Goal: Transaction & Acquisition: Purchase product/service

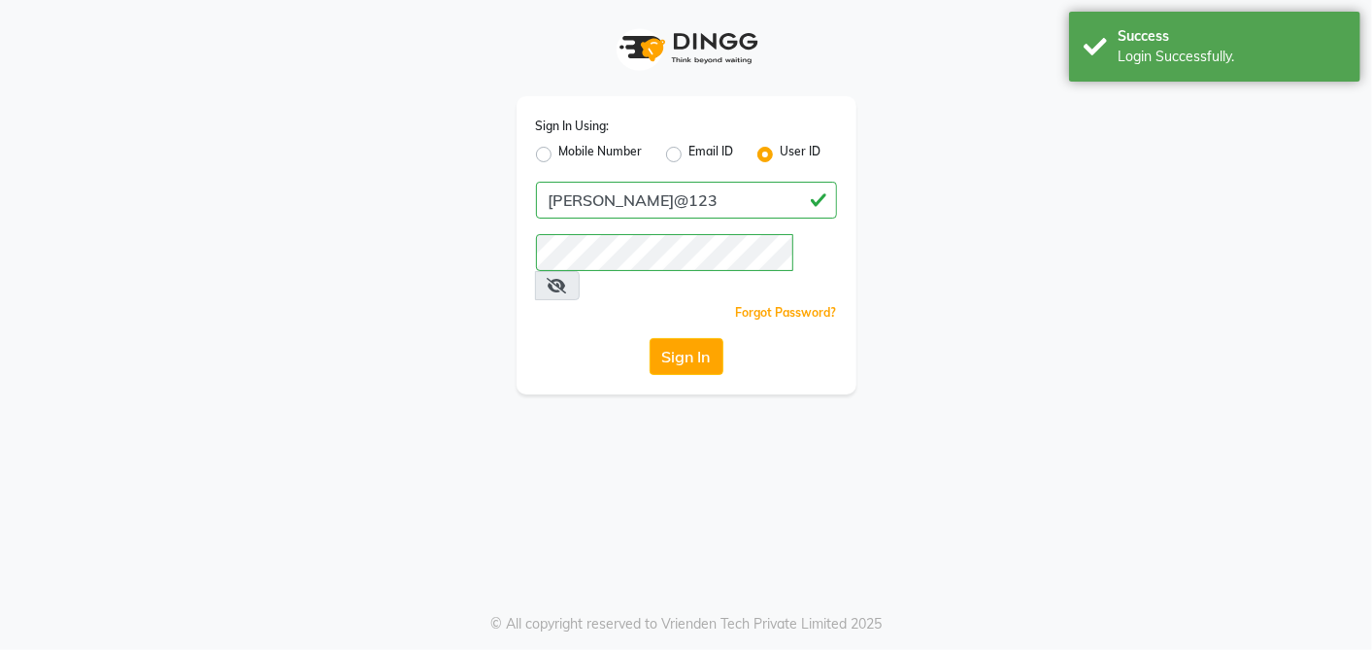
click at [421, 463] on div "Sign In Using: Mobile Number Email ID User ID Paridhi@123 Remember me Forgot Pa…" at bounding box center [686, 325] width 1372 height 650
click at [702, 342] on button "Sign In" at bounding box center [687, 356] width 74 height 37
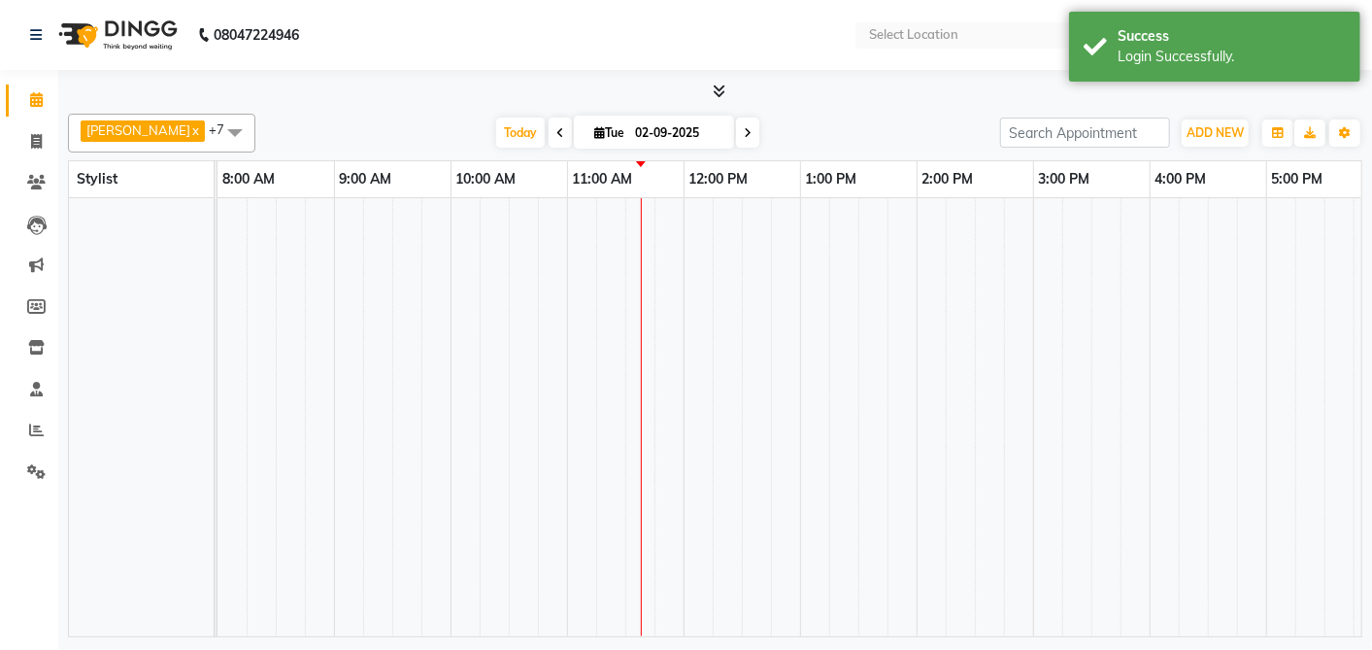
click at [697, 321] on td at bounding box center [698, 417] width 29 height 438
select select "en"
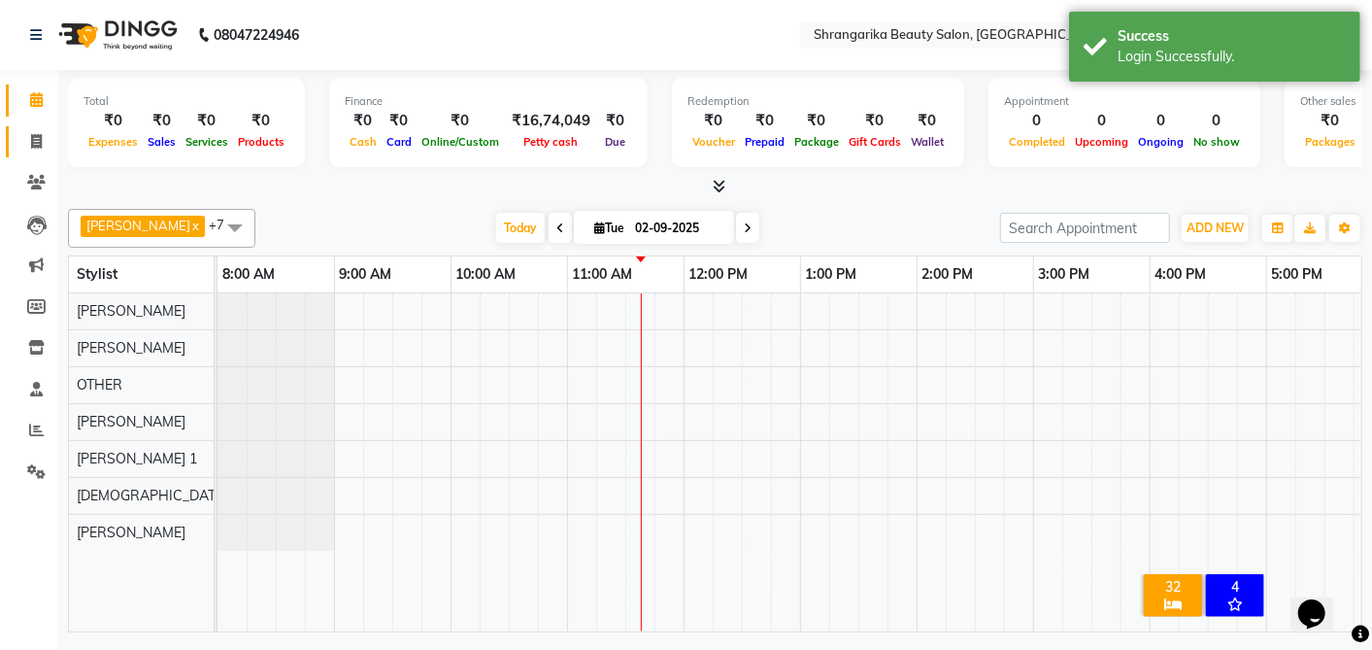
click at [22, 129] on link "Invoice" at bounding box center [29, 142] width 47 height 32
select select "service"
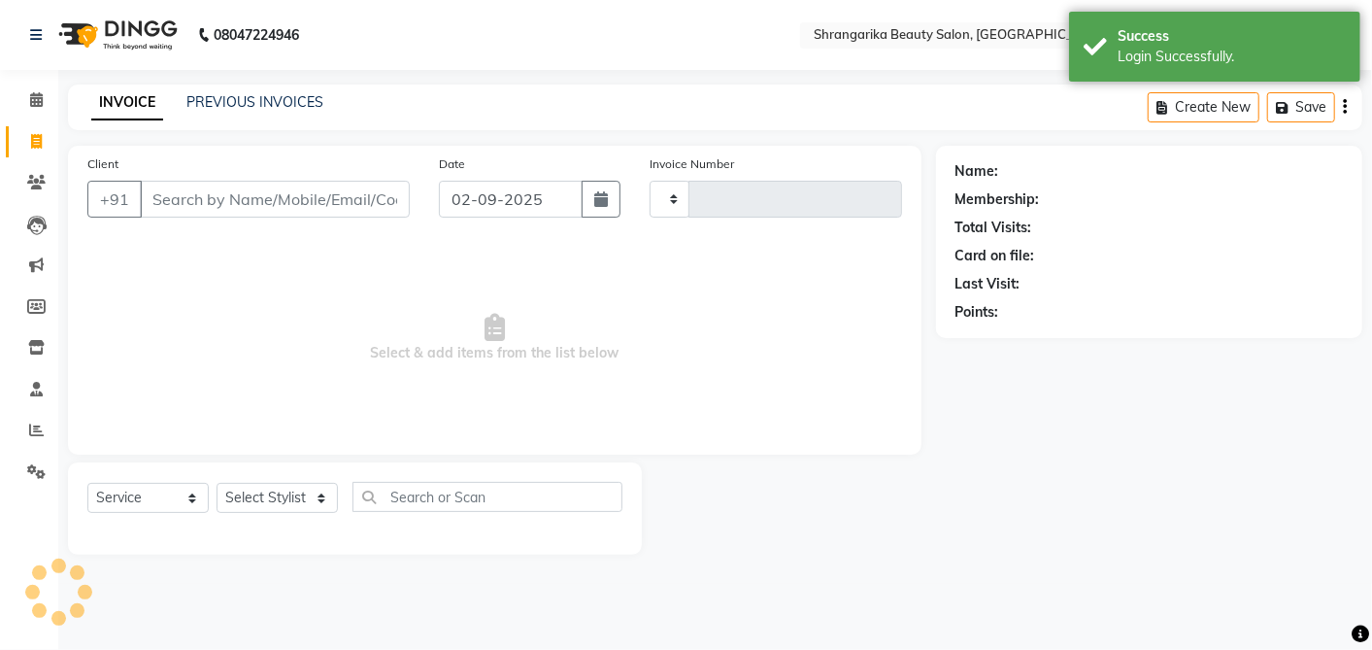
type input "2641"
select select "5168"
click at [233, 206] on input "Client" at bounding box center [275, 199] width 270 height 37
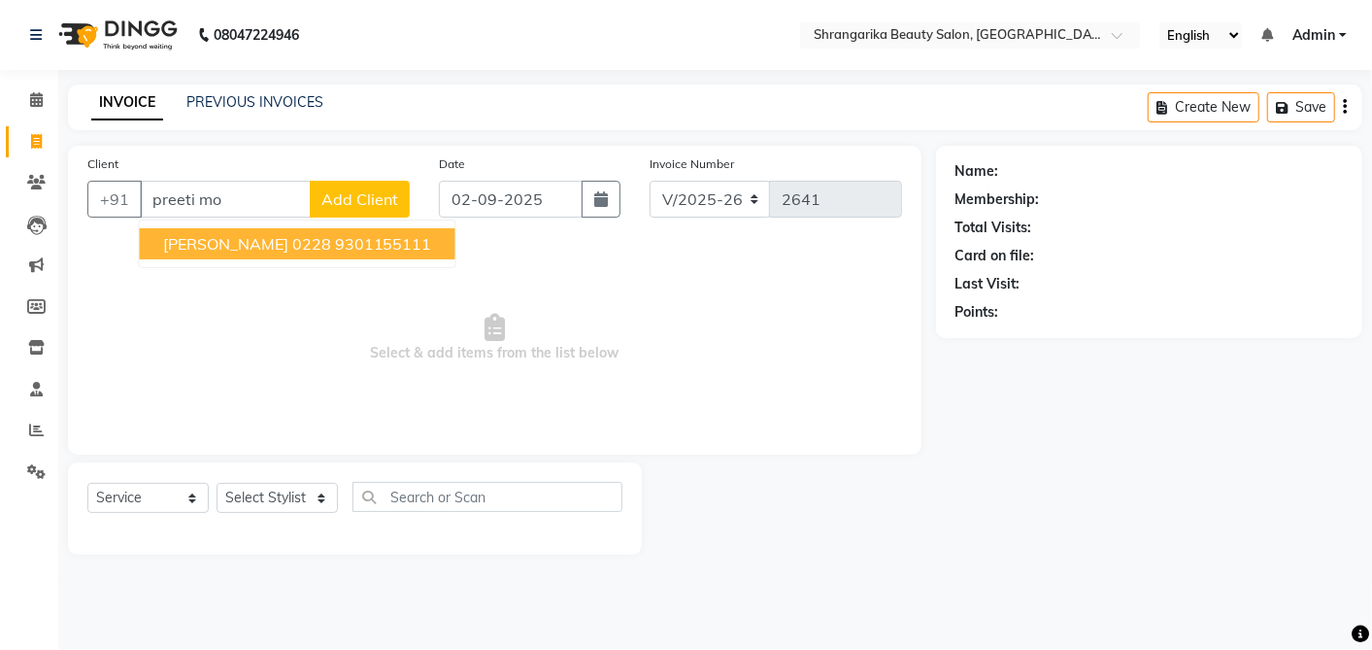
click at [344, 248] on ngb-highlight "9301155111" at bounding box center [383, 243] width 97 height 19
type input "9301155111"
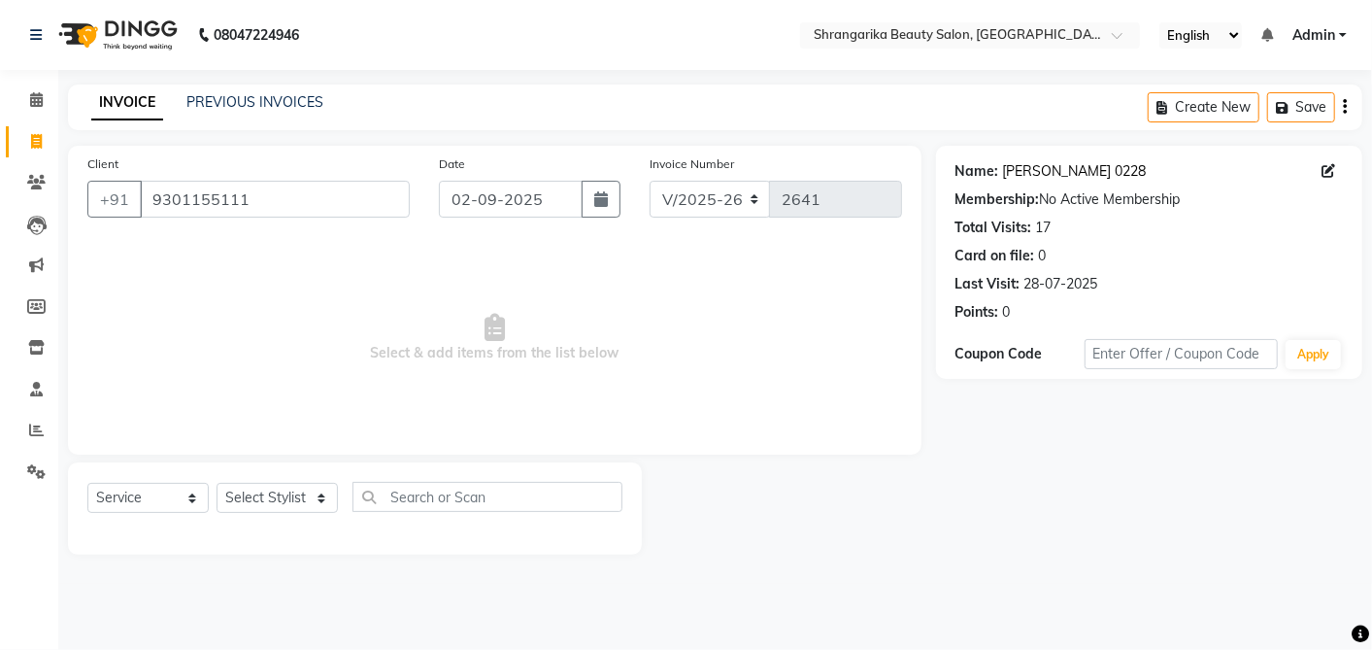
click at [1101, 176] on link "[PERSON_NAME] 0228" at bounding box center [1075, 171] width 144 height 20
click at [1079, 172] on link "[PERSON_NAME] 0228" at bounding box center [1075, 171] width 144 height 20
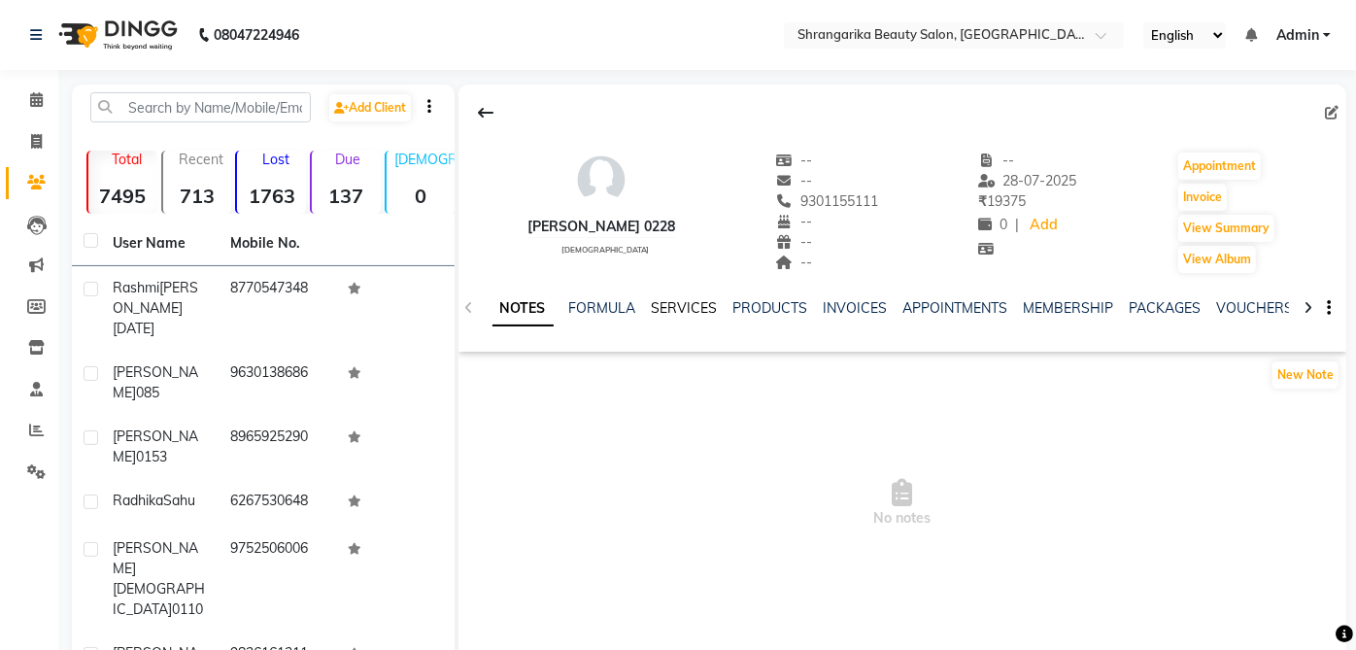
click at [675, 314] on link "SERVICES" at bounding box center [685, 307] width 66 height 17
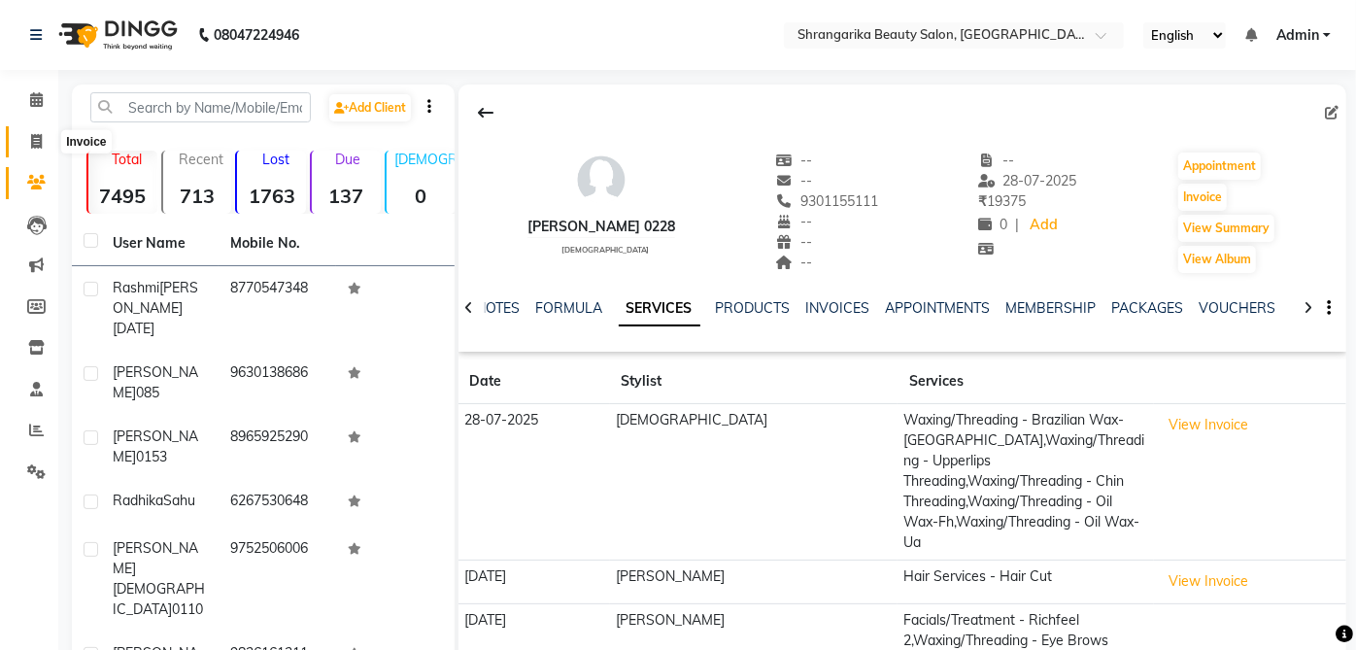
click at [34, 149] on span at bounding box center [36, 142] width 34 height 22
select select "5168"
select select "service"
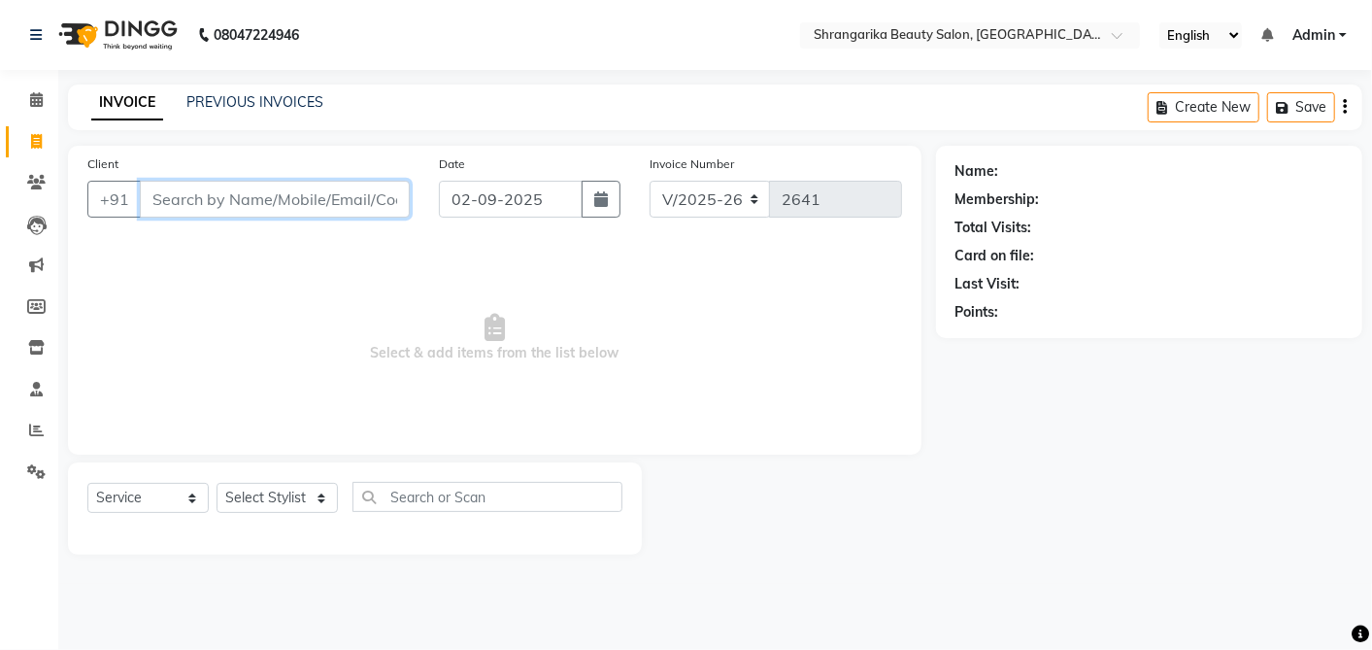
click at [357, 191] on input "Client" at bounding box center [275, 199] width 270 height 37
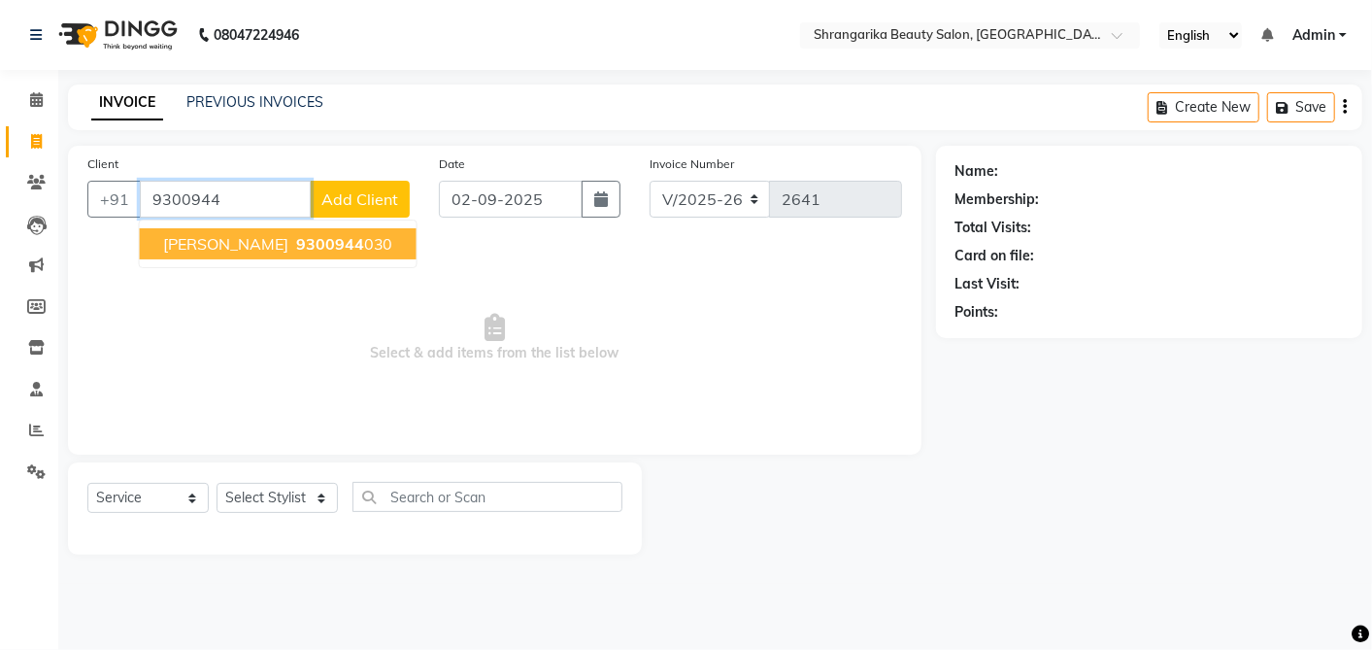
click at [355, 234] on ngb-highlight "9300944 030" at bounding box center [342, 243] width 101 height 19
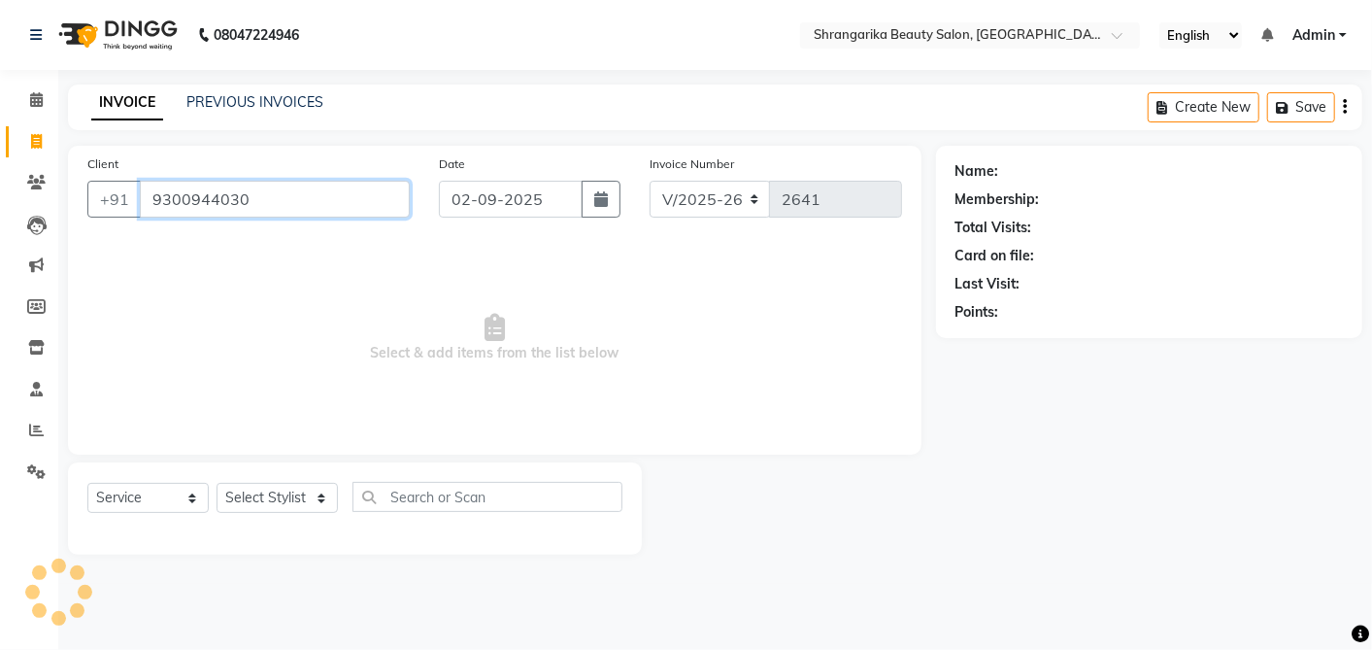
type input "9300944030"
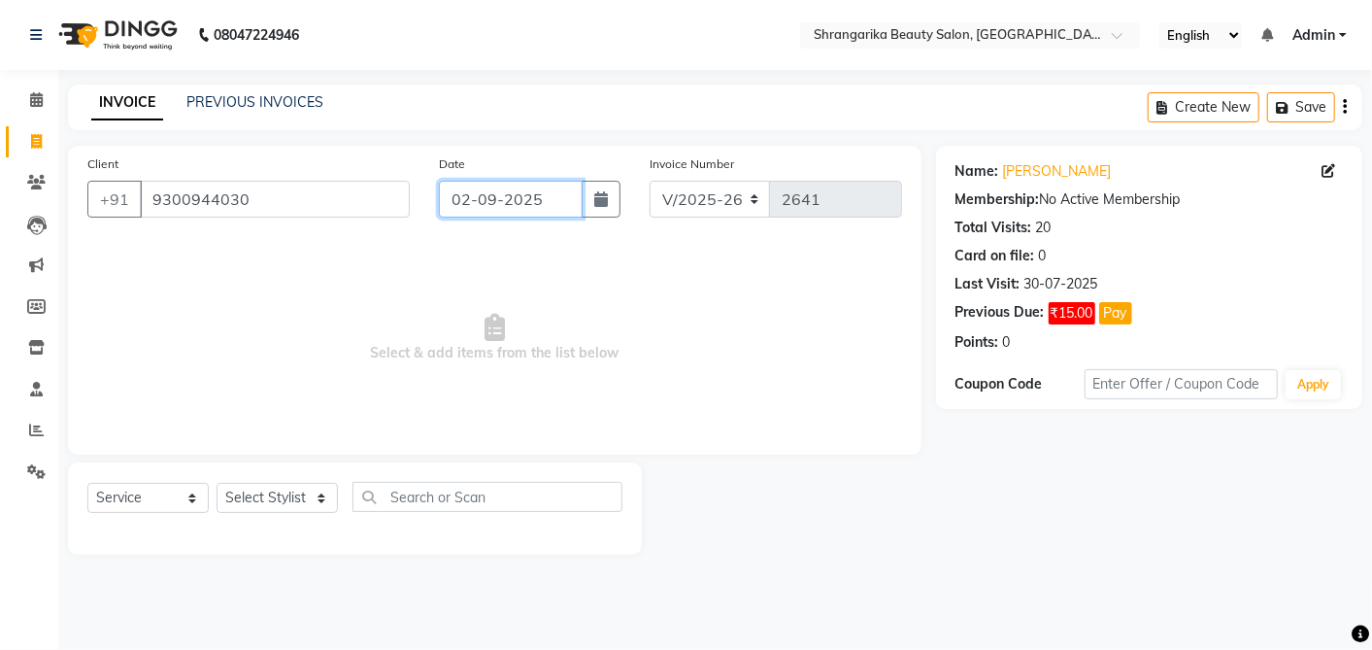
click at [471, 208] on input "02-09-2025" at bounding box center [511, 199] width 144 height 37
select select "9"
select select "2025"
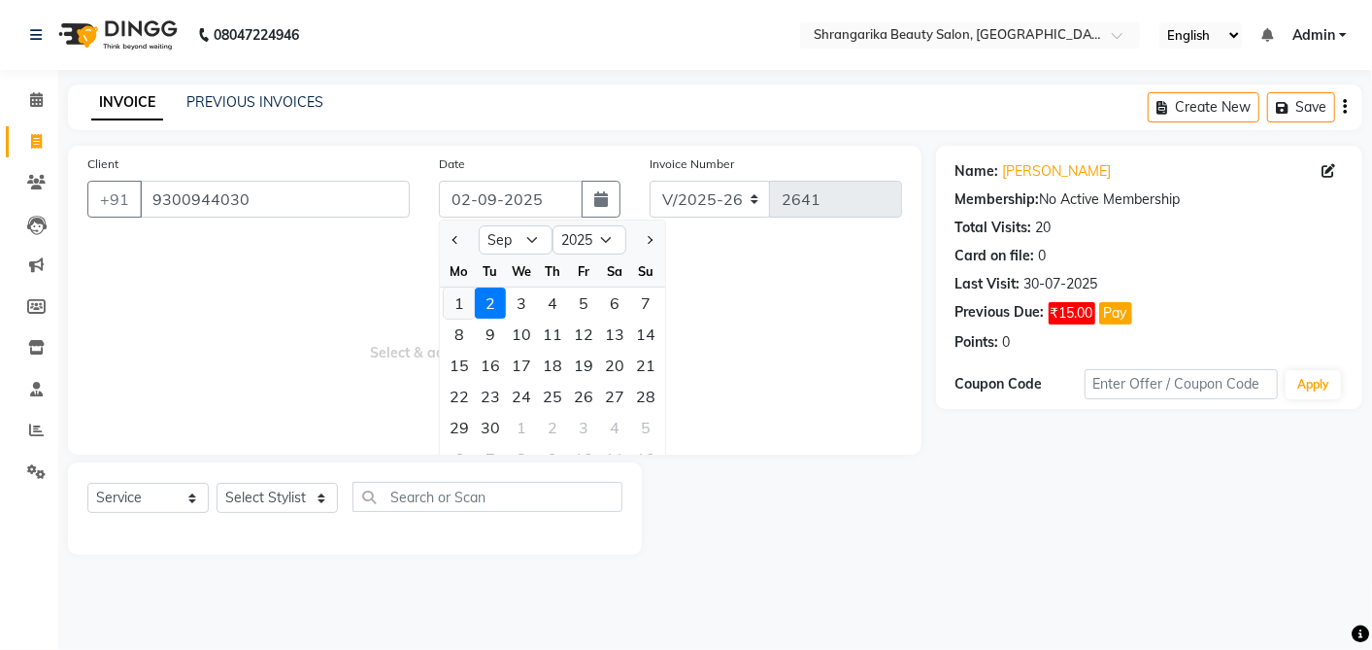
click at [455, 305] on div "1" at bounding box center [459, 302] width 31 height 31
type input "01-09-2025"
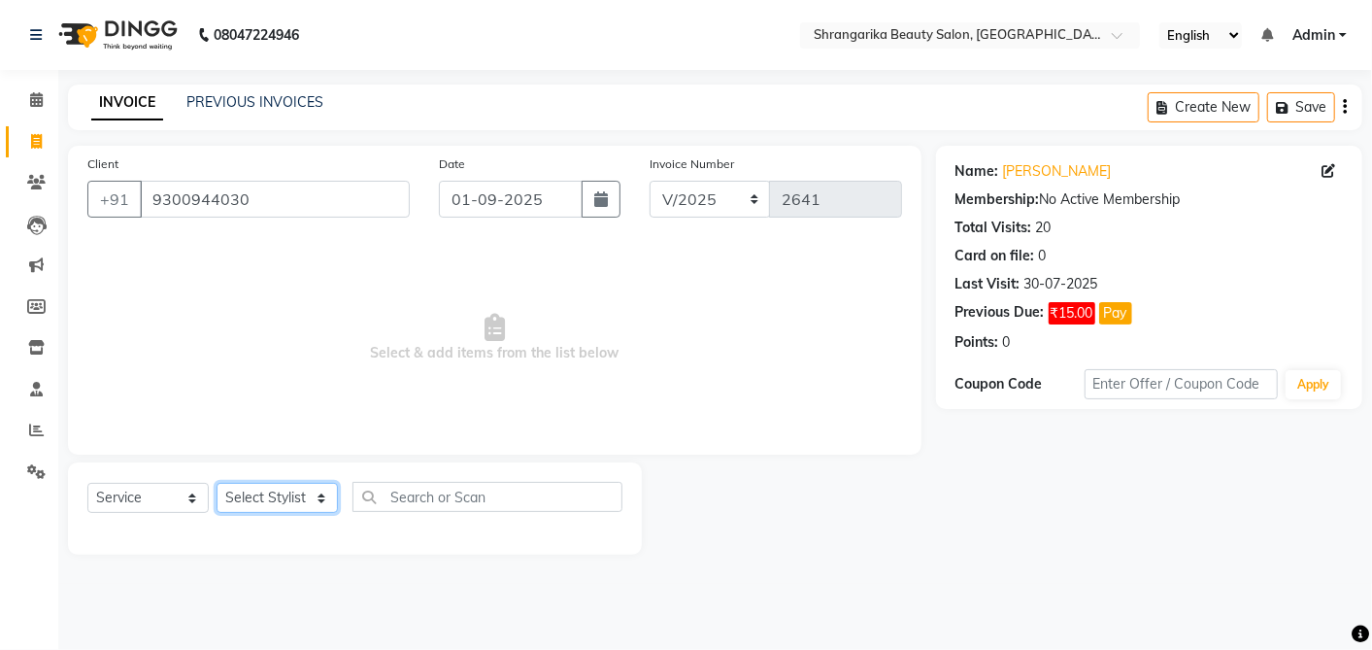
click at [304, 490] on select "Select Stylist aarti ANJALI Anuja Shukla LALITA MANISHA Bhabhi muskan OTHER Par…" at bounding box center [277, 498] width 121 height 30
select select "47060"
click at [217, 483] on select "Select Stylist aarti ANJALI Anuja Shukla LALITA MANISHA Bhabhi muskan OTHER Par…" at bounding box center [277, 498] width 121 height 30
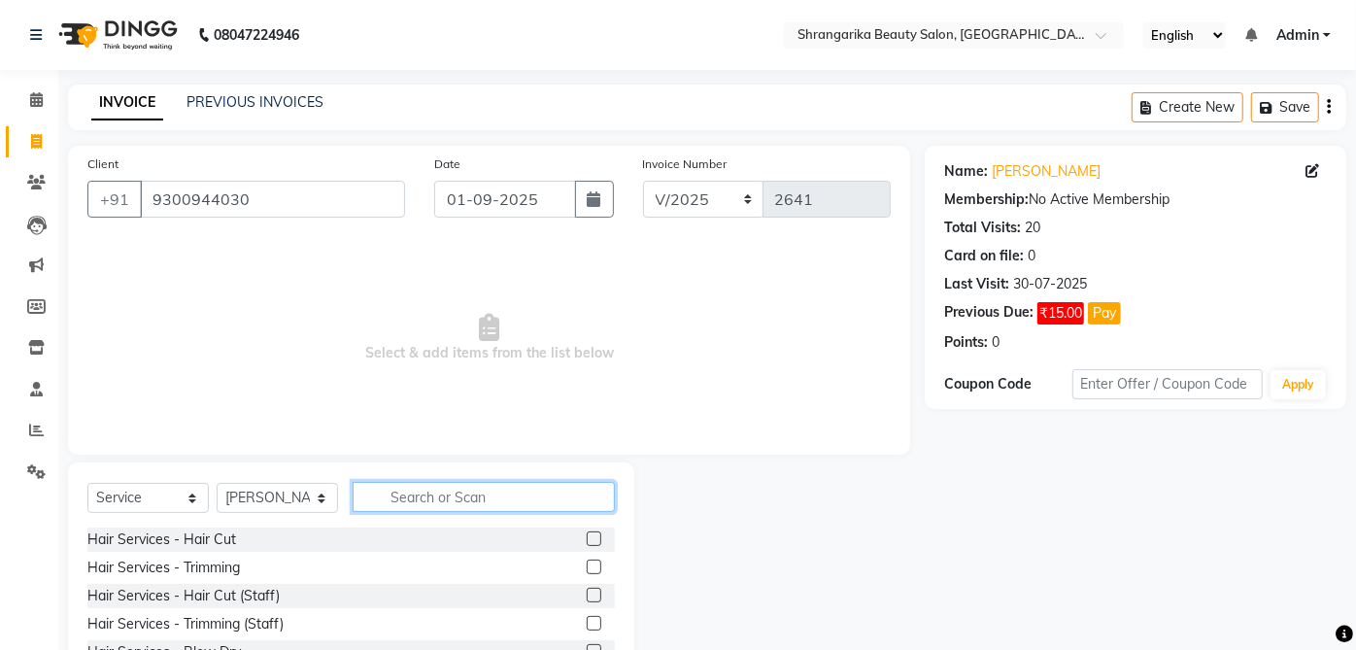
click at [449, 504] on input "text" at bounding box center [484, 497] width 262 height 30
type input "c"
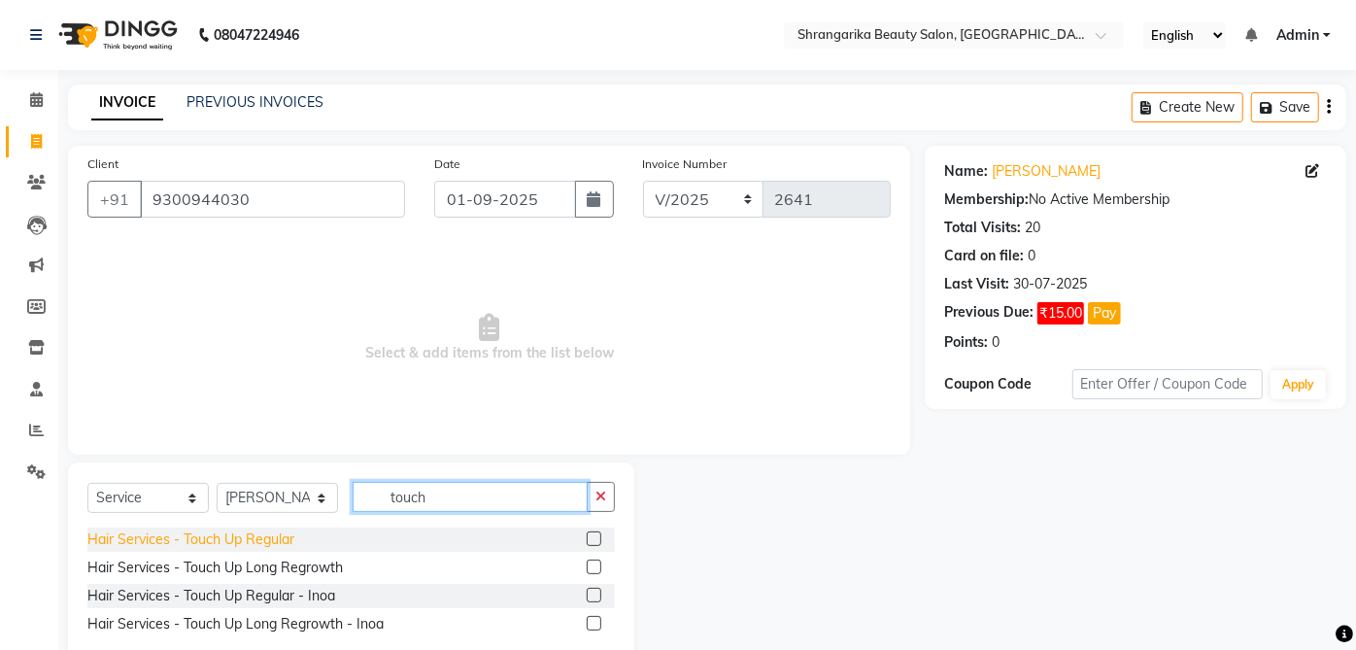
type input "touch"
click at [291, 545] on div "Hair Services - Touch Up Regular" at bounding box center [190, 539] width 207 height 20
checkbox input "false"
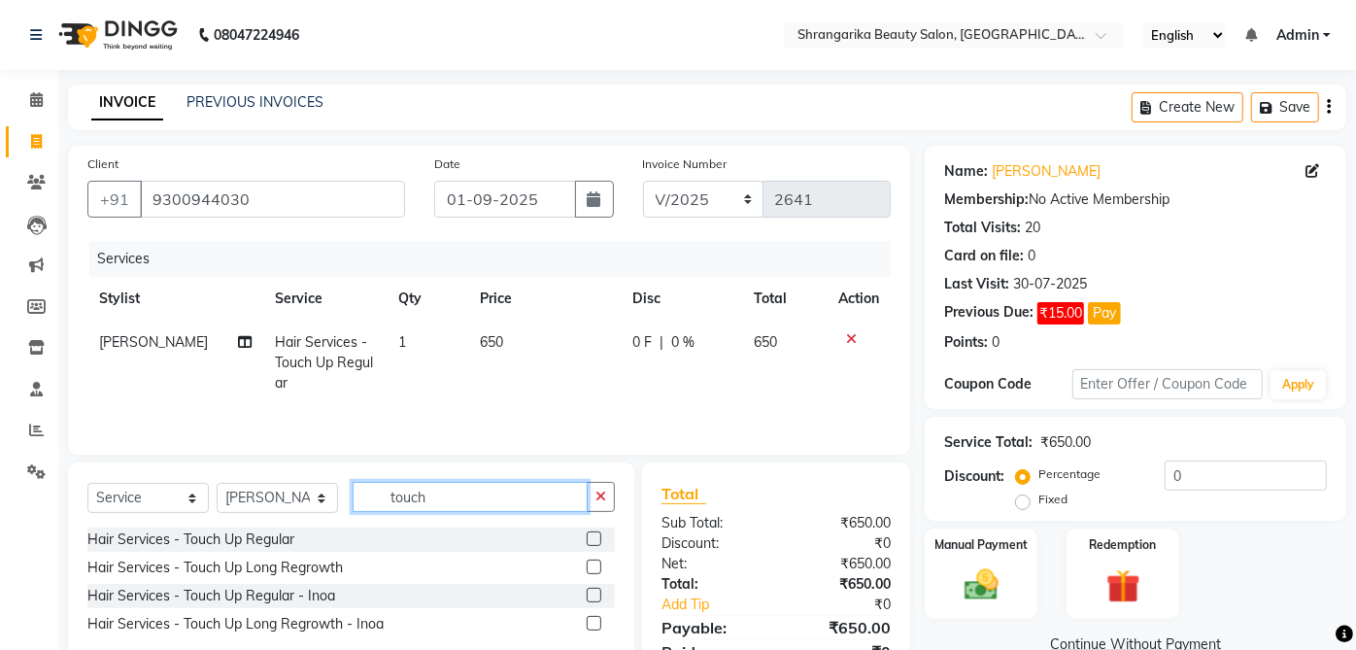
click at [430, 498] on input "touch" at bounding box center [470, 497] width 235 height 30
type input "t"
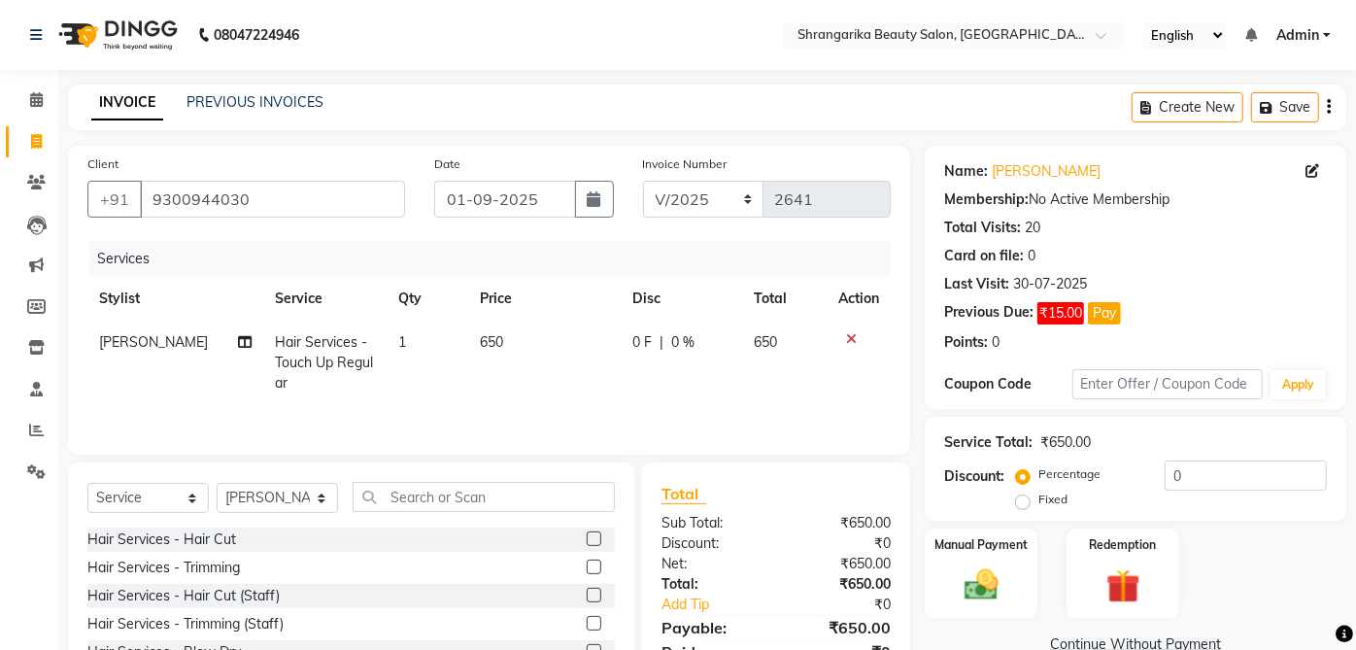
click at [685, 333] on span "0 %" at bounding box center [683, 342] width 23 height 20
select select "47060"
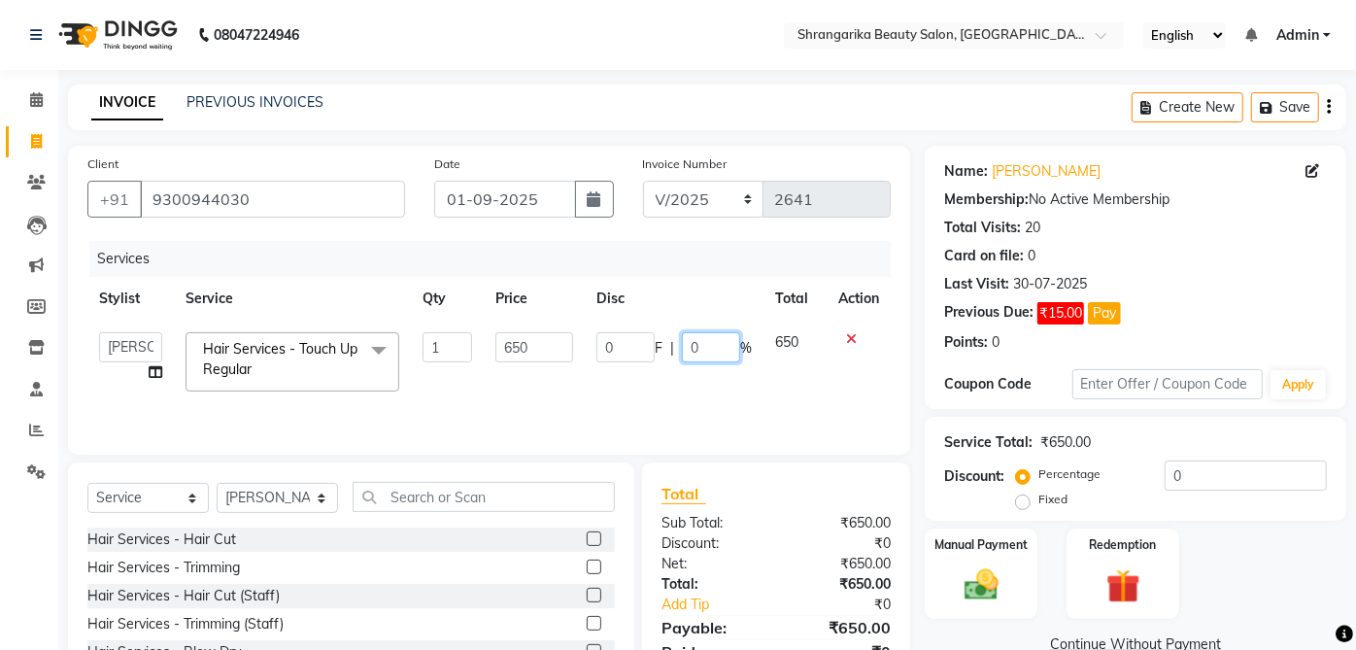
click at [704, 346] on input "0" at bounding box center [711, 347] width 58 height 30
type input "50"
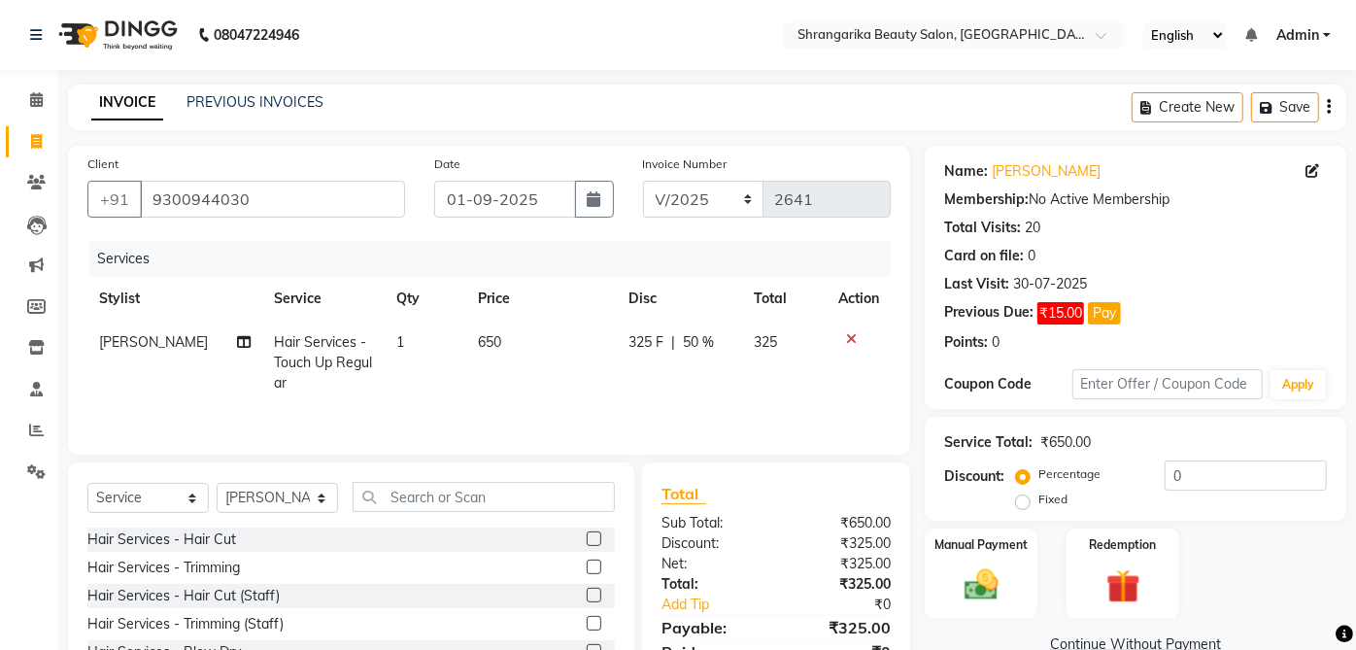
click at [655, 399] on td "325 F | 50 %" at bounding box center [679, 362] width 125 height 84
select select "47060"
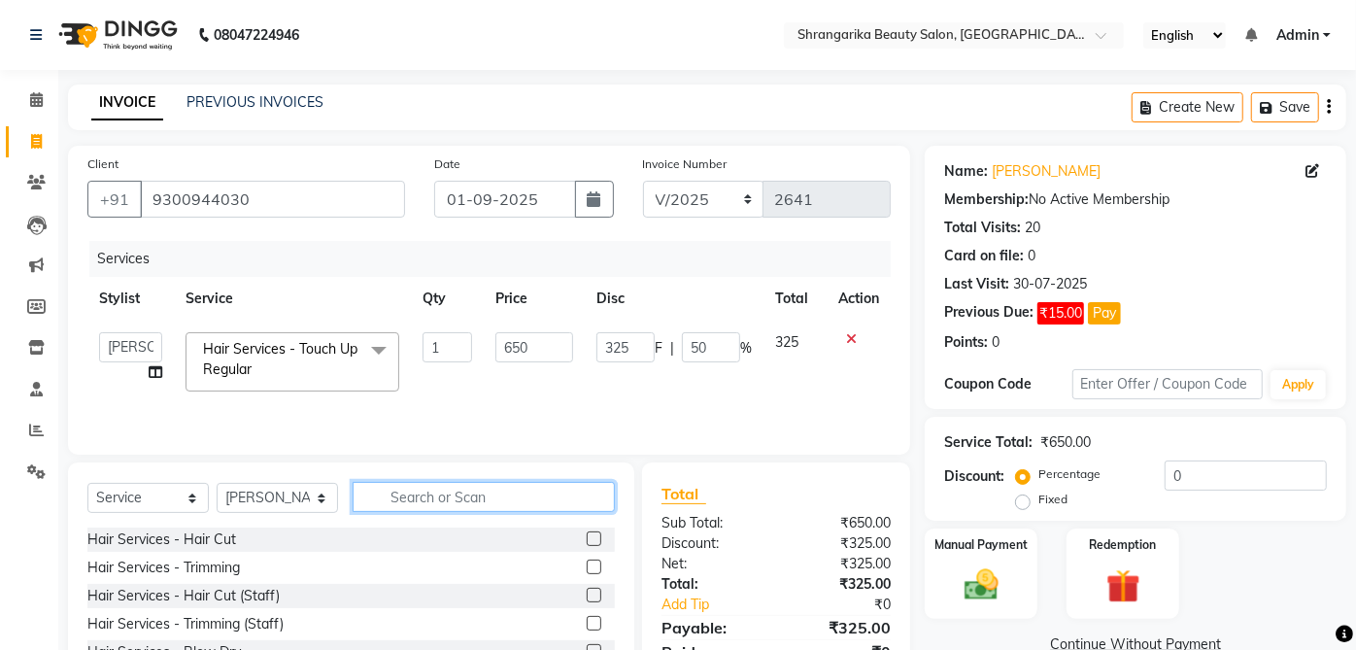
click at [424, 502] on input "text" at bounding box center [484, 497] width 262 height 30
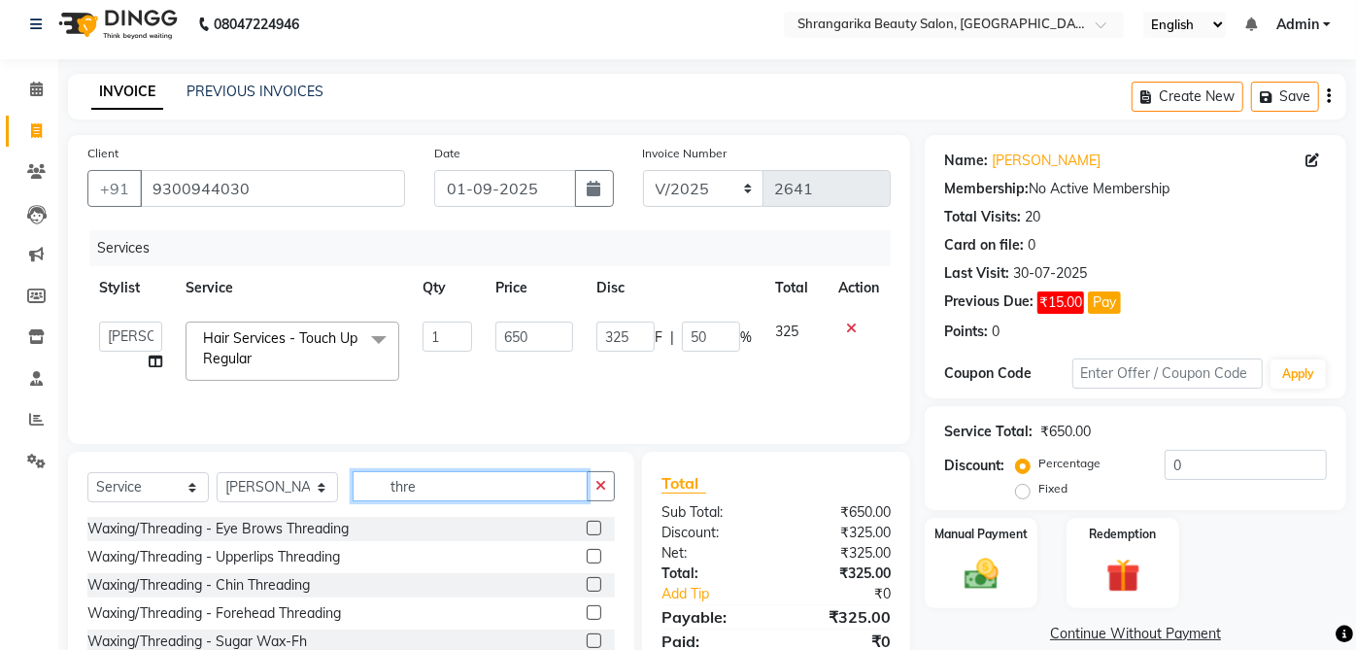
scroll to position [12, 0]
type input "thre"
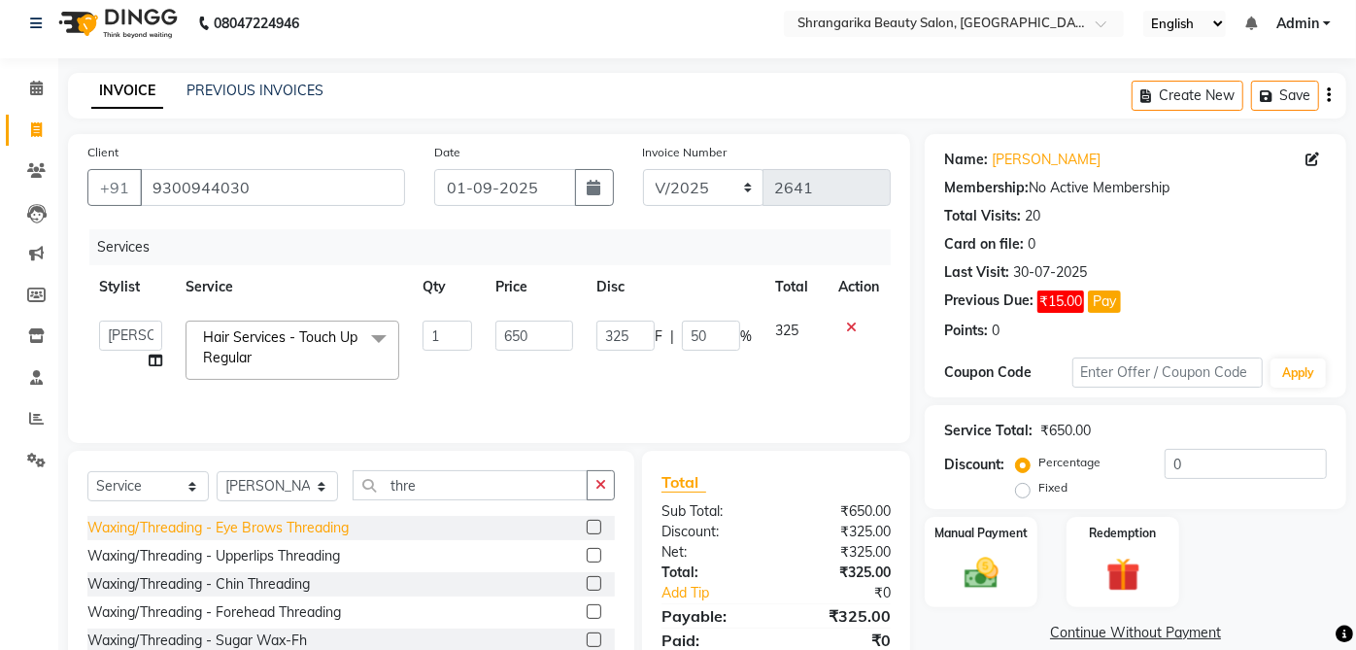
click at [349, 524] on div "Waxing/Threading - Eye Brows Threading" at bounding box center [217, 528] width 261 height 20
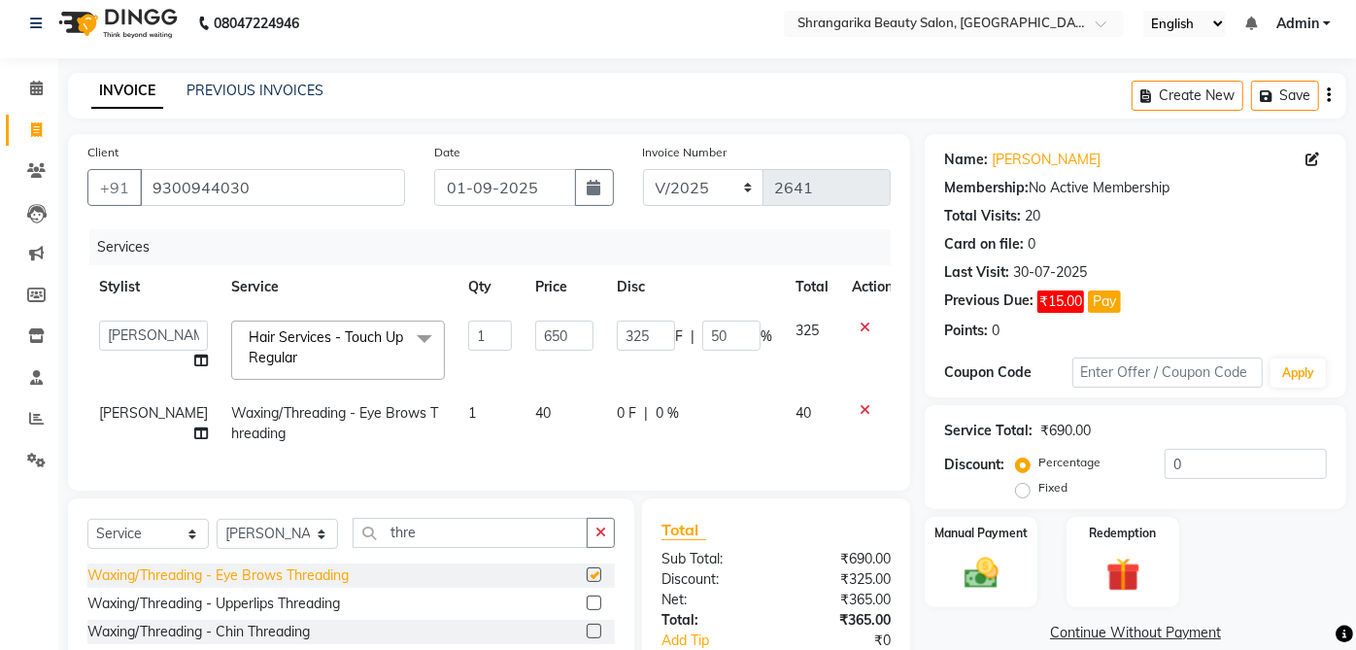
checkbox input "false"
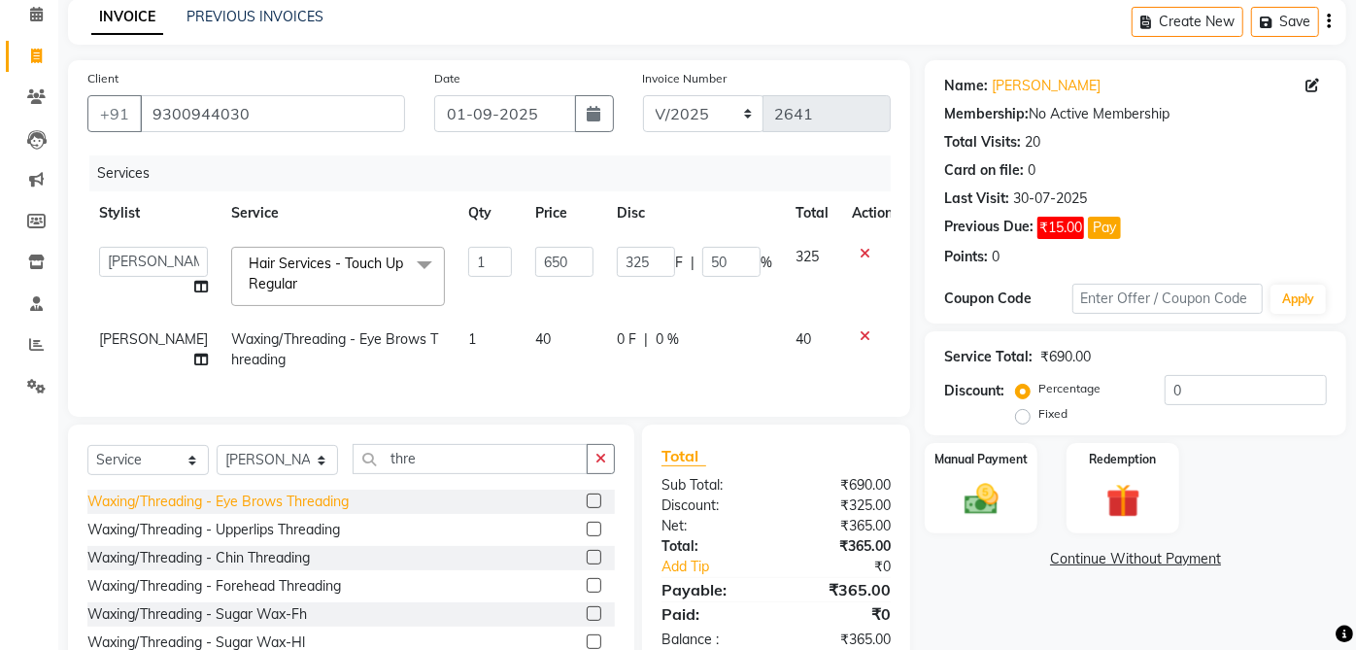
scroll to position [191, 0]
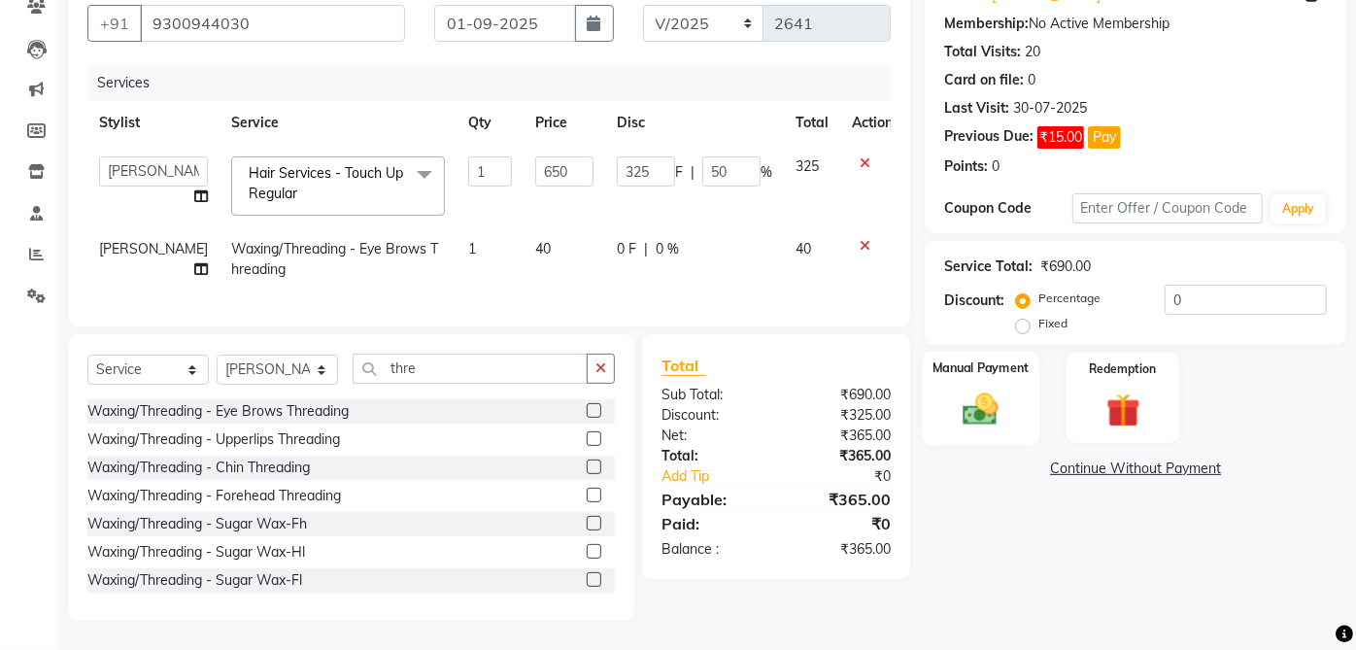
click at [1000, 410] on img at bounding box center [981, 408] width 57 height 41
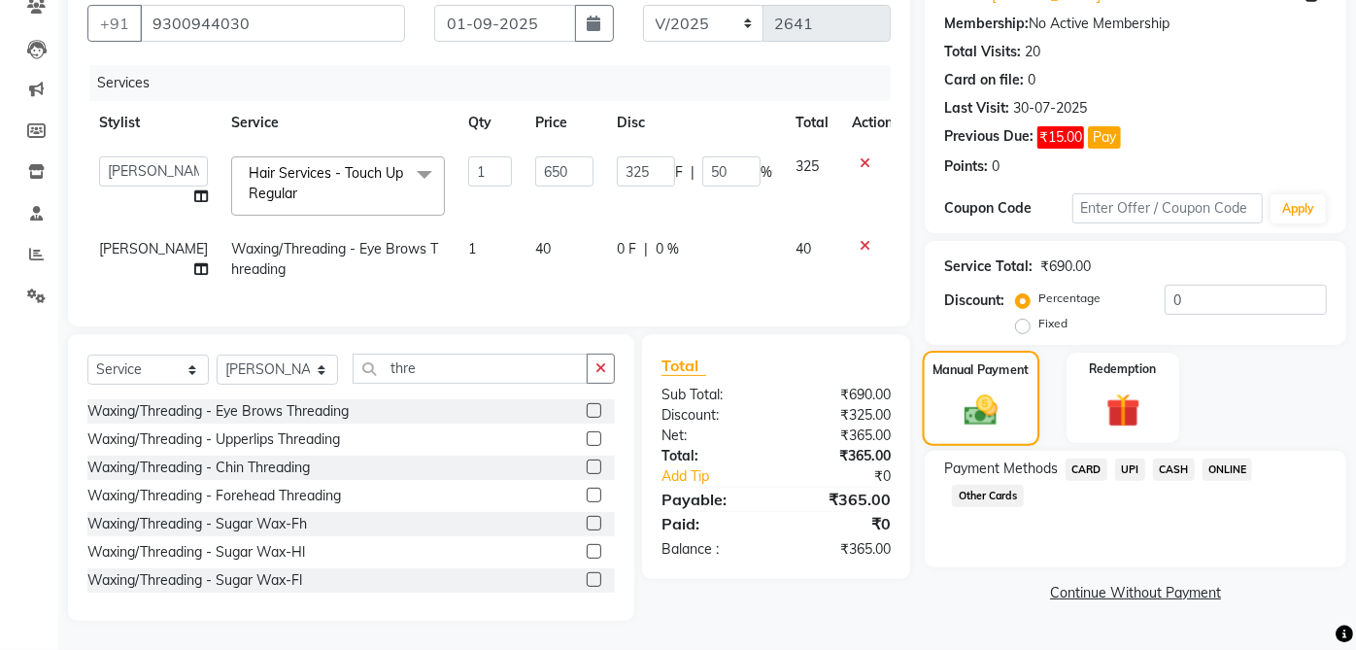
click at [1186, 458] on span "CASH" at bounding box center [1174, 469] width 42 height 22
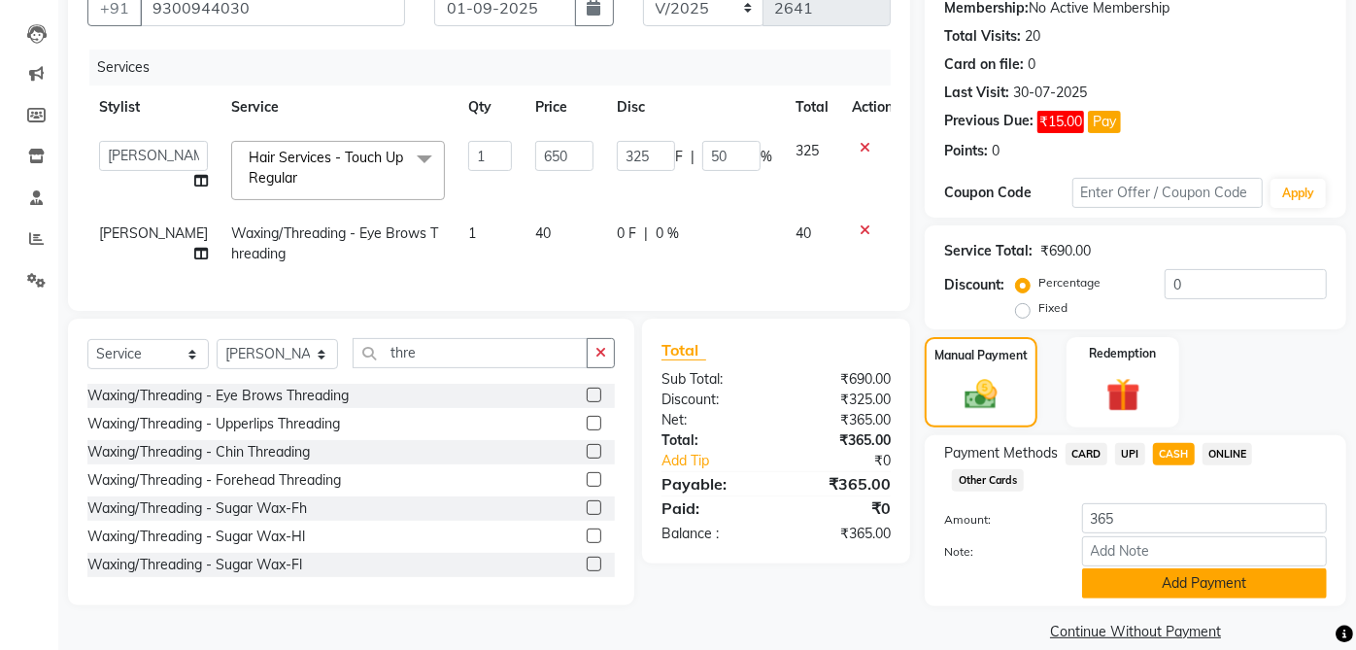
click at [1213, 585] on button "Add Payment" at bounding box center [1204, 583] width 245 height 30
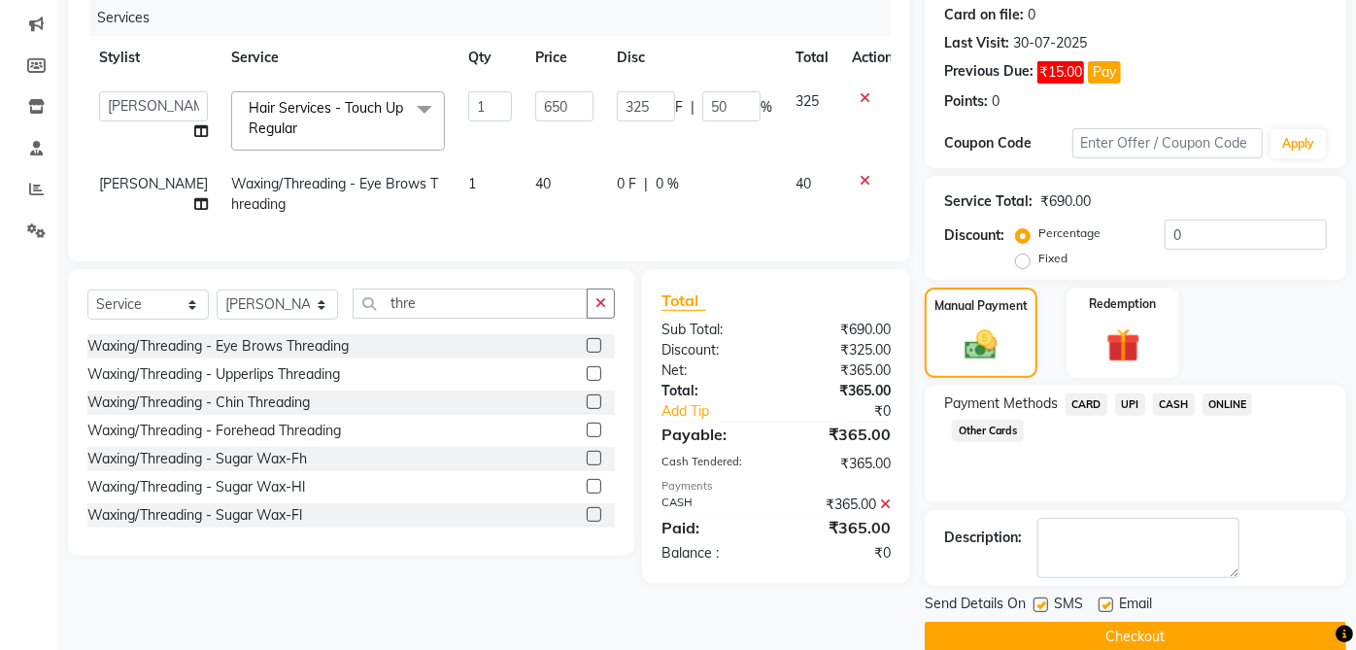
scroll to position [270, 0]
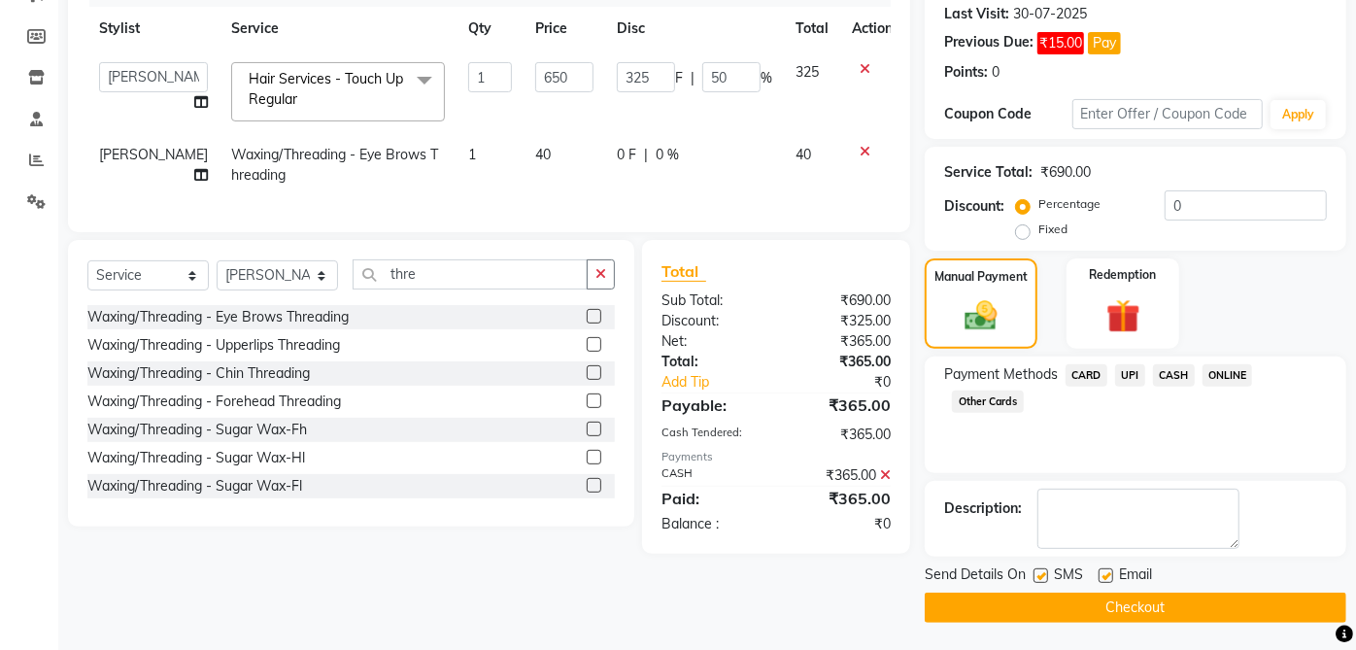
click at [1107, 572] on label at bounding box center [1105, 575] width 15 height 15
click at [1107, 572] on input "checkbox" at bounding box center [1104, 576] width 13 height 13
checkbox input "false"
click at [1041, 574] on label at bounding box center [1040, 575] width 15 height 15
click at [1041, 574] on input "checkbox" at bounding box center [1039, 576] width 13 height 13
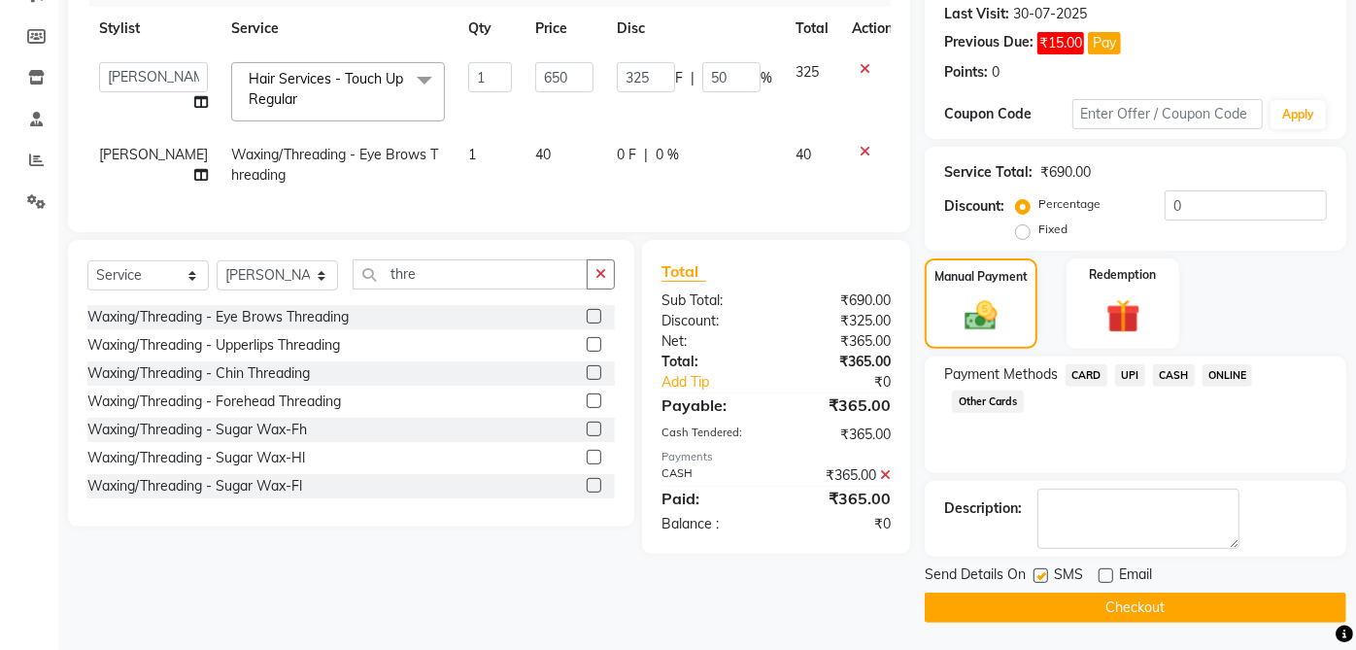
checkbox input "false"
click at [1179, 616] on button "Checkout" at bounding box center [1136, 607] width 422 height 30
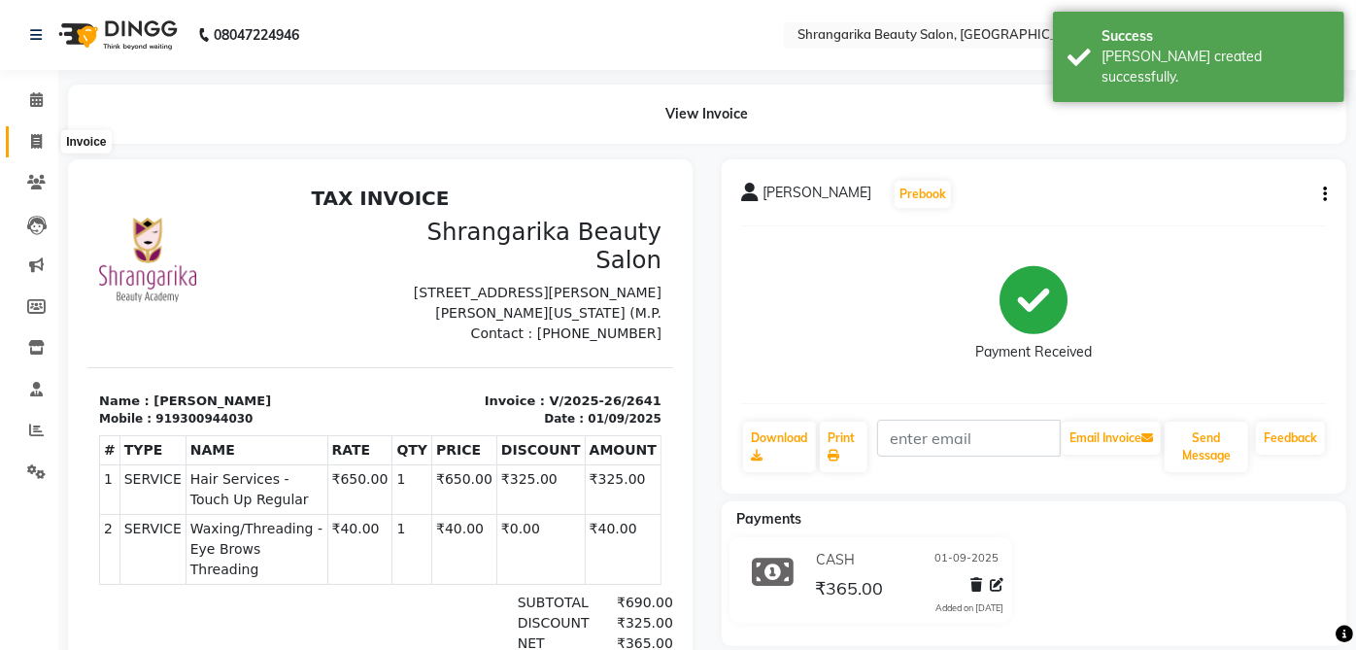
click at [27, 137] on span at bounding box center [36, 142] width 34 height 22
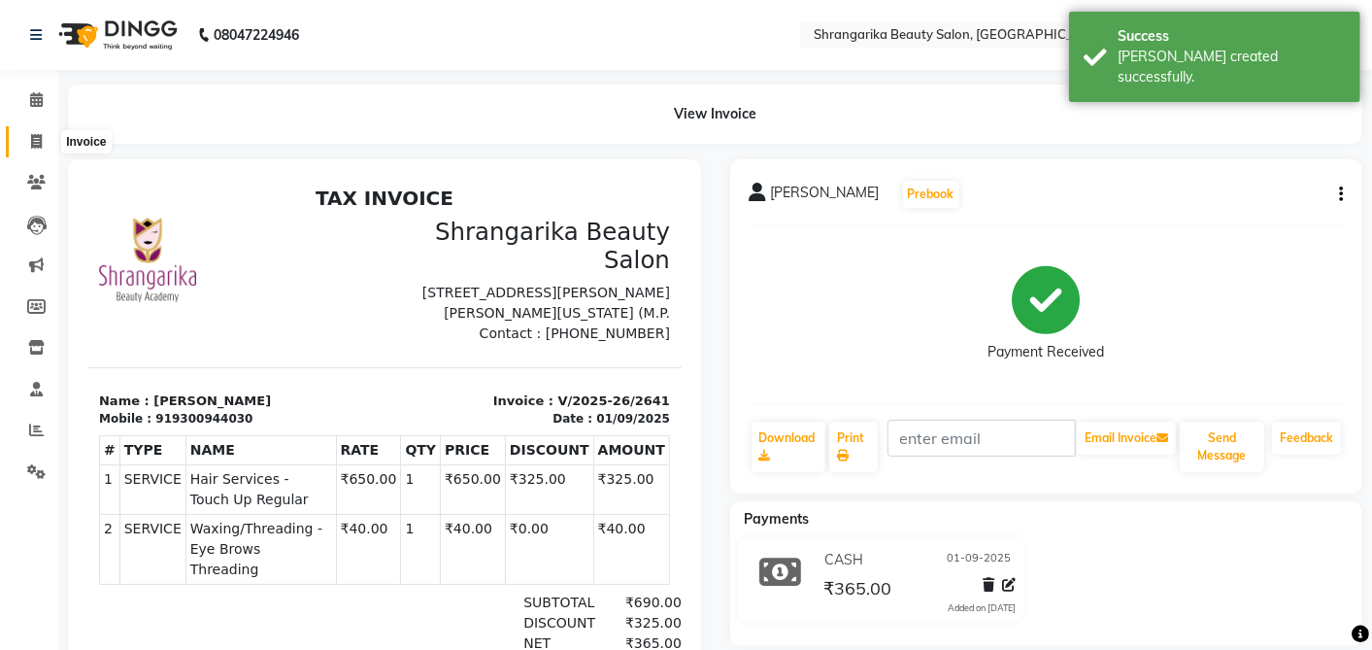
select select "service"
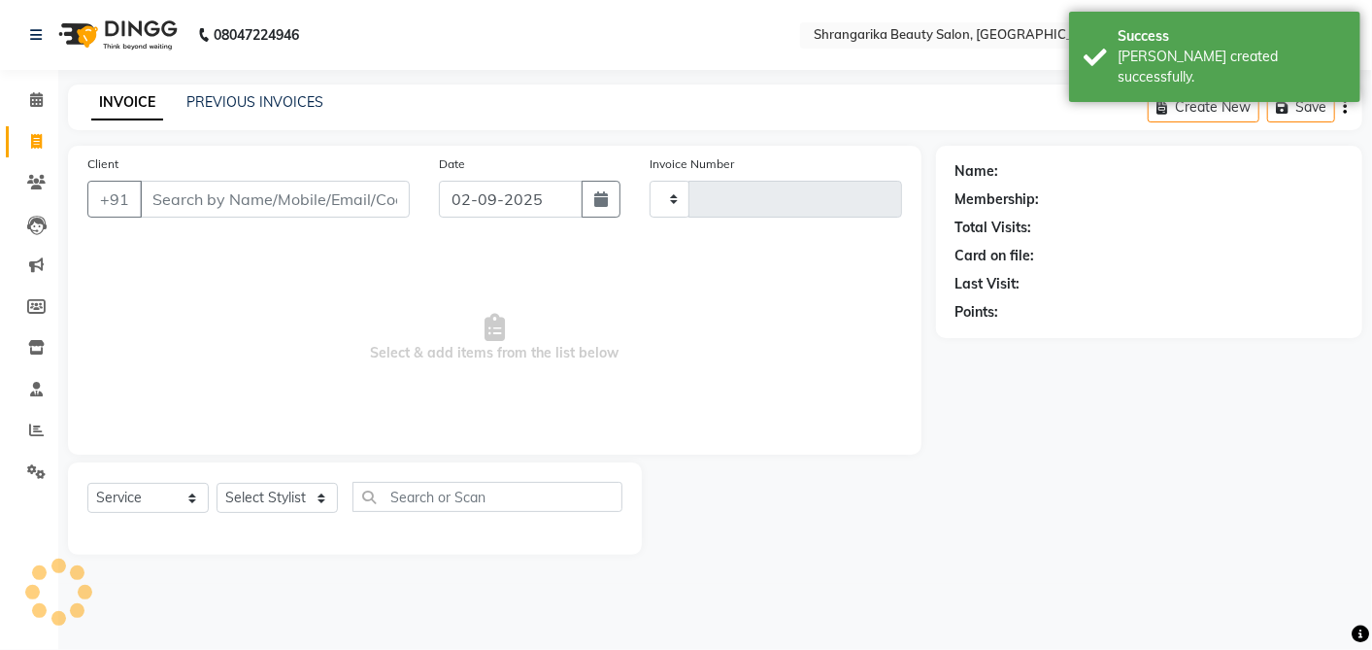
type input "2642"
select select "5168"
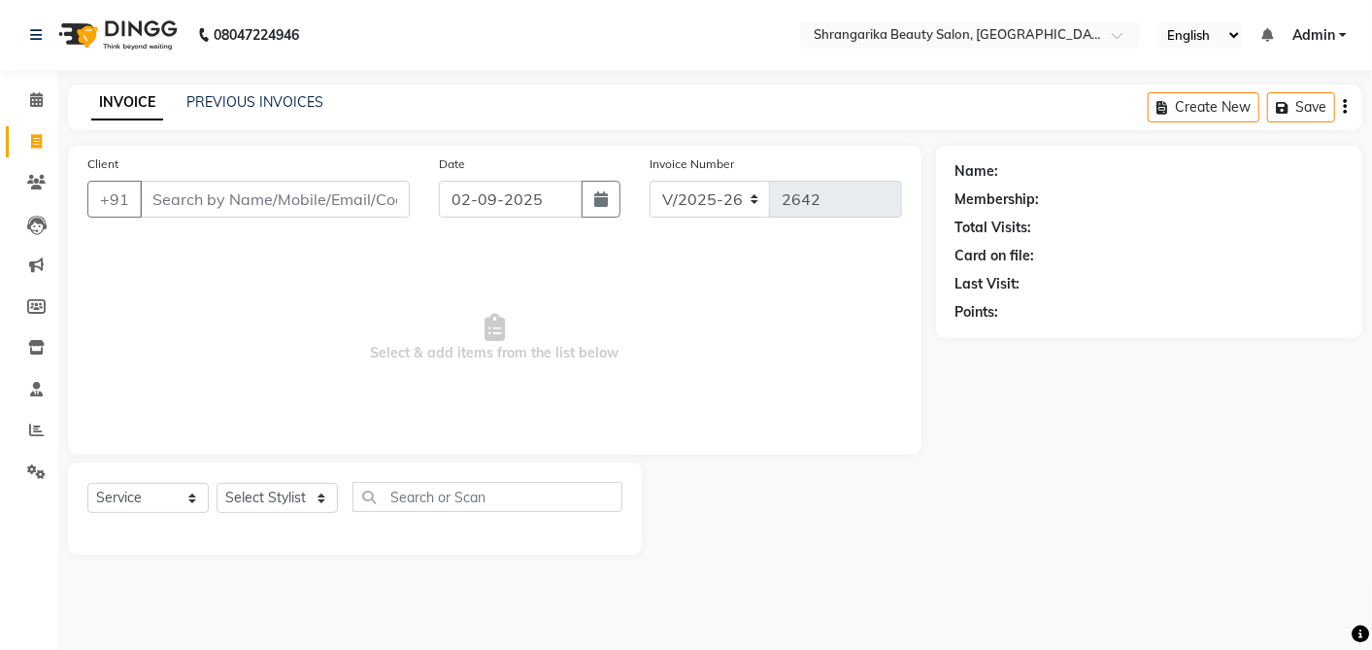
click at [193, 205] on input "Client" at bounding box center [275, 199] width 270 height 37
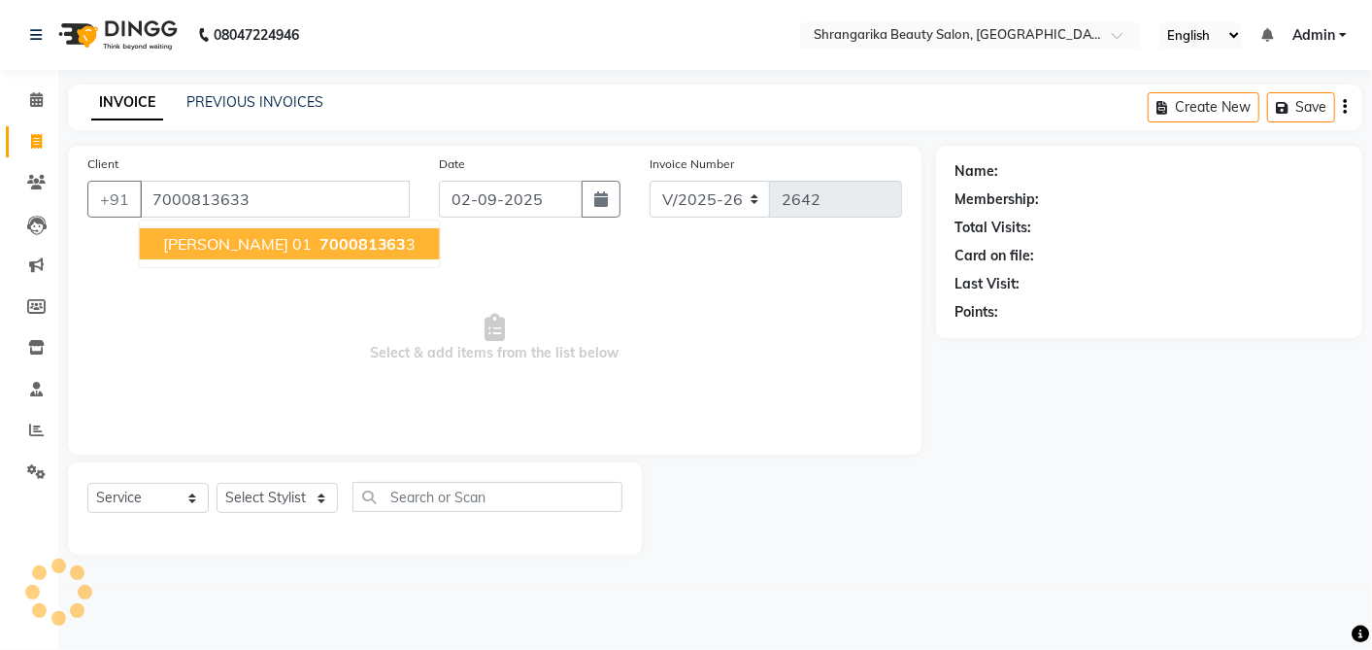
type input "7000813633"
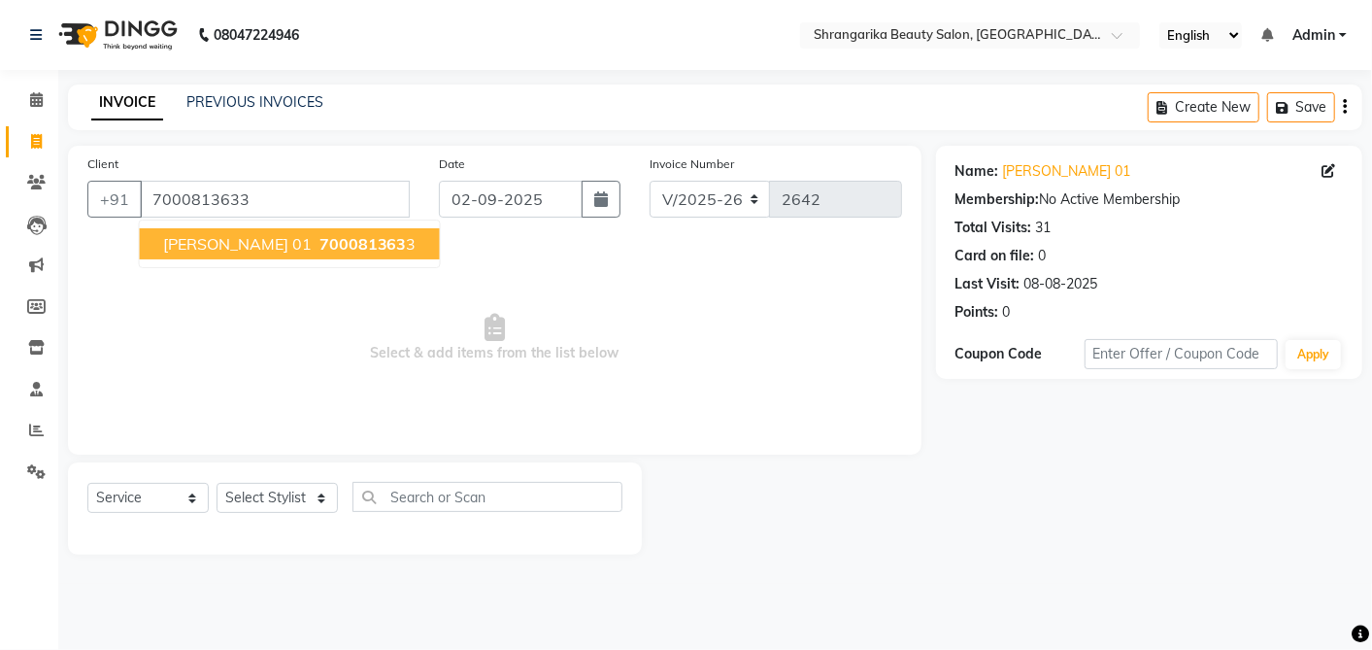
click at [253, 235] on span "AAKANSHA RAI 01" at bounding box center [237, 243] width 149 height 19
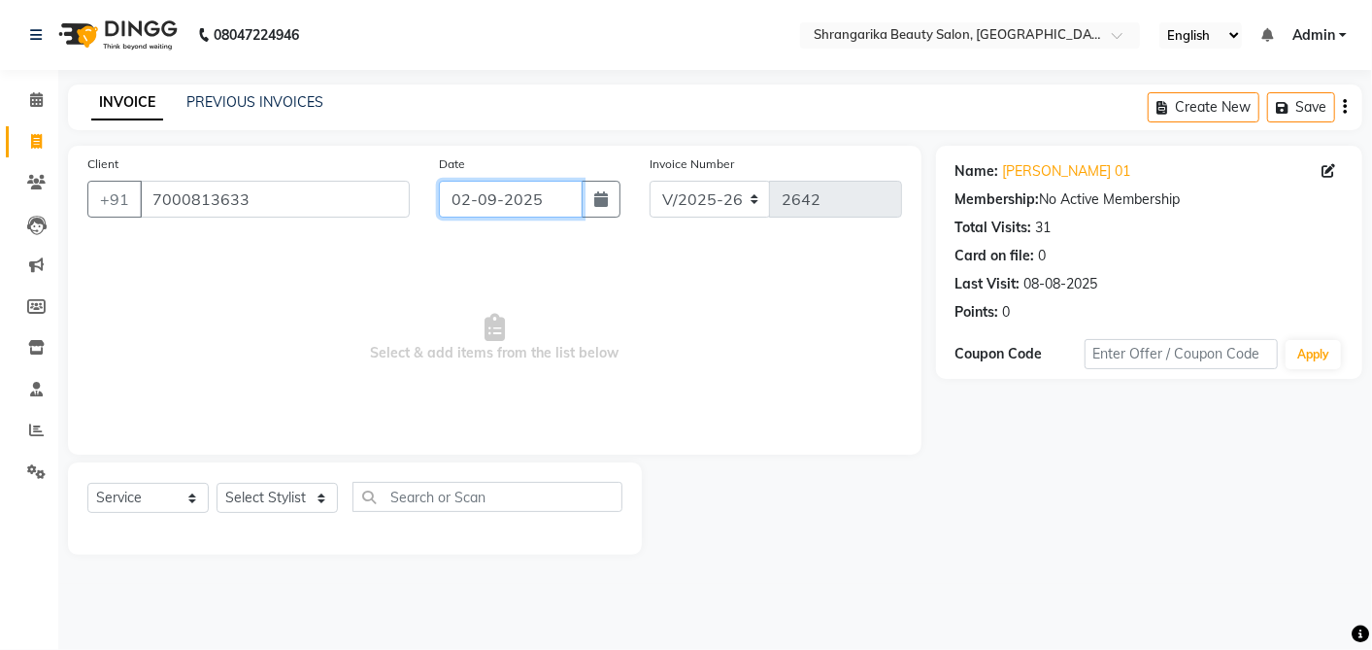
click at [476, 212] on input "02-09-2025" at bounding box center [511, 199] width 144 height 37
select select "9"
select select "2025"
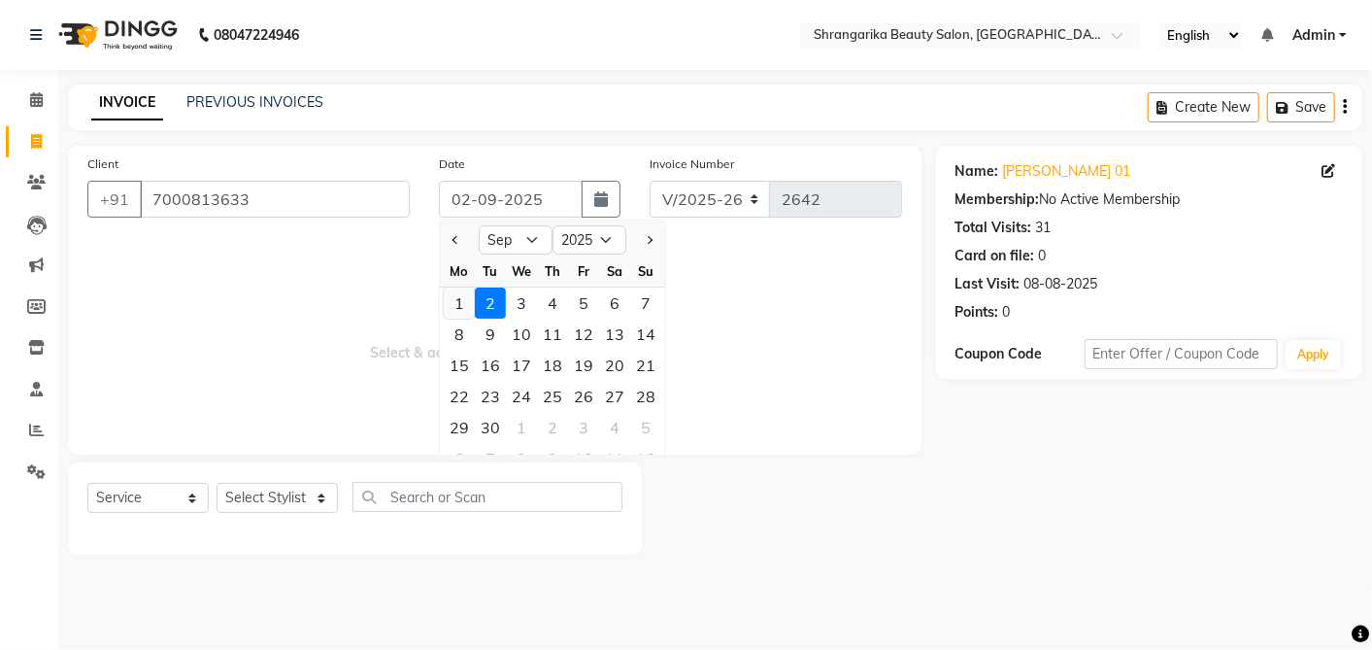
click at [464, 305] on div "1" at bounding box center [459, 302] width 31 height 31
type input "01-09-2025"
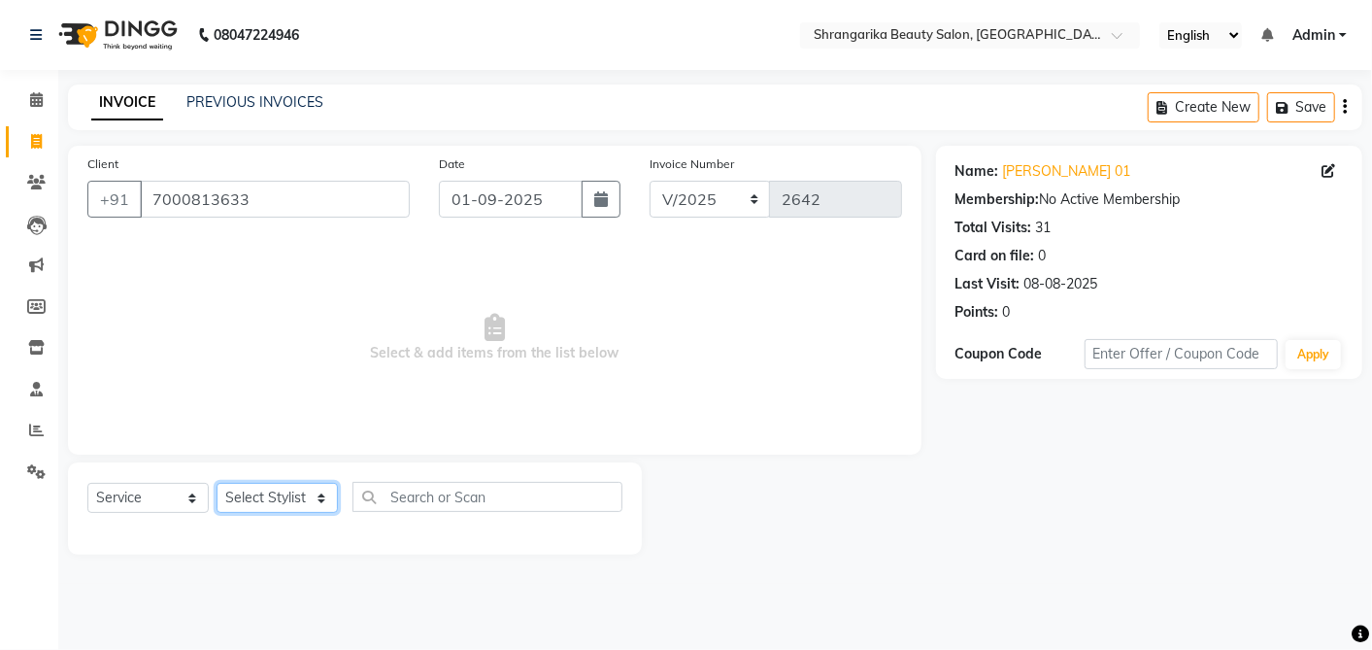
click at [263, 497] on select "Select Stylist aarti ANJALI Anuja Shukla LALITA MANISHA Bhabhi muskan OTHER Par…" at bounding box center [277, 498] width 121 height 30
select select "47060"
click at [217, 483] on select "Select Stylist aarti ANJALI Anuja Shukla LALITA MANISHA Bhabhi muskan OTHER Par…" at bounding box center [277, 498] width 121 height 30
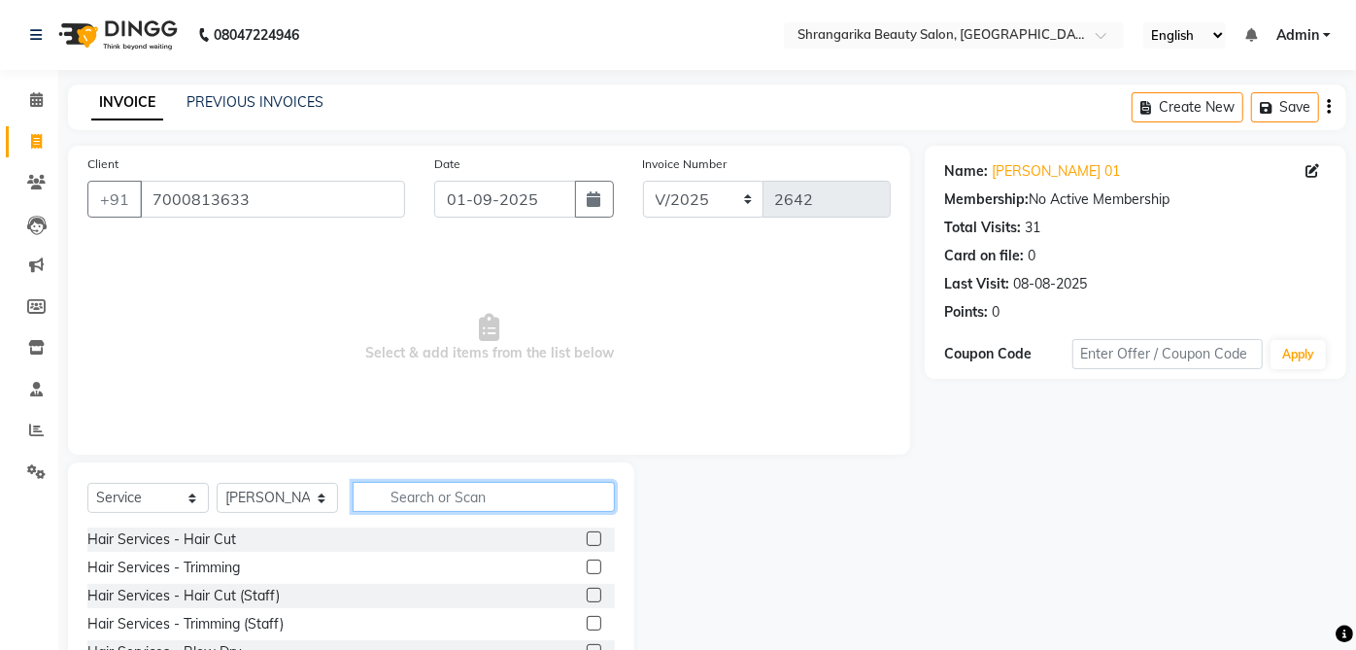
click at [529, 504] on input "text" at bounding box center [484, 497] width 262 height 30
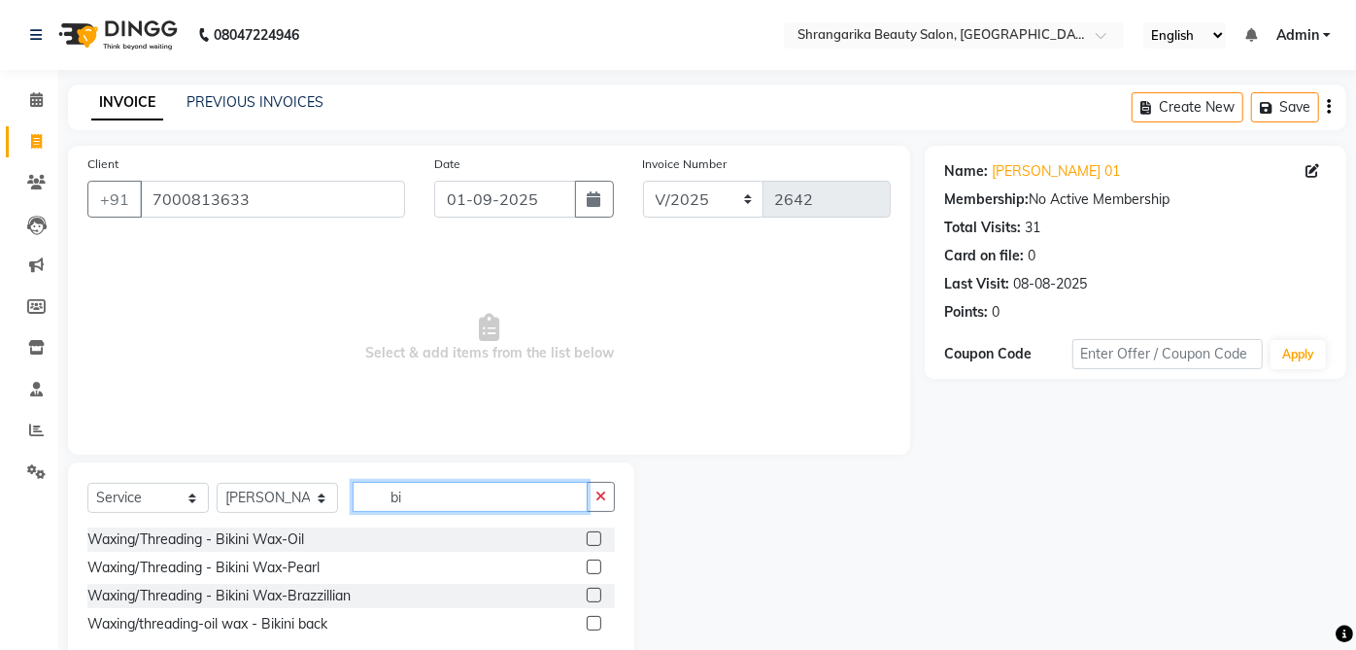
scroll to position [46, 0]
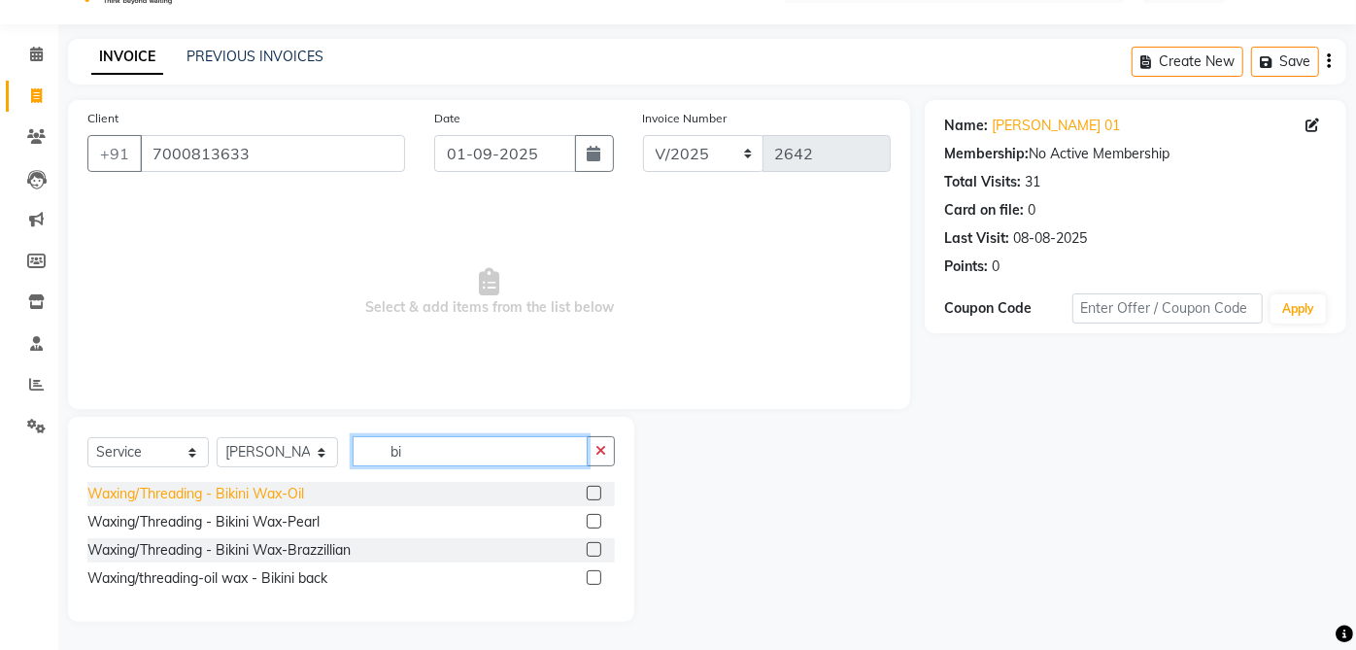
type input "bi"
click at [294, 487] on div "Waxing/Threading - Bikini Wax-Oil" at bounding box center [195, 494] width 217 height 20
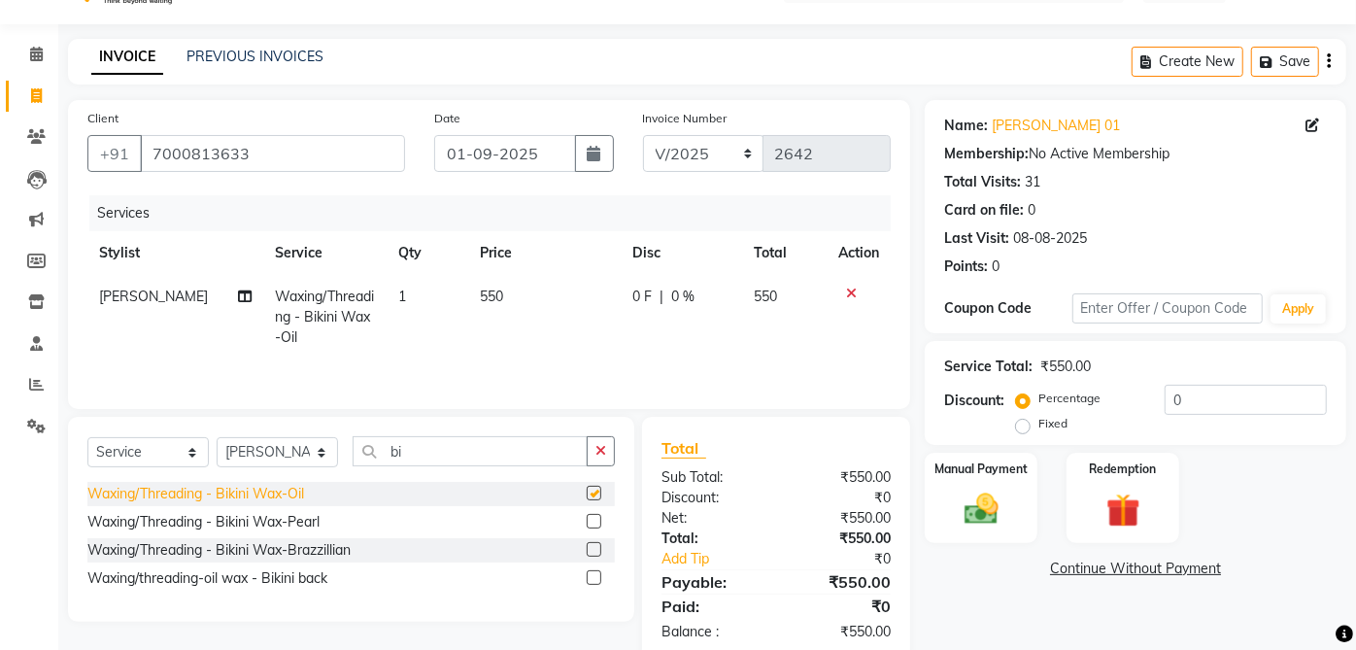
checkbox input "false"
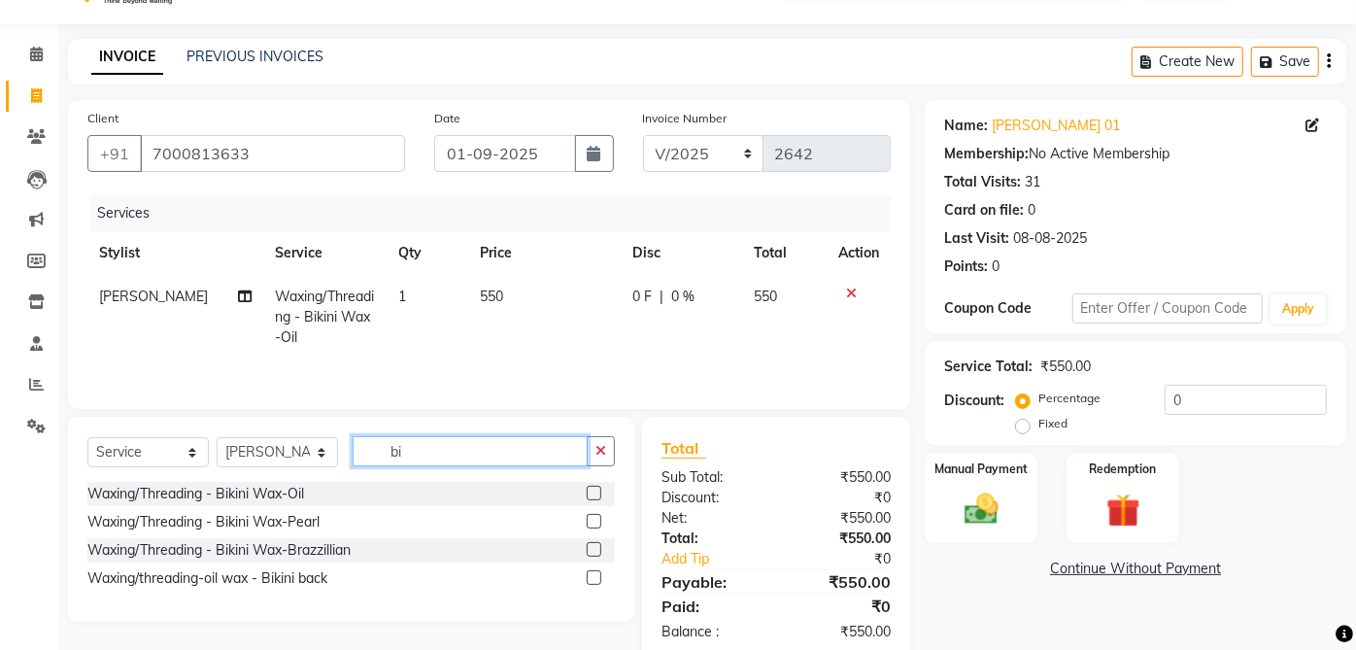
click at [463, 447] on input "bi" at bounding box center [470, 451] width 235 height 30
type input "b"
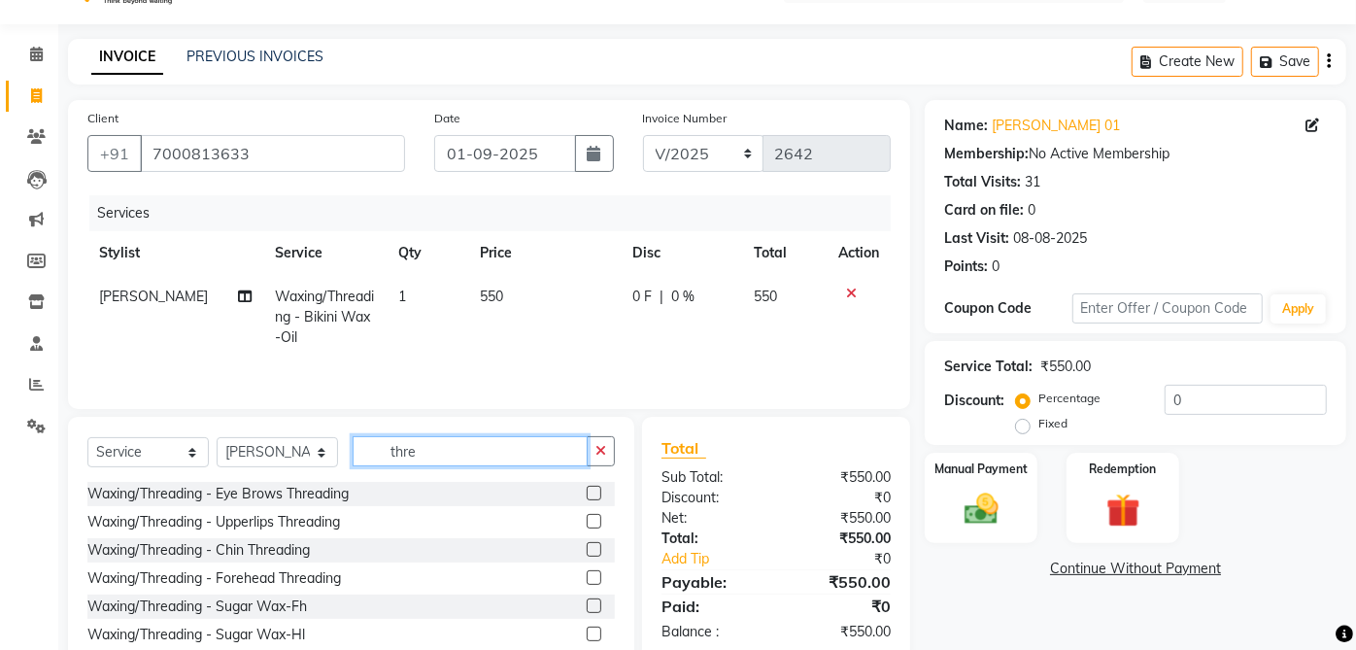
type input "thre"
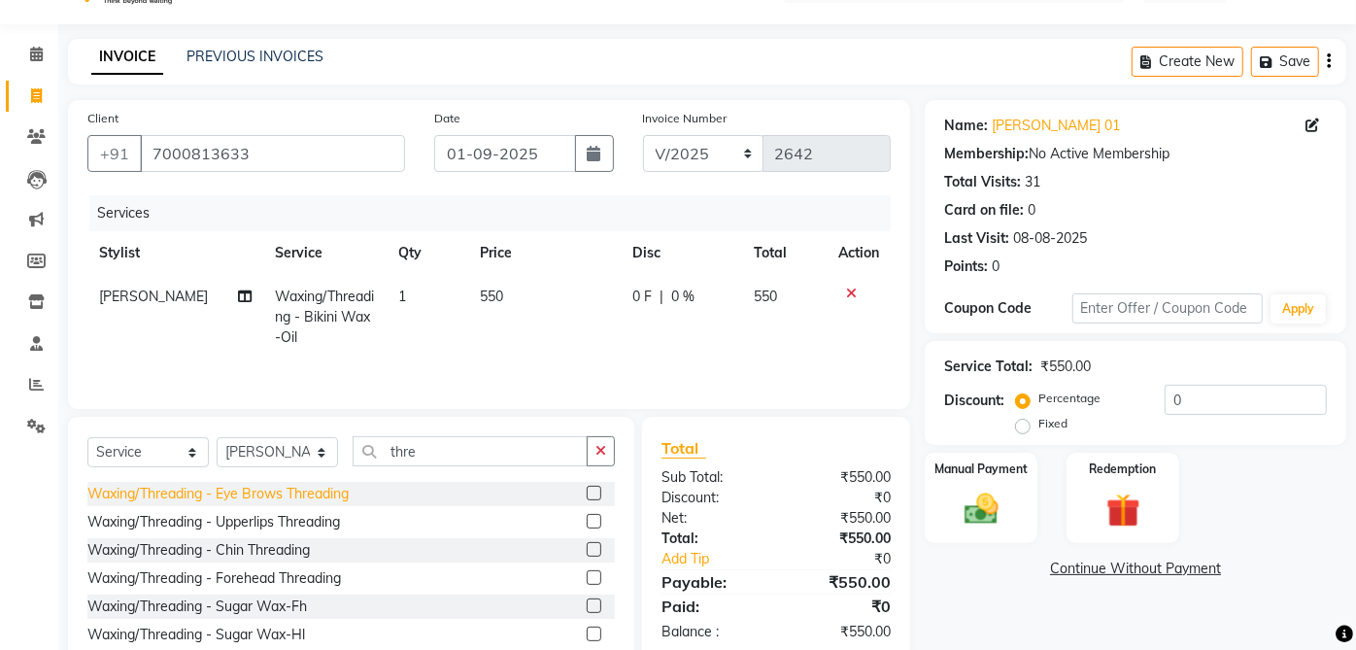
click at [337, 497] on div "Waxing/Threading - Eye Brows Threading" at bounding box center [217, 494] width 261 height 20
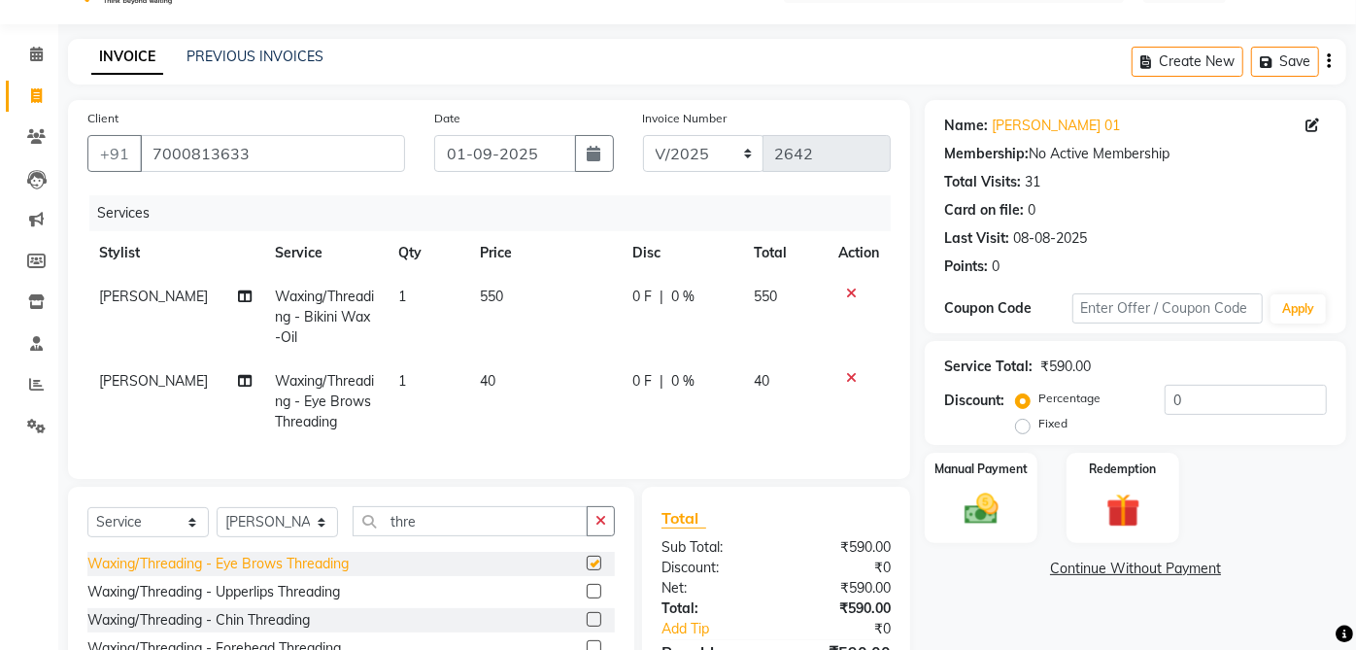
checkbox input "false"
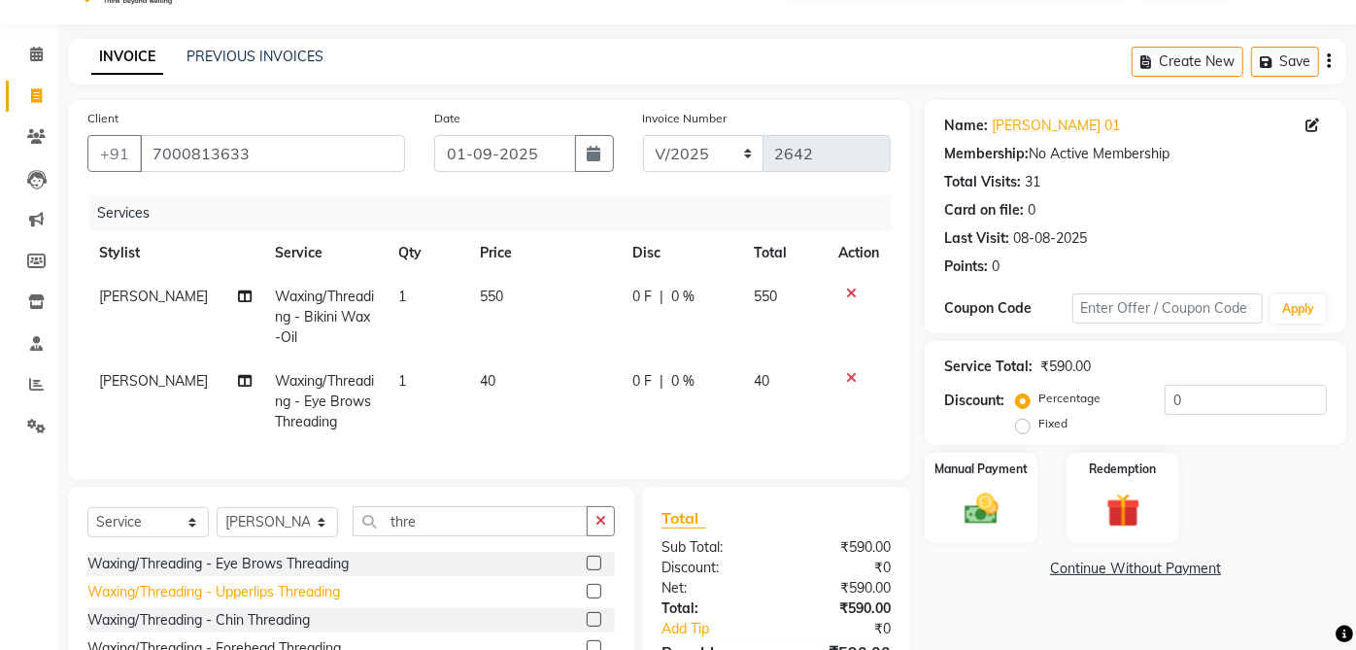
click at [329, 602] on div "Waxing/Threading - Upperlips Threading" at bounding box center [213, 592] width 253 height 20
checkbox input "false"
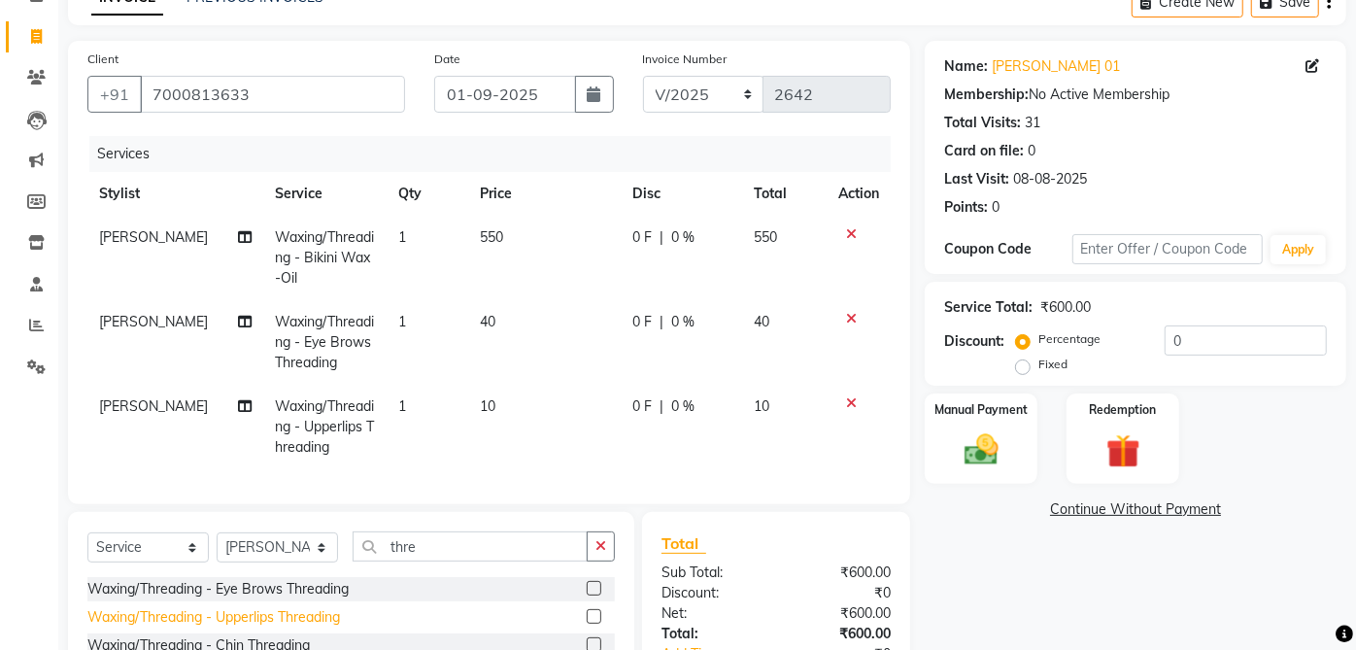
scroll to position [298, 0]
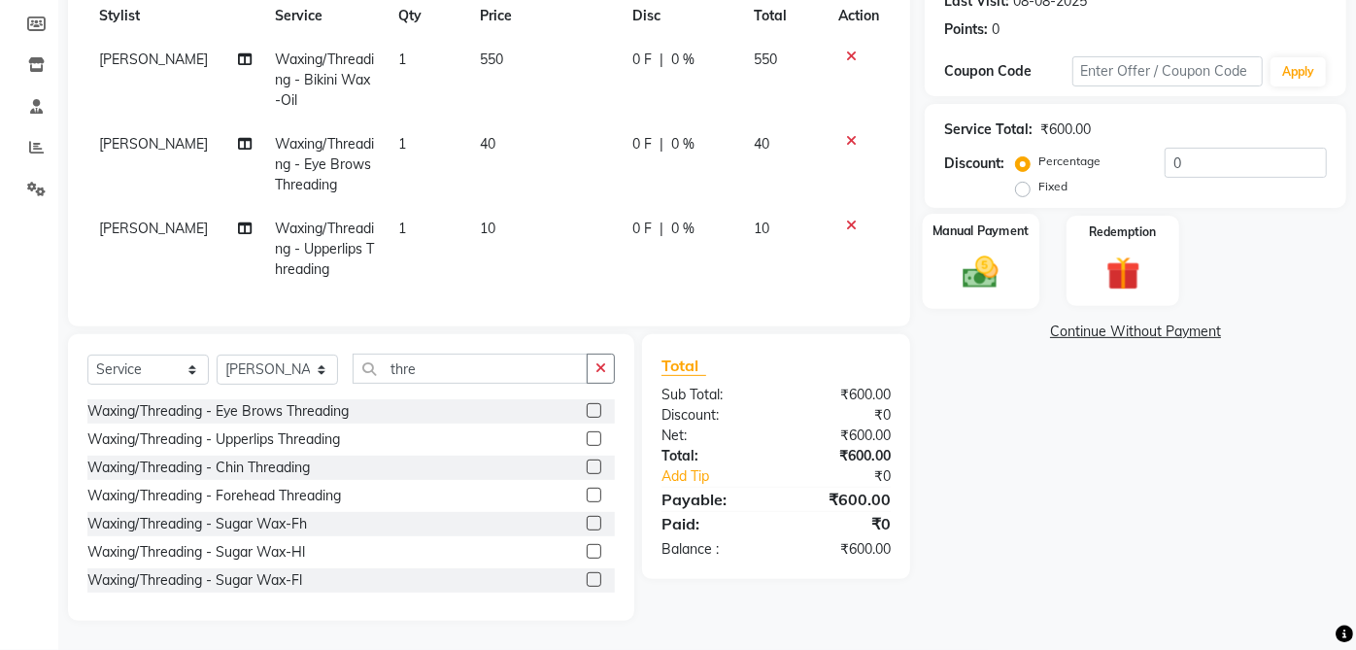
click at [979, 253] on img at bounding box center [981, 272] width 57 height 41
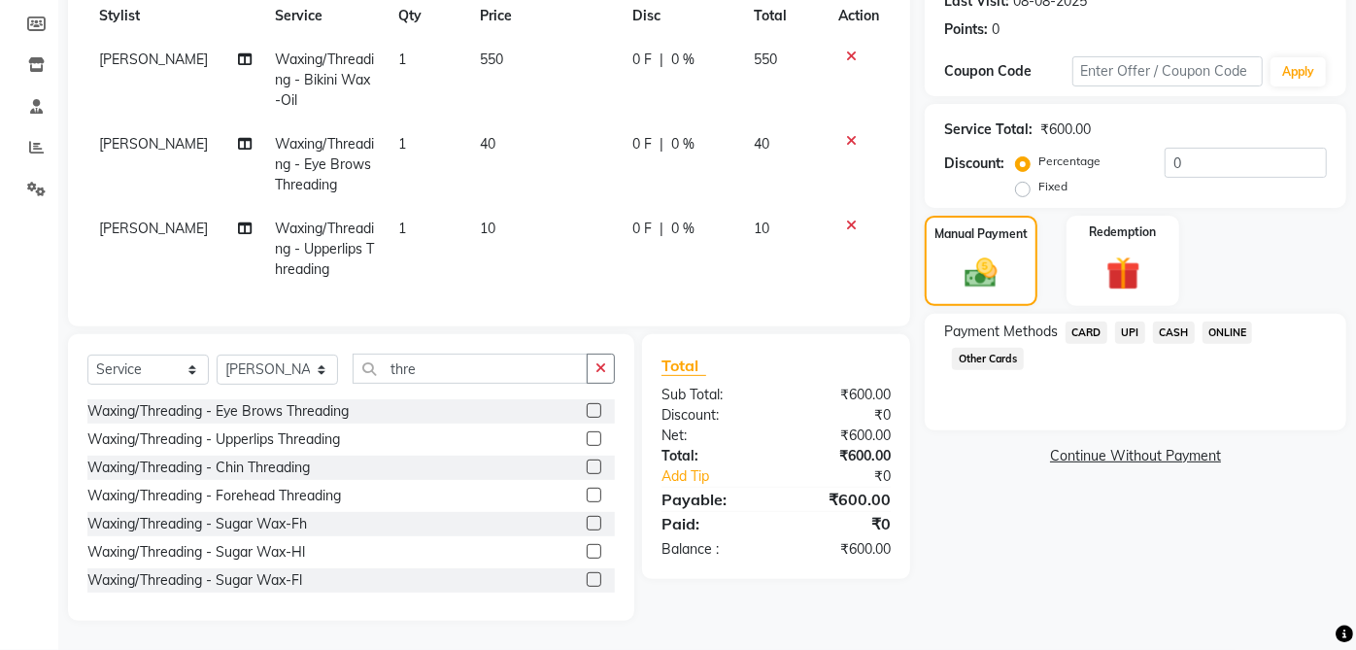
click at [1122, 321] on span "UPI" at bounding box center [1130, 332] width 30 height 22
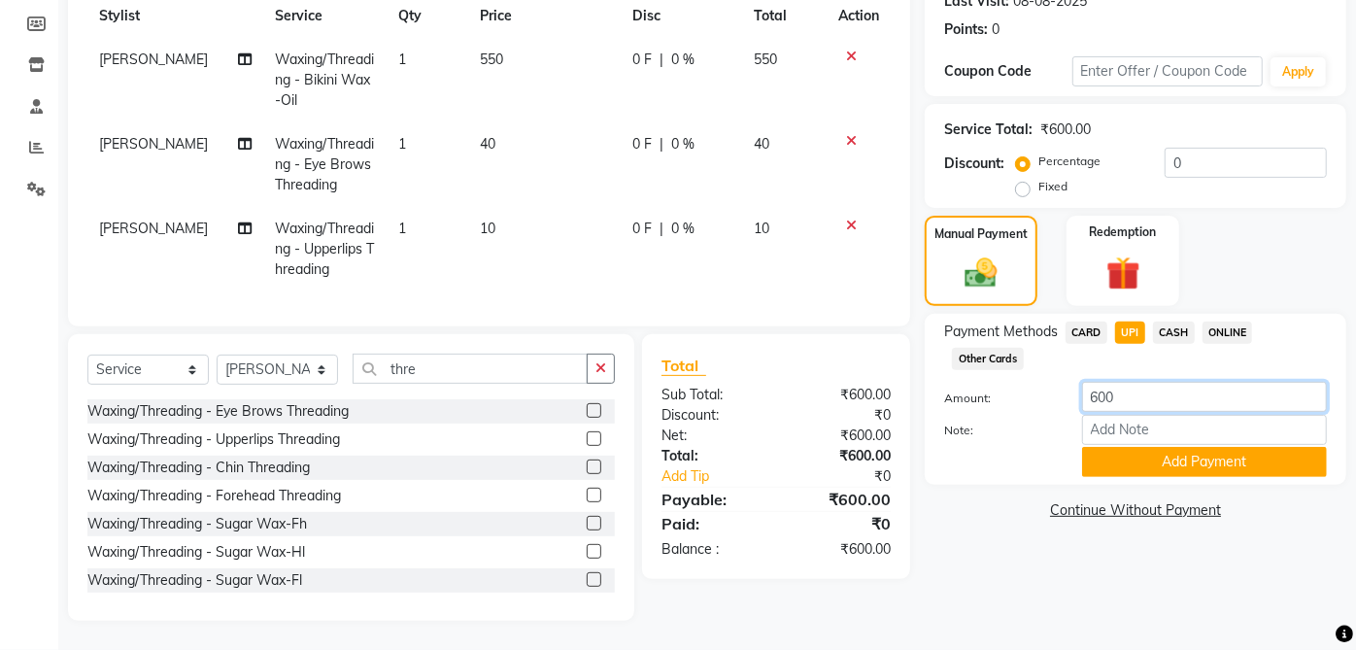
click at [1099, 395] on input "600" at bounding box center [1204, 397] width 245 height 30
type input "100"
click at [1259, 449] on button "Add Payment" at bounding box center [1204, 462] width 245 height 30
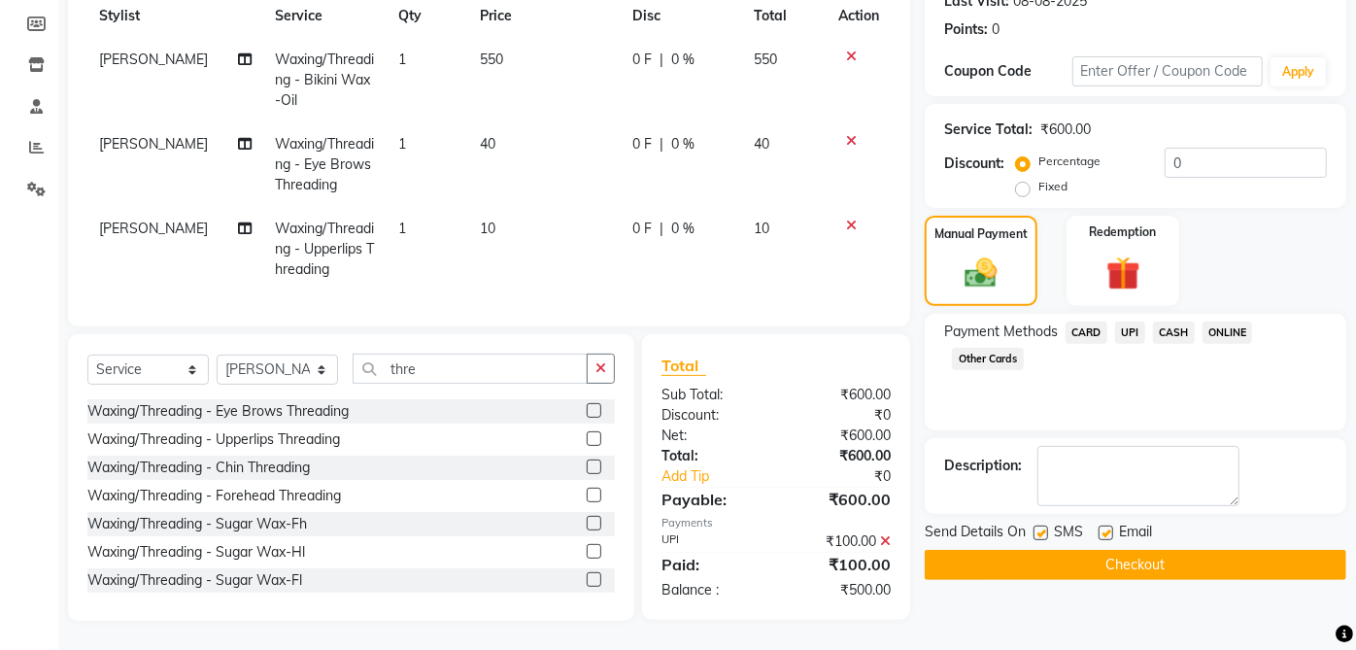
click at [1174, 321] on span "CASH" at bounding box center [1174, 332] width 42 height 22
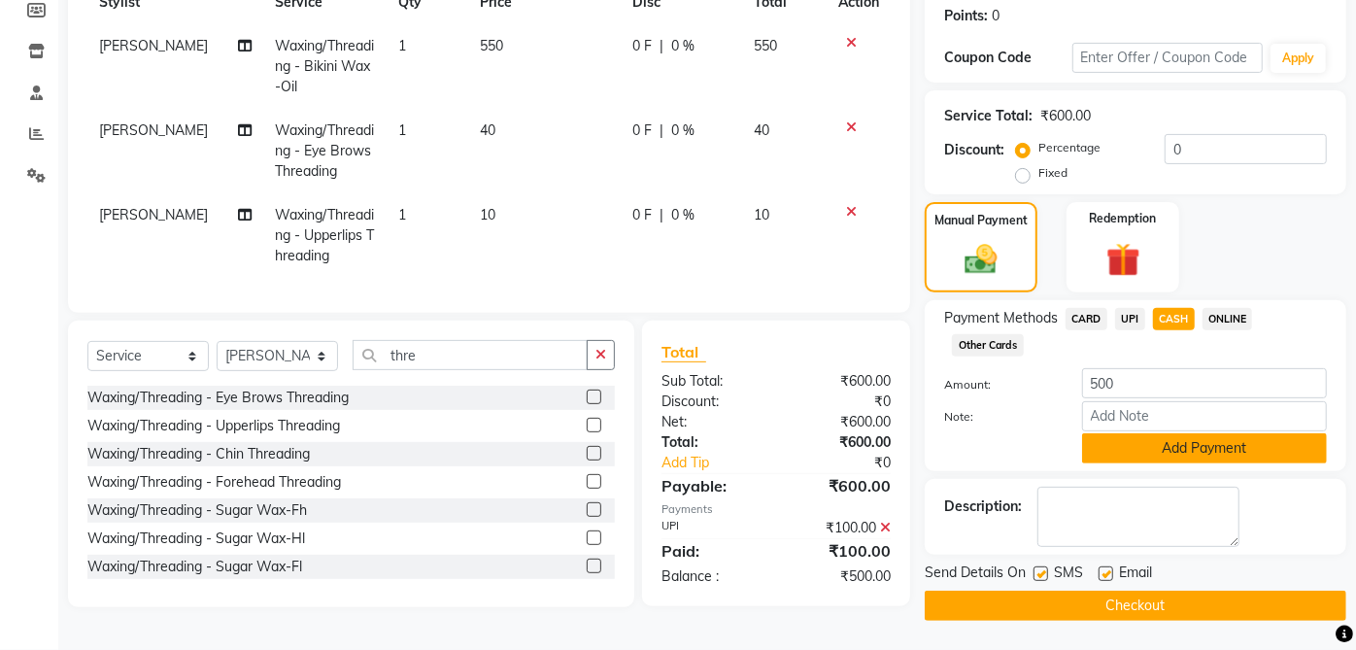
click at [1135, 438] on button "Add Payment" at bounding box center [1204, 448] width 245 height 30
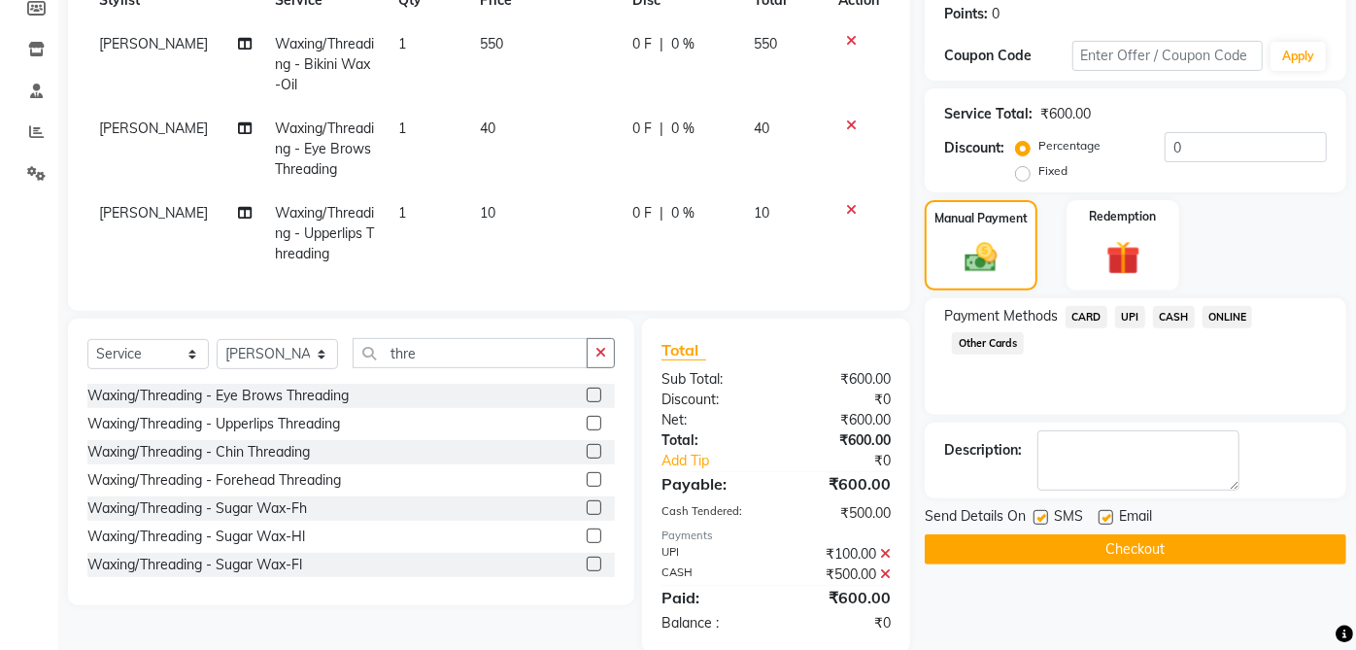
click at [1103, 513] on label at bounding box center [1105, 517] width 15 height 15
click at [1103, 513] on input "checkbox" at bounding box center [1104, 518] width 13 height 13
checkbox input "false"
click at [1043, 516] on label at bounding box center [1040, 517] width 15 height 15
click at [1043, 516] on input "checkbox" at bounding box center [1039, 518] width 13 height 13
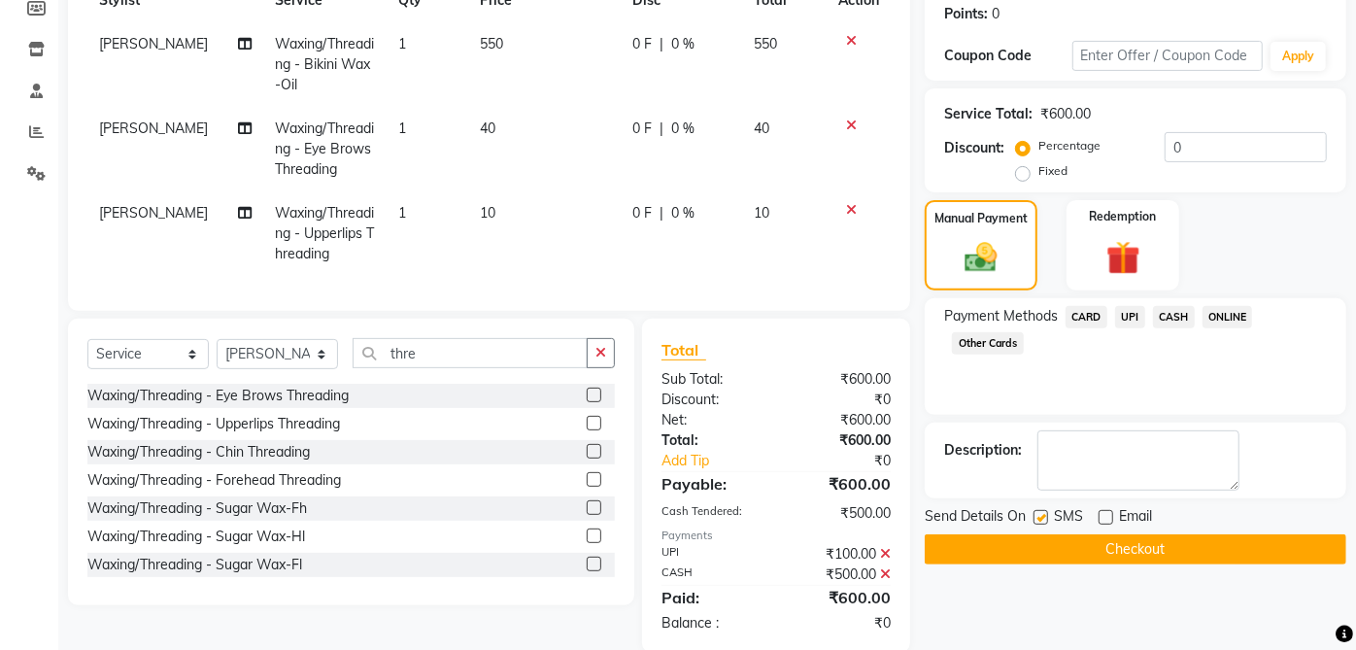
checkbox input "false"
click at [1090, 545] on button "Checkout" at bounding box center [1136, 549] width 422 height 30
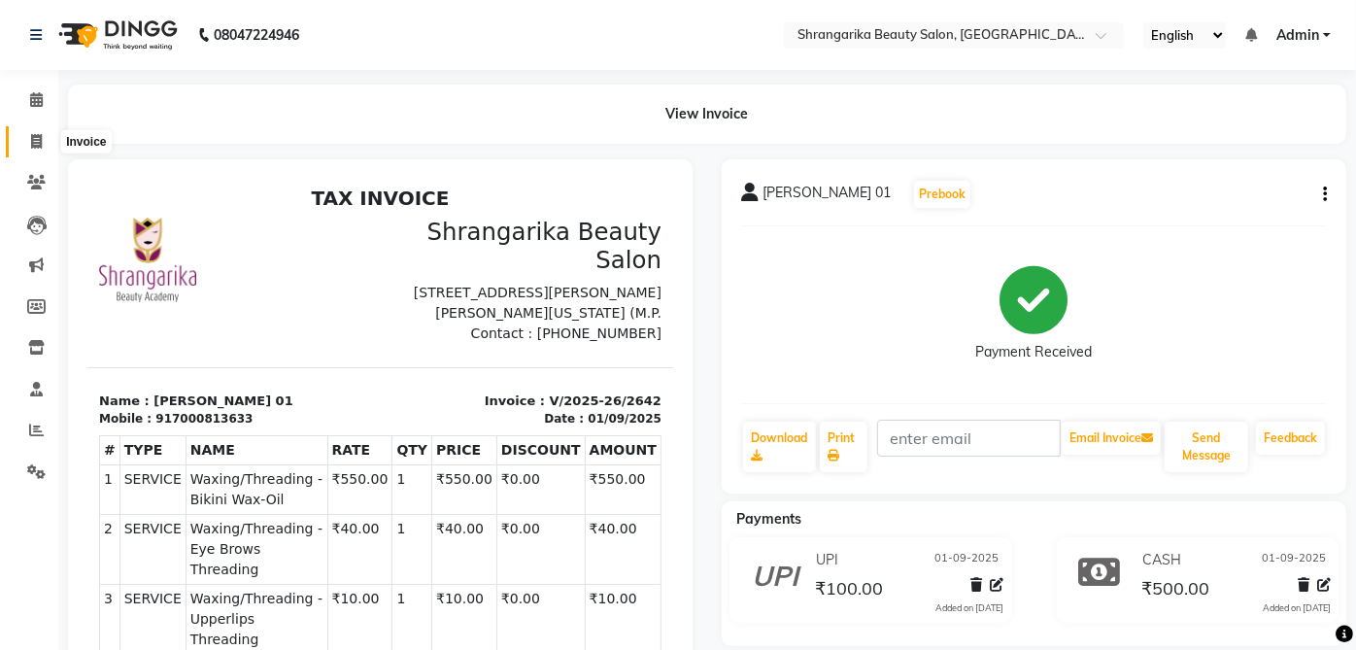
click at [36, 149] on span at bounding box center [36, 142] width 34 height 22
select select "service"
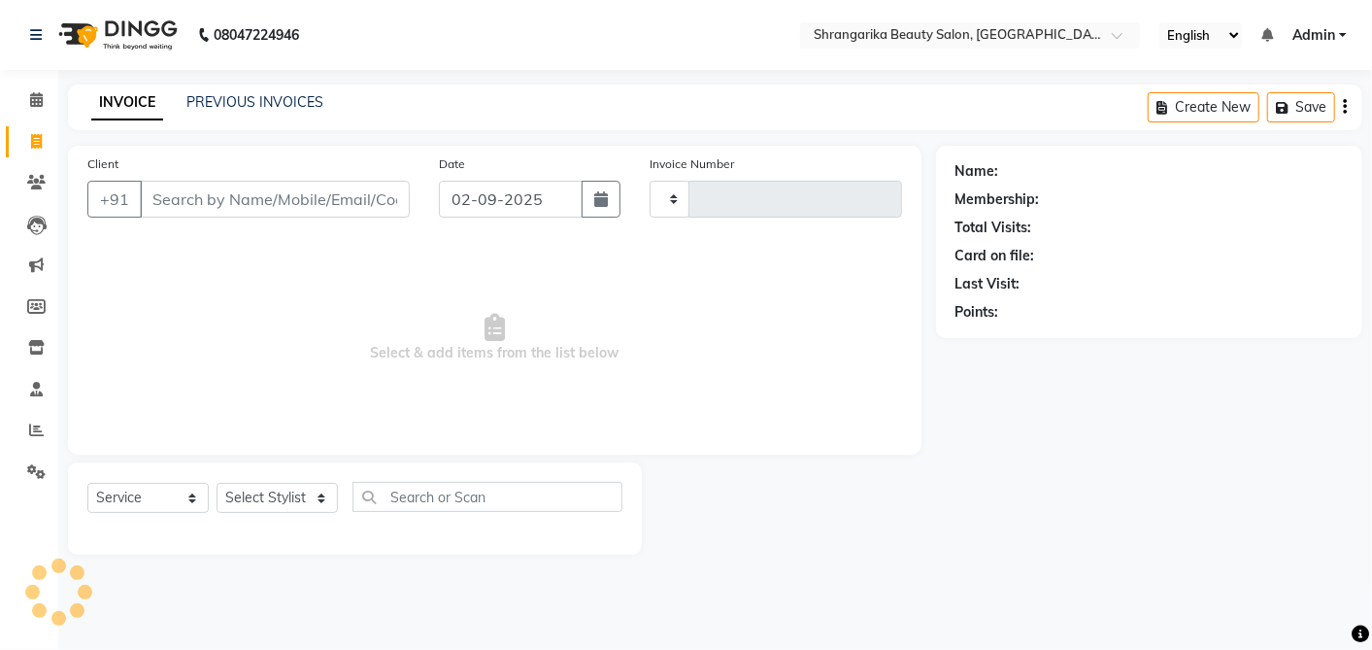
type input "2643"
select select "5168"
click at [224, 196] on input "Client" at bounding box center [275, 199] width 270 height 37
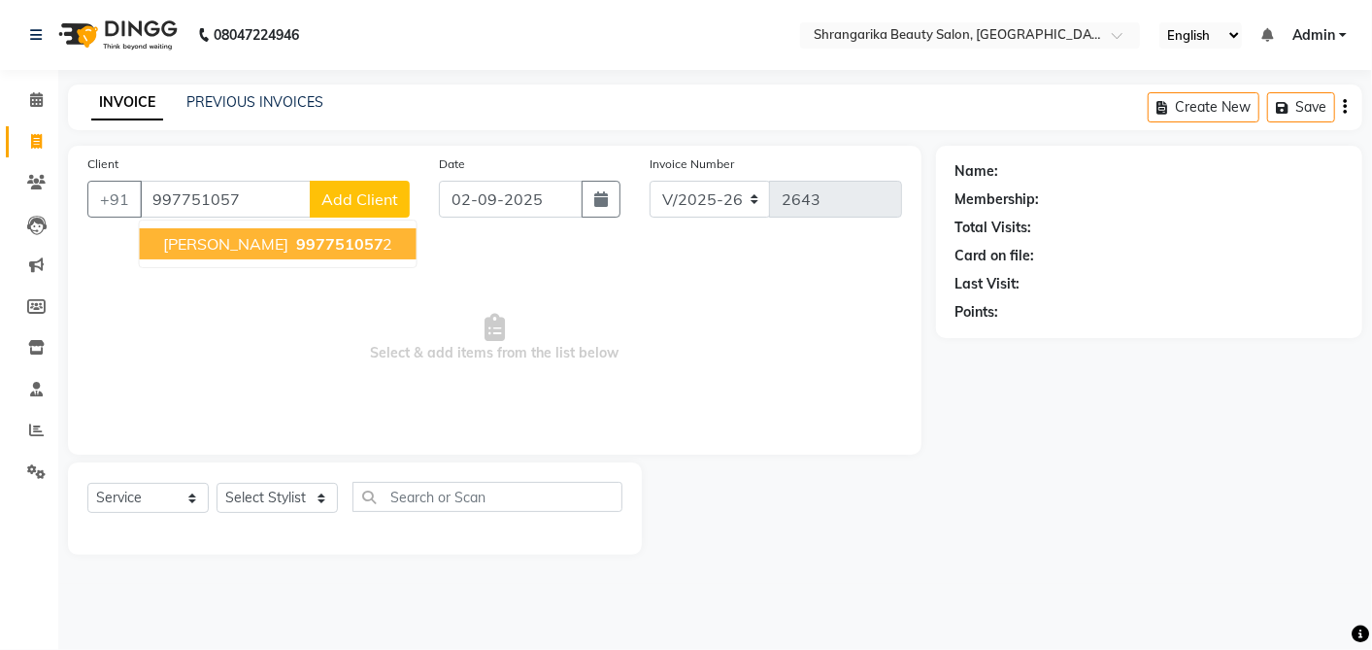
click at [210, 244] on span "roshani" at bounding box center [225, 243] width 125 height 19
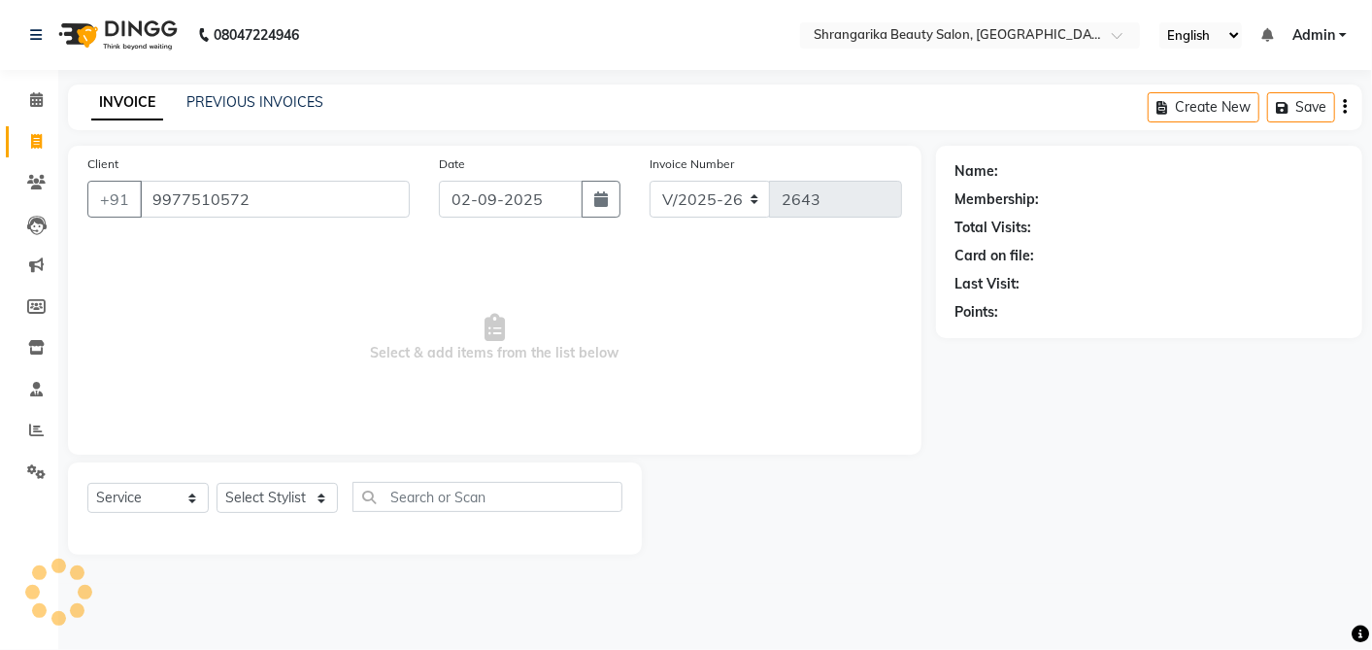
type input "9977510572"
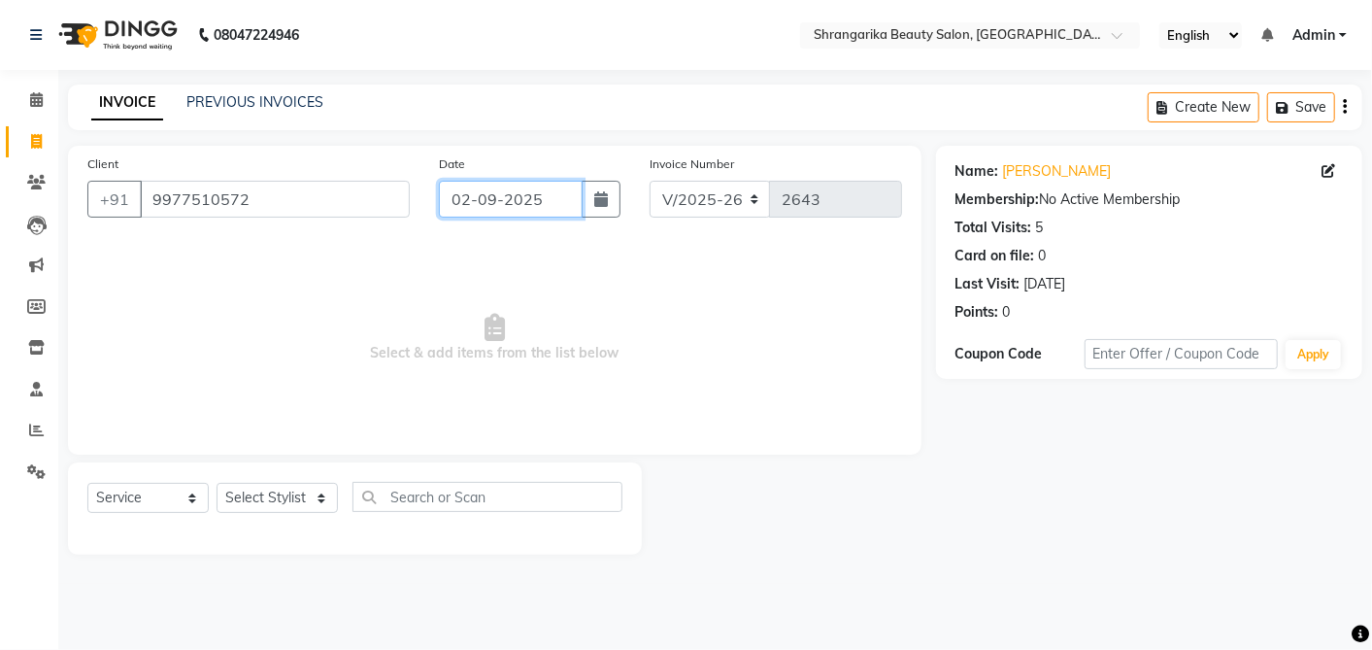
click at [483, 205] on input "02-09-2025" at bounding box center [511, 199] width 144 height 37
select select "9"
select select "2025"
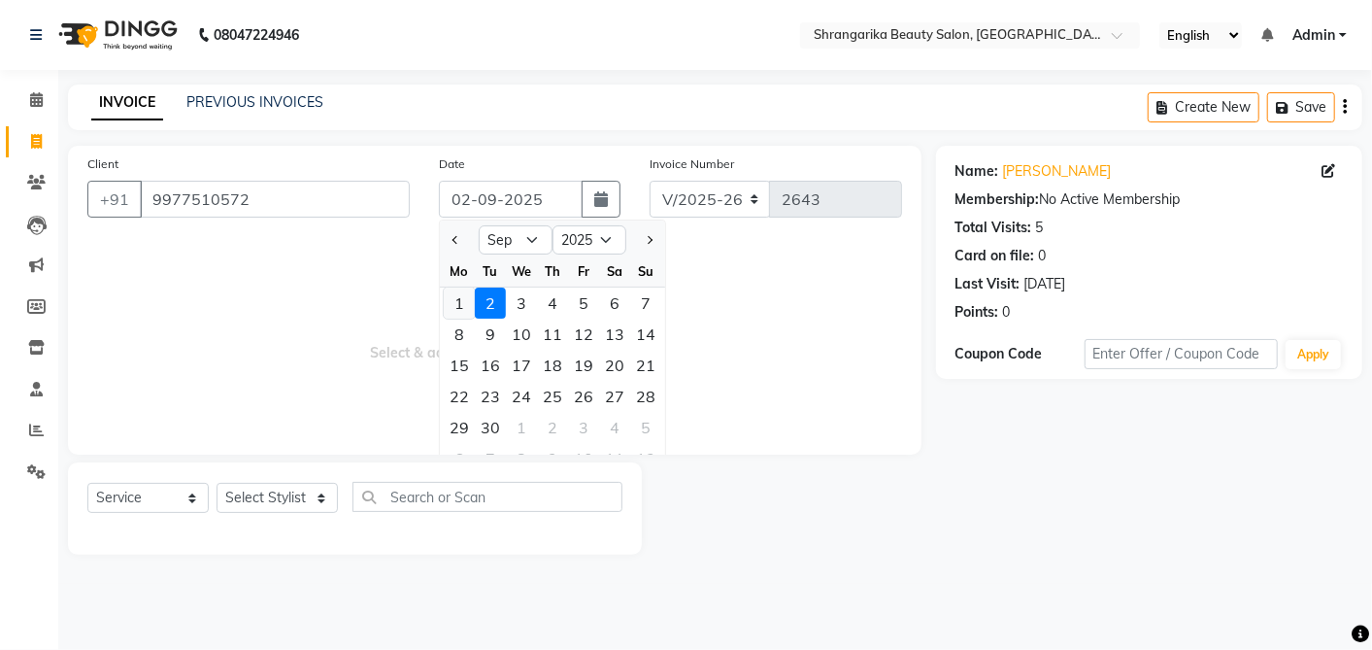
click at [452, 297] on div "1" at bounding box center [459, 302] width 31 height 31
type input "01-09-2025"
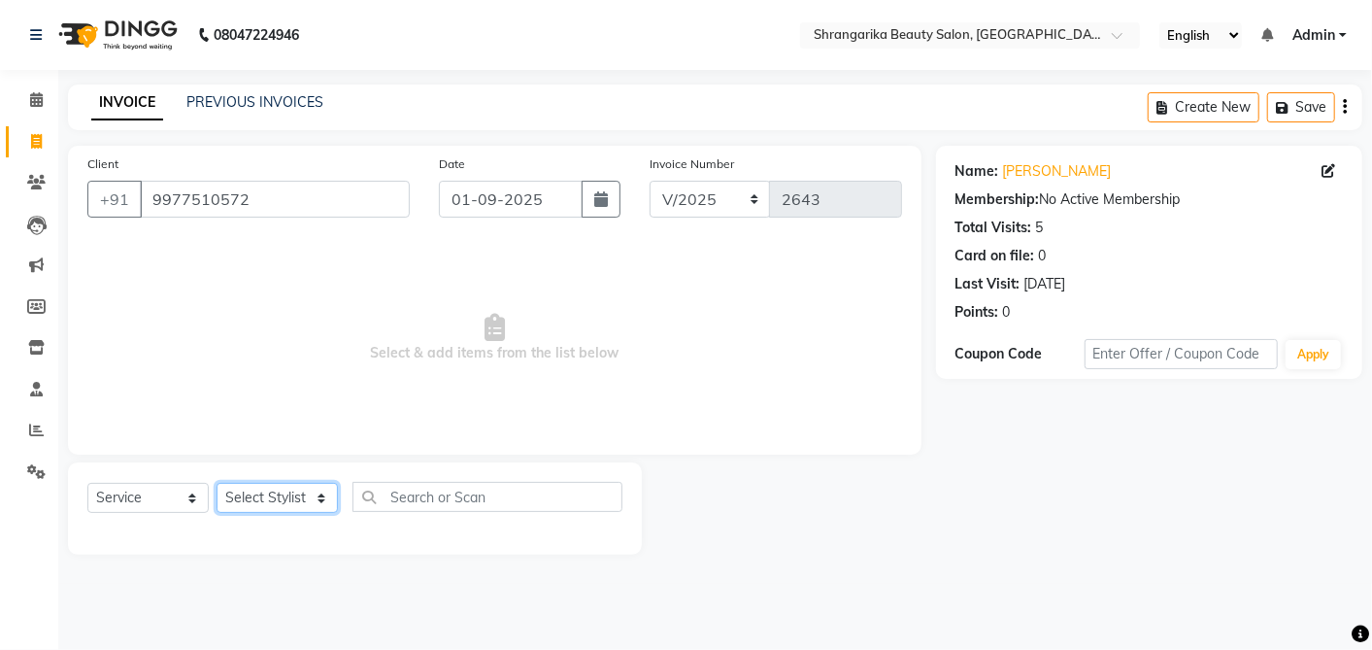
click at [260, 494] on select "Select Stylist aarti ANJALI Anuja Shukla LALITA MANISHA Bhabhi muskan OTHER Par…" at bounding box center [277, 498] width 121 height 30
select select "32878"
click at [217, 483] on select "Select Stylist aarti ANJALI Anuja Shukla LALITA MANISHA Bhabhi muskan OTHER Par…" at bounding box center [277, 498] width 121 height 30
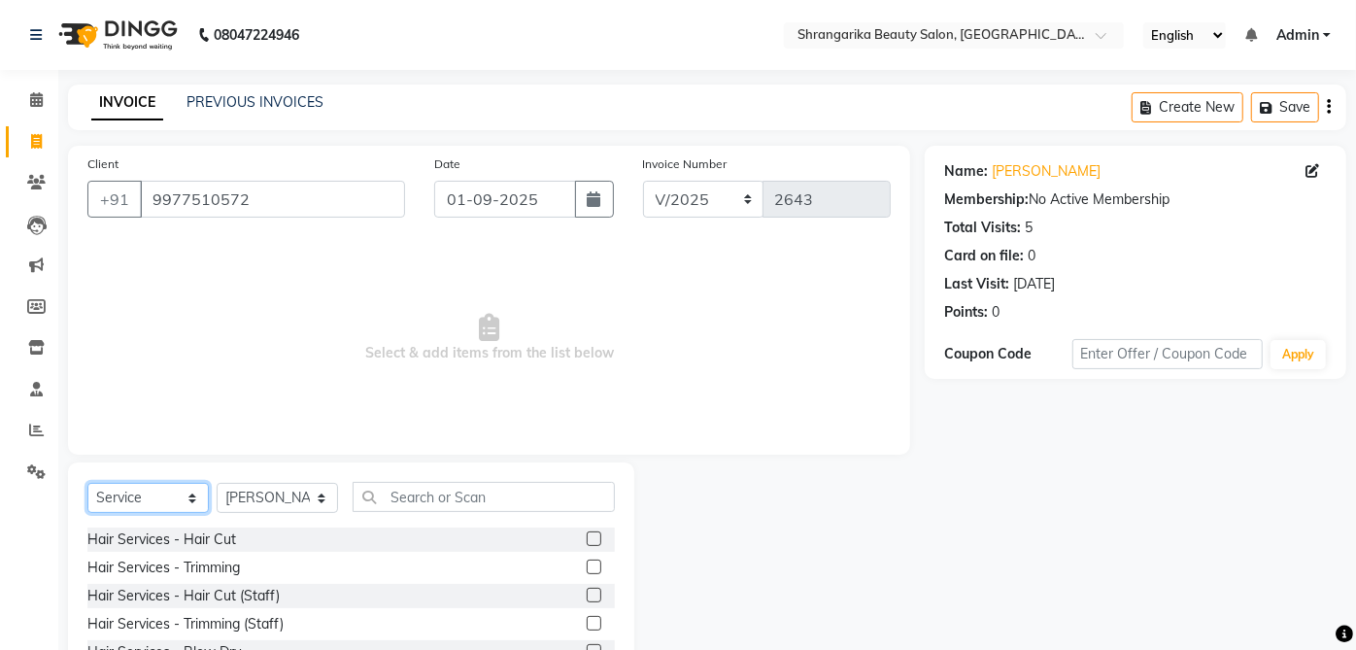
click at [177, 493] on select "Select Service Product Membership Package Voucher Prepaid Gift Card" at bounding box center [147, 498] width 121 height 30
select select "product"
click at [87, 483] on select "Select Service Product Membership Package Voucher Prepaid Gift Card" at bounding box center [147, 498] width 121 height 30
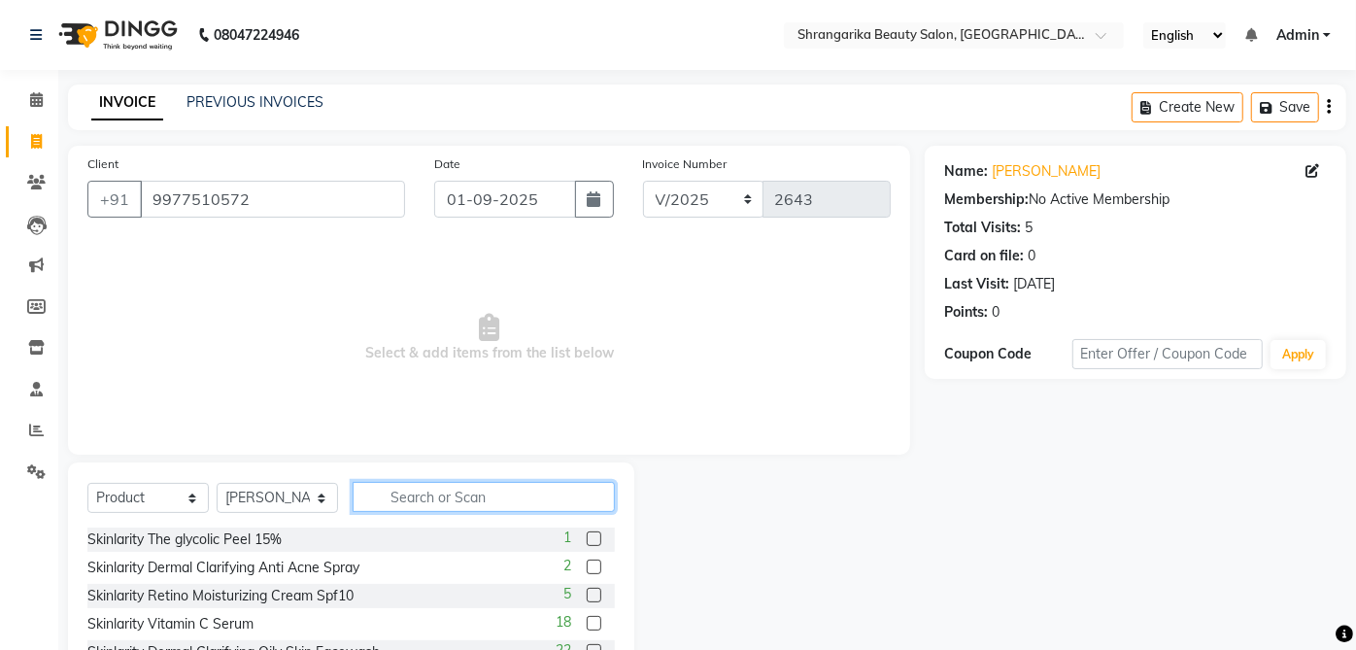
click at [496, 502] on input "text" at bounding box center [484, 497] width 262 height 30
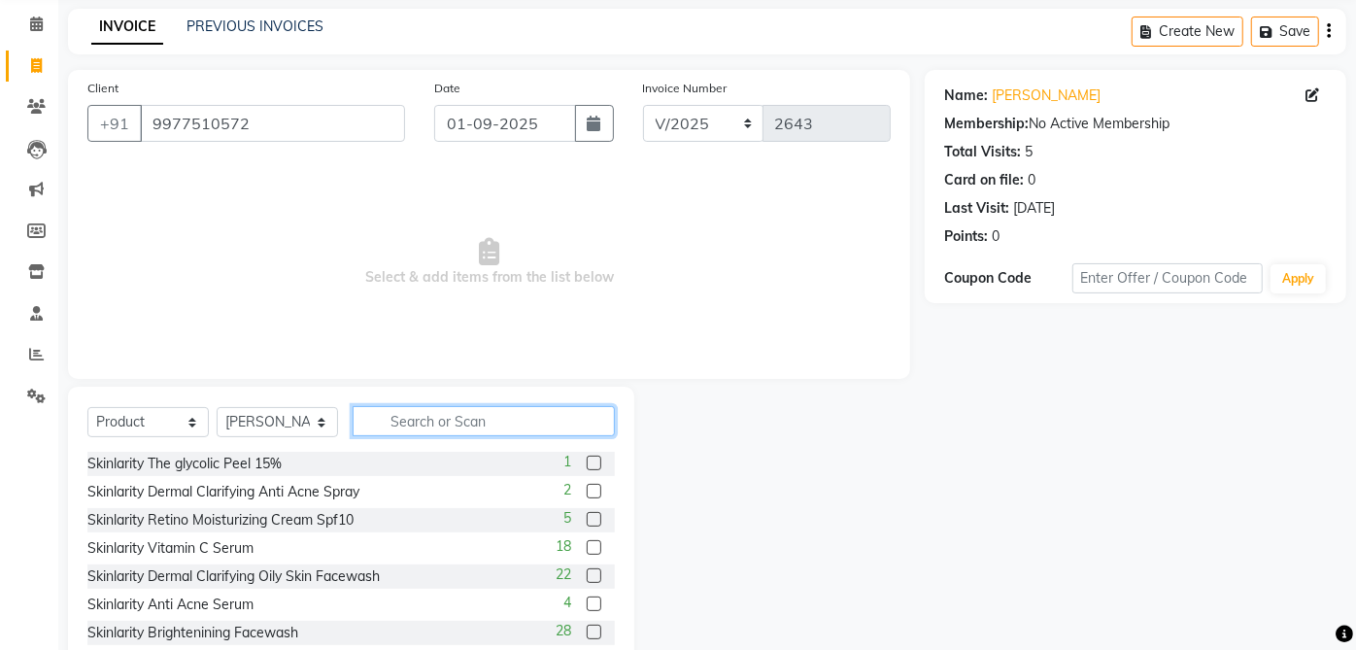
scroll to position [127, 0]
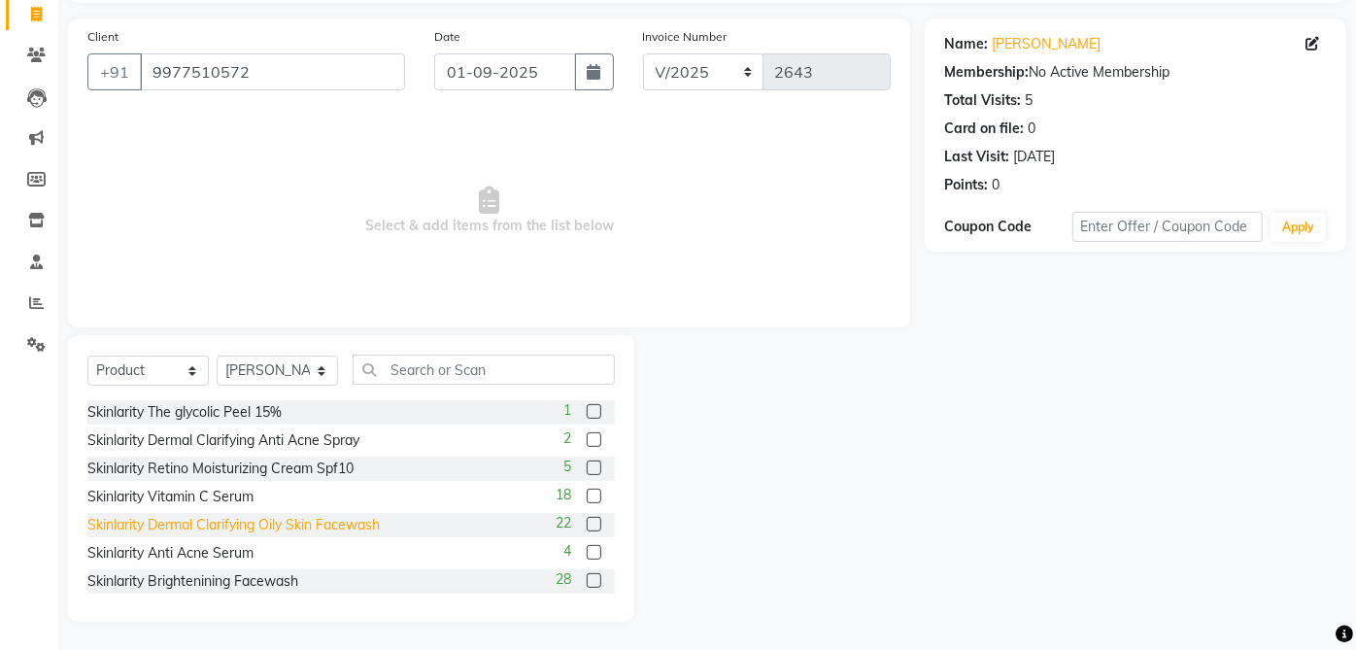
click at [354, 523] on div "Skinlarity Dermal Clarifying Oily Skin Facewash" at bounding box center [233, 525] width 292 height 20
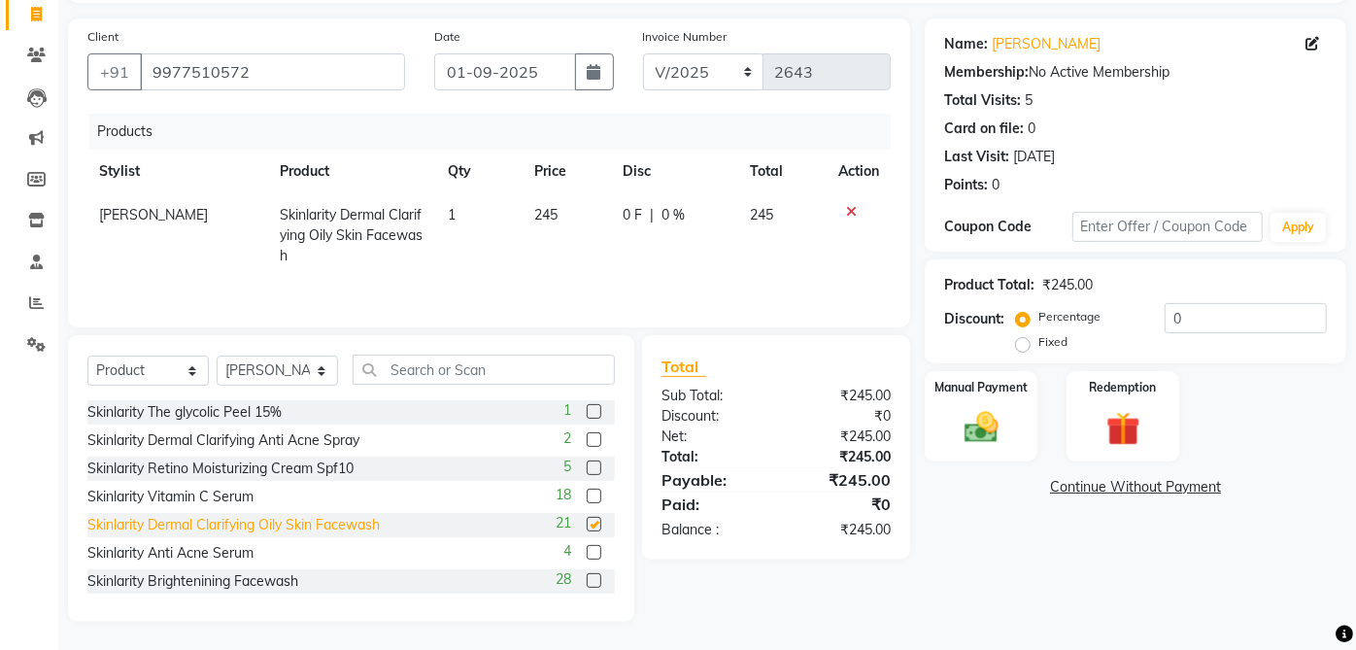
checkbox input "false"
click at [674, 219] on span "0 %" at bounding box center [672, 215] width 23 height 20
select select "32878"
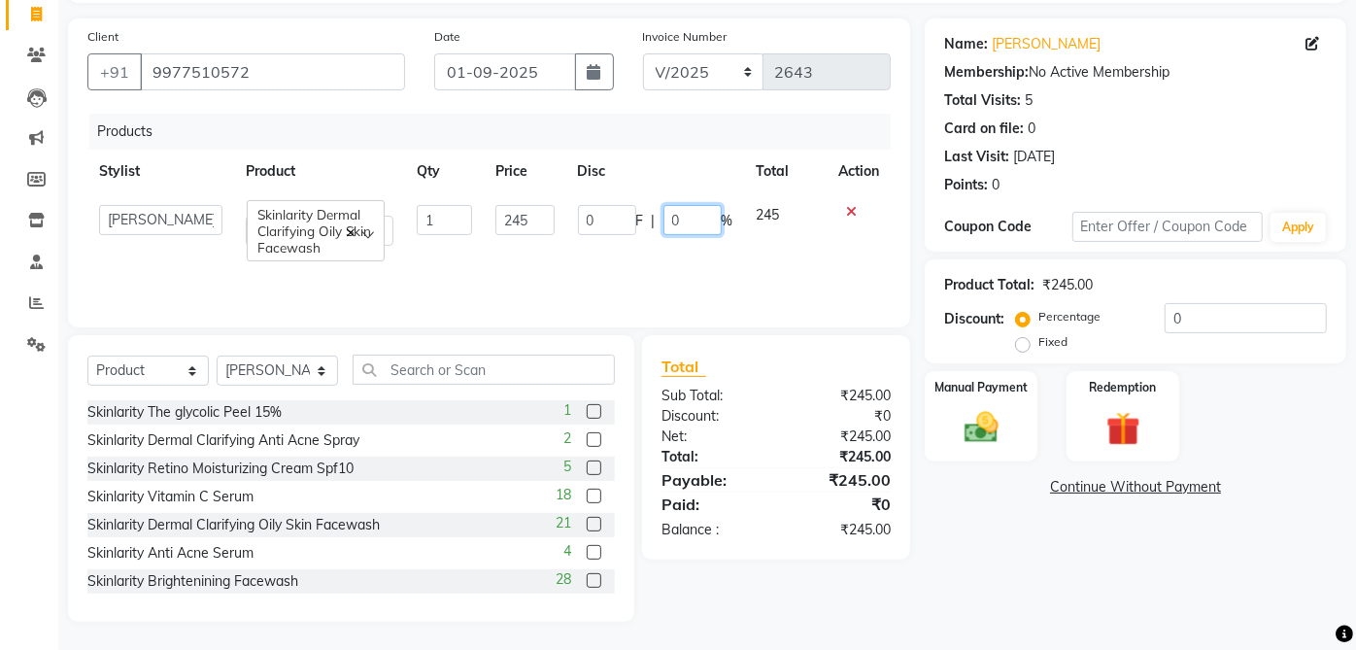
click at [701, 214] on input "0" at bounding box center [692, 220] width 58 height 30
type input "10"
click at [981, 576] on div "Name: Roshani Membership: No Active Membership Total Visits: 5 Card on file: 0 …" at bounding box center [1143, 319] width 436 height 603
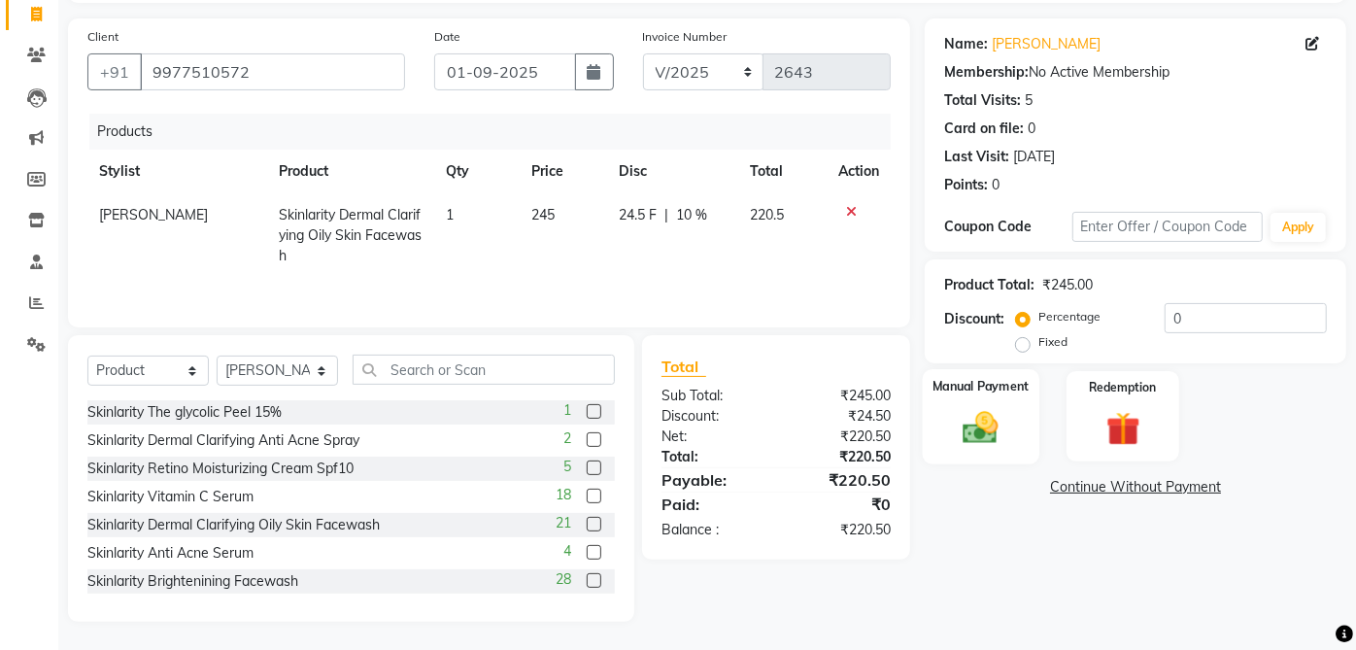
click at [995, 421] on img at bounding box center [981, 427] width 57 height 41
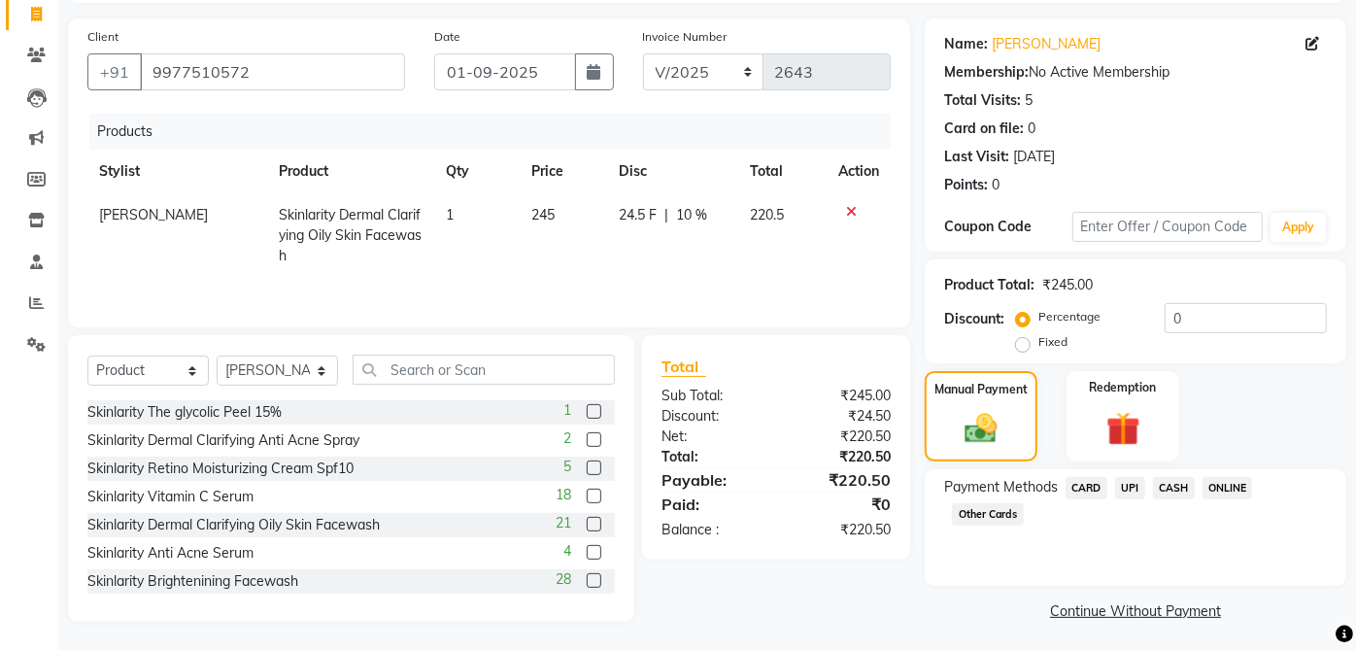
click at [1186, 477] on span "CASH" at bounding box center [1174, 488] width 42 height 22
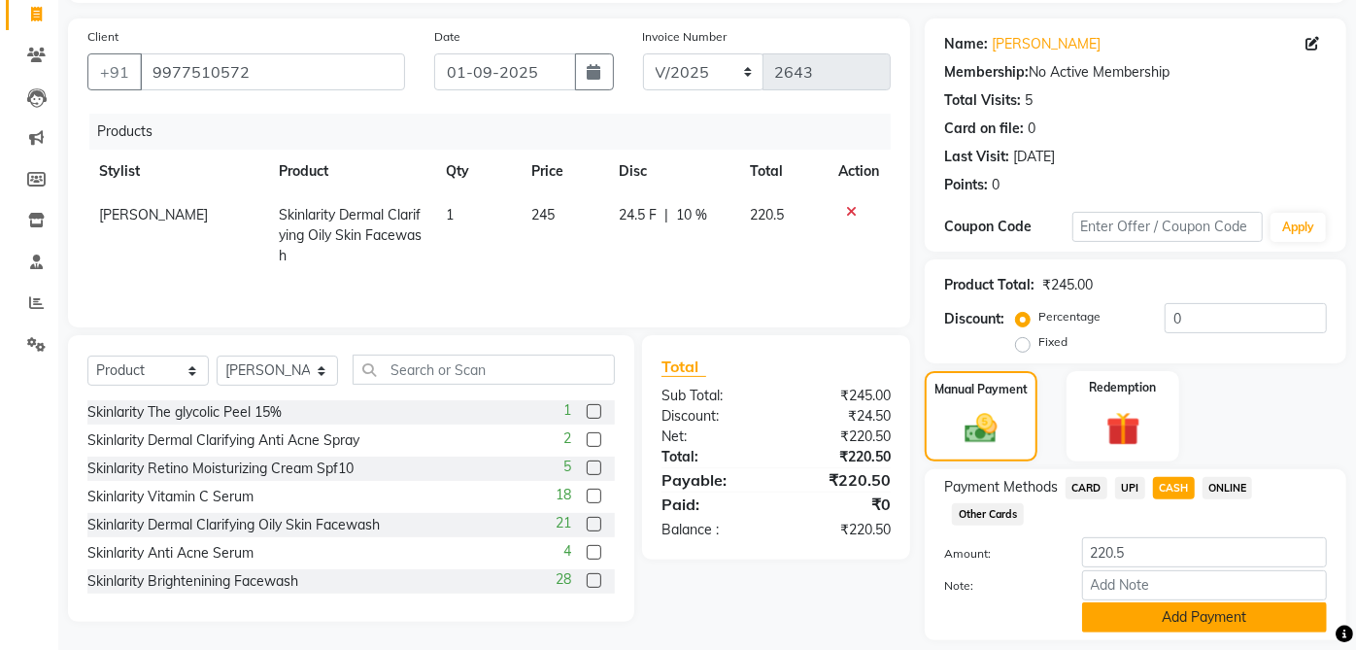
click at [1201, 611] on button "Add Payment" at bounding box center [1204, 617] width 245 height 30
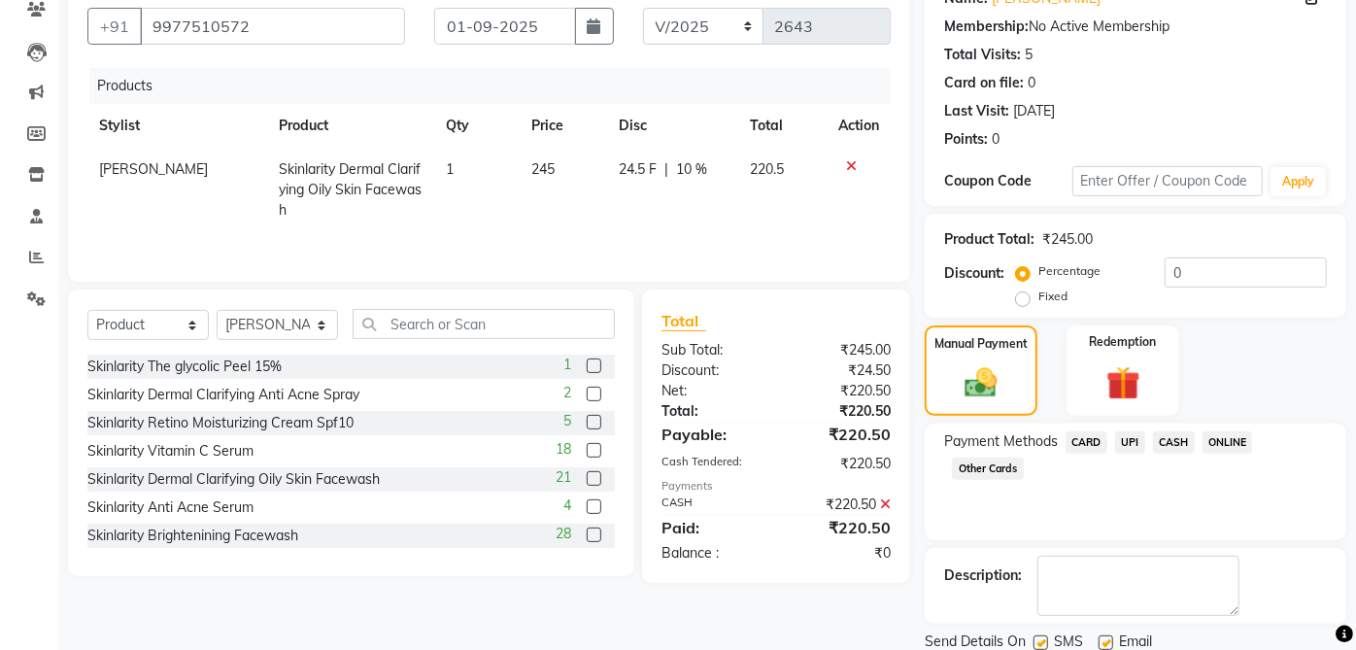
scroll to position [240, 0]
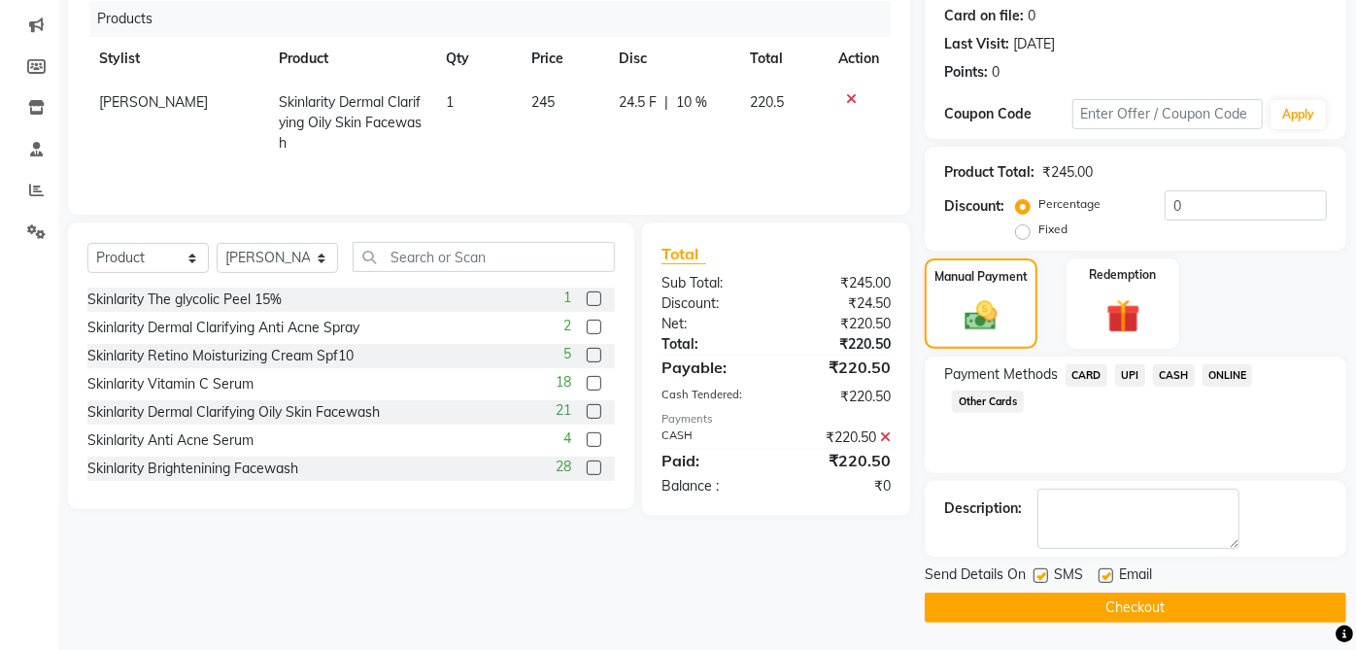
click at [765, 94] on span "220.5" at bounding box center [768, 101] width 34 height 17
select select "32878"
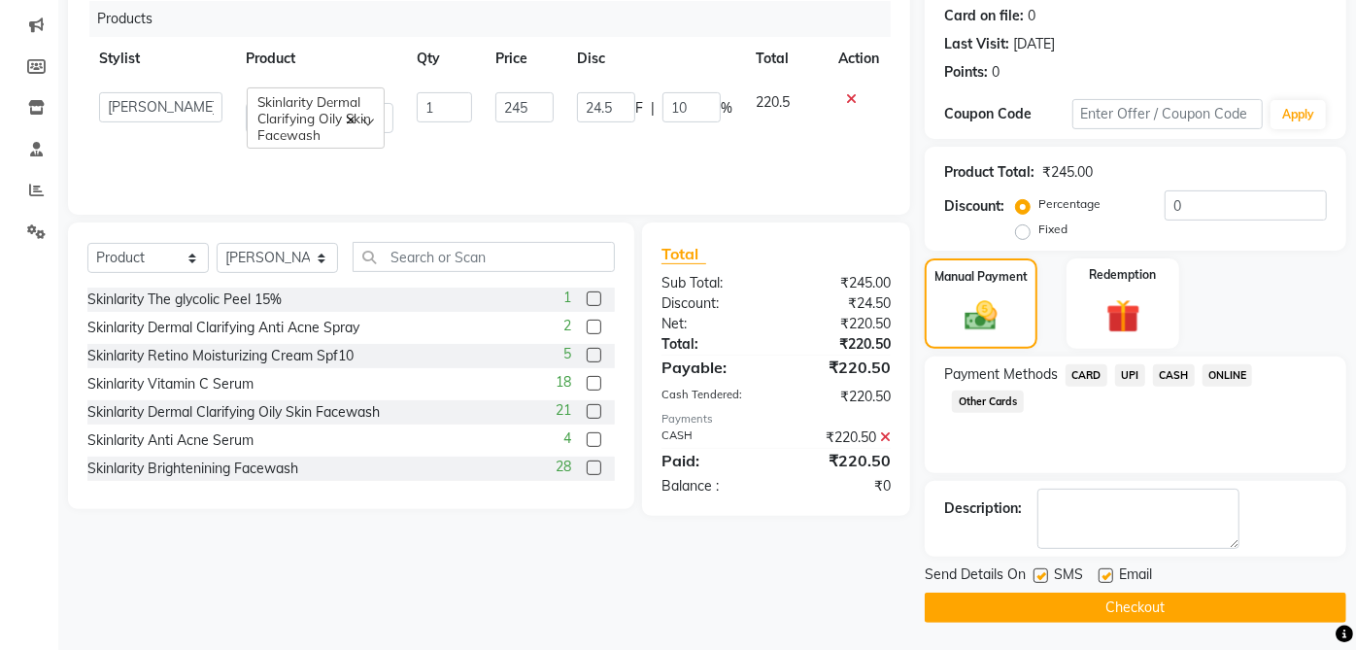
click at [794, 94] on td "220.5" at bounding box center [785, 113] width 83 height 64
click at [597, 105] on input "24.5" at bounding box center [606, 107] width 58 height 30
click at [608, 102] on input "24.5" at bounding box center [606, 107] width 58 height 30
type input "25"
click at [753, 574] on div "Client +91 9977510572 Date 01-09-2025 Invoice Number V/2025 V/2025-26 2643 Prod…" at bounding box center [488, 264] width 871 height 717
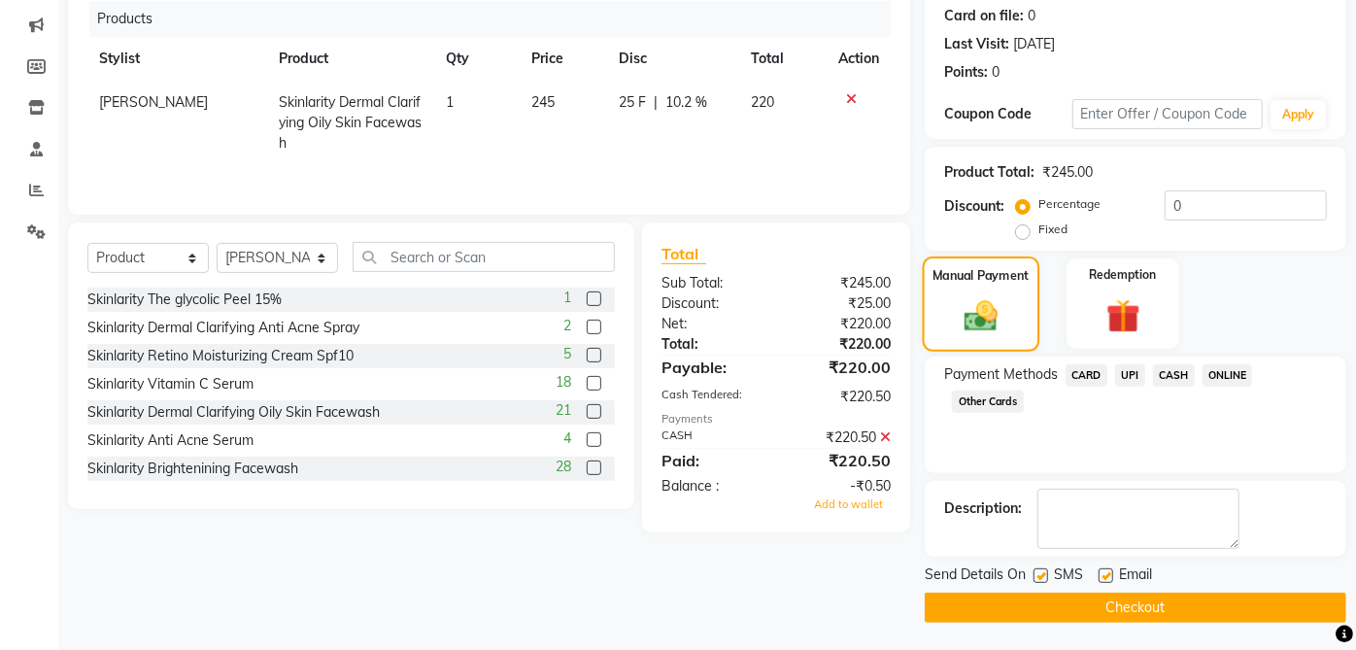
click at [1000, 299] on img at bounding box center [981, 315] width 54 height 39
click at [1175, 377] on span "CASH" at bounding box center [1174, 375] width 42 height 22
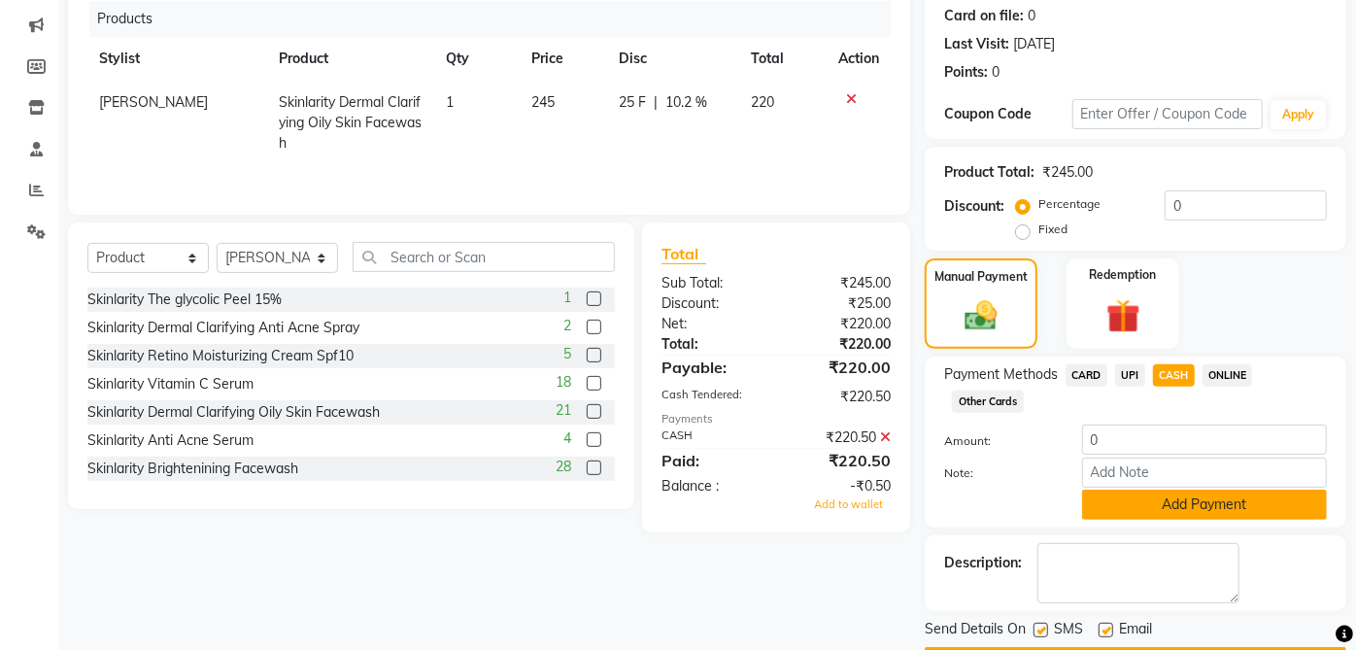
click at [1197, 509] on button "Add Payment" at bounding box center [1204, 504] width 245 height 30
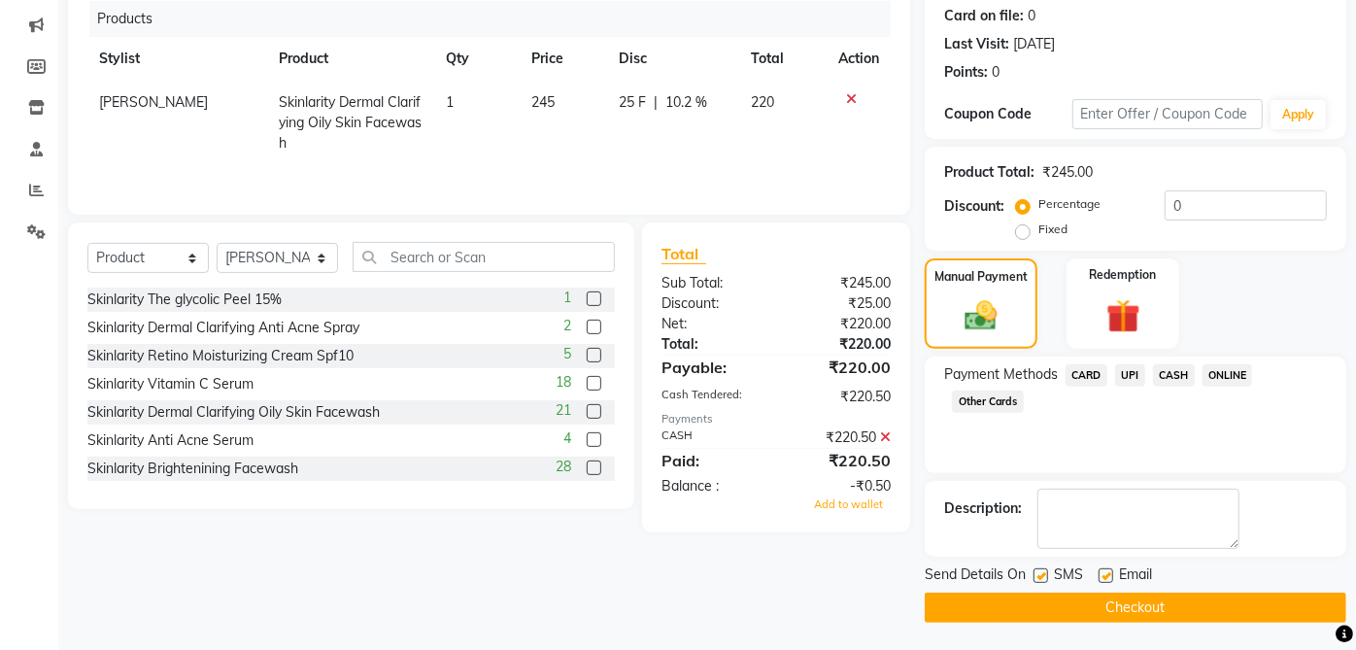
click at [1106, 574] on label at bounding box center [1105, 575] width 15 height 15
click at [1106, 574] on input "checkbox" at bounding box center [1104, 576] width 13 height 13
checkbox input "false"
click at [1041, 574] on label at bounding box center [1040, 575] width 15 height 15
click at [1041, 574] on input "checkbox" at bounding box center [1039, 576] width 13 height 13
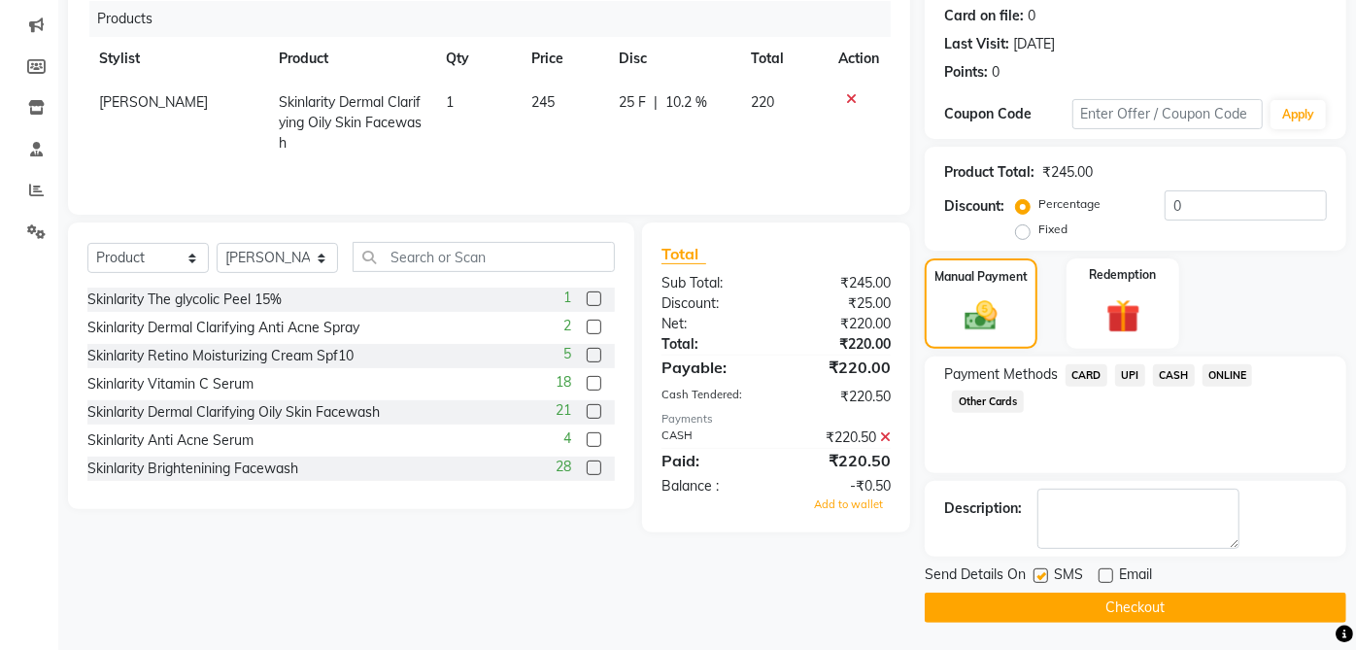
checkbox input "false"
click at [885, 433] on icon at bounding box center [885, 437] width 11 height 14
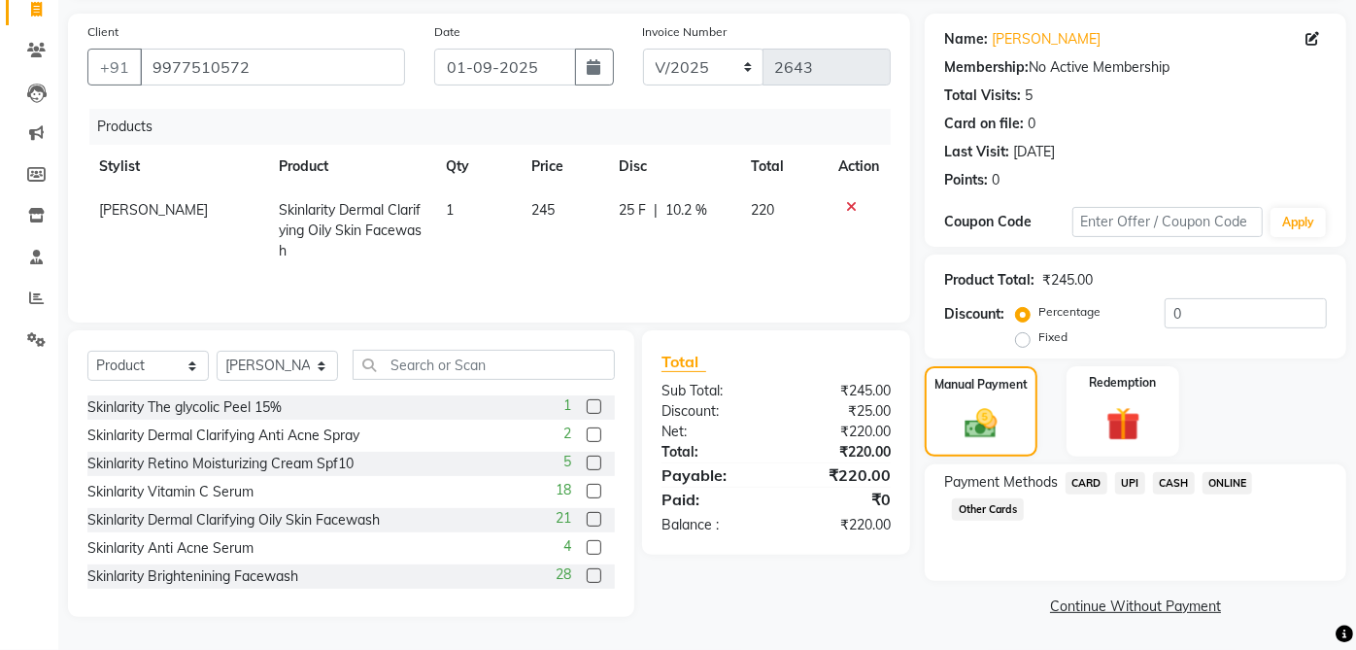
scroll to position [131, 0]
click at [1179, 478] on span "CASH" at bounding box center [1174, 484] width 42 height 22
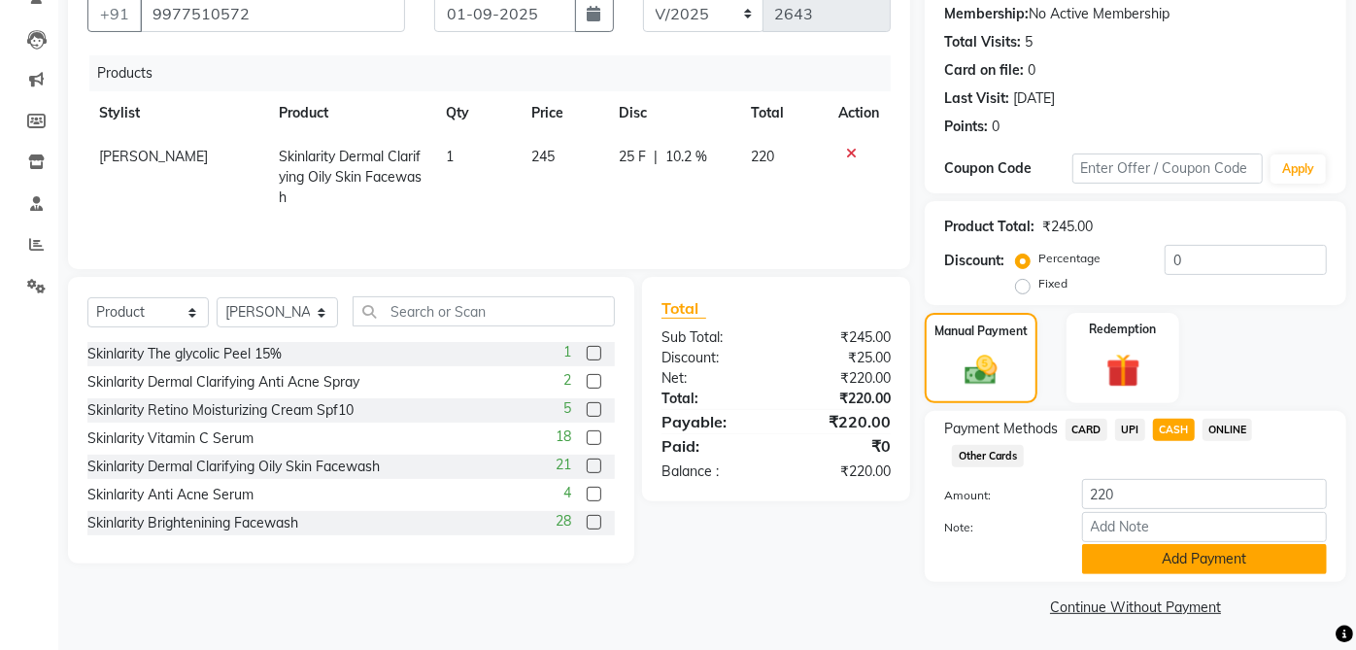
click at [1201, 555] on button "Add Payment" at bounding box center [1204, 559] width 245 height 30
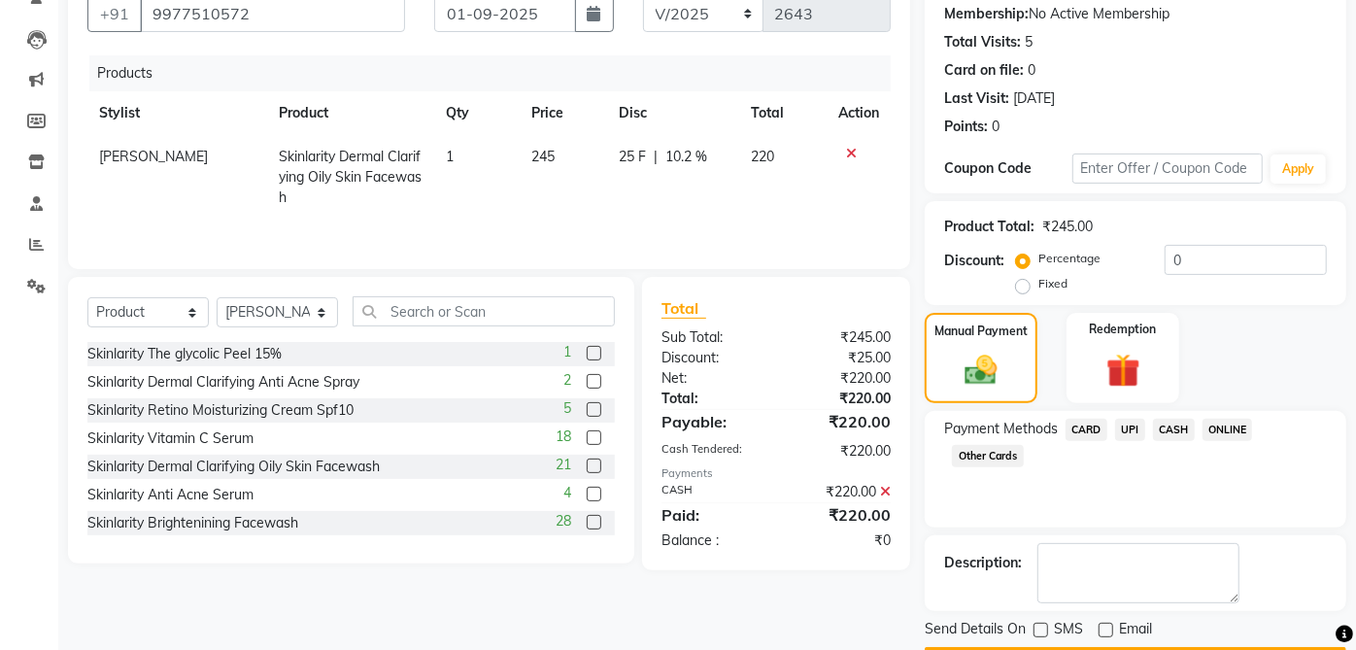
scroll to position [240, 0]
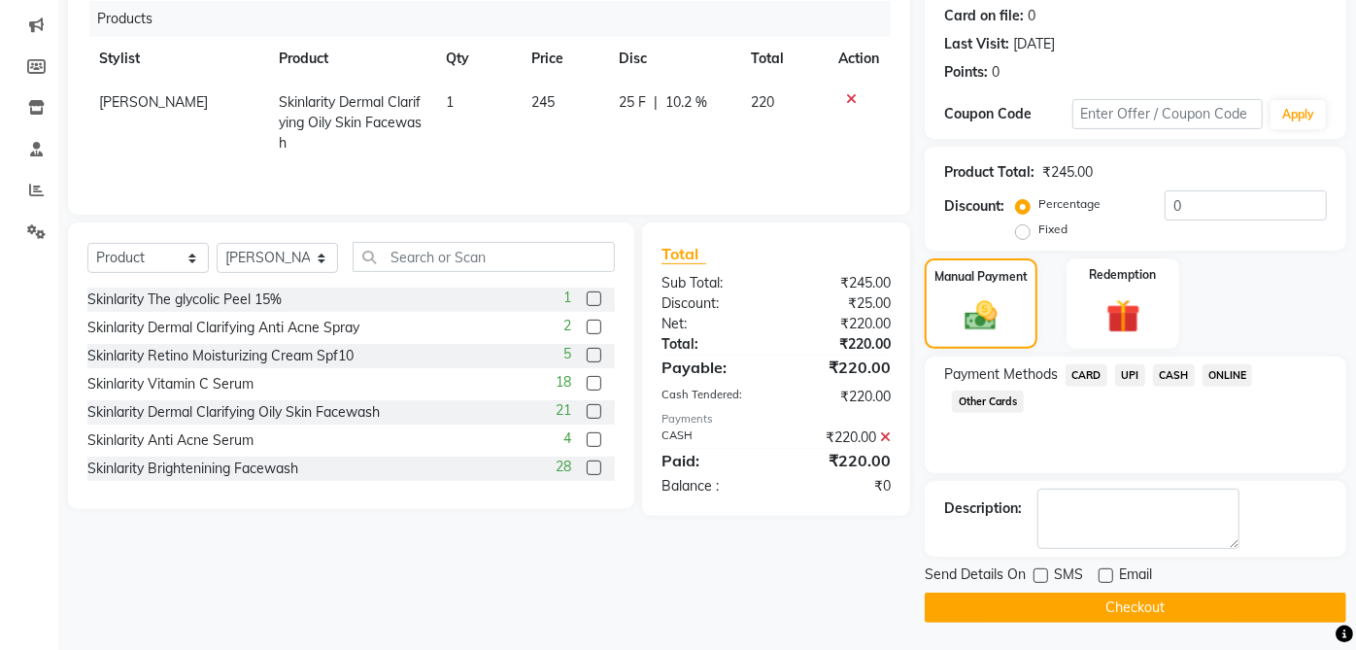
click at [1195, 604] on button "Checkout" at bounding box center [1136, 607] width 422 height 30
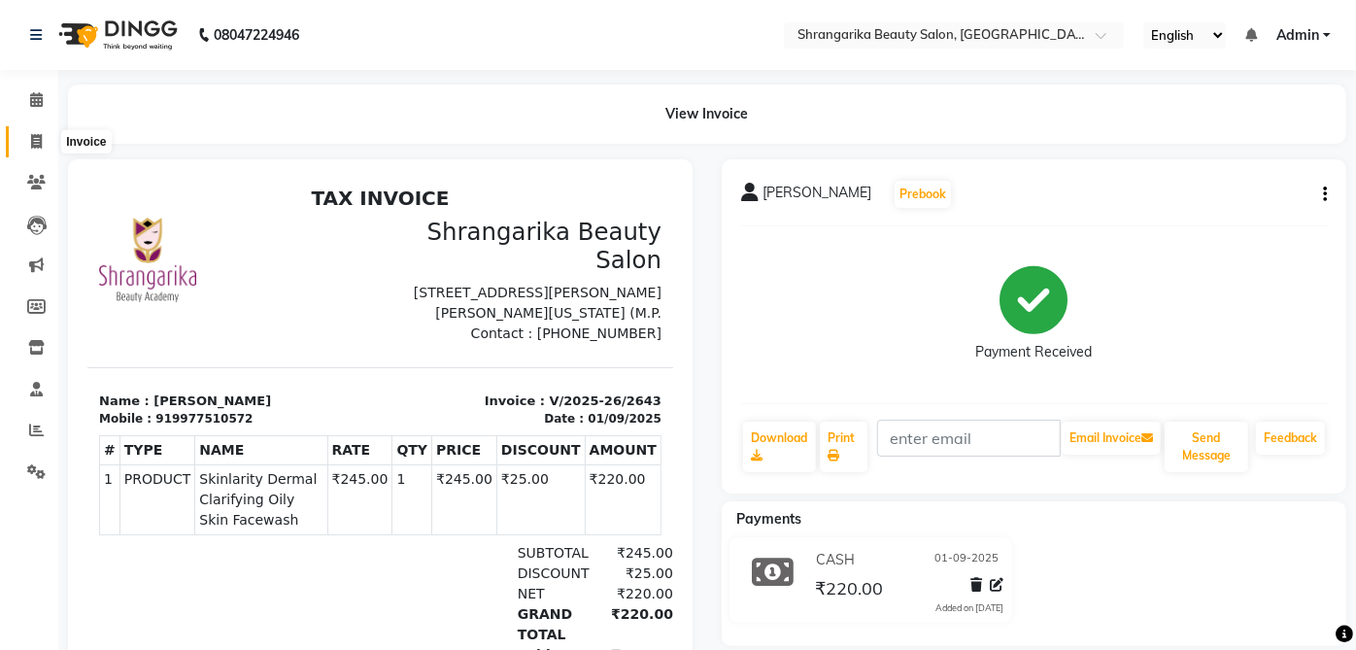
click at [37, 143] on icon at bounding box center [36, 141] width 11 height 15
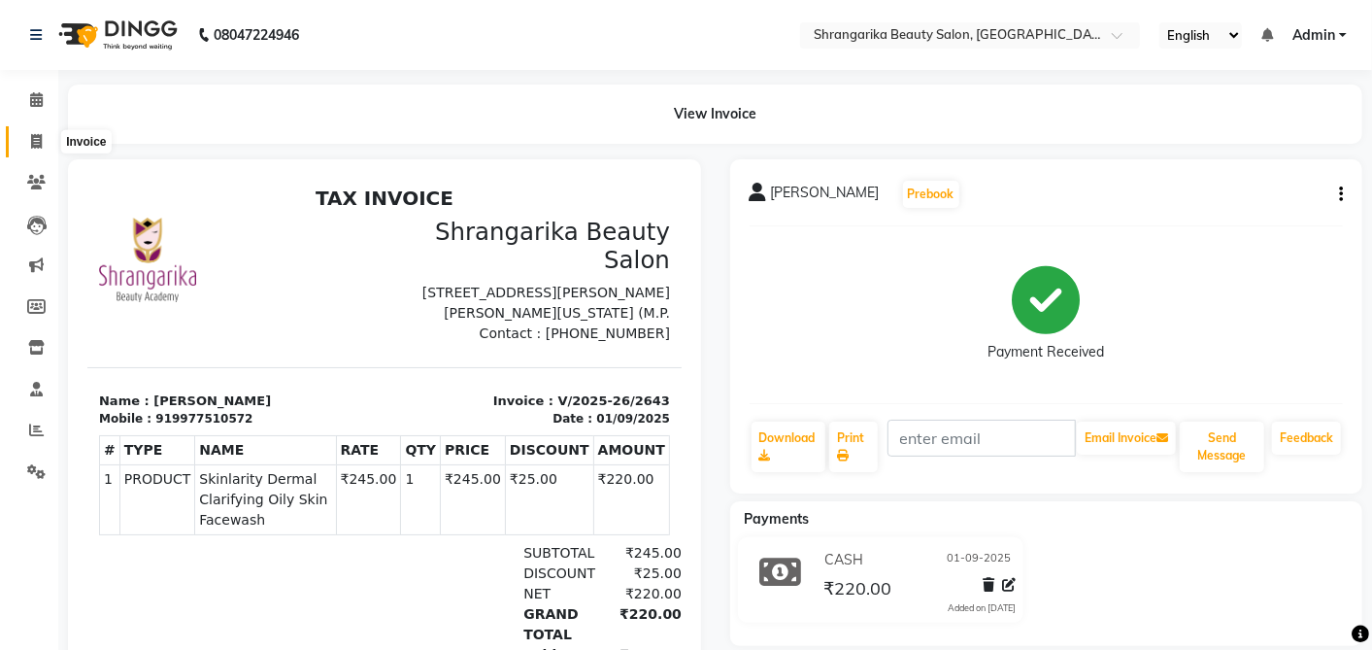
select select "5168"
select select "service"
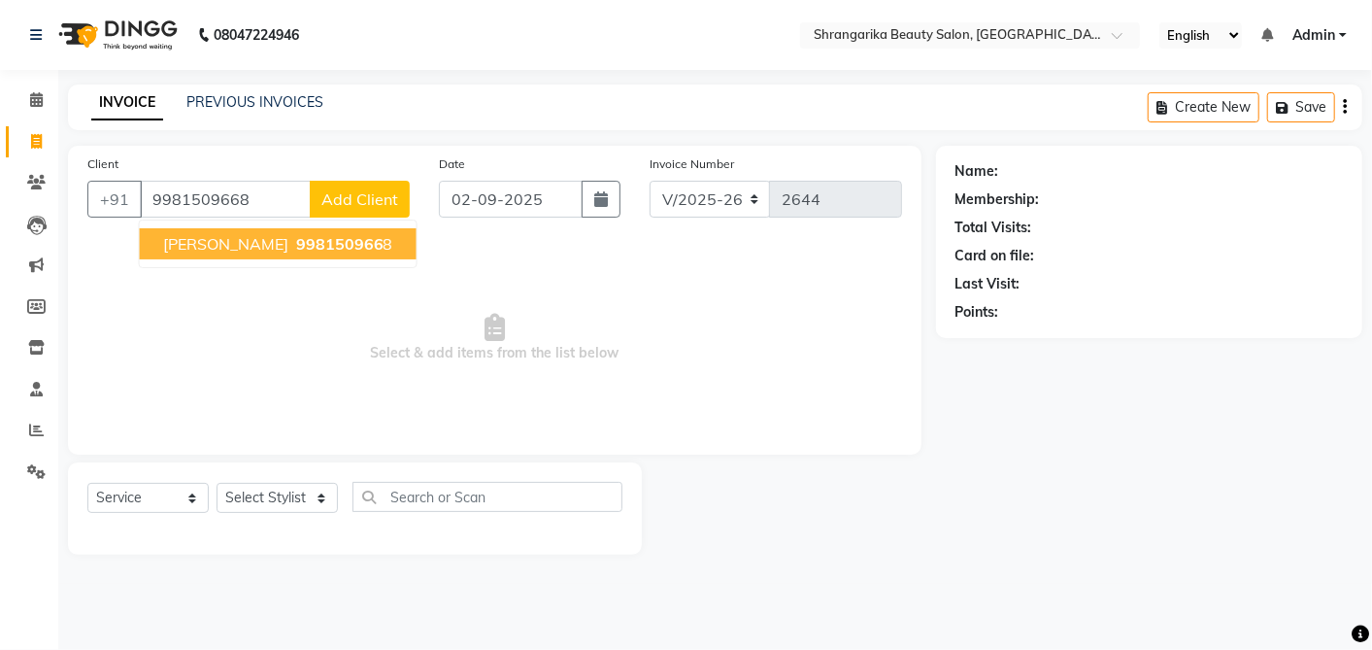
type input "9981509668"
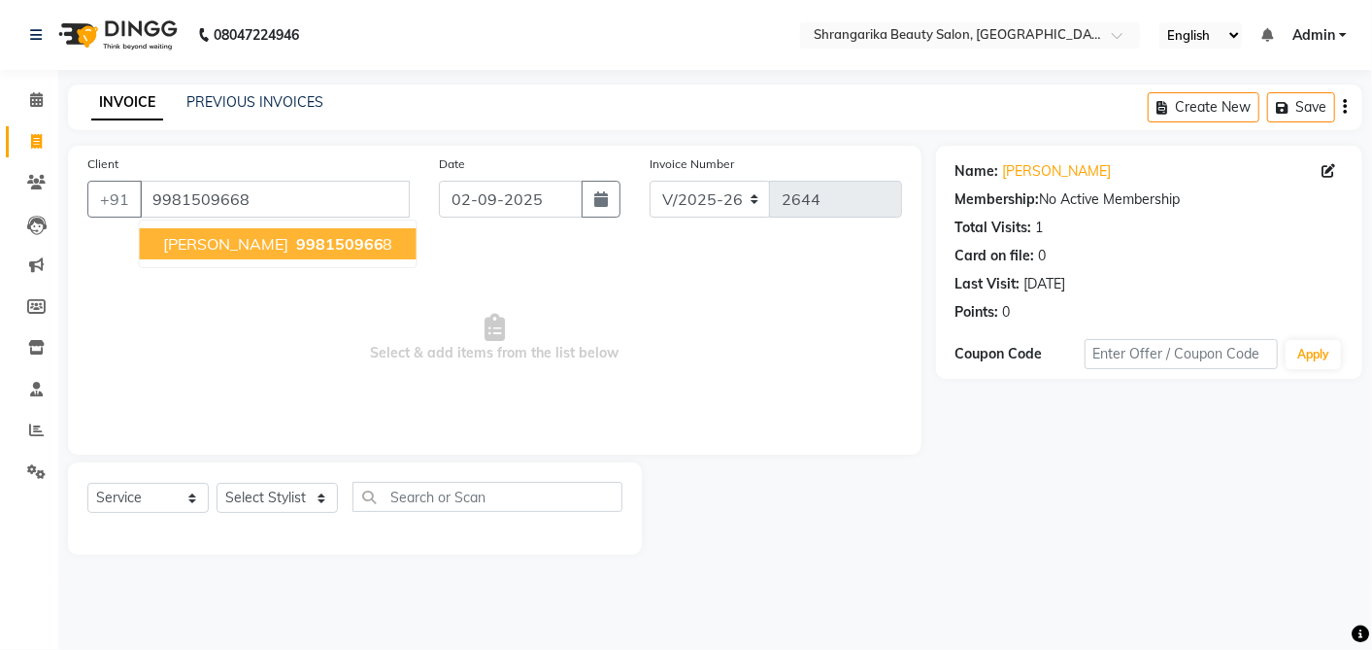
click at [199, 253] on button "Kavita Ayachit 998150966 8" at bounding box center [278, 243] width 277 height 31
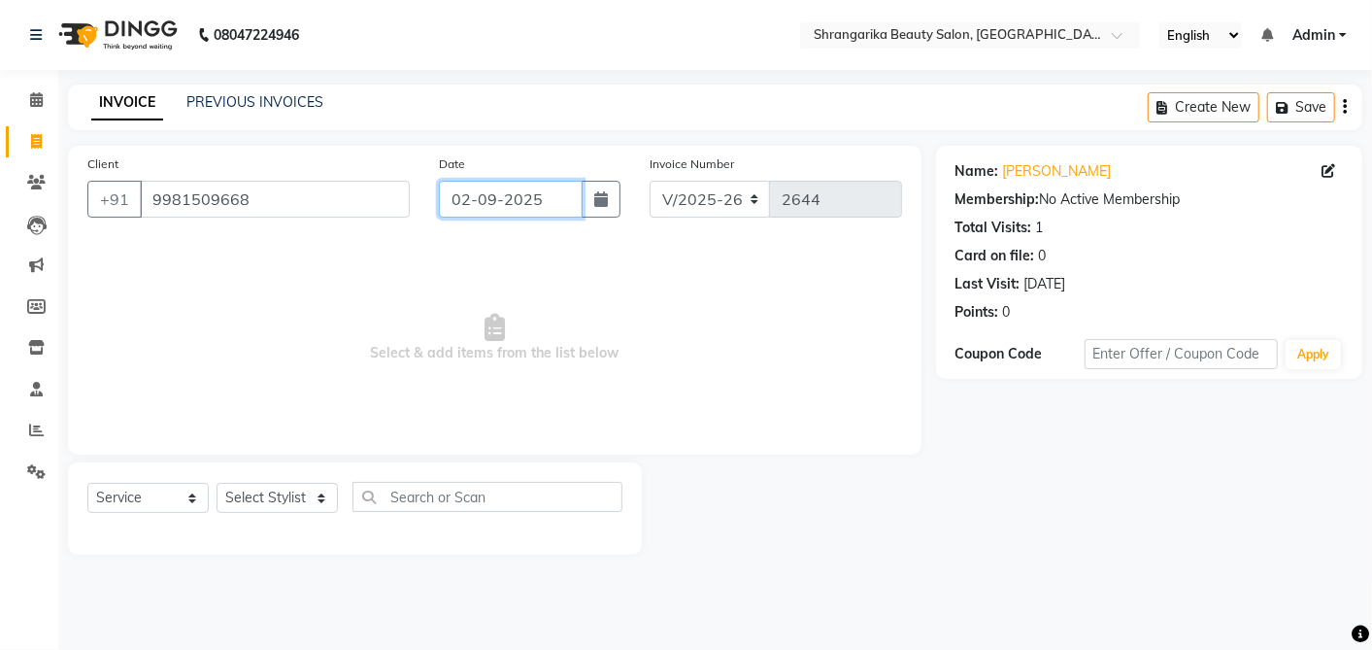
click at [507, 199] on input "02-09-2025" at bounding box center [511, 199] width 144 height 37
select select "9"
select select "2025"
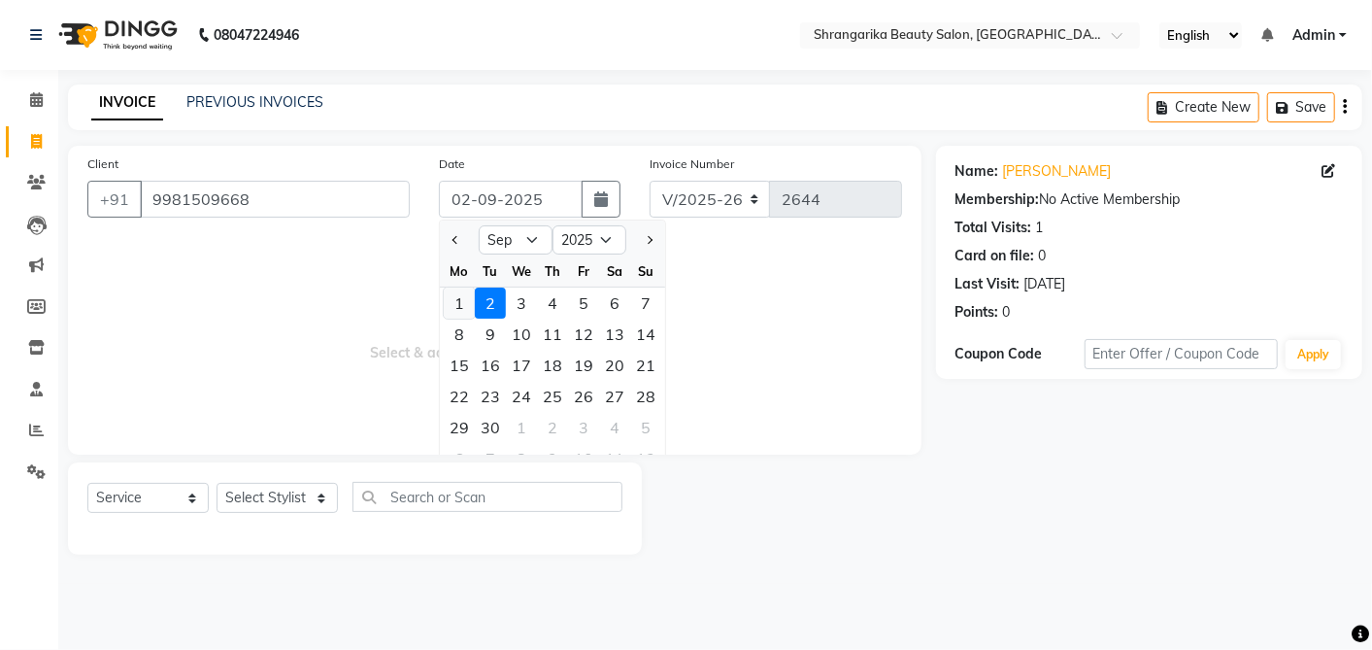
click at [458, 310] on div "1" at bounding box center [459, 302] width 31 height 31
type input "01-09-2025"
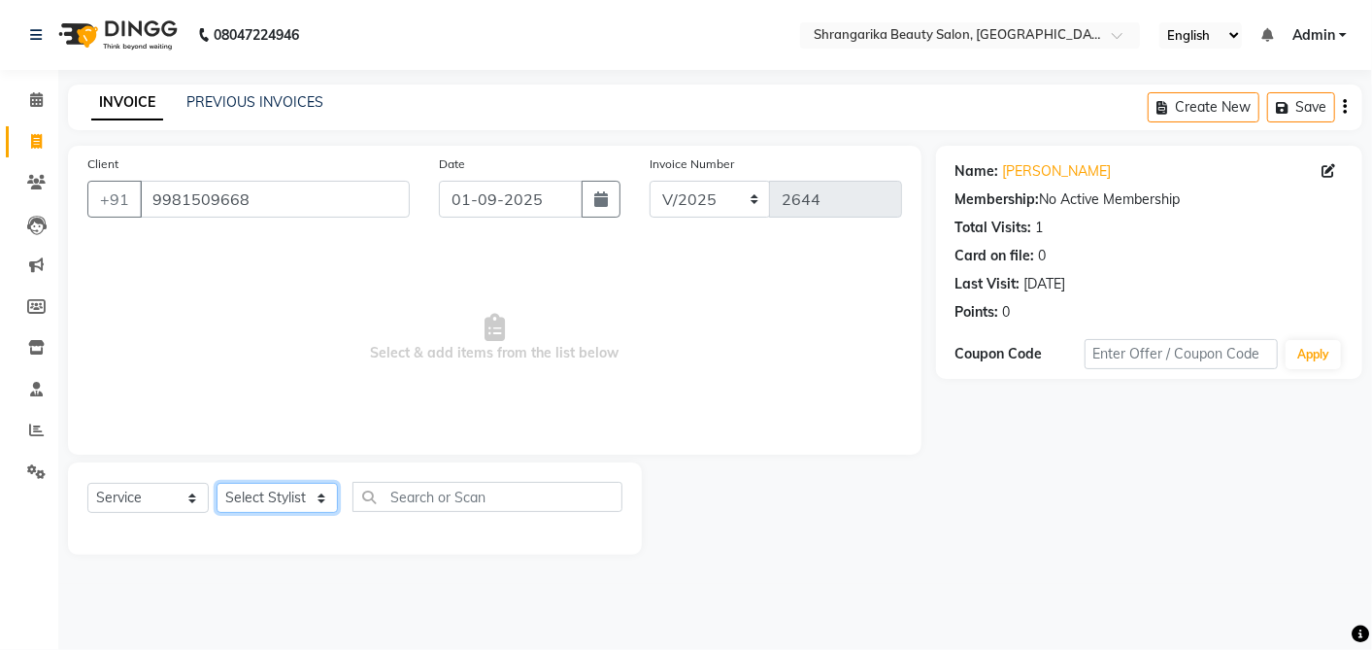
click at [277, 506] on select "Select Stylist aarti ANJALI Anuja Shukla LALITA MANISHA Bhabhi muskan OTHER Par…" at bounding box center [277, 498] width 121 height 30
select select "32878"
click at [217, 483] on select "Select Stylist aarti ANJALI Anuja Shukla LALITA MANISHA Bhabhi muskan OTHER Par…" at bounding box center [277, 498] width 121 height 30
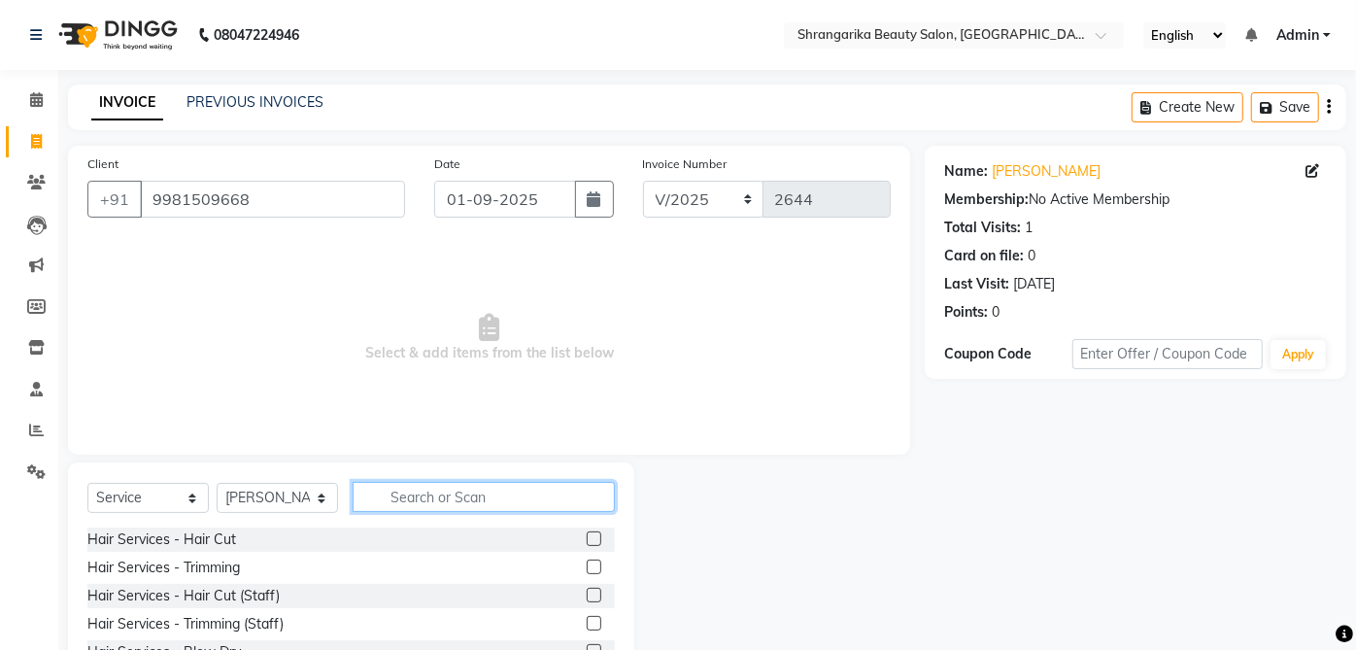
click at [405, 495] on input "text" at bounding box center [484, 497] width 262 height 30
type input "h"
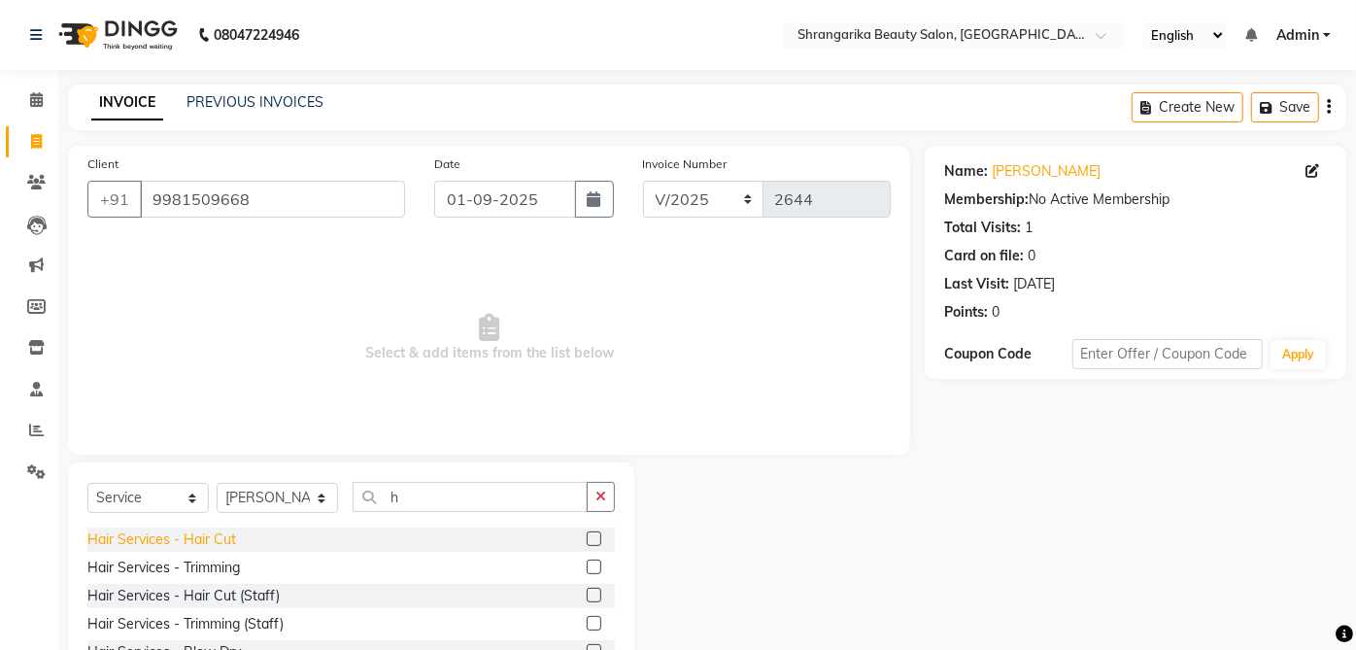
click at [208, 543] on div "Hair Services - Hair Cut" at bounding box center [161, 539] width 149 height 20
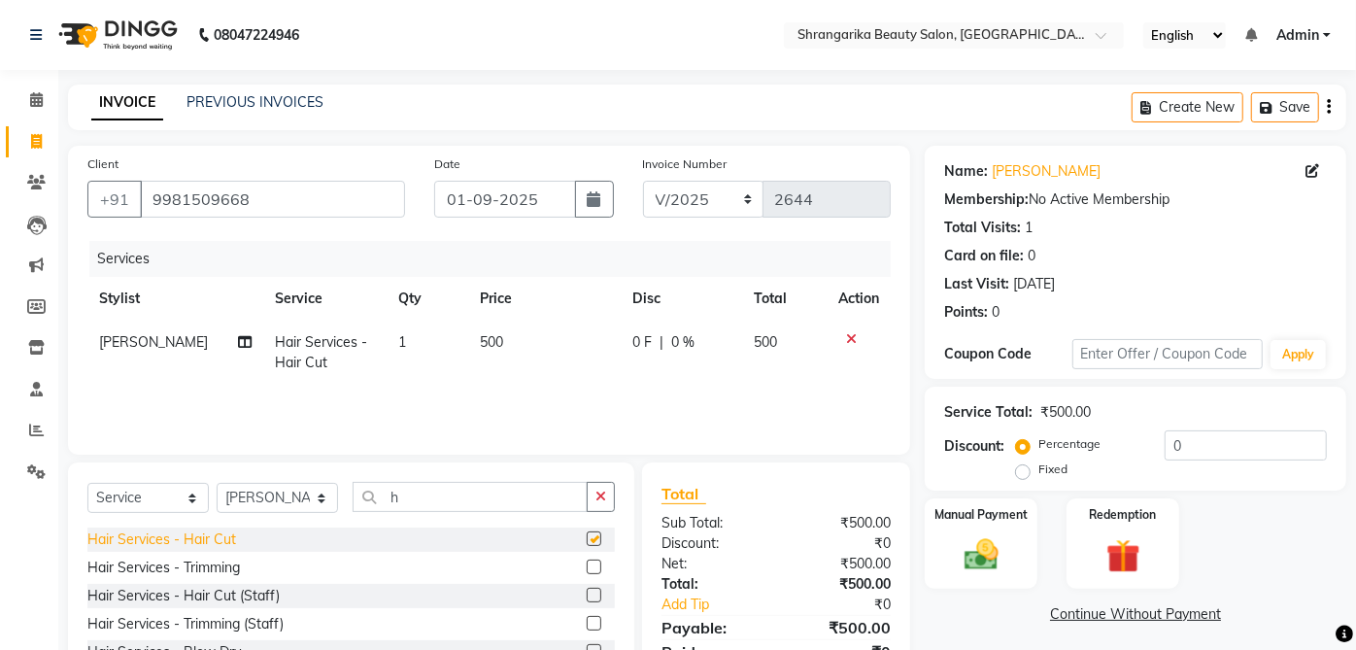
checkbox input "false"
click at [1007, 535] on img at bounding box center [981, 554] width 57 height 41
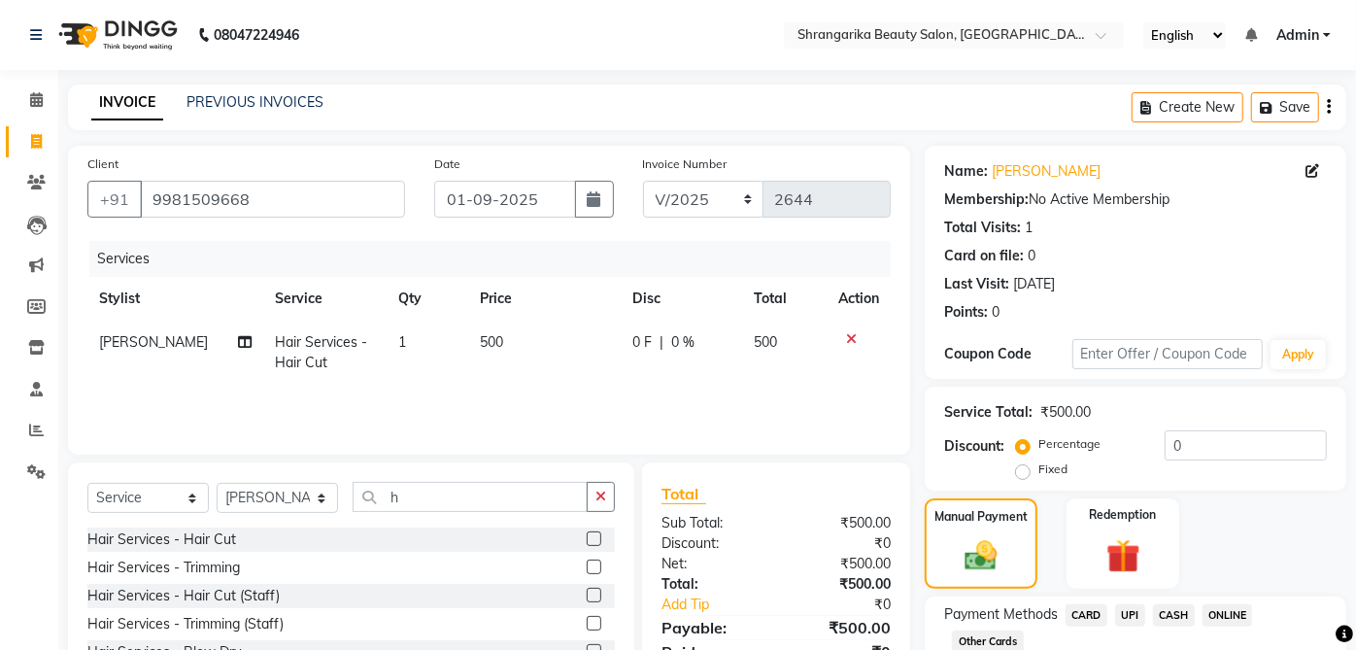
click at [1183, 613] on span "CASH" at bounding box center [1174, 615] width 42 height 22
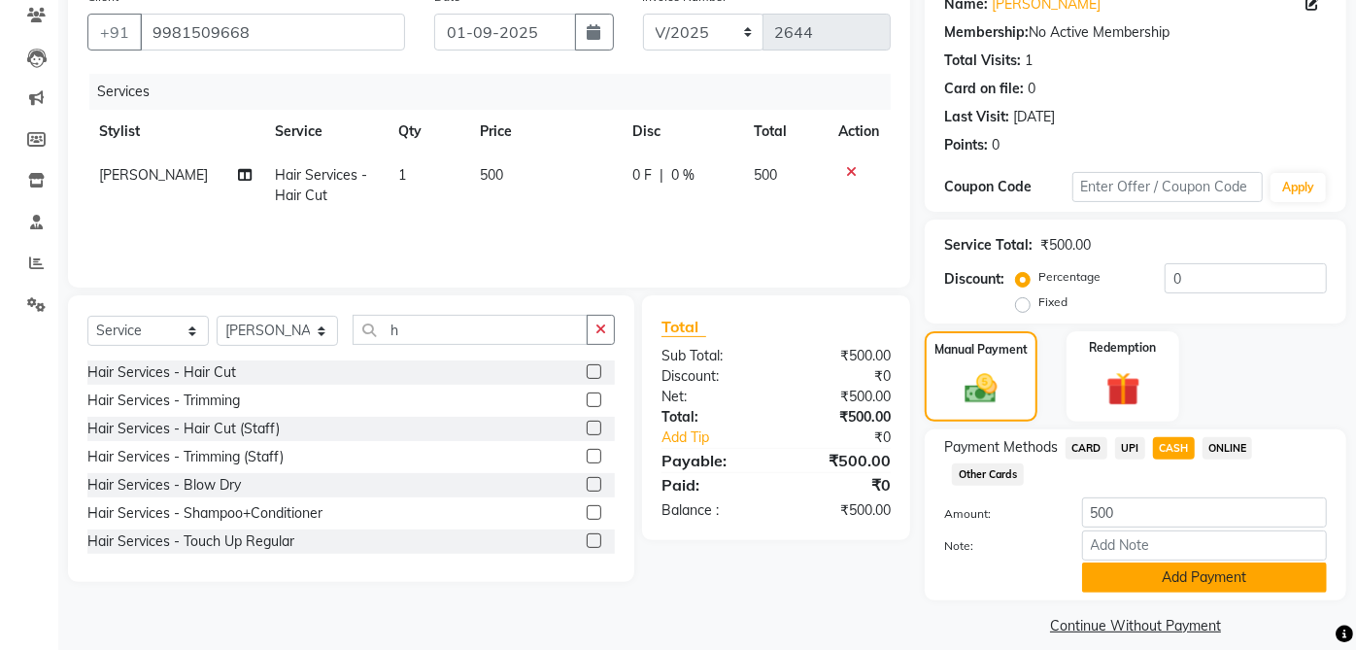
click at [1174, 572] on button "Add Payment" at bounding box center [1204, 577] width 245 height 30
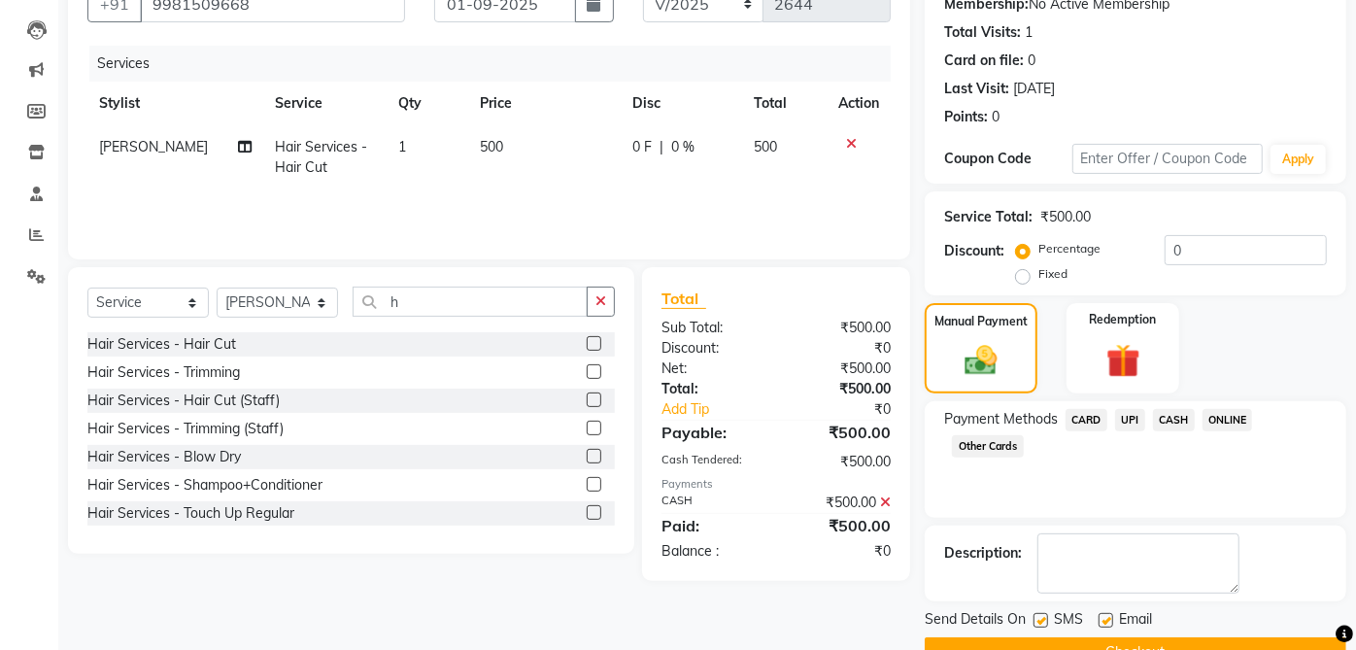
scroll to position [240, 0]
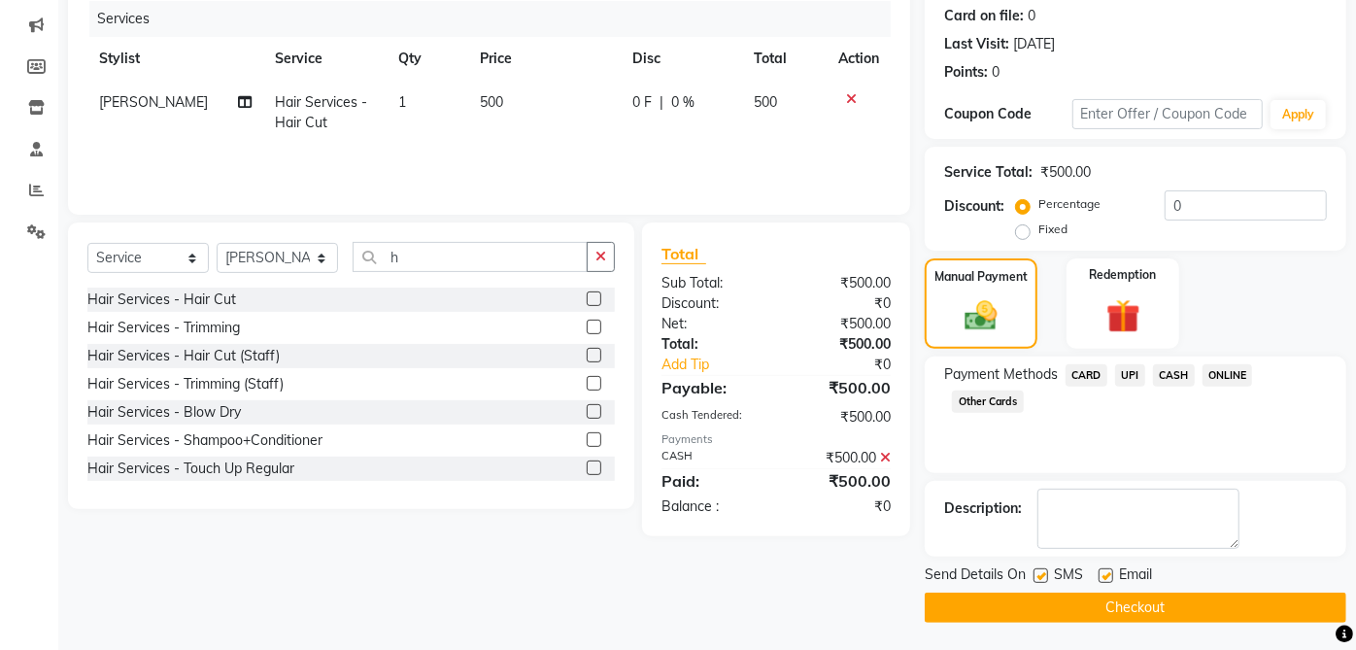
click at [1106, 574] on label at bounding box center [1105, 575] width 15 height 15
click at [1106, 574] on input "checkbox" at bounding box center [1104, 576] width 13 height 13
checkbox input "false"
click at [1041, 574] on label at bounding box center [1040, 575] width 15 height 15
click at [1041, 574] on input "checkbox" at bounding box center [1039, 576] width 13 height 13
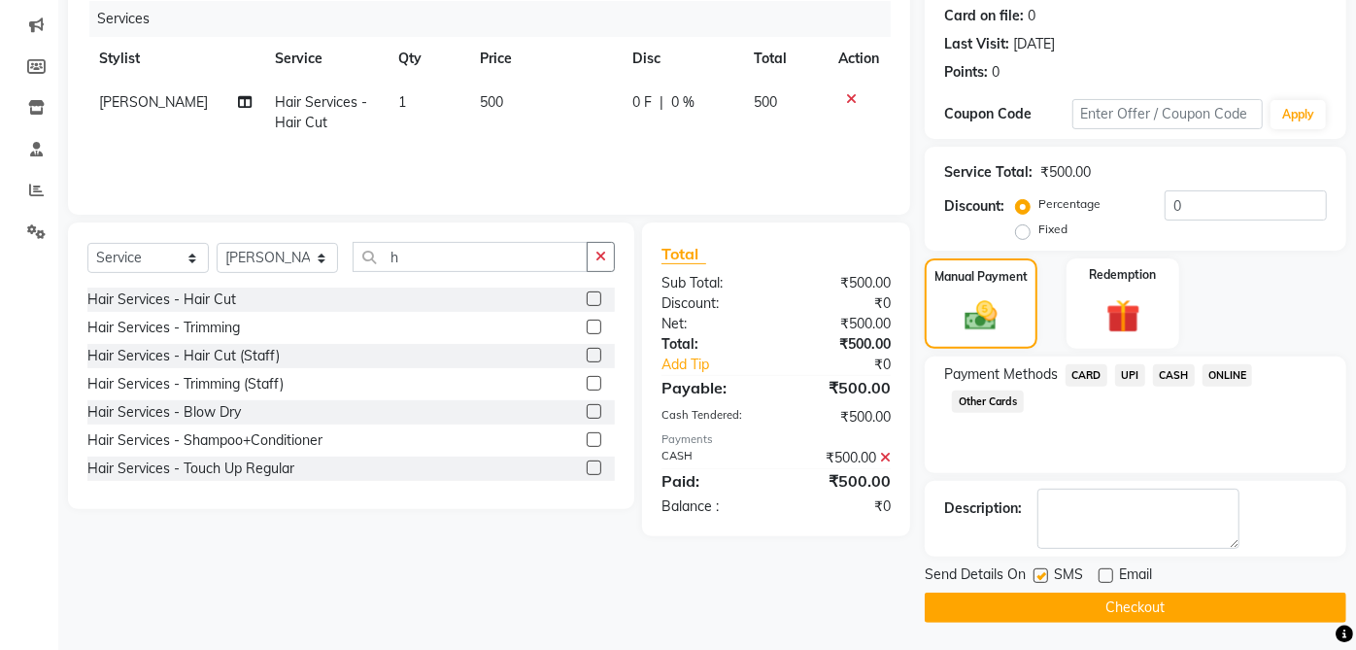
checkbox input "false"
click at [1116, 616] on button "Checkout" at bounding box center [1136, 607] width 422 height 30
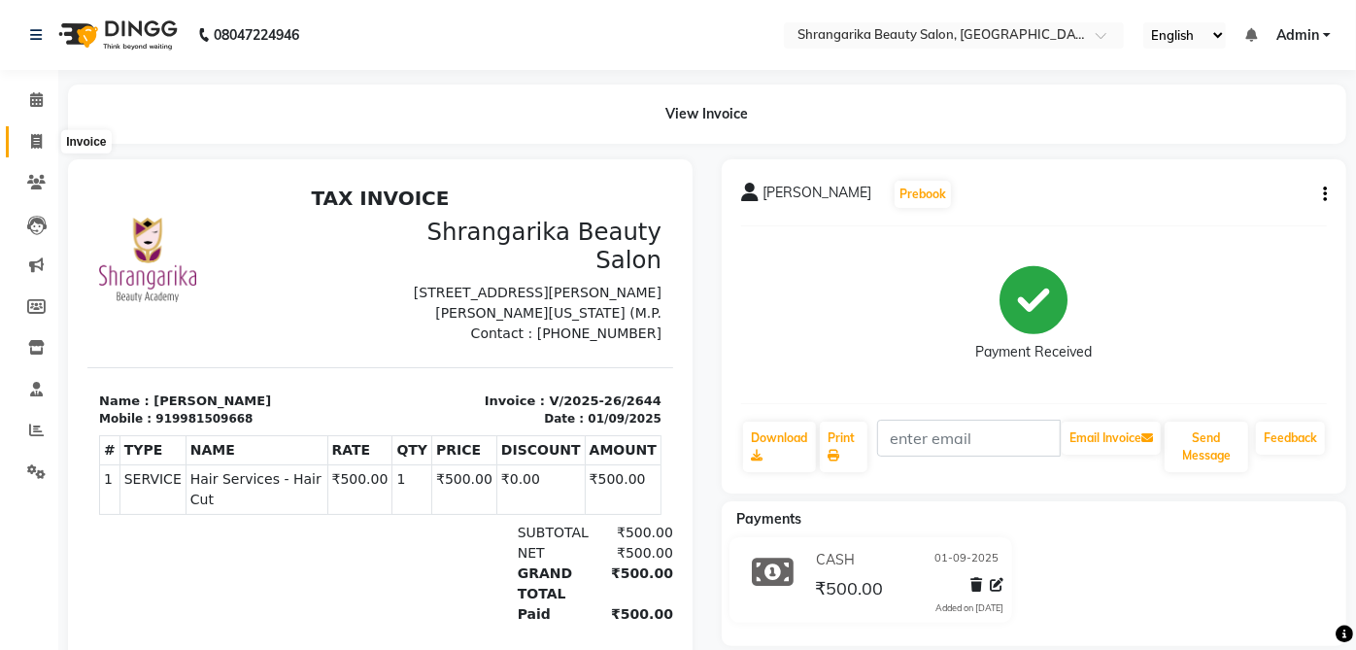
click at [31, 144] on icon at bounding box center [36, 141] width 11 height 15
select select "service"
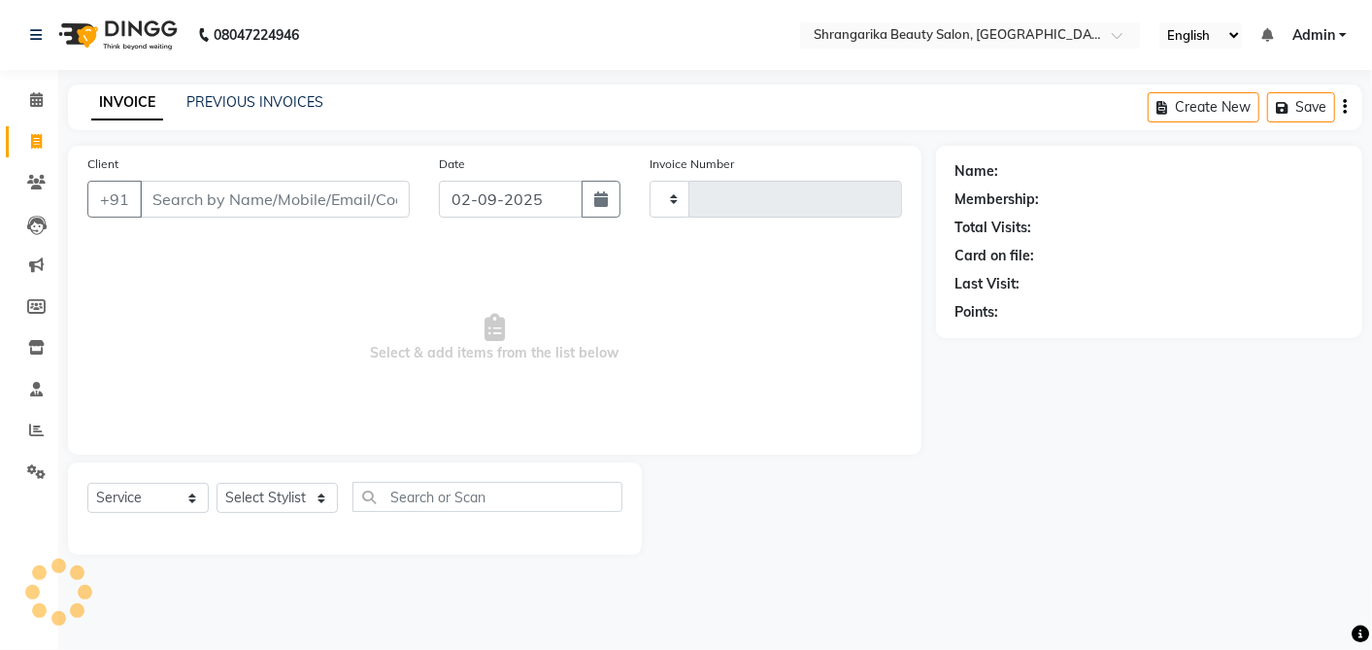
type input "2645"
select select "5168"
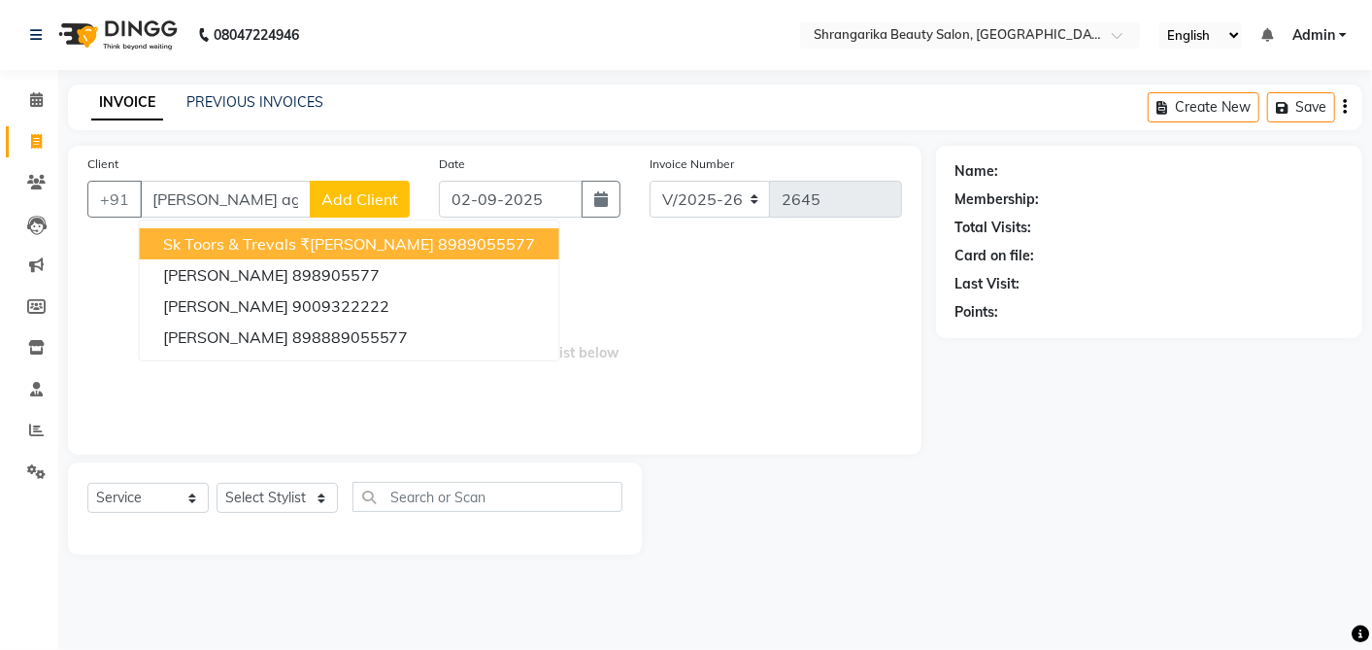
click at [223, 238] on span "Sk Toors & Trevals ₹neelam Agrawal" at bounding box center [299, 243] width 272 height 19
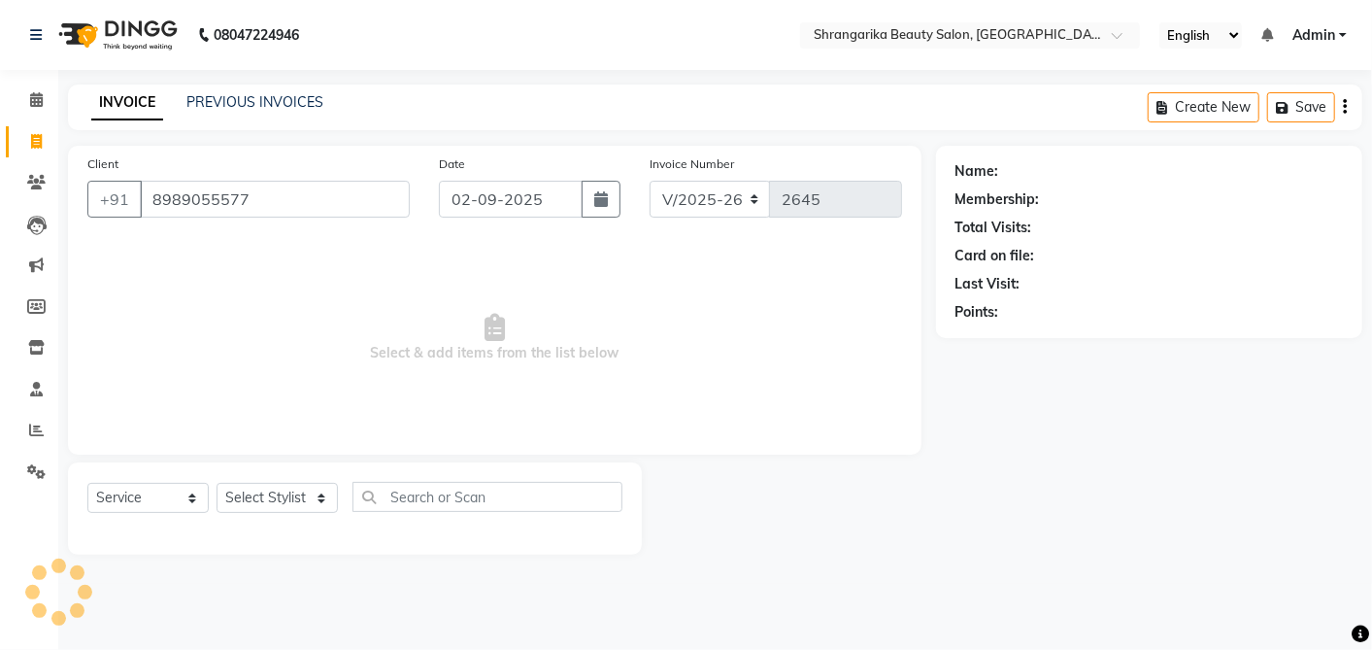
type input "8989055577"
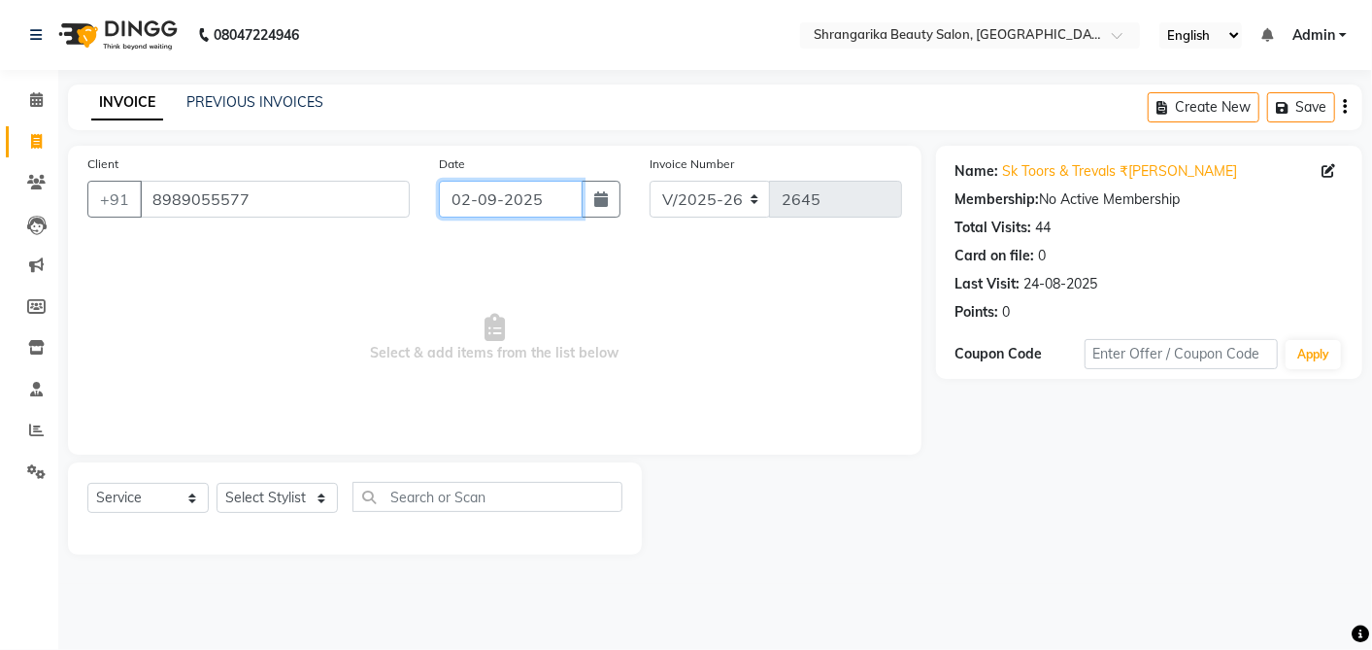
click at [508, 201] on input "02-09-2025" at bounding box center [511, 199] width 144 height 37
select select "9"
select select "2025"
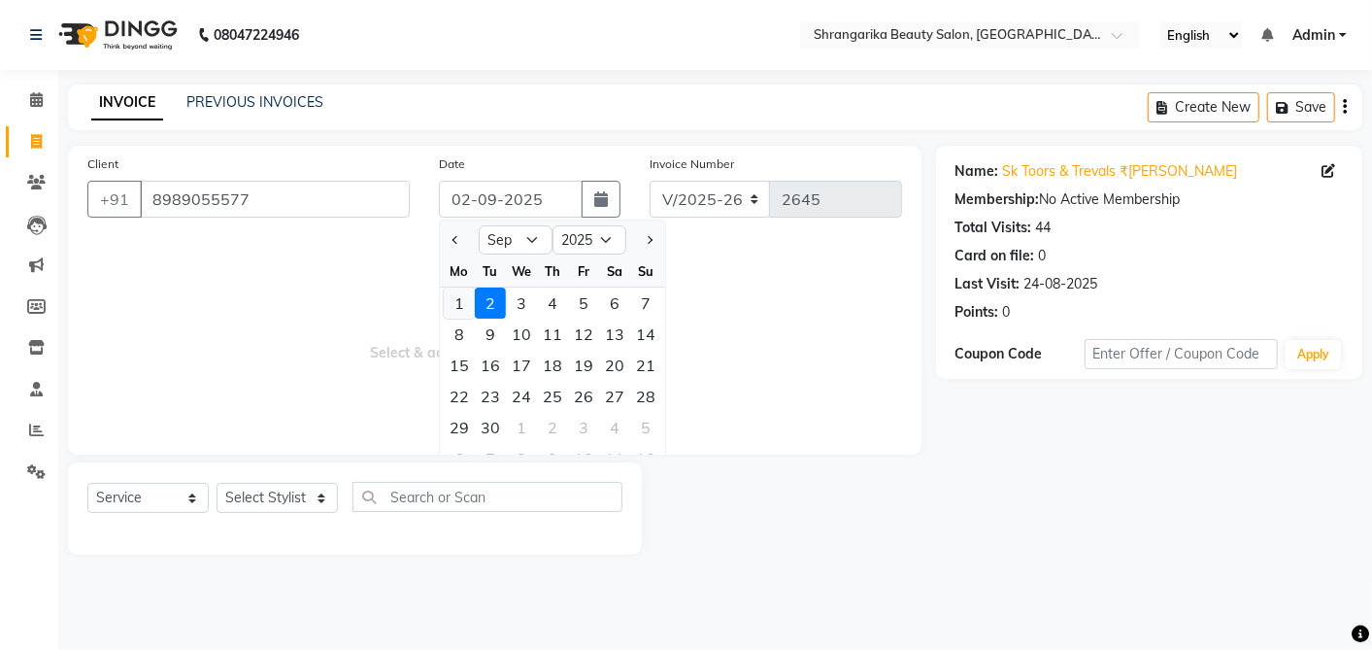
click at [450, 301] on div "1" at bounding box center [459, 302] width 31 height 31
type input "01-09-2025"
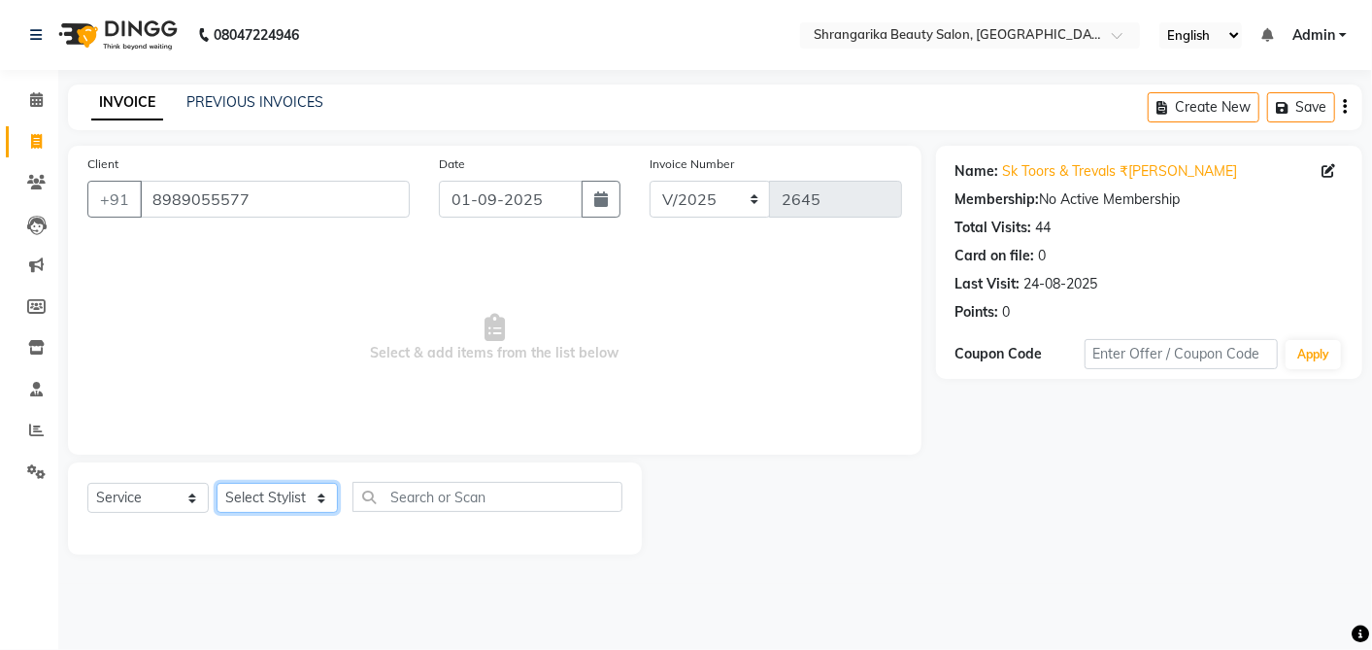
click at [286, 490] on select "Select Stylist aarti ANJALI Anuja Shukla LALITA MANISHA Bhabhi muskan OTHER Par…" at bounding box center [277, 498] width 121 height 30
select select "32943"
click at [217, 483] on select "Select Stylist aarti ANJALI Anuja Shukla LALITA MANISHA Bhabhi muskan OTHER Par…" at bounding box center [277, 498] width 121 height 30
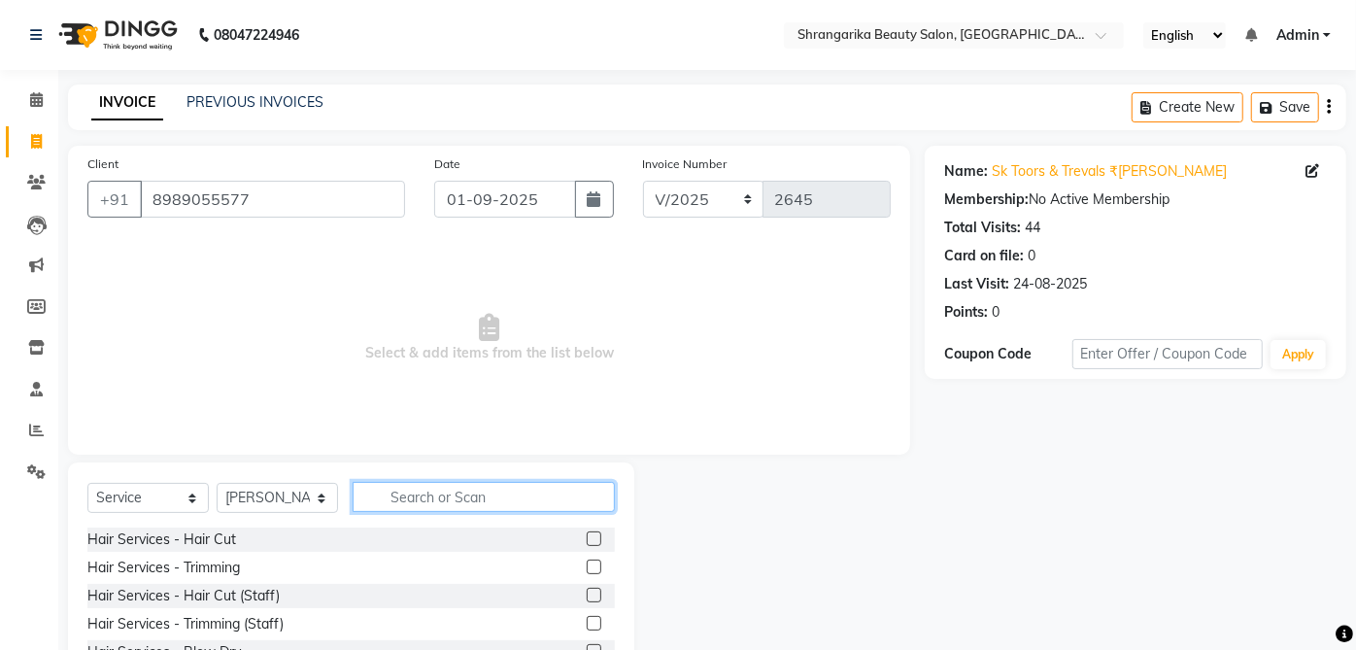
click at [452, 494] on input "text" at bounding box center [484, 497] width 262 height 30
type input "c"
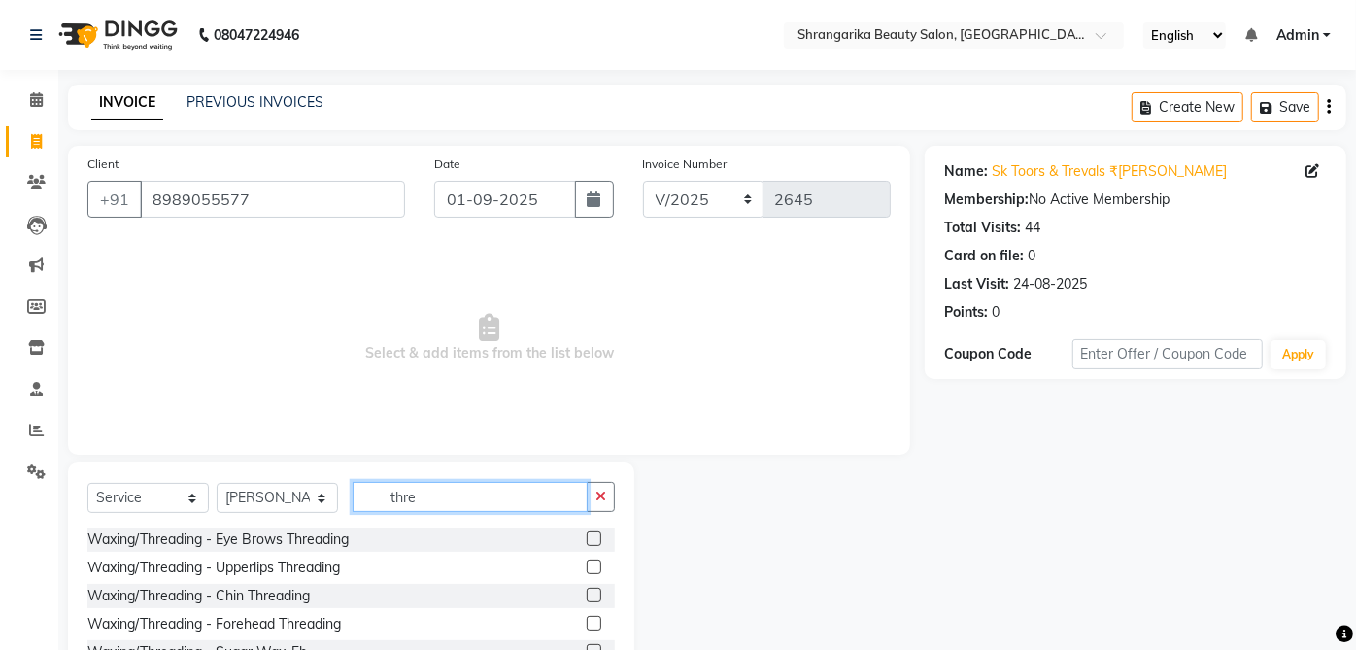
type input "thre"
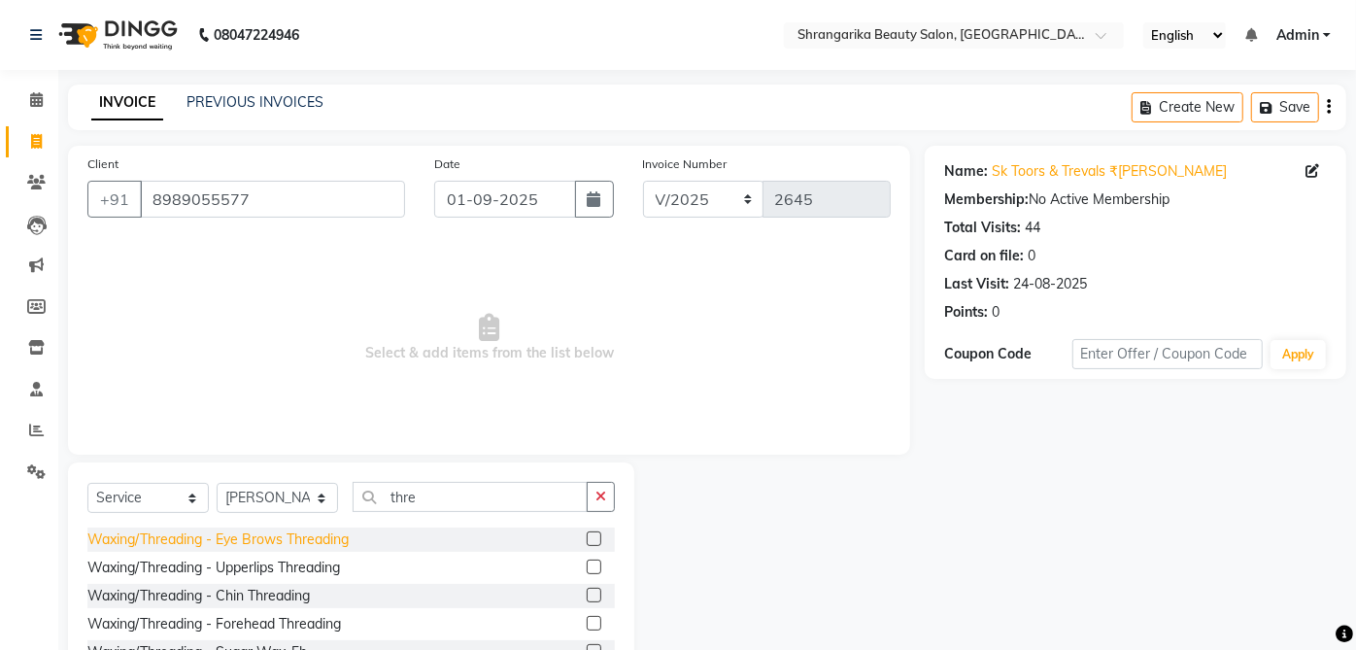
click at [345, 543] on div "Waxing/Threading - Eye Brows Threading" at bounding box center [217, 539] width 261 height 20
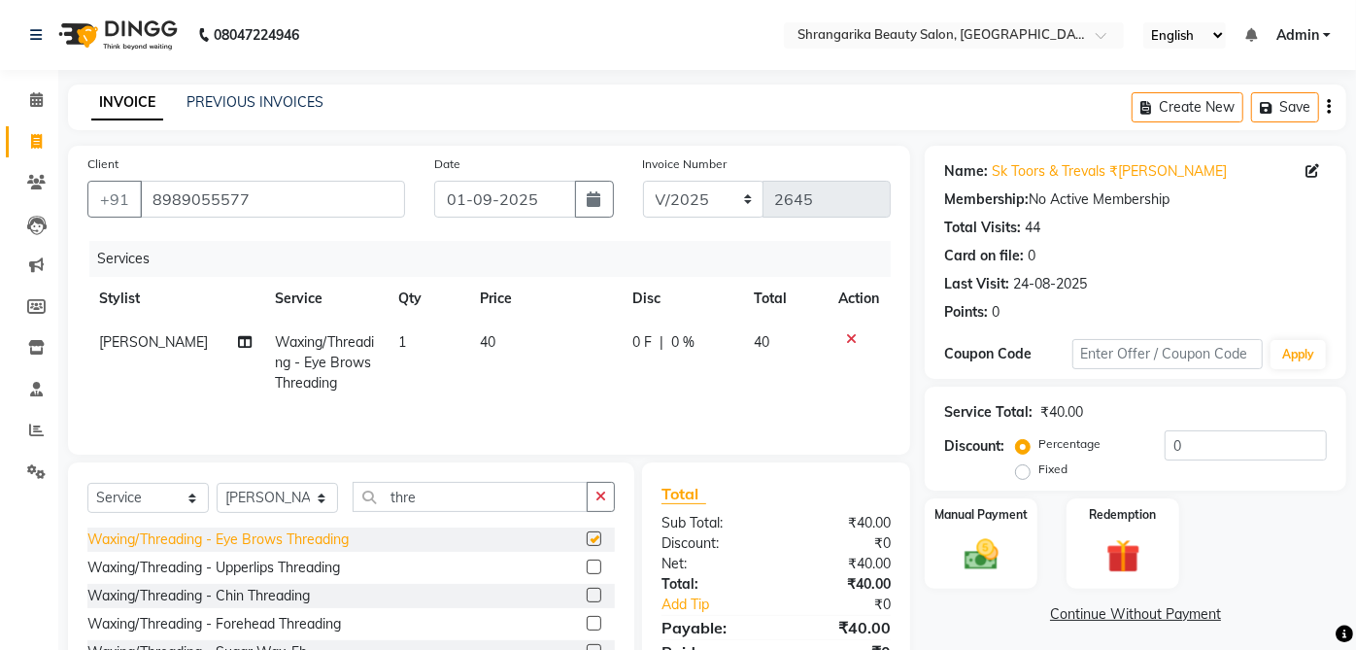
checkbox input "false"
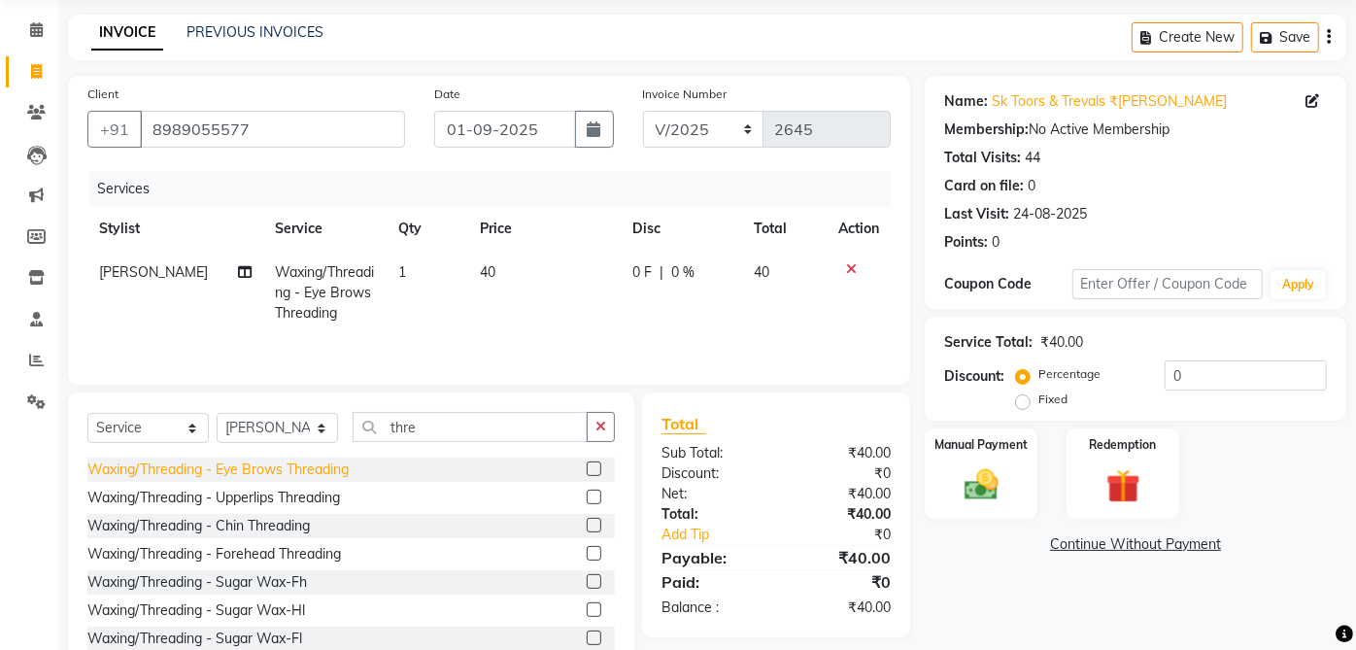
scroll to position [130, 0]
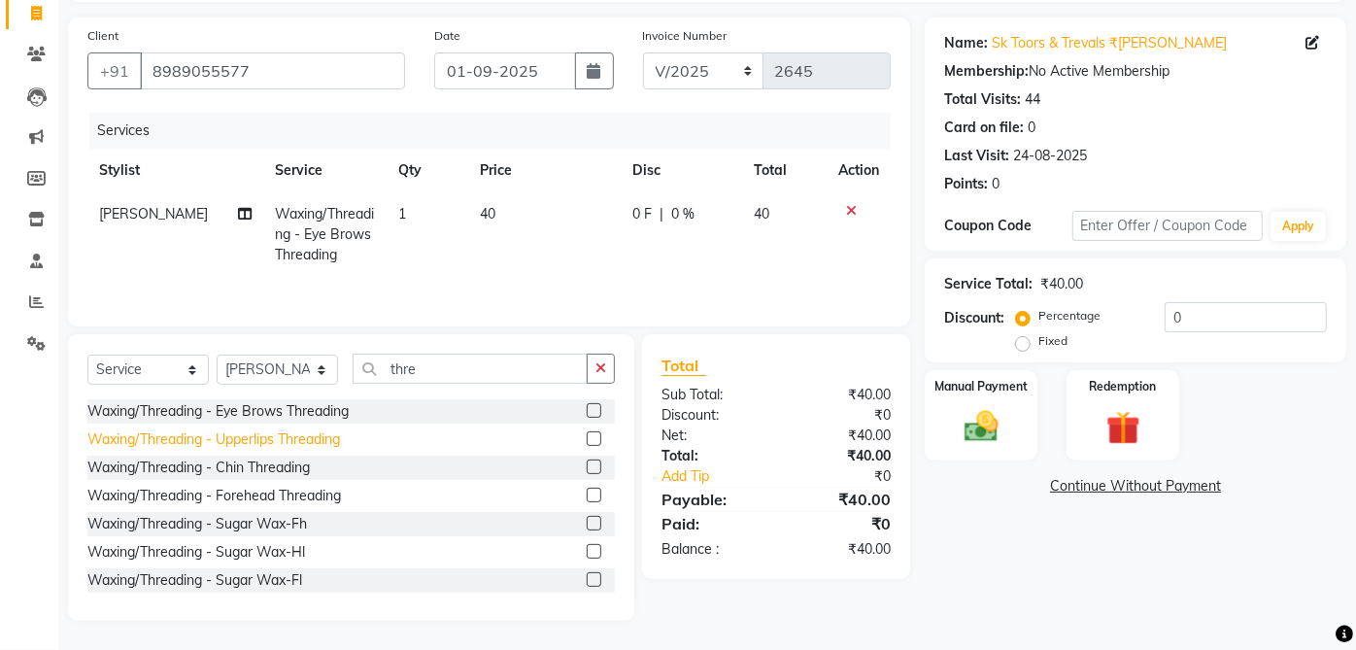
click at [332, 447] on div "Waxing/Threading - Upperlips Threading" at bounding box center [213, 439] width 253 height 20
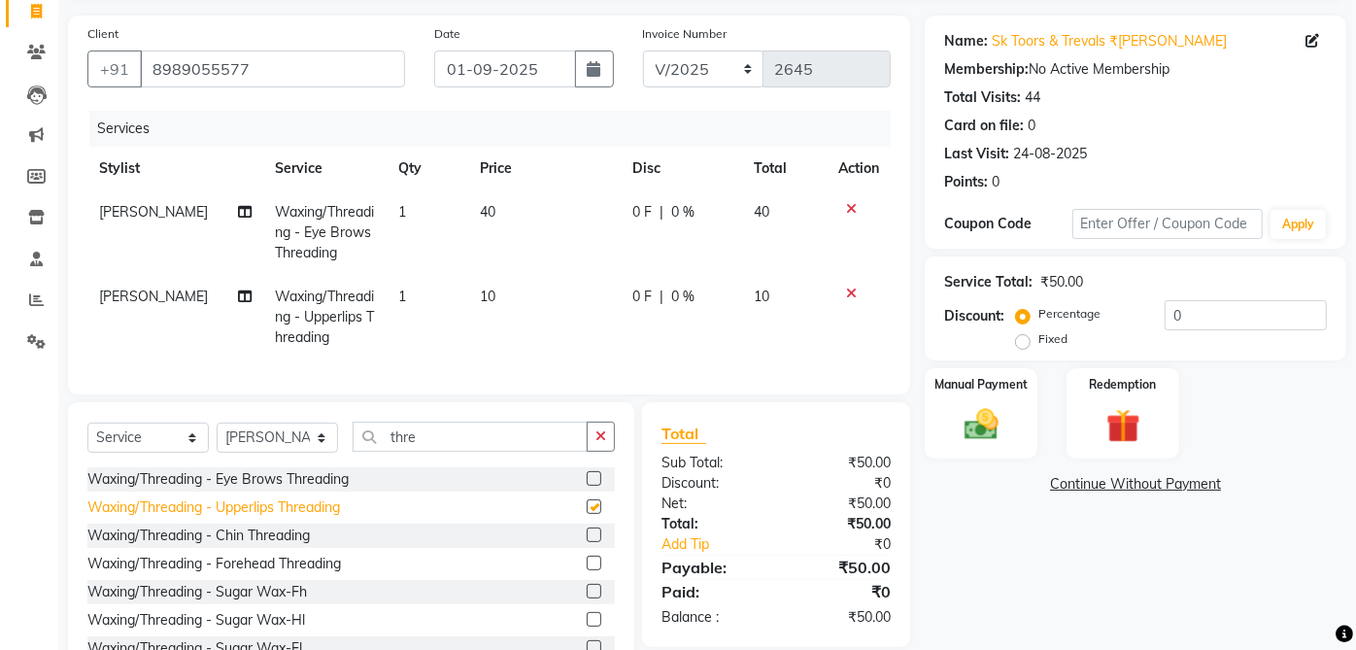
checkbox input "false"
click at [846, 210] on icon at bounding box center [851, 209] width 11 height 14
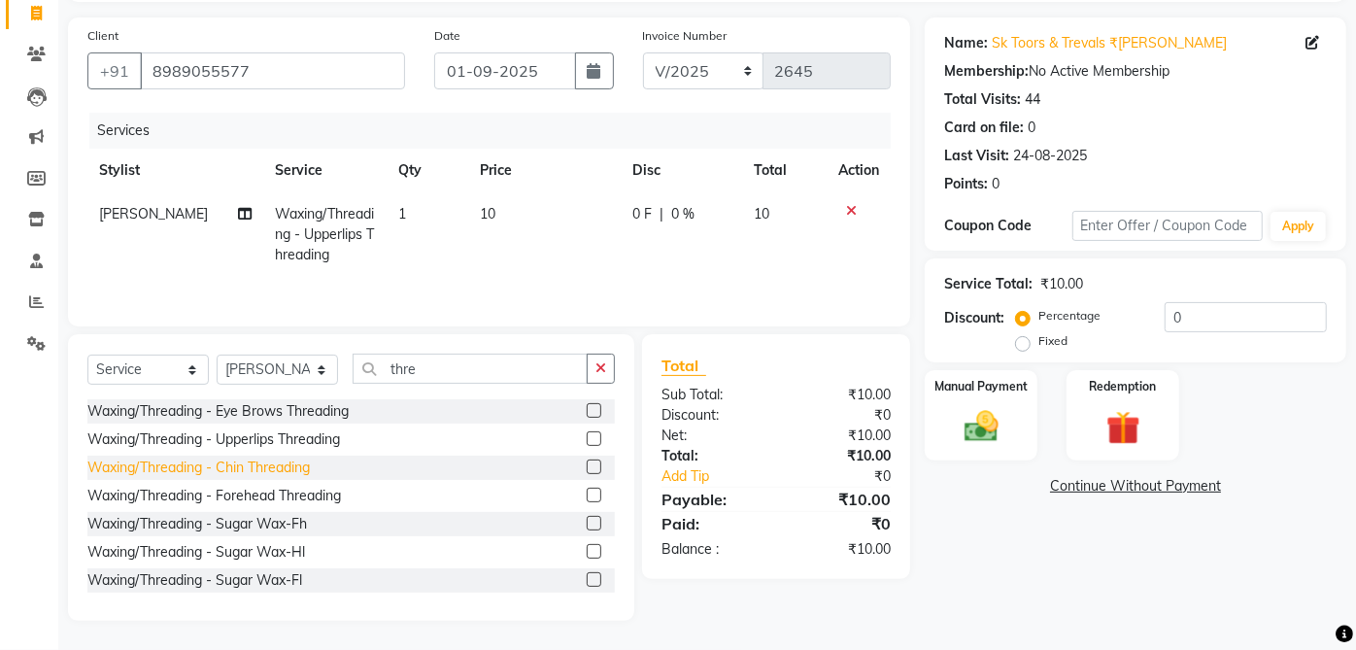
click at [305, 470] on div "Waxing/Threading - Chin Threading" at bounding box center [198, 467] width 222 height 20
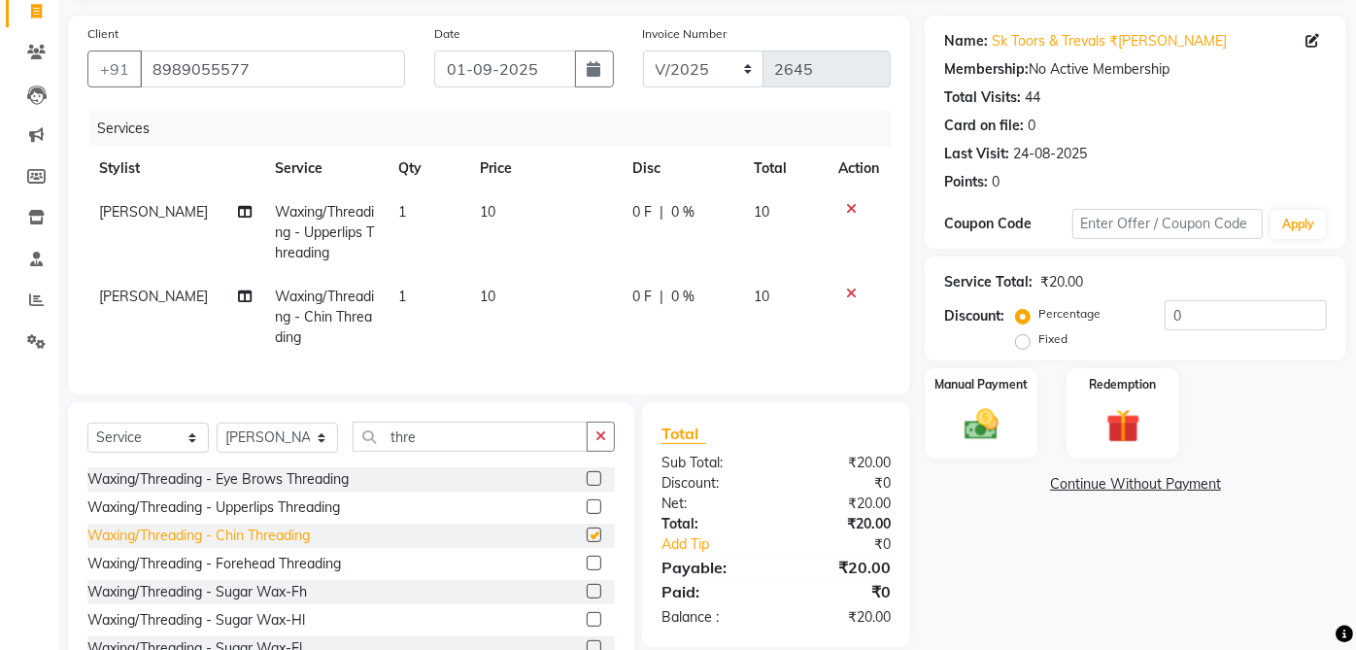
checkbox input "false"
click at [995, 413] on img at bounding box center [981, 424] width 55 height 39
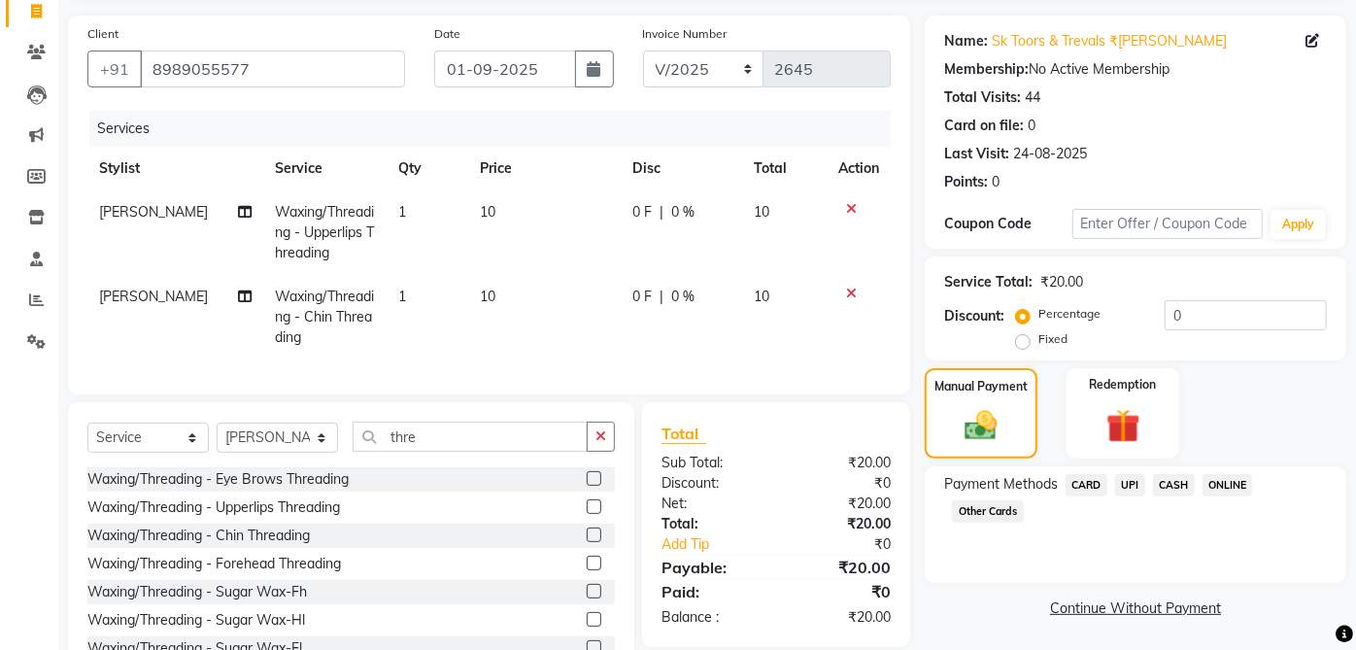
click at [1182, 480] on span "CASH" at bounding box center [1174, 485] width 42 height 22
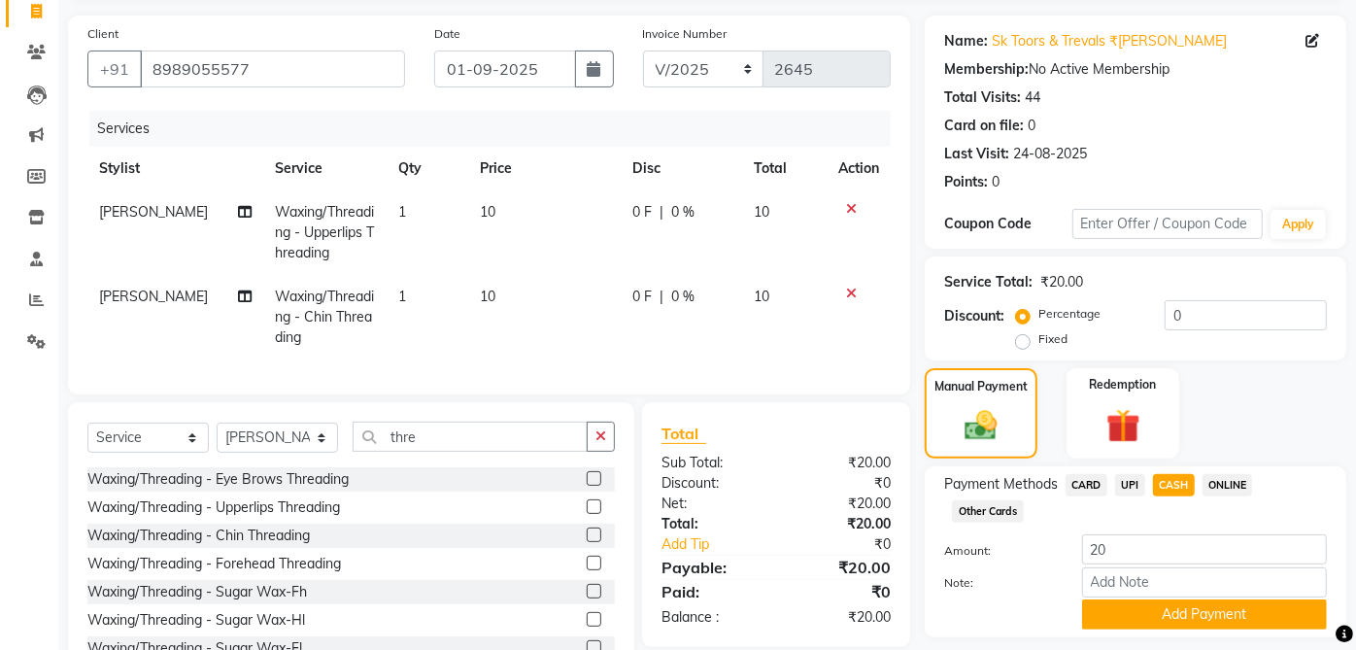
scroll to position [214, 0]
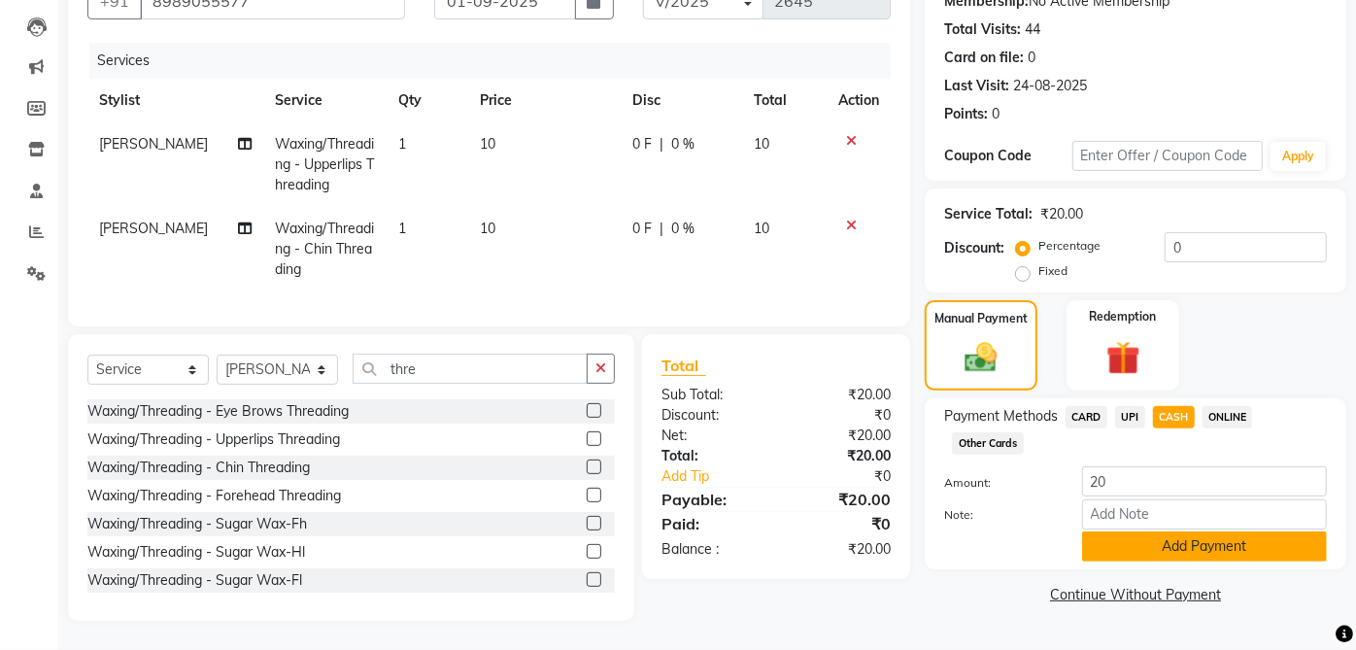
click at [1217, 535] on button "Add Payment" at bounding box center [1204, 546] width 245 height 30
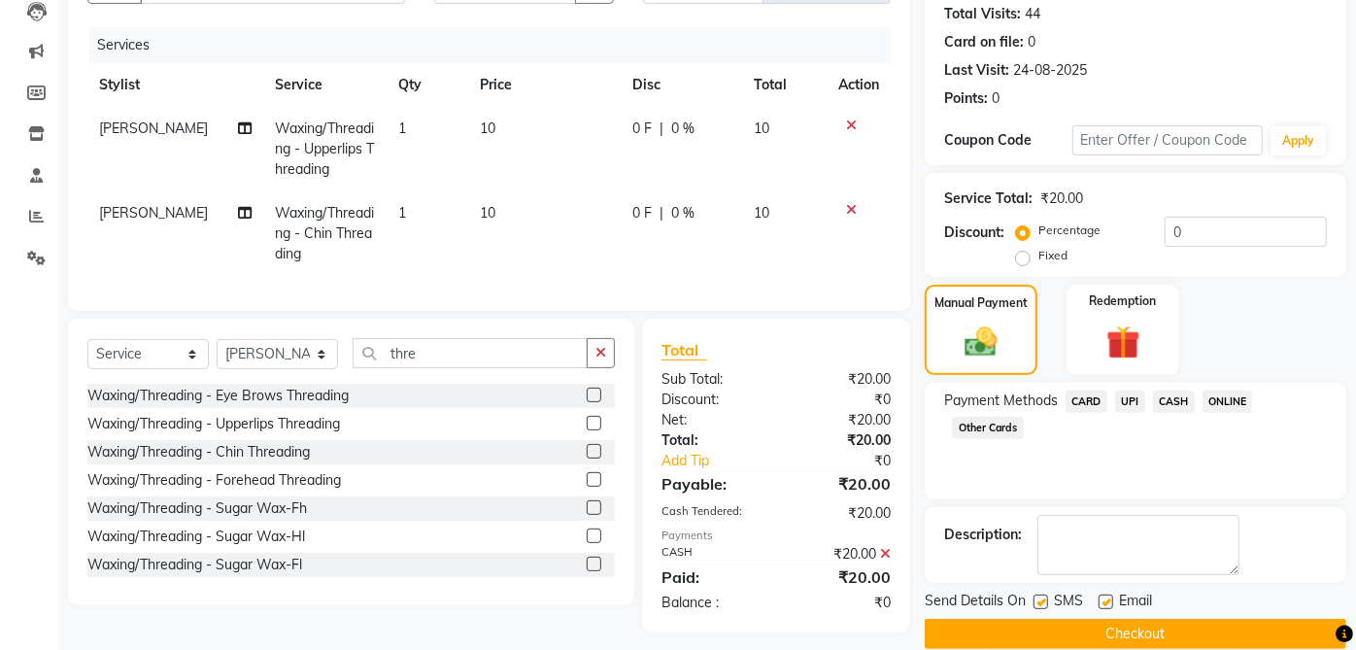
click at [1109, 597] on label at bounding box center [1105, 601] width 15 height 15
click at [1109, 597] on input "checkbox" at bounding box center [1104, 602] width 13 height 13
checkbox input "false"
click at [1044, 594] on label at bounding box center [1040, 601] width 15 height 15
click at [1044, 596] on input "checkbox" at bounding box center [1039, 602] width 13 height 13
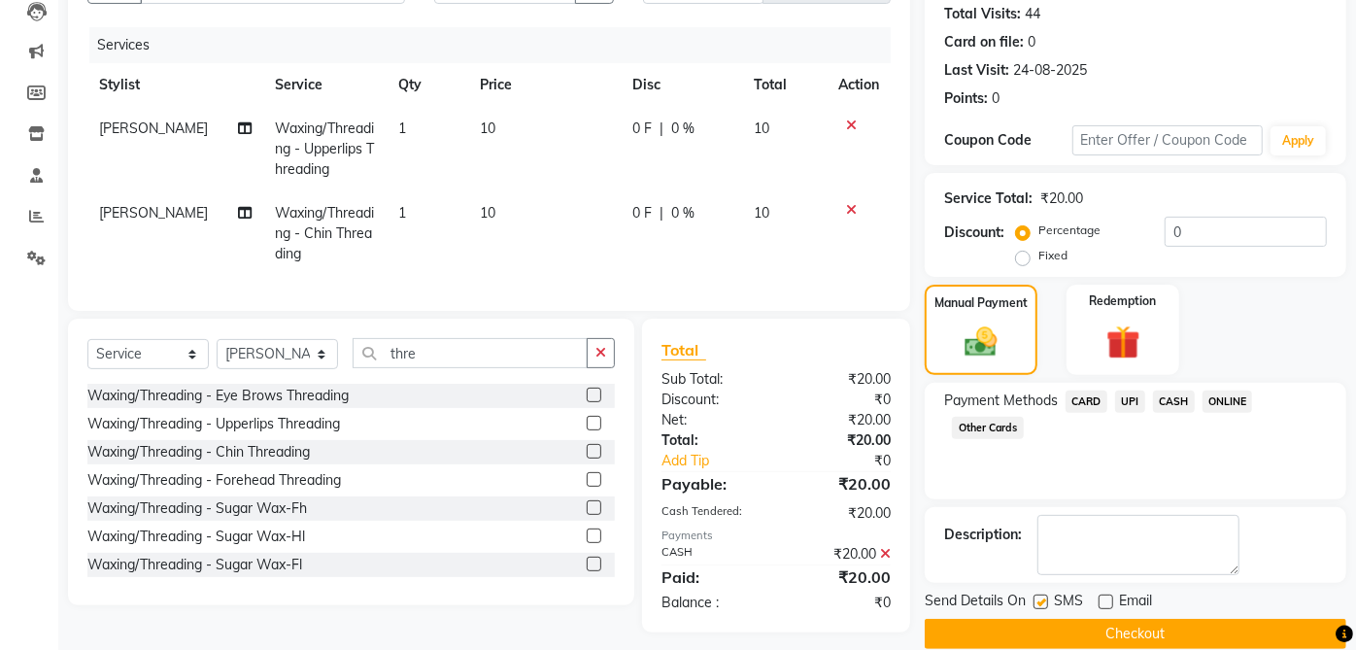
checkbox input "false"
click at [1175, 621] on button "Checkout" at bounding box center [1136, 634] width 422 height 30
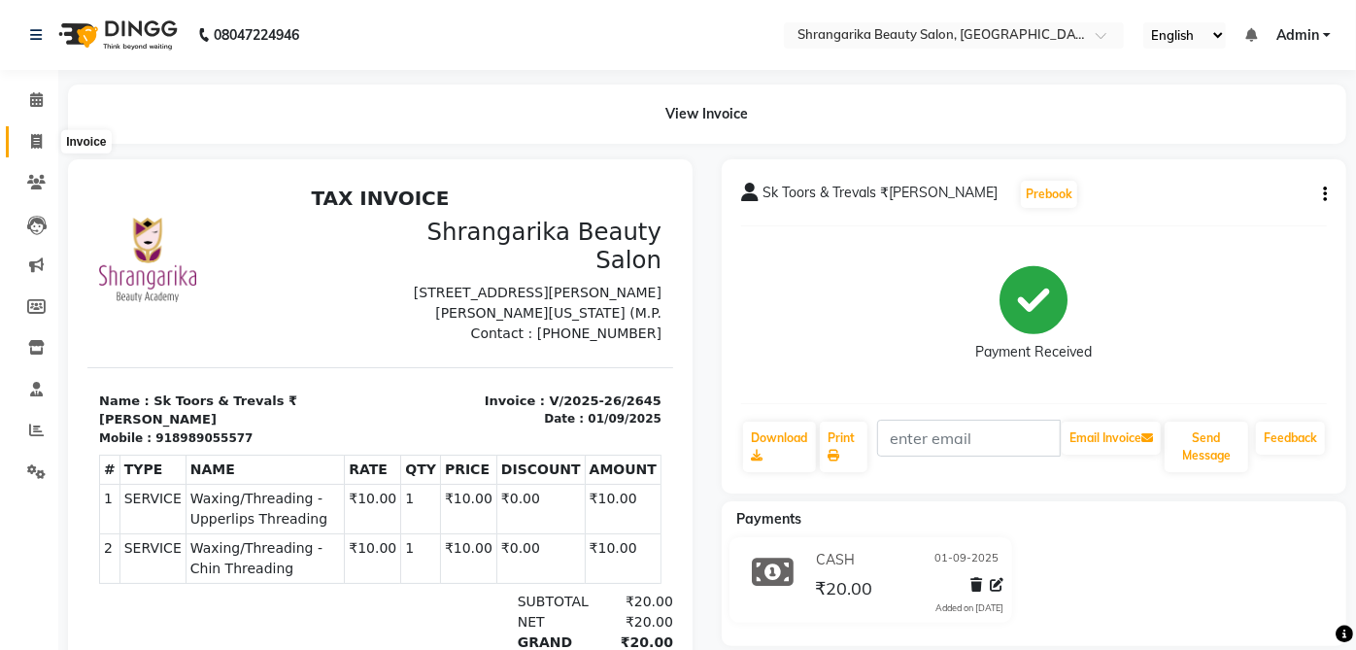
click at [23, 152] on span at bounding box center [36, 142] width 34 height 22
select select "service"
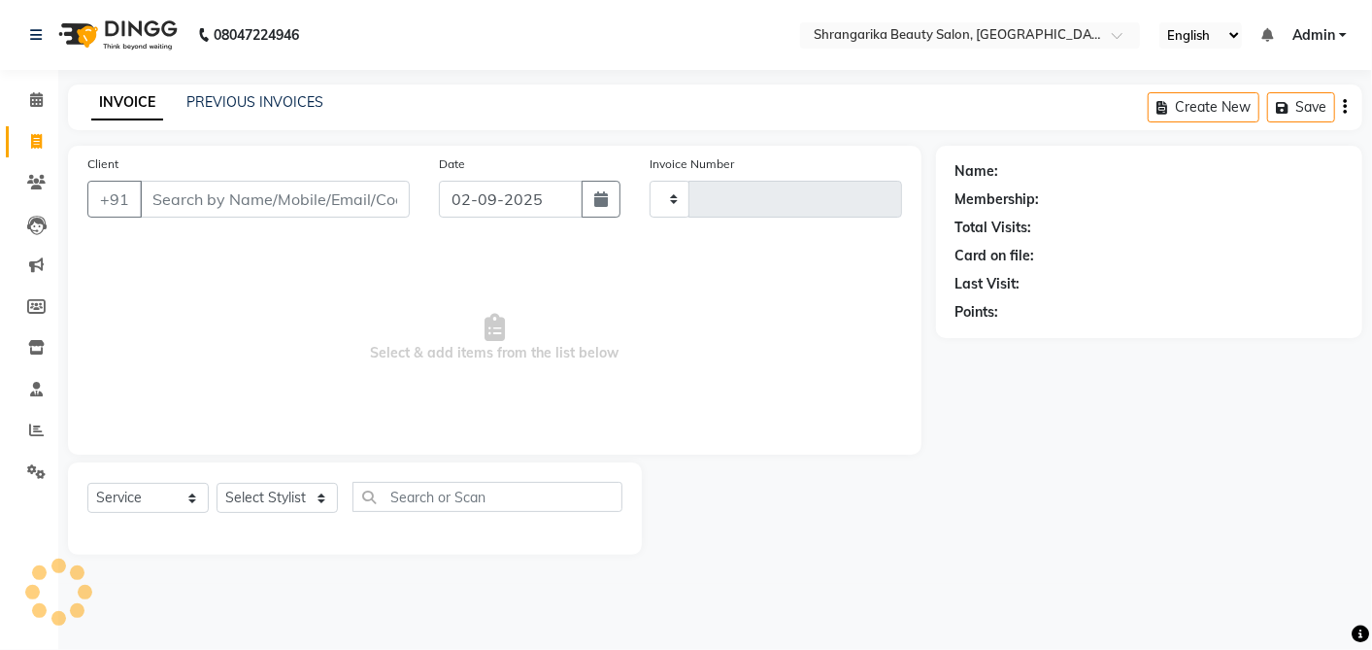
type input "2646"
select select "5168"
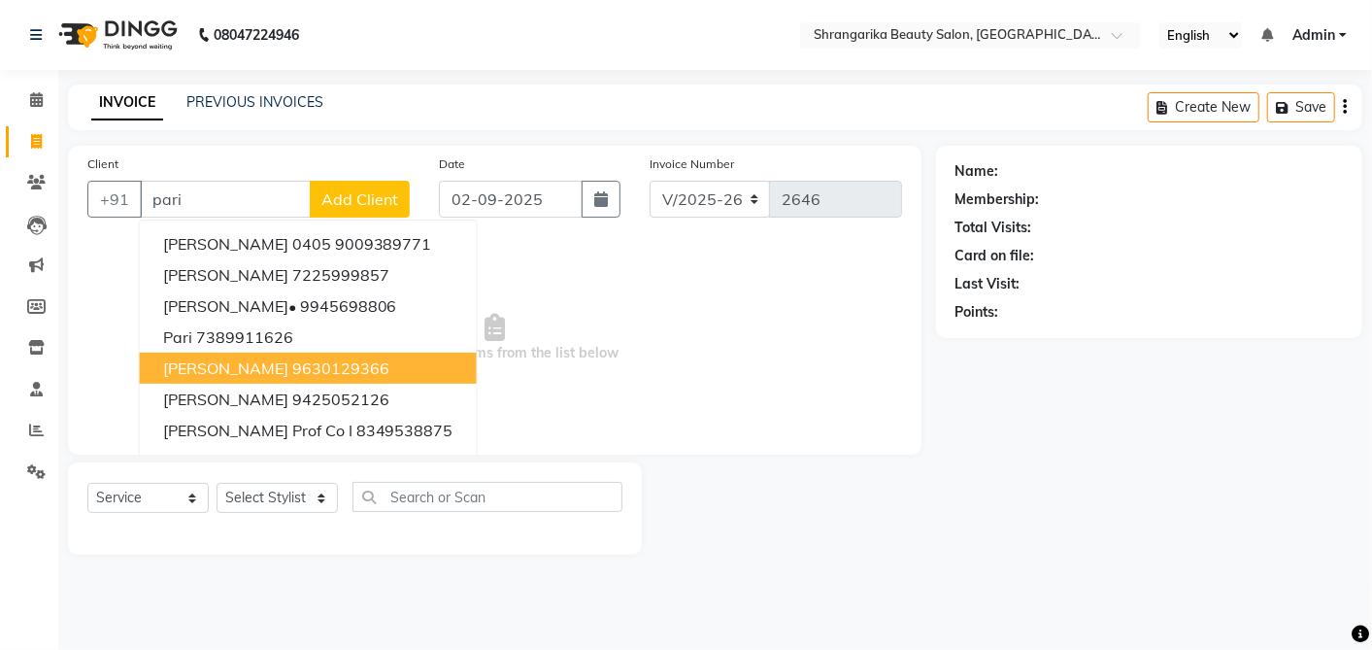
click at [311, 355] on button "Paridhi Shukla 9630129366" at bounding box center [308, 368] width 337 height 31
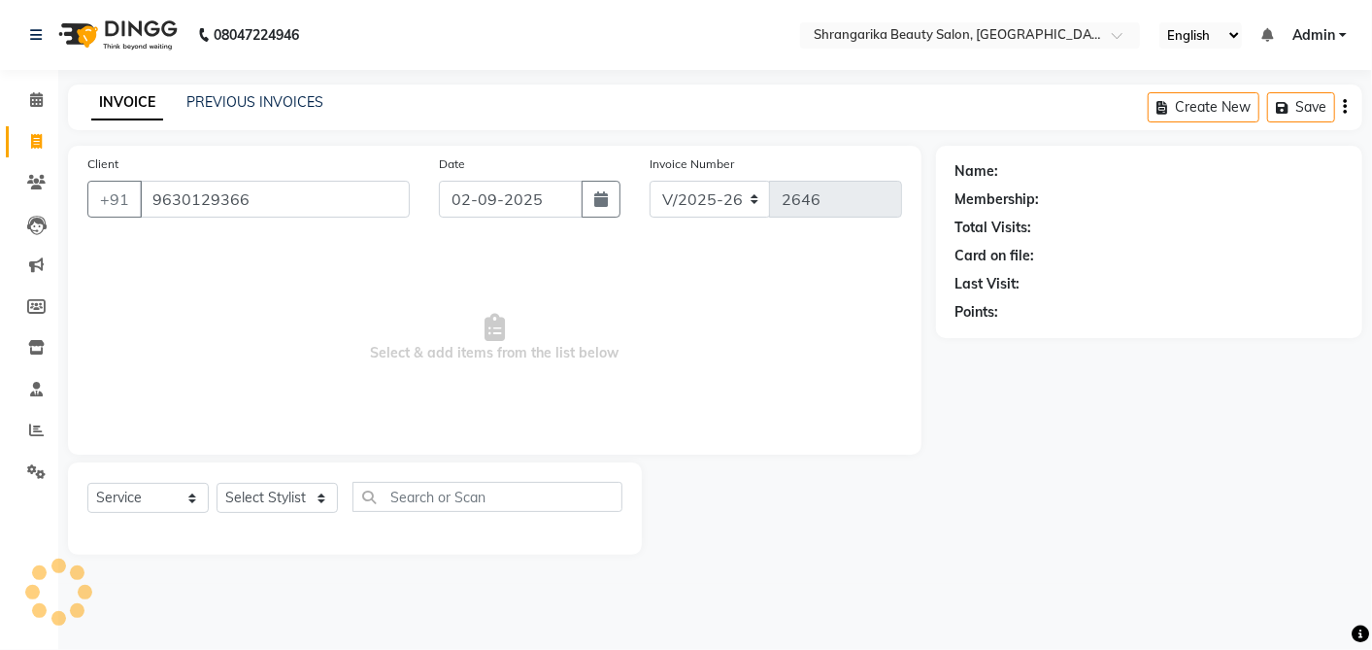
type input "9630129366"
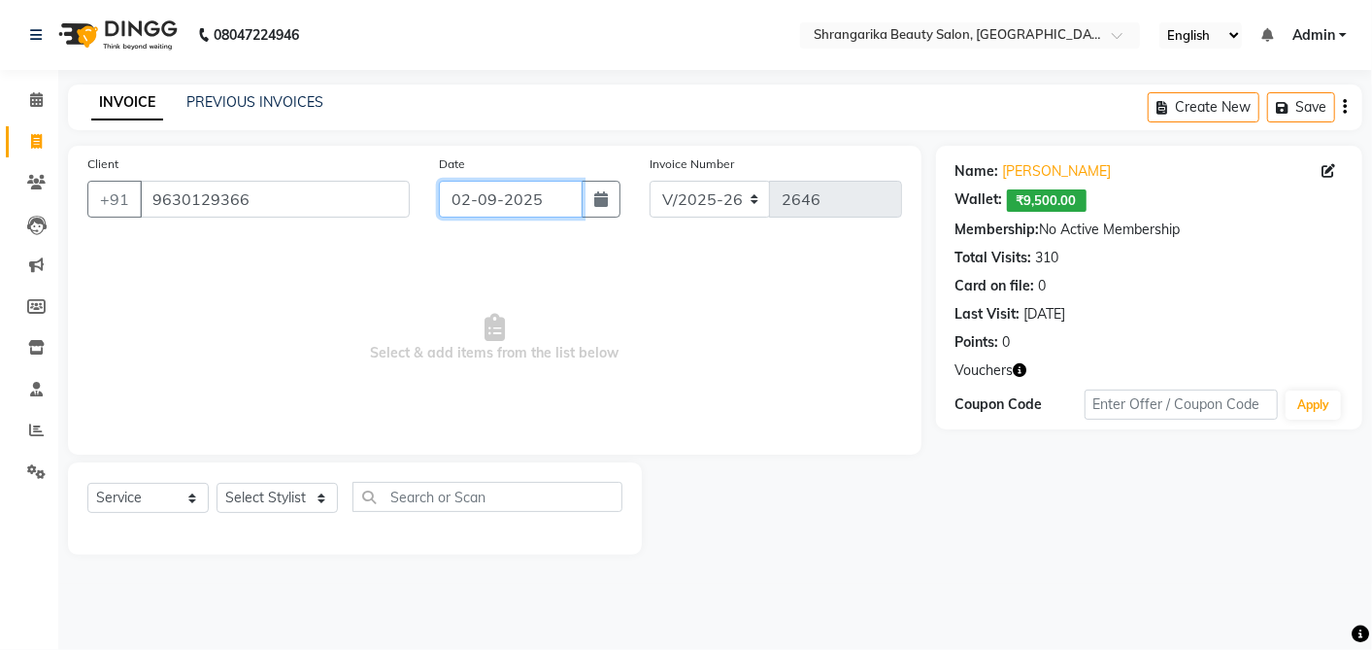
click at [499, 195] on input "02-09-2025" at bounding box center [511, 199] width 144 height 37
select select "9"
select select "2025"
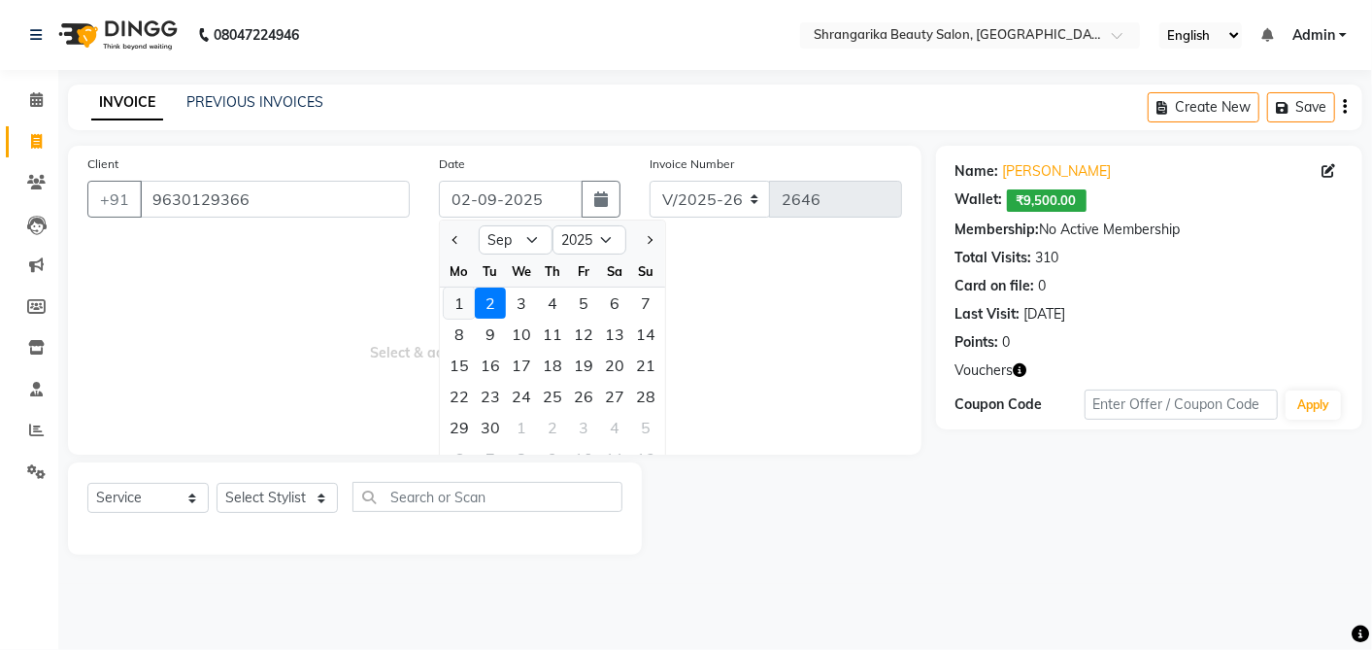
click at [457, 309] on div "1" at bounding box center [459, 302] width 31 height 31
type input "01-09-2025"
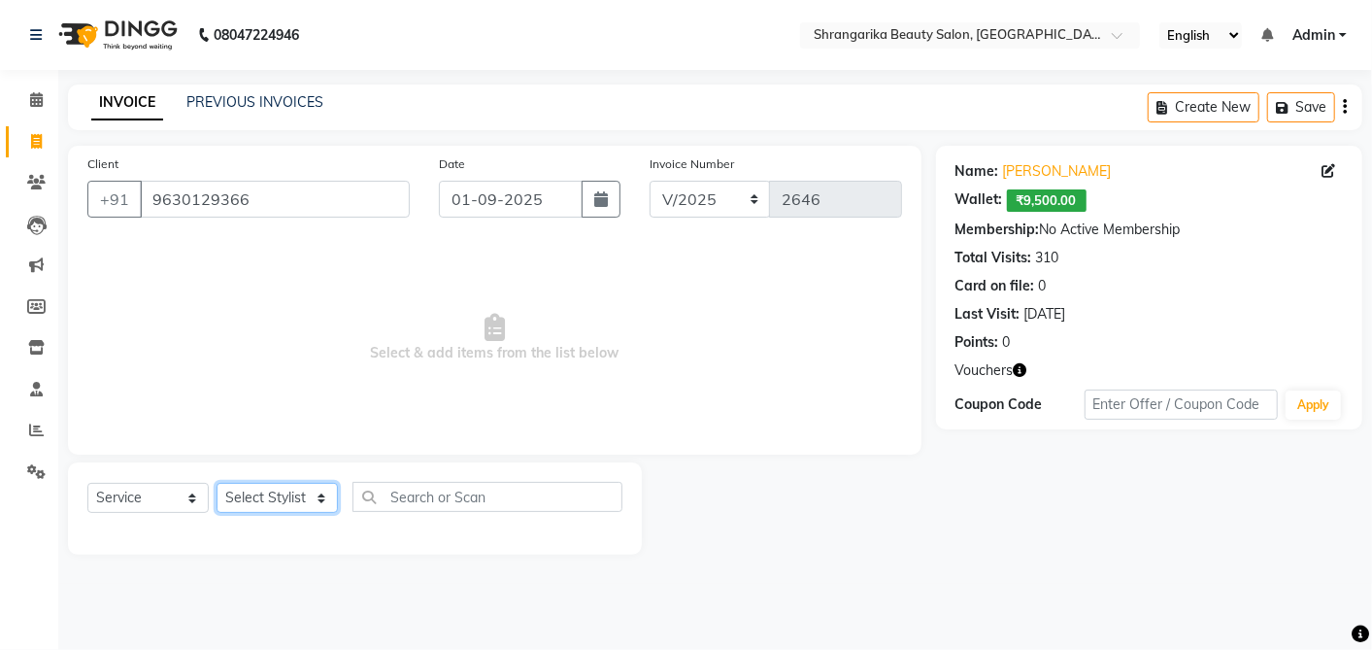
click at [319, 495] on select "Select Stylist aarti ANJALI Anuja Shukla LALITA MANISHA Bhabhi muskan OTHER Par…" at bounding box center [277, 498] width 121 height 30
select select "47061"
click at [217, 483] on select "Select Stylist aarti ANJALI Anuja Shukla LALITA MANISHA Bhabhi muskan OTHER Par…" at bounding box center [277, 498] width 121 height 30
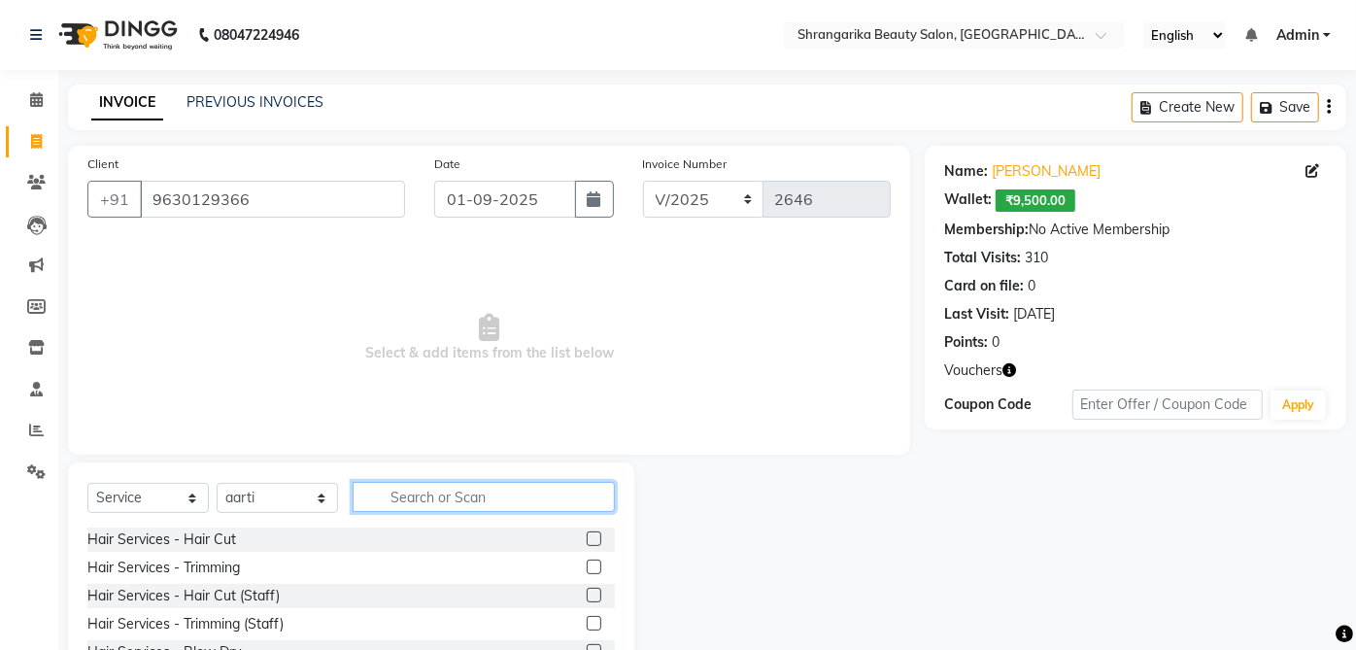
click at [427, 492] on input "text" at bounding box center [484, 497] width 262 height 30
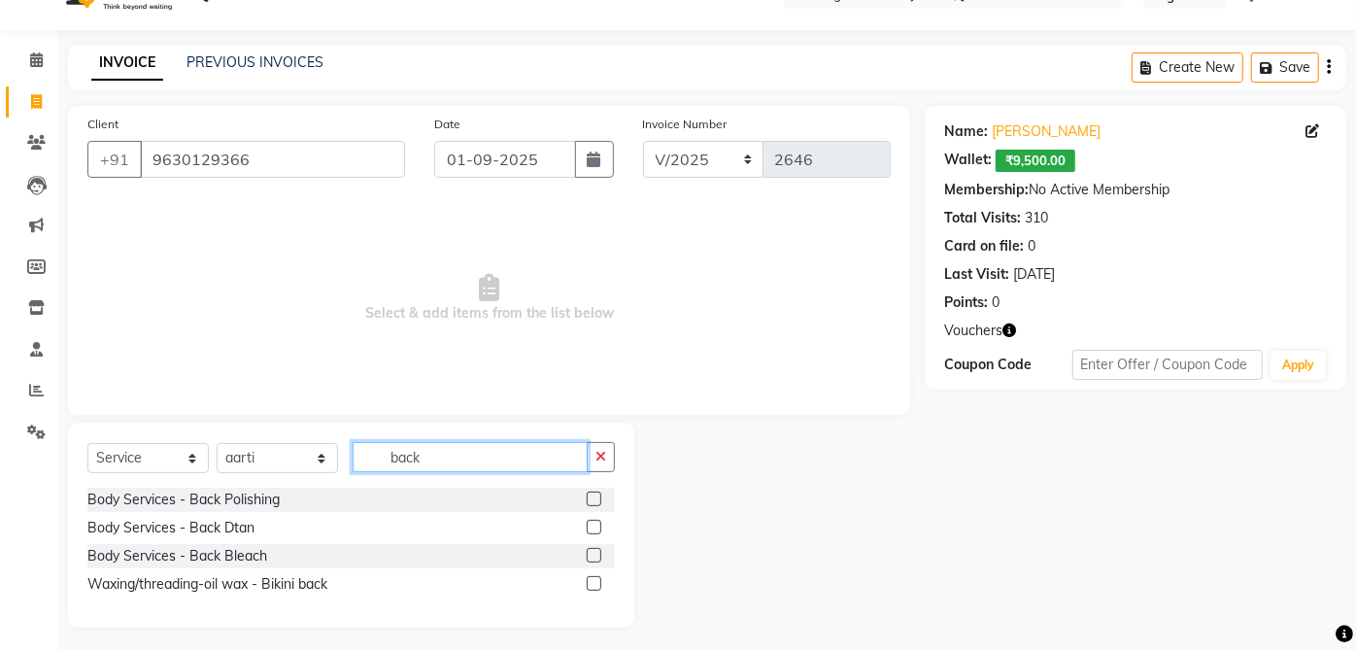
scroll to position [46, 0]
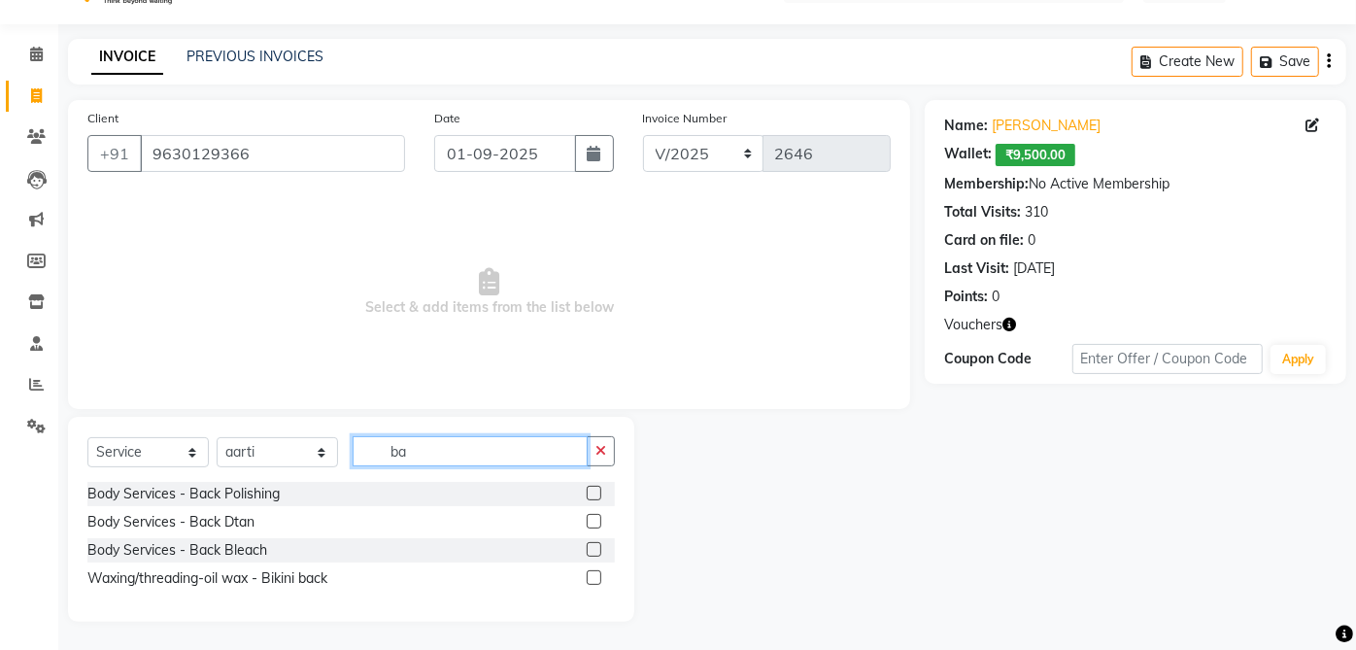
type input "b"
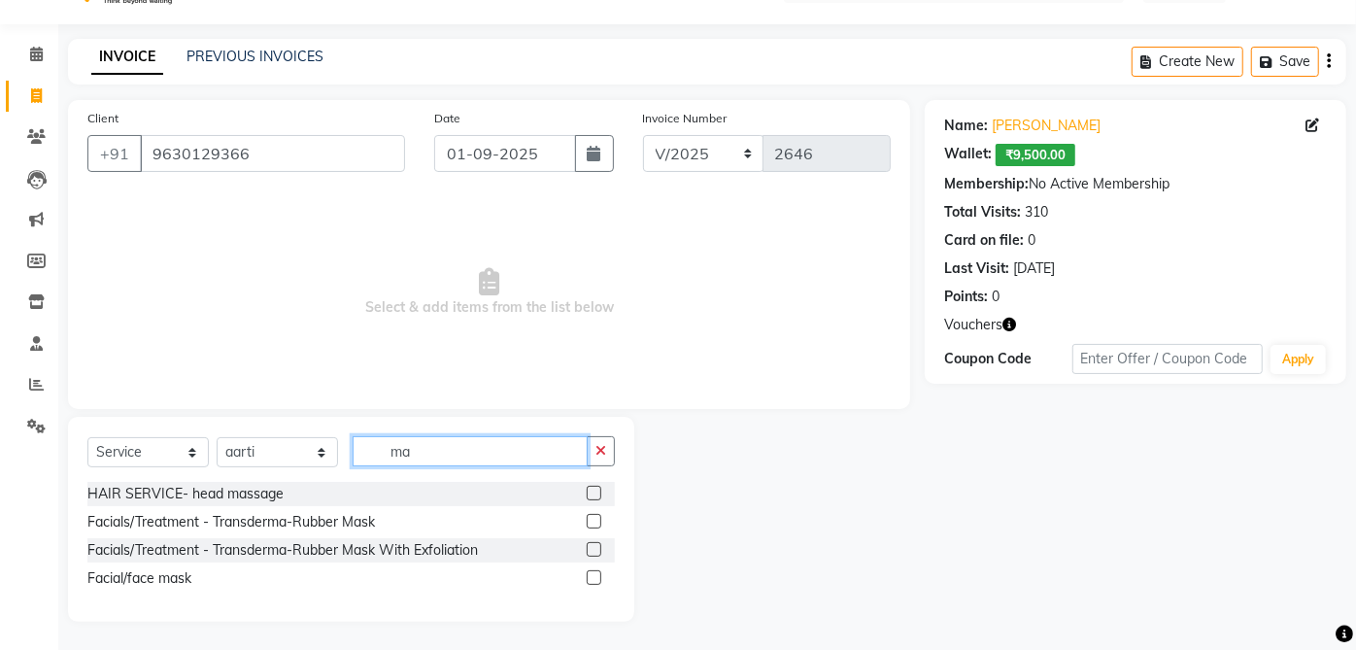
type input "m"
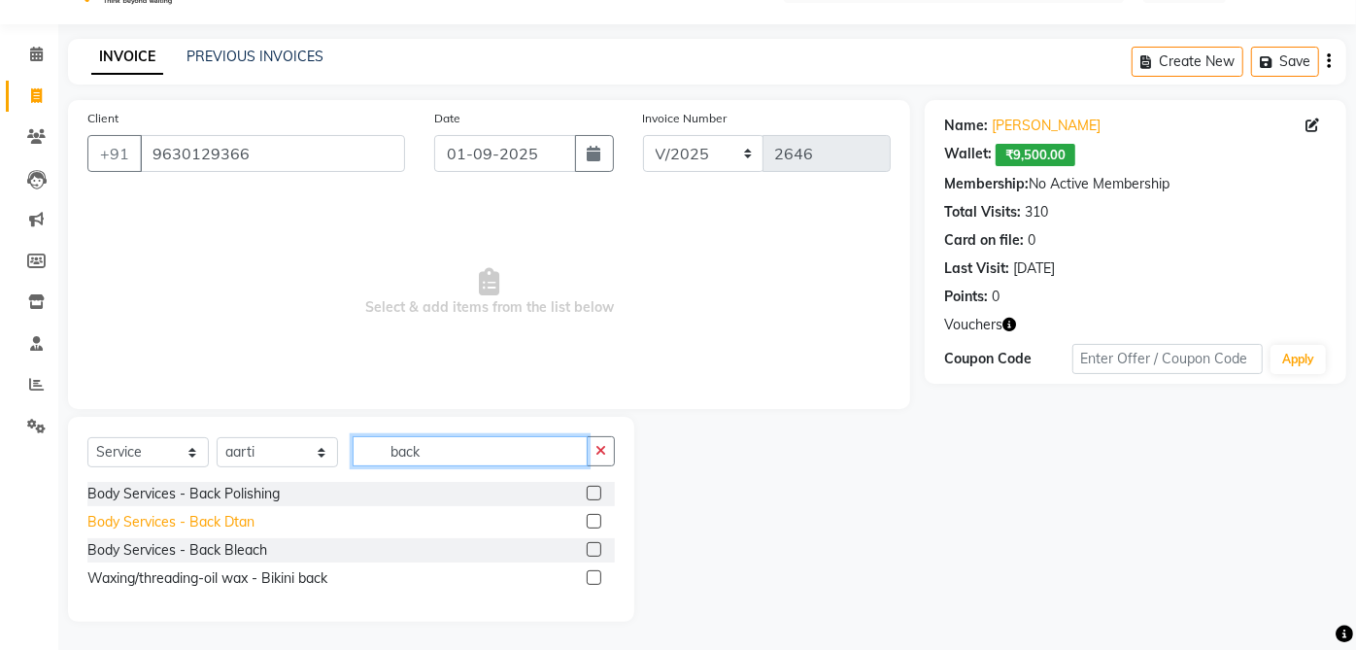
type input "back"
click at [242, 520] on div "Body Services - Back Dtan" at bounding box center [170, 522] width 167 height 20
checkbox input "false"
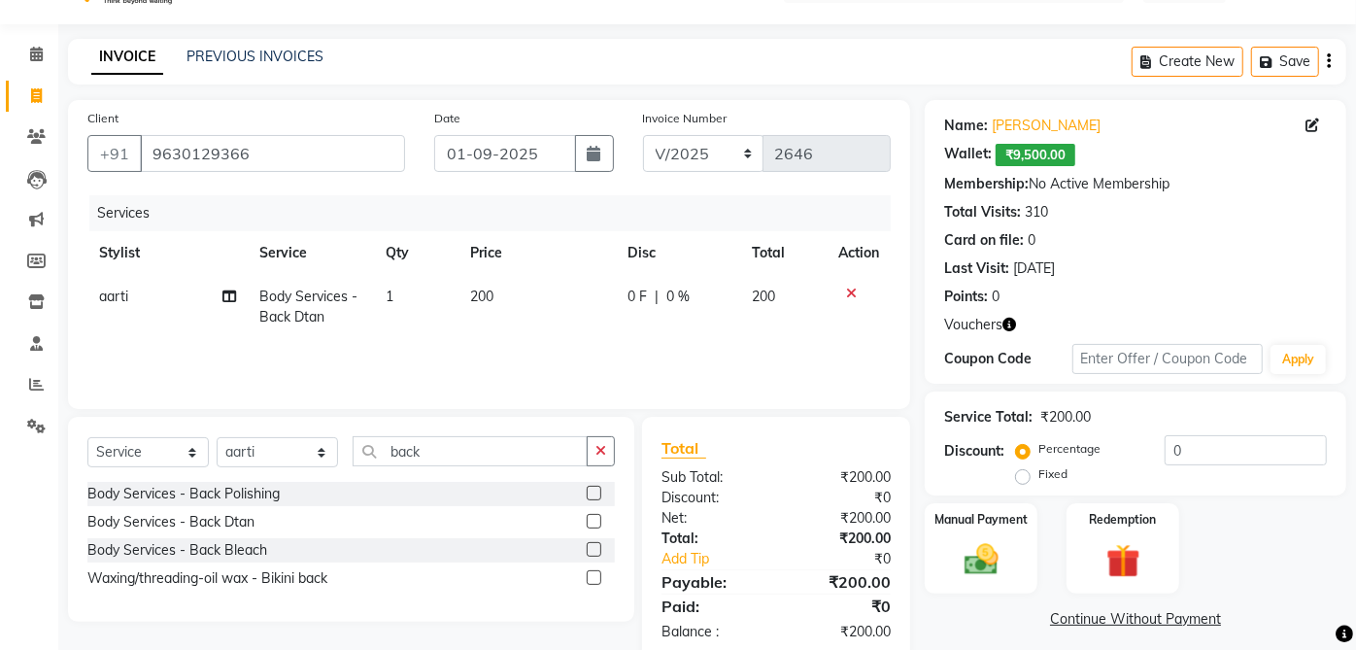
click at [494, 283] on td "200" at bounding box center [537, 307] width 158 height 64
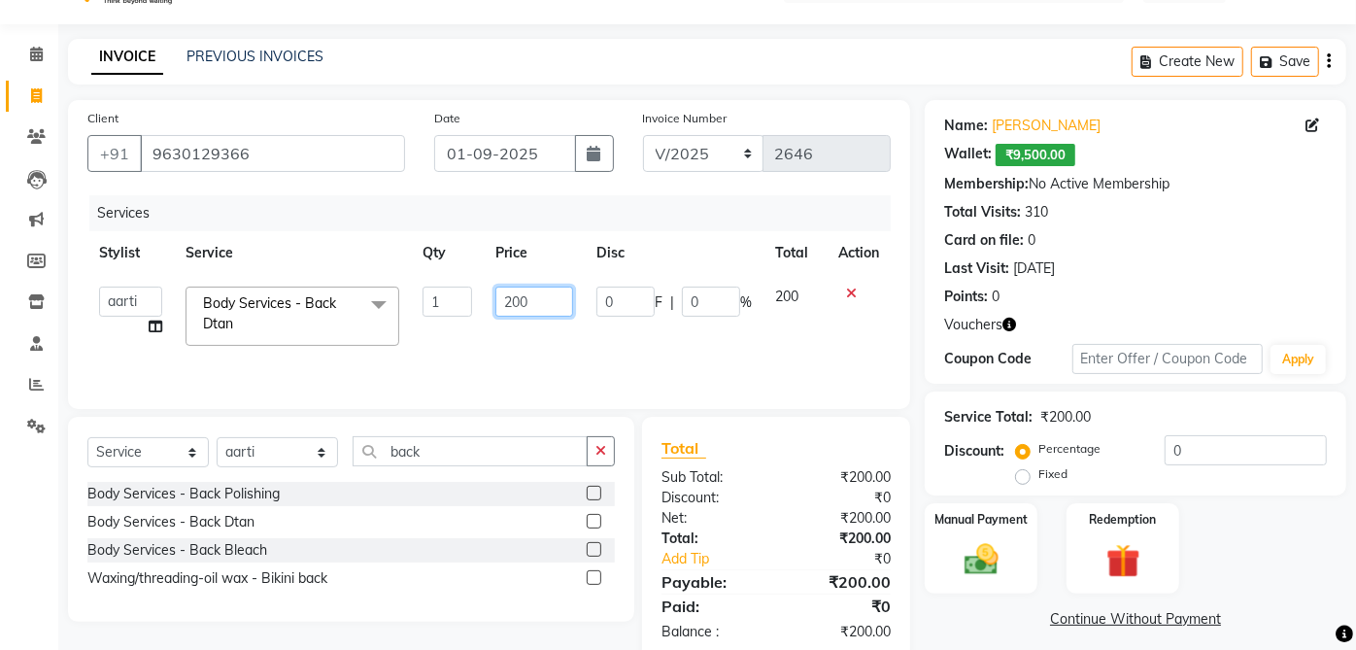
click at [529, 299] on input "200" at bounding box center [534, 302] width 78 height 30
click at [526, 306] on input "200" at bounding box center [534, 302] width 78 height 30
click at [529, 299] on input "200" at bounding box center [534, 302] width 78 height 30
click at [524, 293] on input "200" at bounding box center [534, 302] width 78 height 30
click at [516, 302] on input "200" at bounding box center [534, 302] width 78 height 30
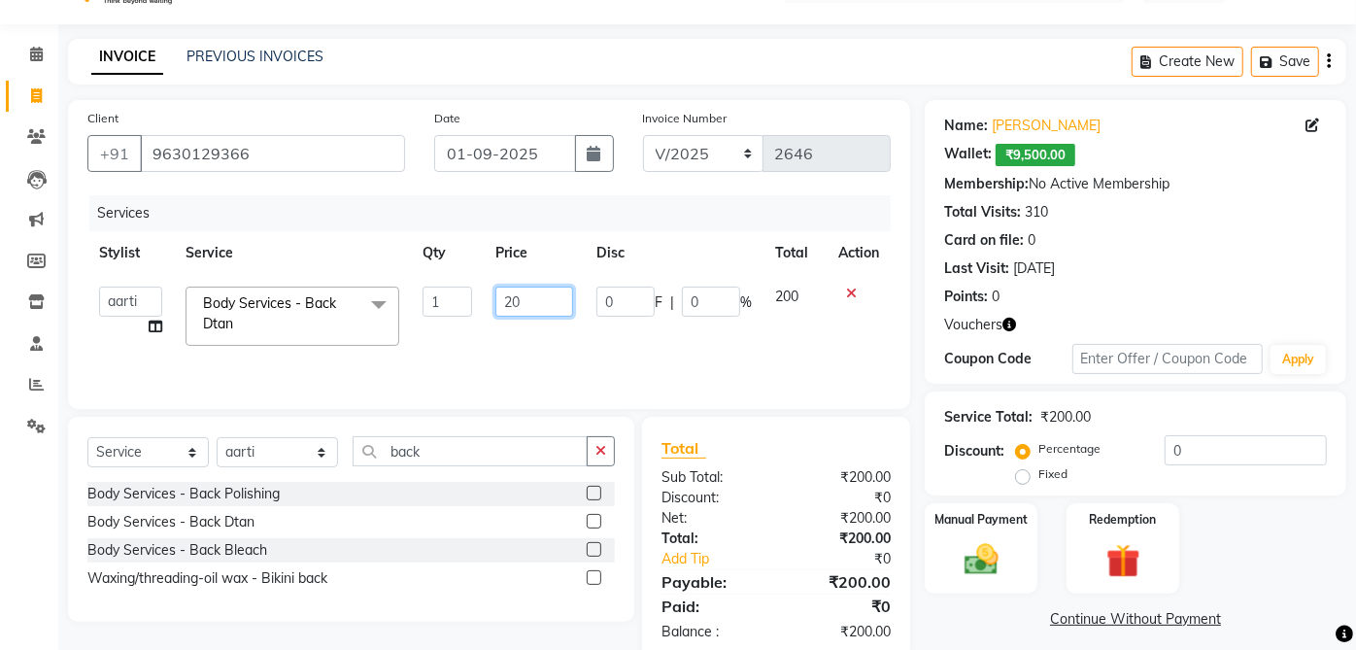
type input "250"
click at [682, 334] on td "0 F | 0 %" at bounding box center [674, 316] width 179 height 83
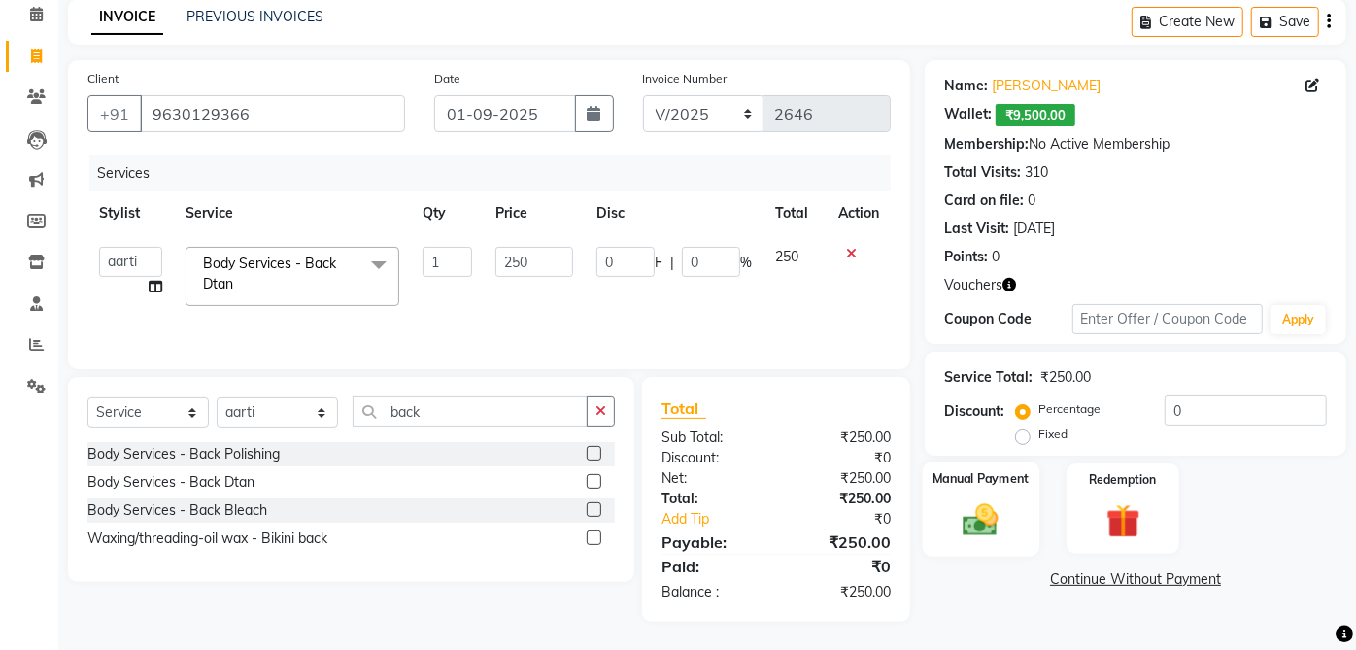
click at [987, 528] on img at bounding box center [981, 519] width 57 height 41
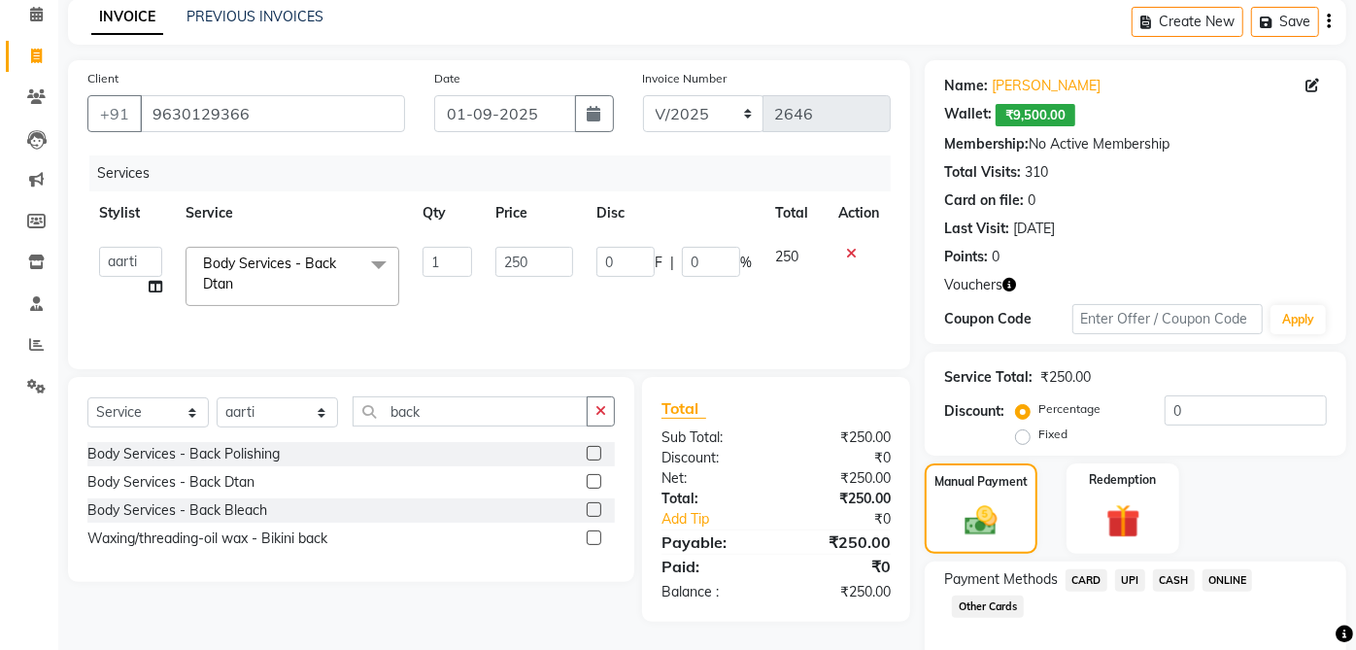
click at [1137, 570] on span "UPI" at bounding box center [1130, 580] width 30 height 22
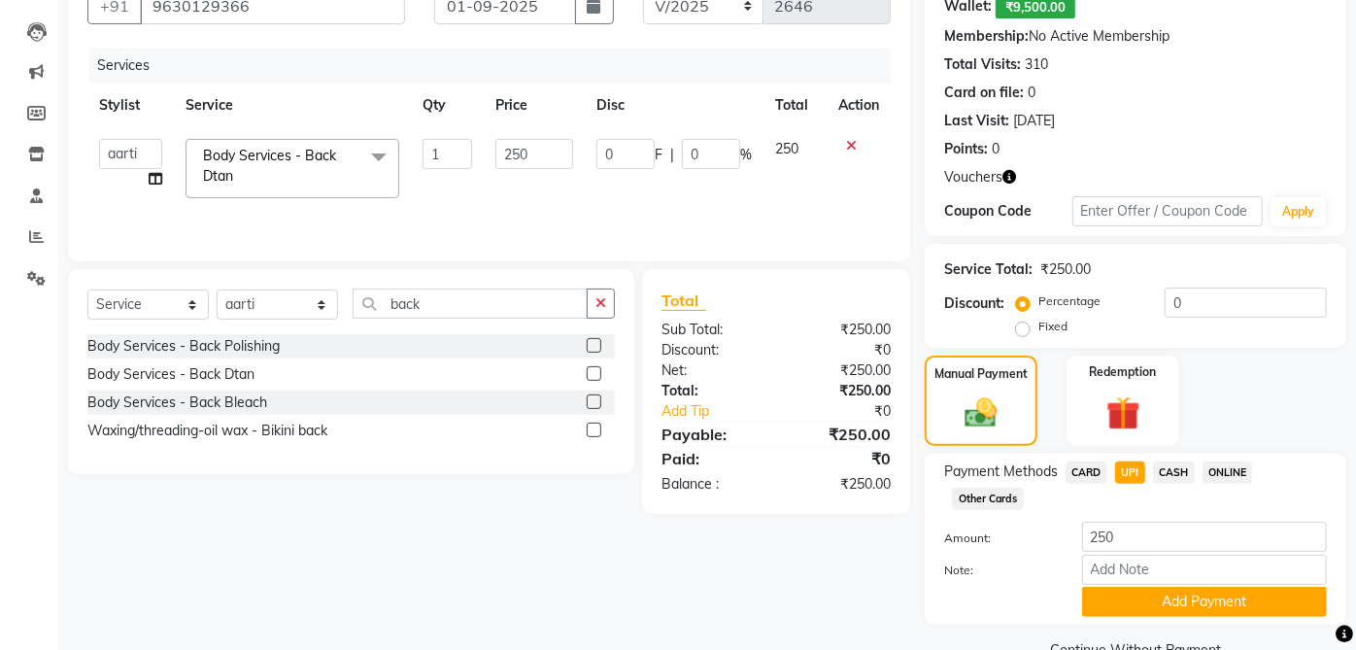
scroll to position [236, 0]
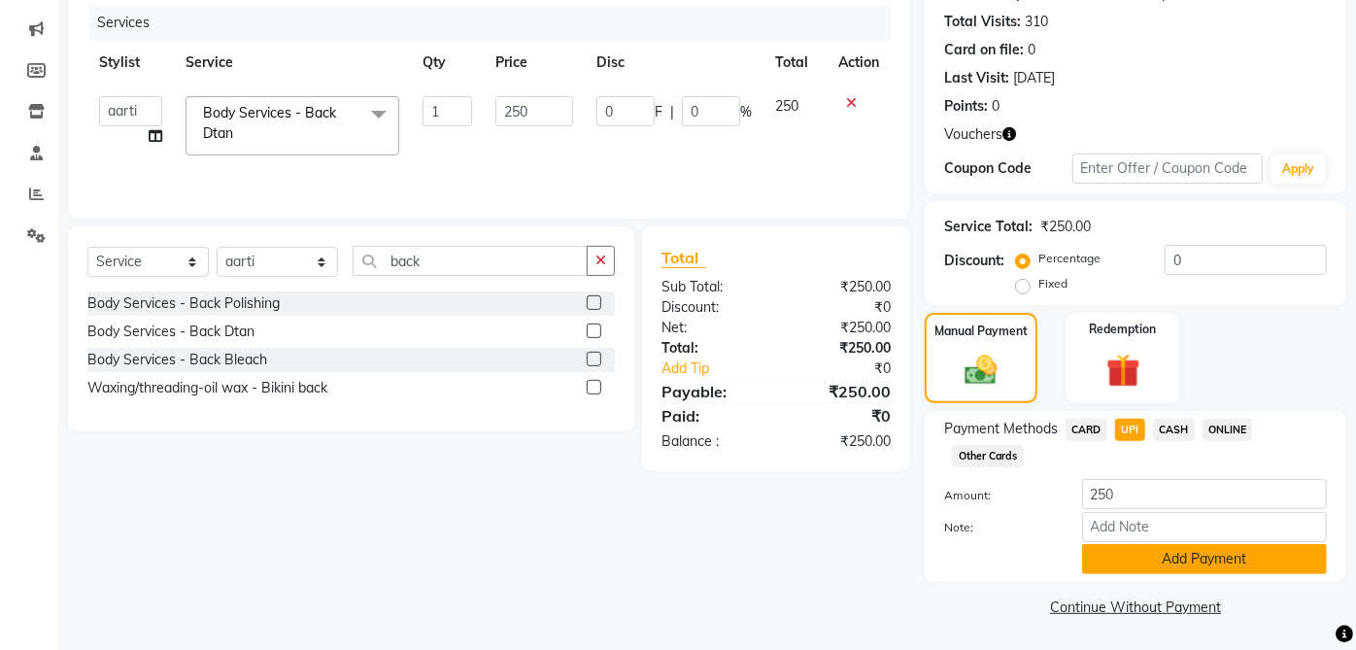
click at [1184, 562] on button "Add Payment" at bounding box center [1204, 559] width 245 height 30
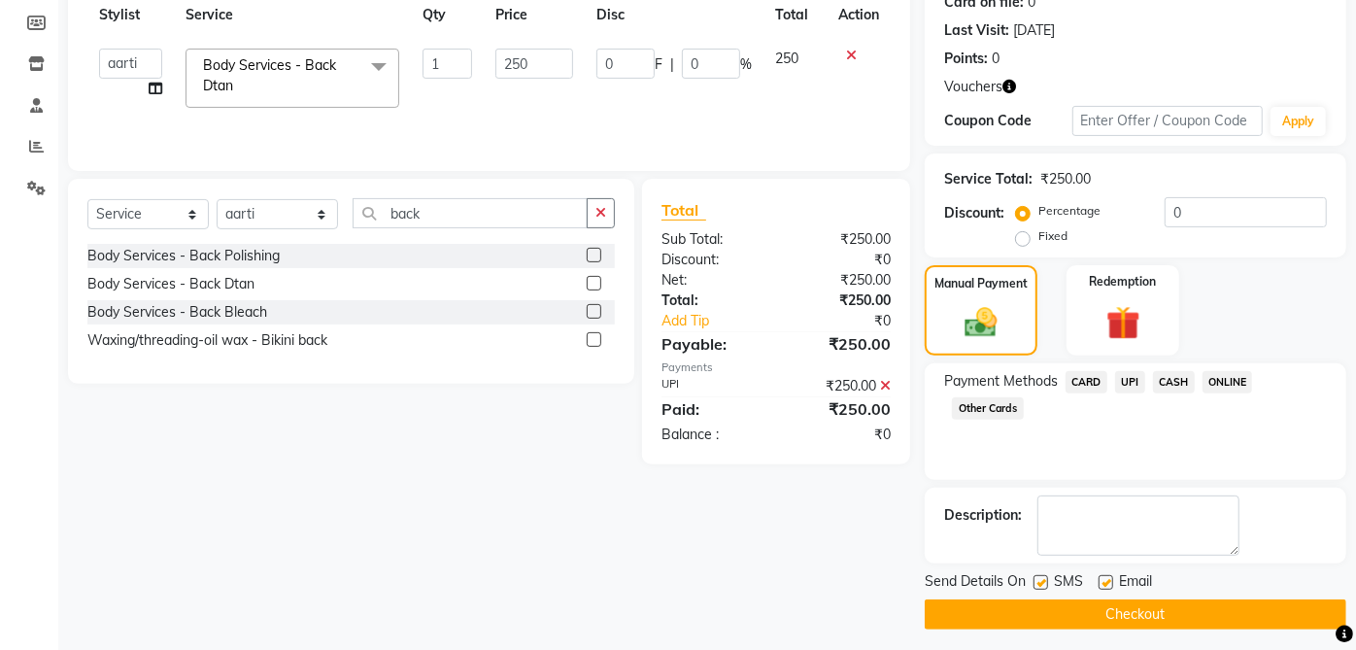
scroll to position [290, 0]
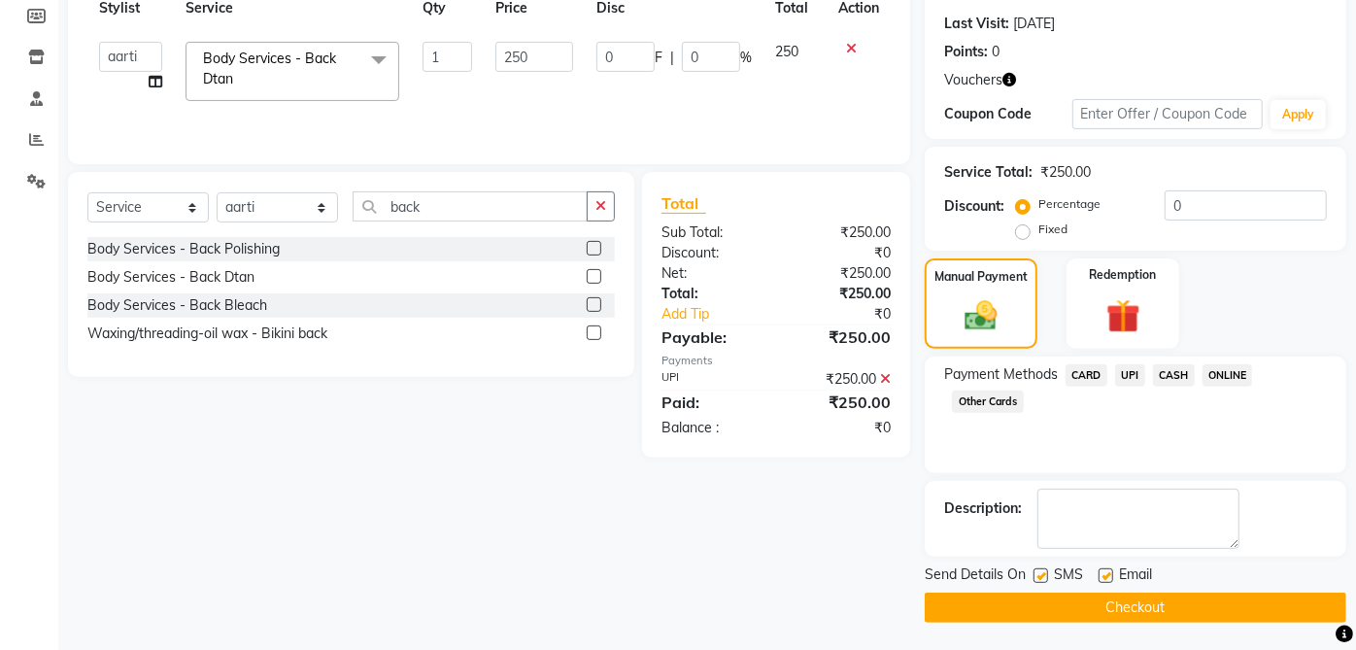
click at [1106, 574] on label at bounding box center [1105, 575] width 15 height 15
click at [1106, 574] on input "checkbox" at bounding box center [1104, 576] width 13 height 13
checkbox input "false"
click at [1038, 574] on label at bounding box center [1040, 575] width 15 height 15
click at [1038, 574] on input "checkbox" at bounding box center [1039, 576] width 13 height 13
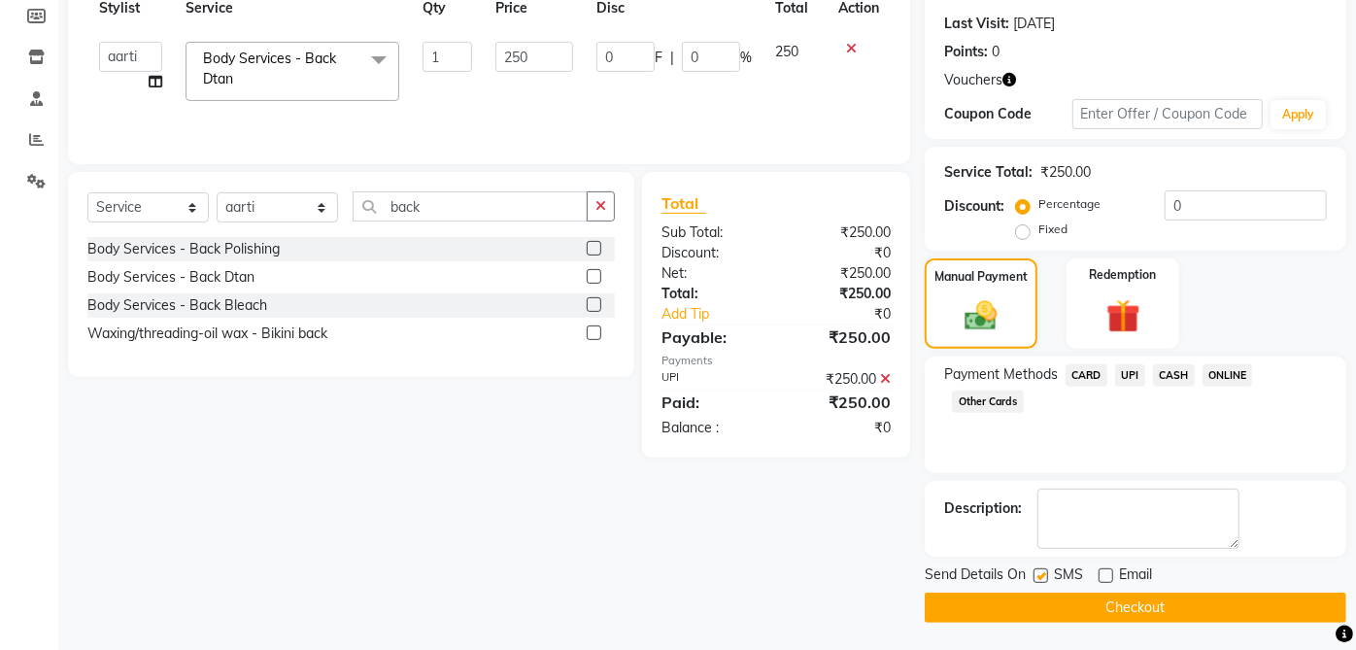
checkbox input "false"
click at [1182, 606] on button "Checkout" at bounding box center [1136, 607] width 422 height 30
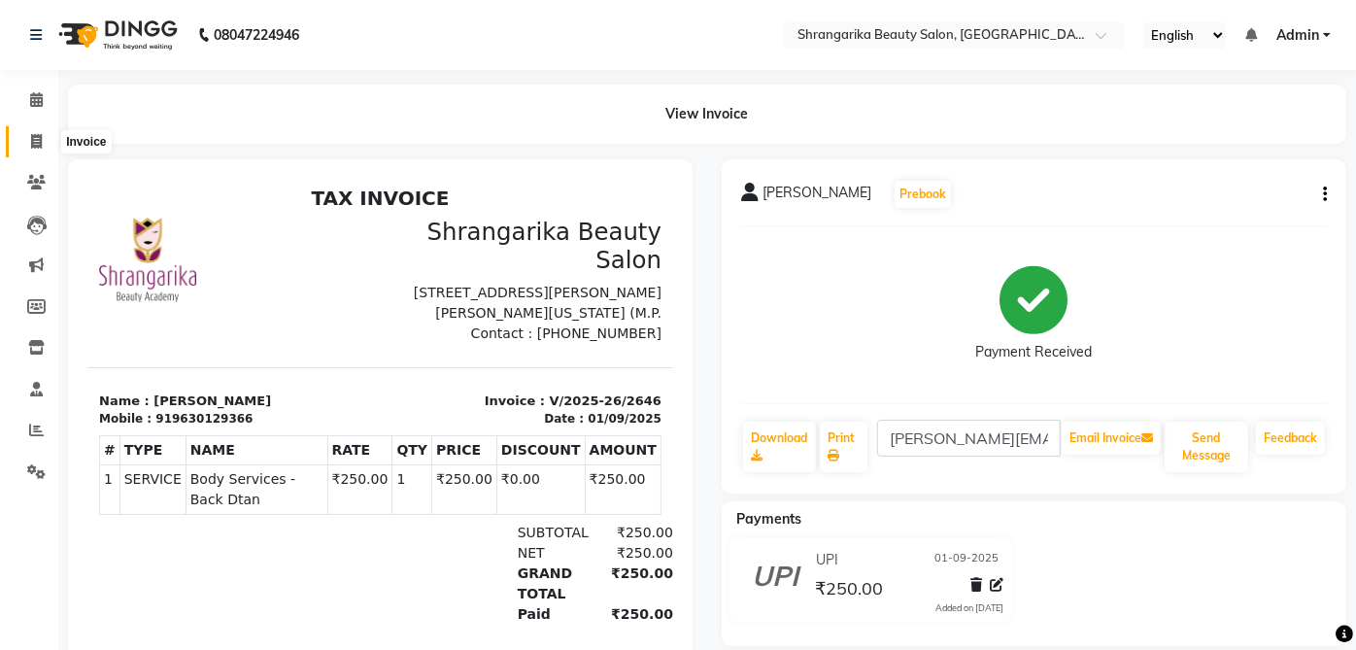
click at [36, 144] on icon at bounding box center [36, 141] width 11 height 15
select select "5168"
select select "service"
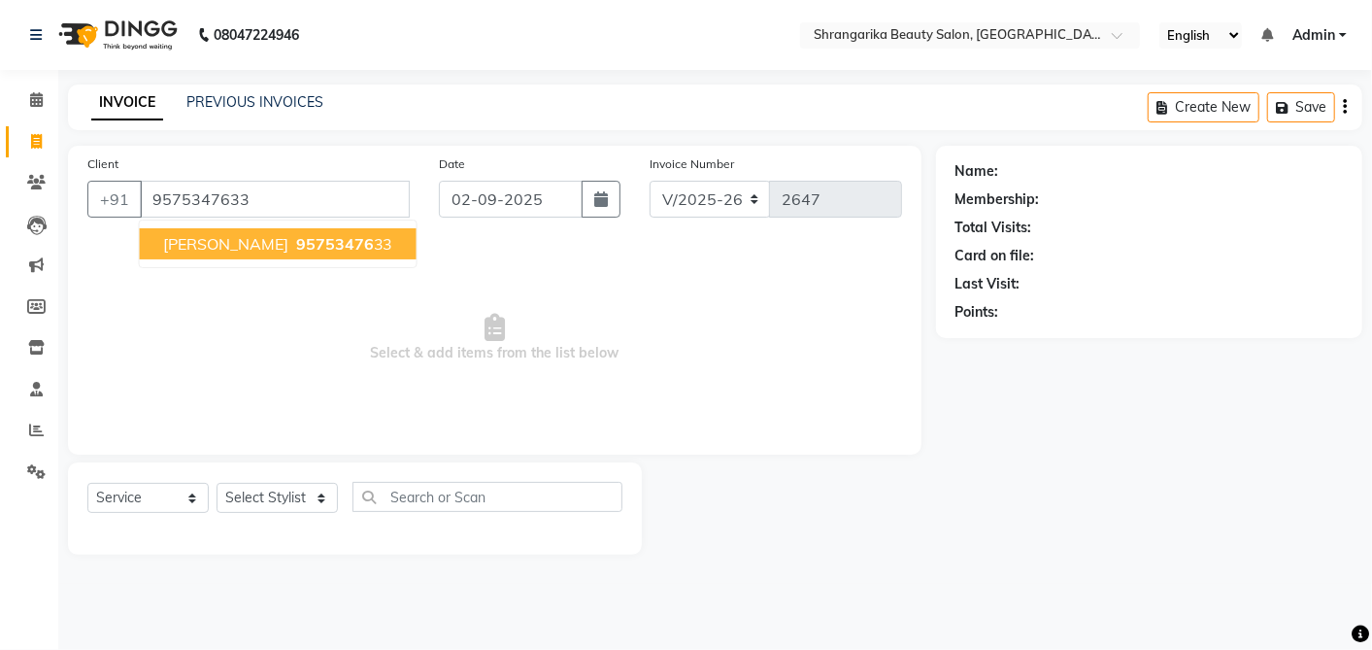
type input "9575347633"
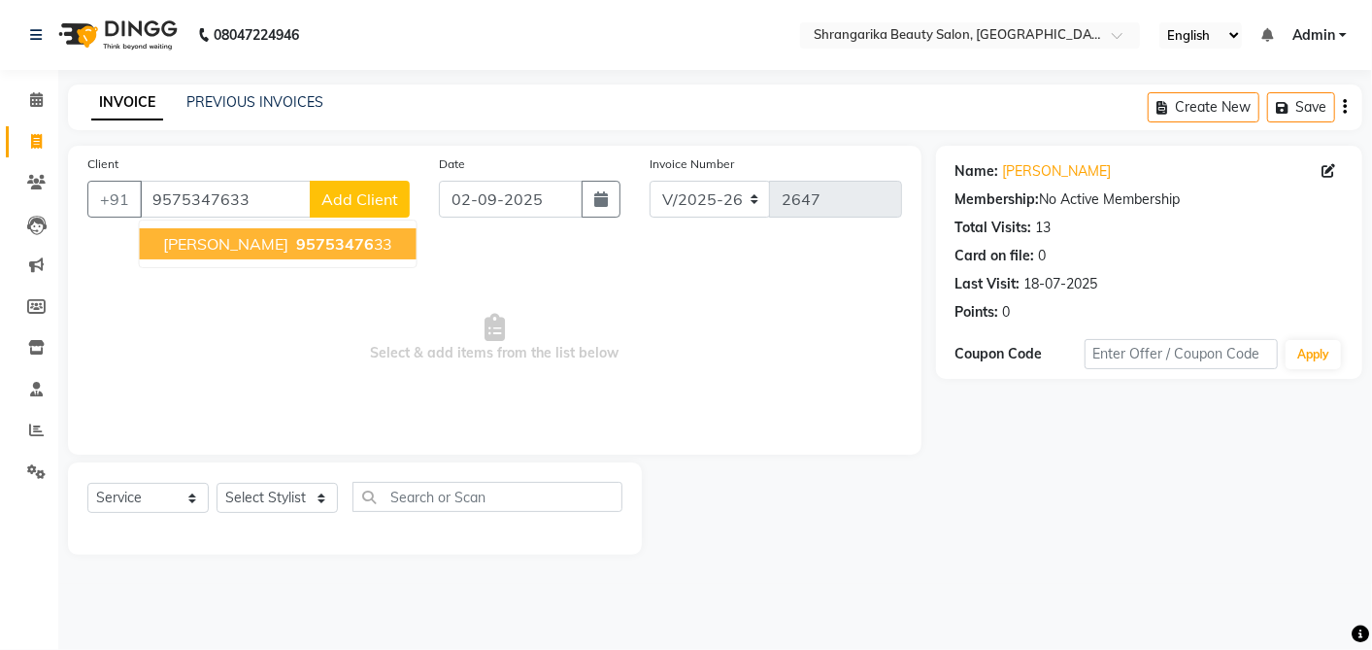
click at [212, 242] on span "sarita chaturvedi" at bounding box center [225, 243] width 125 height 19
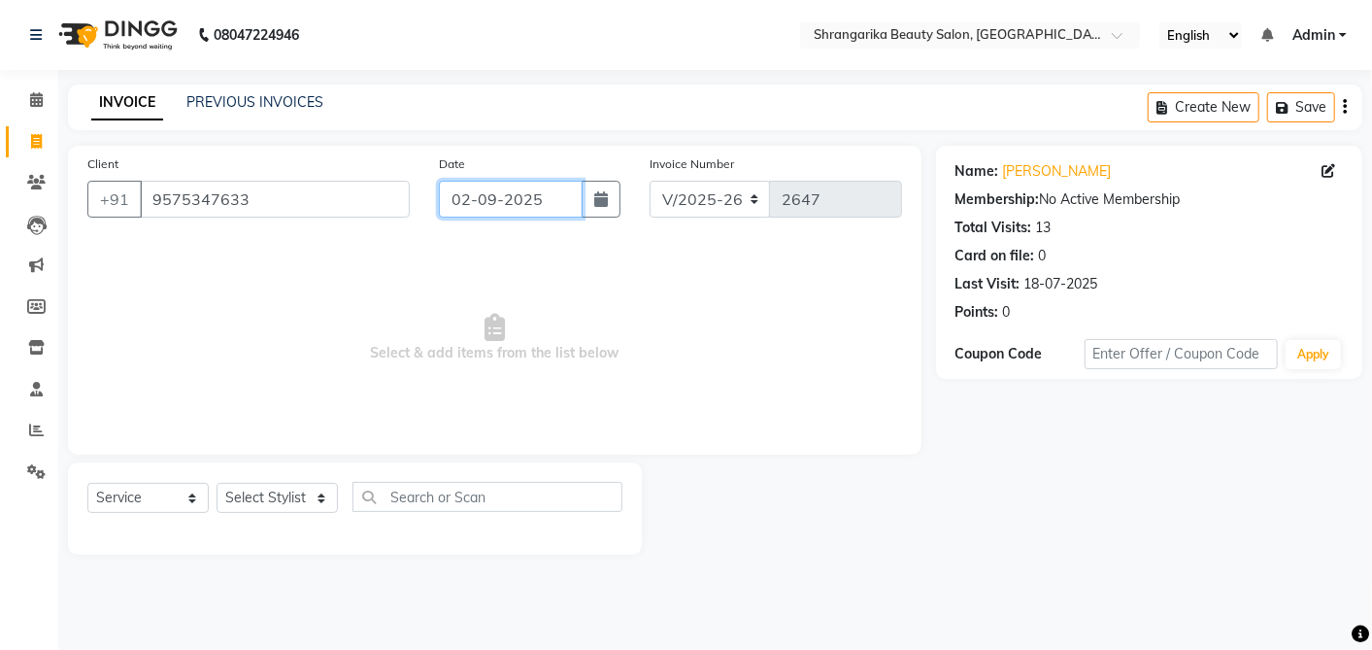
click at [500, 181] on input "02-09-2025" at bounding box center [511, 199] width 144 height 37
select select "9"
select select "2025"
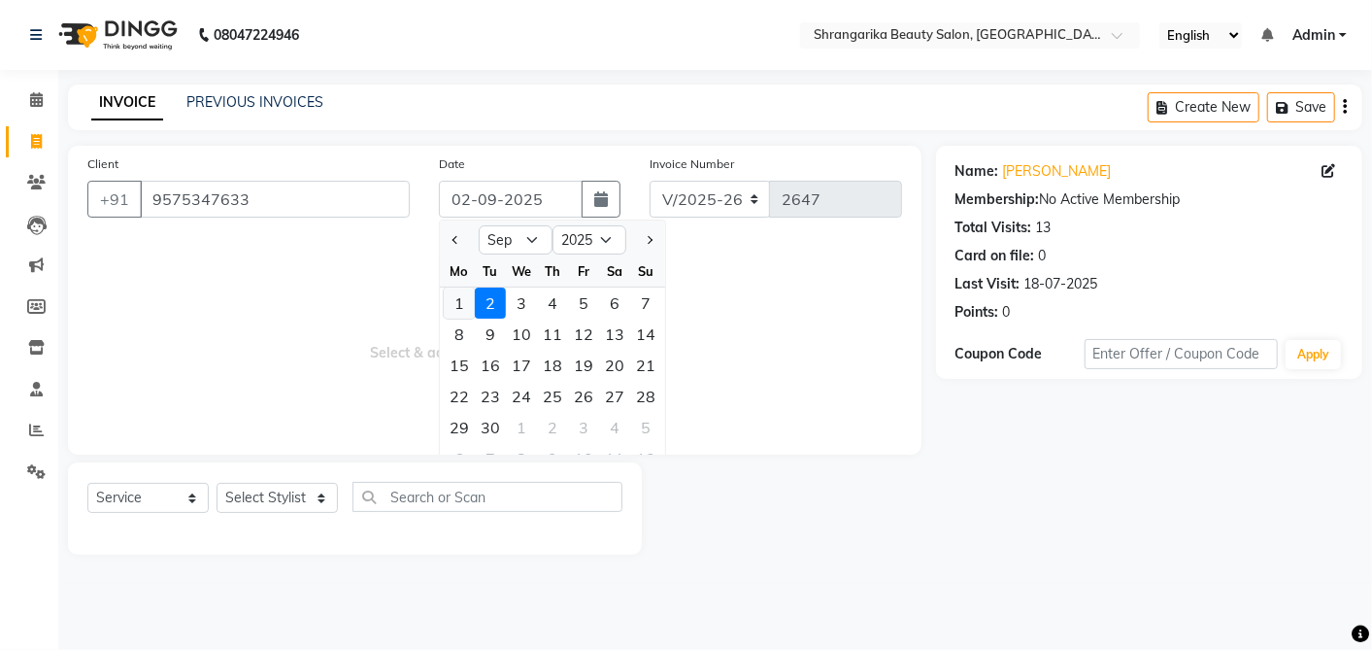
click at [468, 307] on div "1" at bounding box center [459, 302] width 31 height 31
type input "01-09-2025"
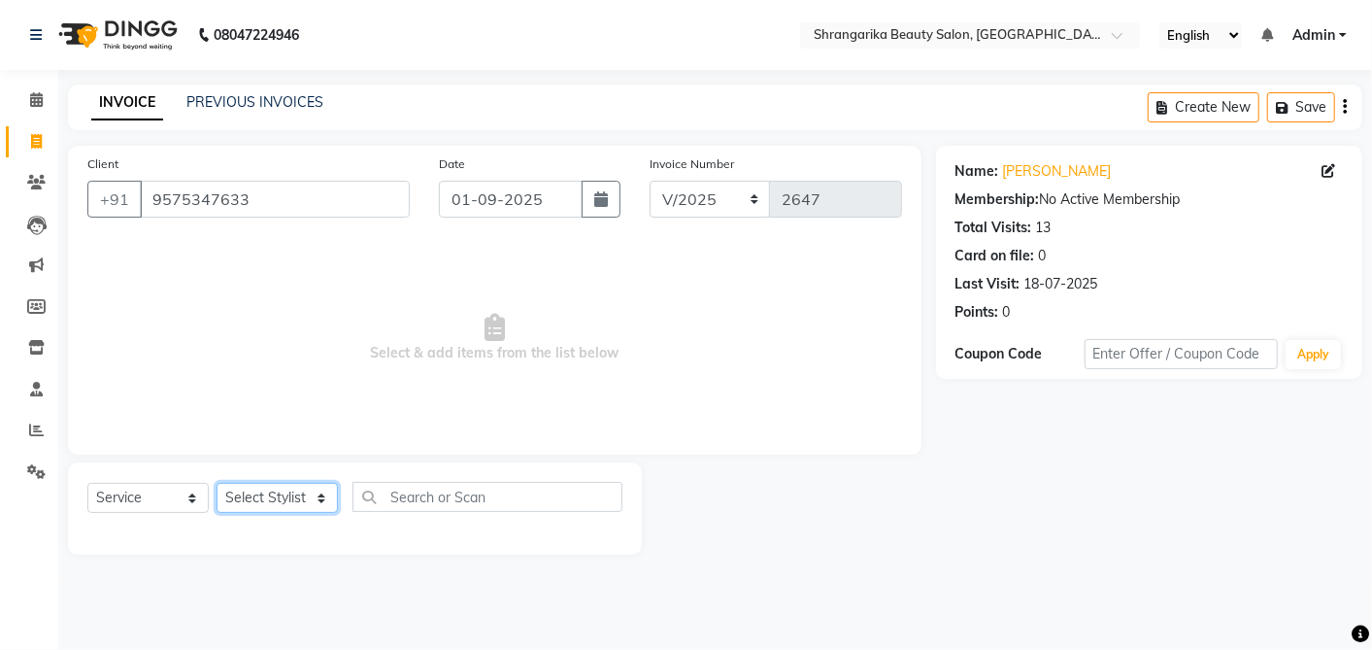
click at [279, 509] on select "Select Stylist aarti ANJALI Anuja Shukla LALITA MANISHA Bhabhi muskan OTHER Par…" at bounding box center [277, 498] width 121 height 30
select select "32878"
click at [217, 483] on select "Select Stylist aarti ANJALI Anuja Shukla LALITA MANISHA Bhabhi muskan OTHER Par…" at bounding box center [277, 498] width 121 height 30
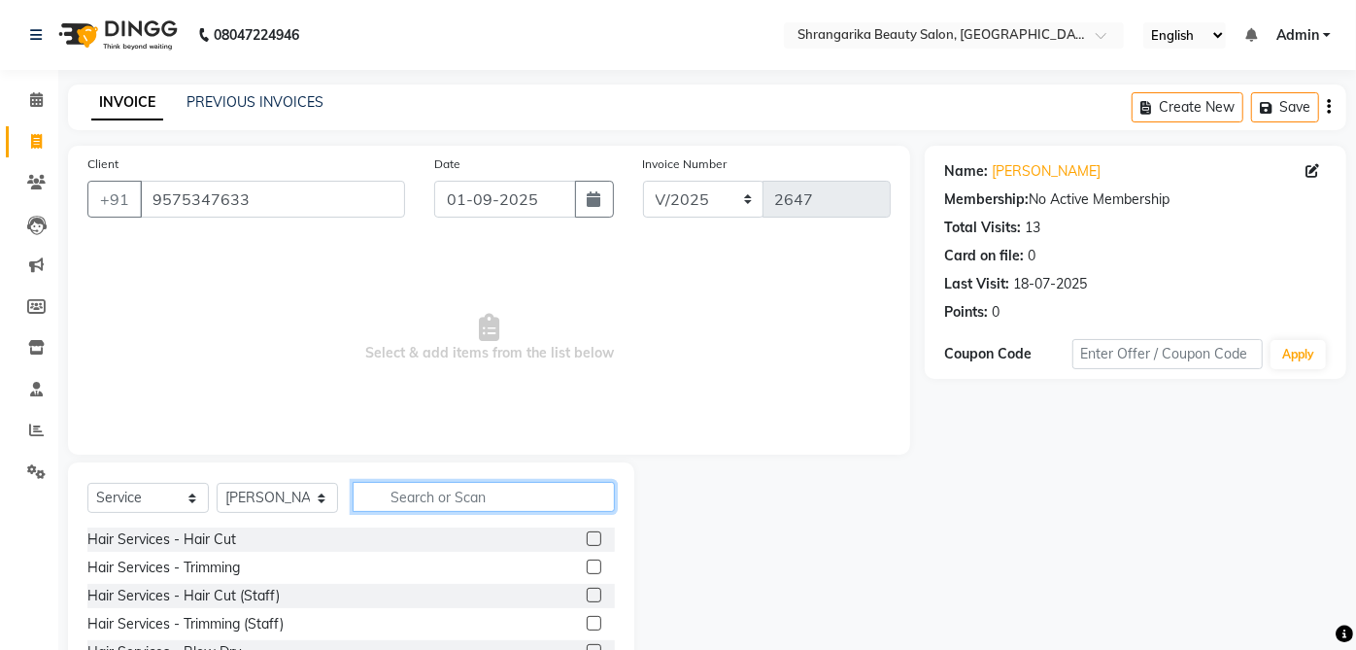
click at [415, 499] on input "text" at bounding box center [484, 497] width 262 height 30
click at [252, 535] on div "Hair Services - Hair Cut" at bounding box center [350, 539] width 527 height 24
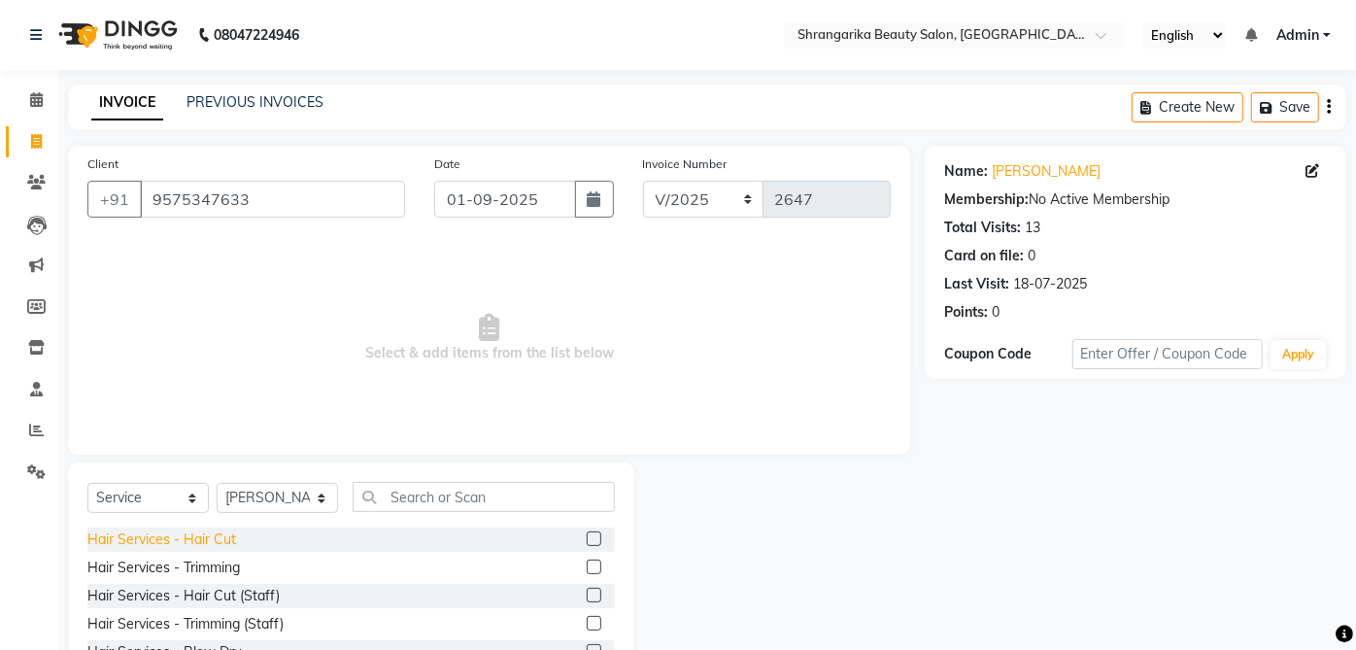
click at [221, 533] on div "Hair Services - Hair Cut" at bounding box center [161, 539] width 149 height 20
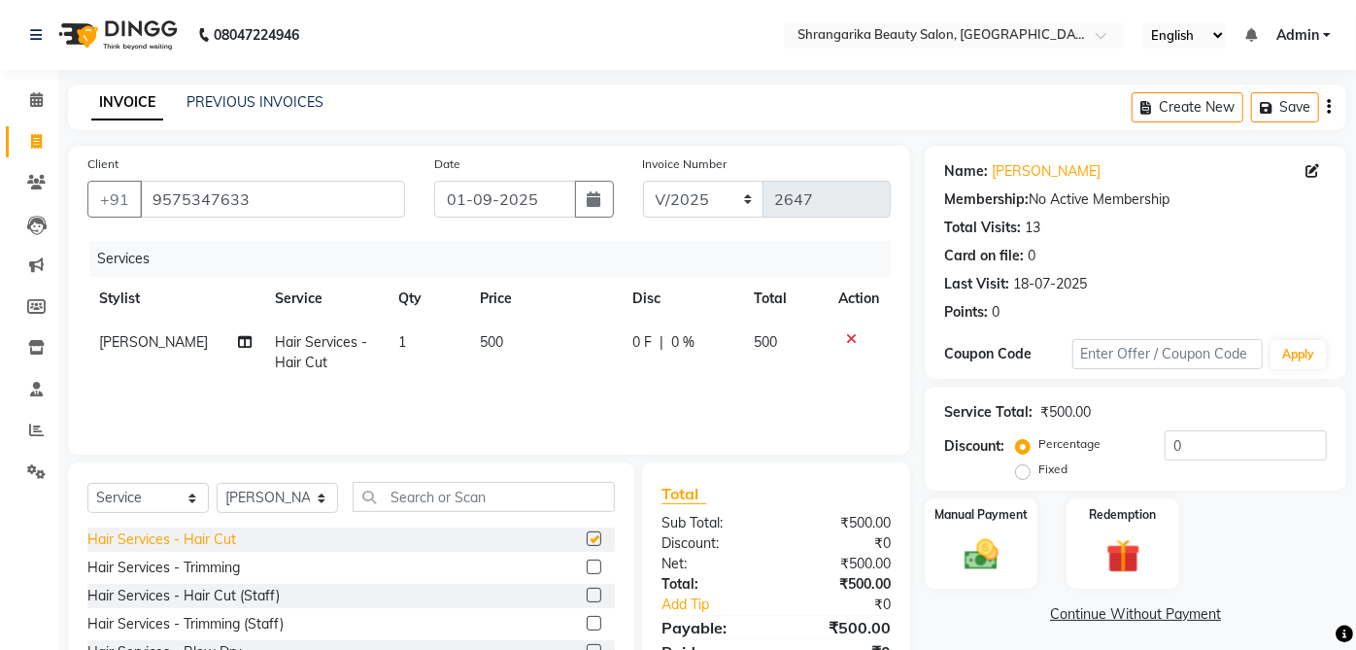
checkbox input "false"
click at [483, 353] on td "500" at bounding box center [544, 352] width 152 height 64
select select "32878"
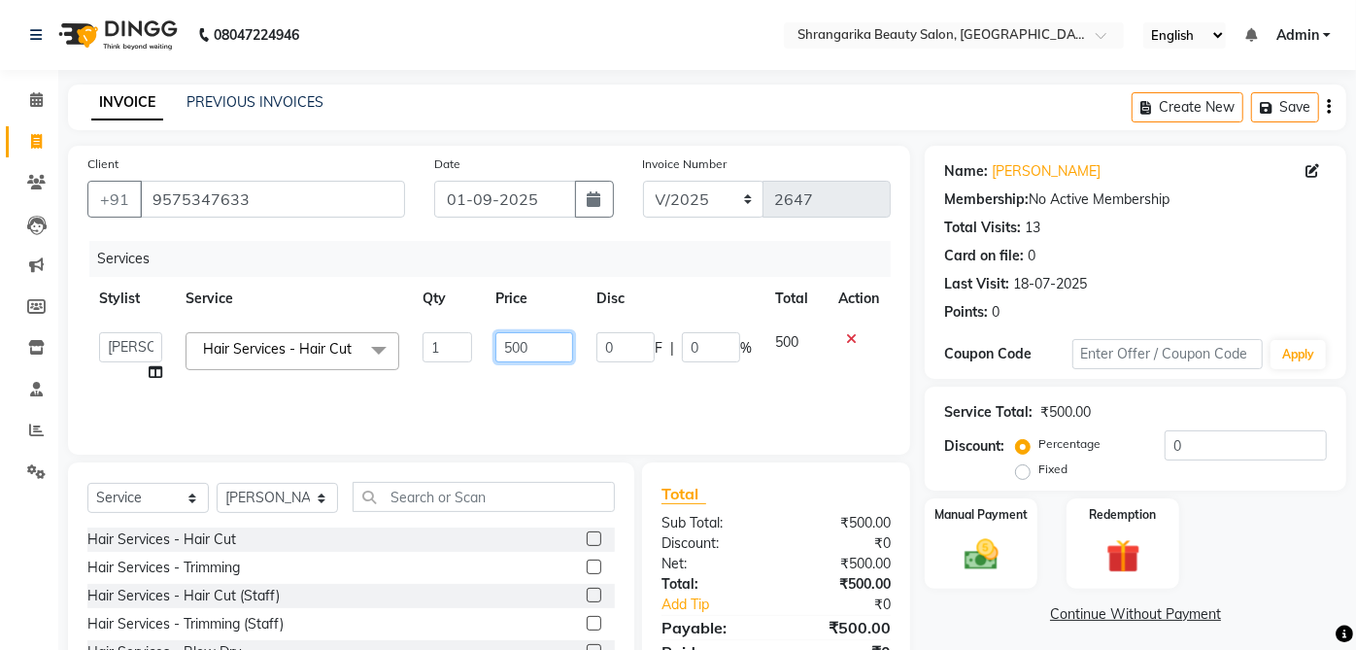
click at [504, 347] on input "500" at bounding box center [534, 347] width 78 height 30
click at [512, 341] on input "500" at bounding box center [534, 347] width 78 height 30
type input "200"
click at [988, 546] on img at bounding box center [981, 554] width 57 height 41
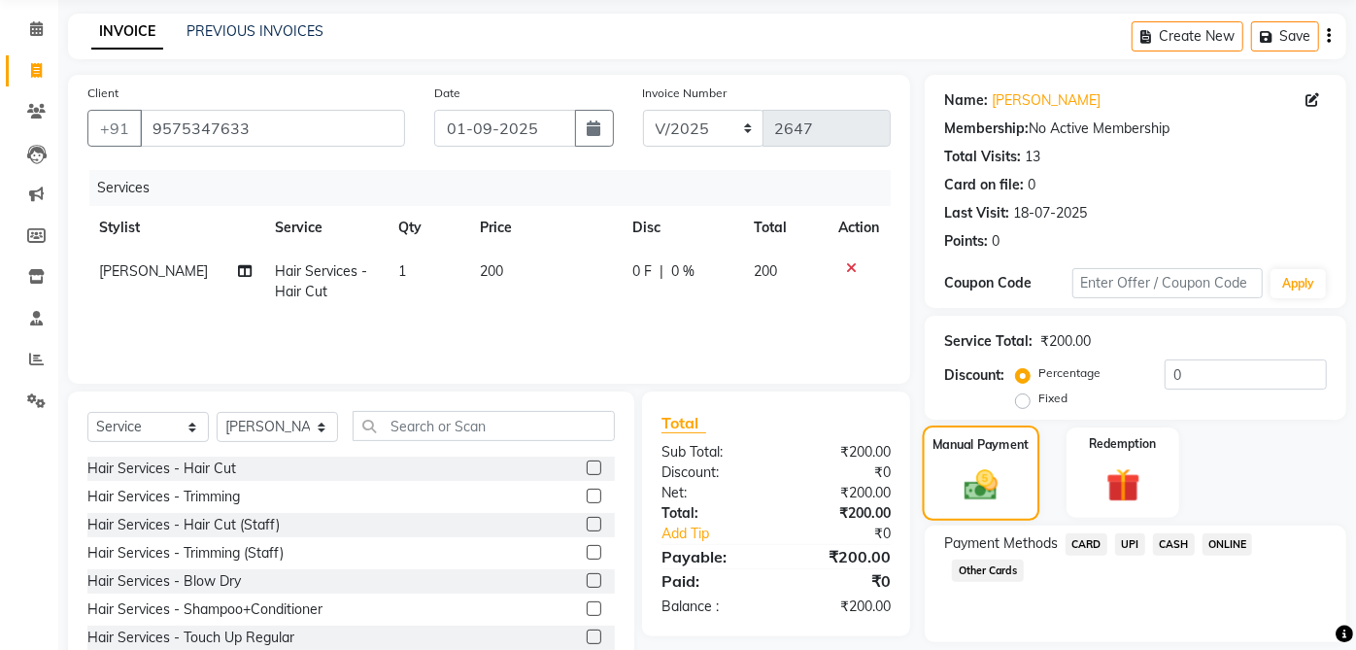
scroll to position [131, 0]
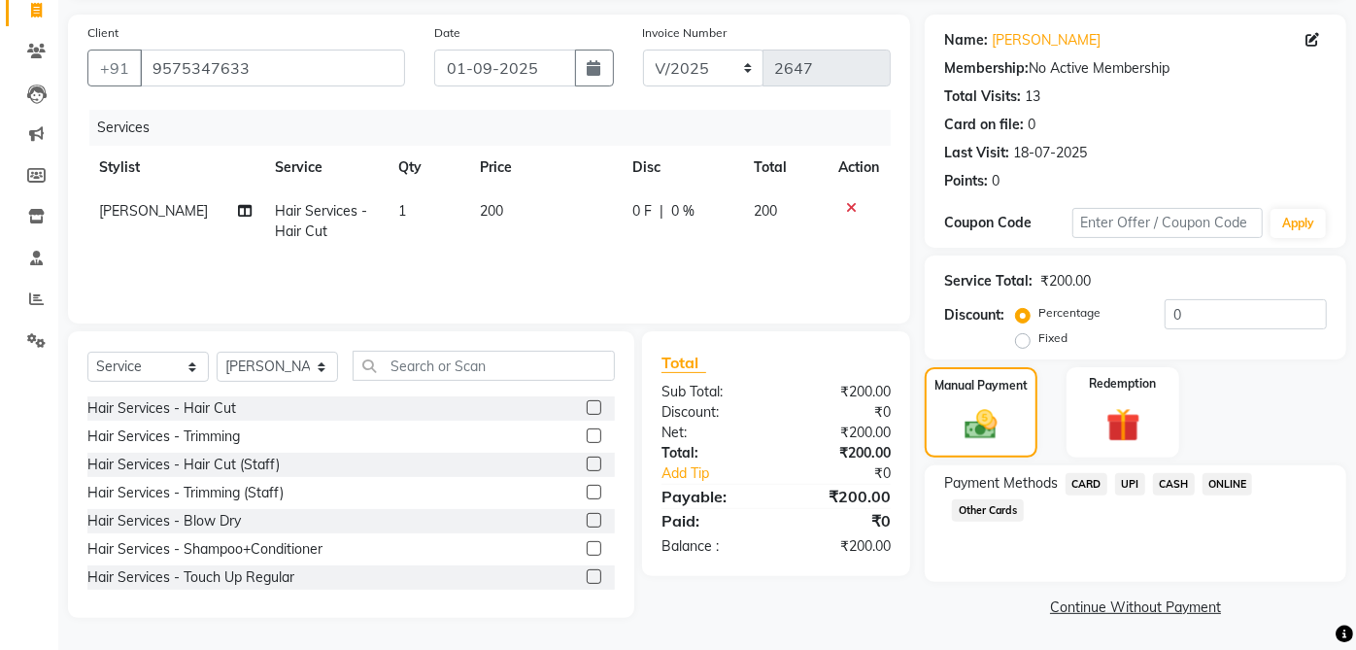
click at [1178, 475] on span "CASH" at bounding box center [1174, 484] width 42 height 22
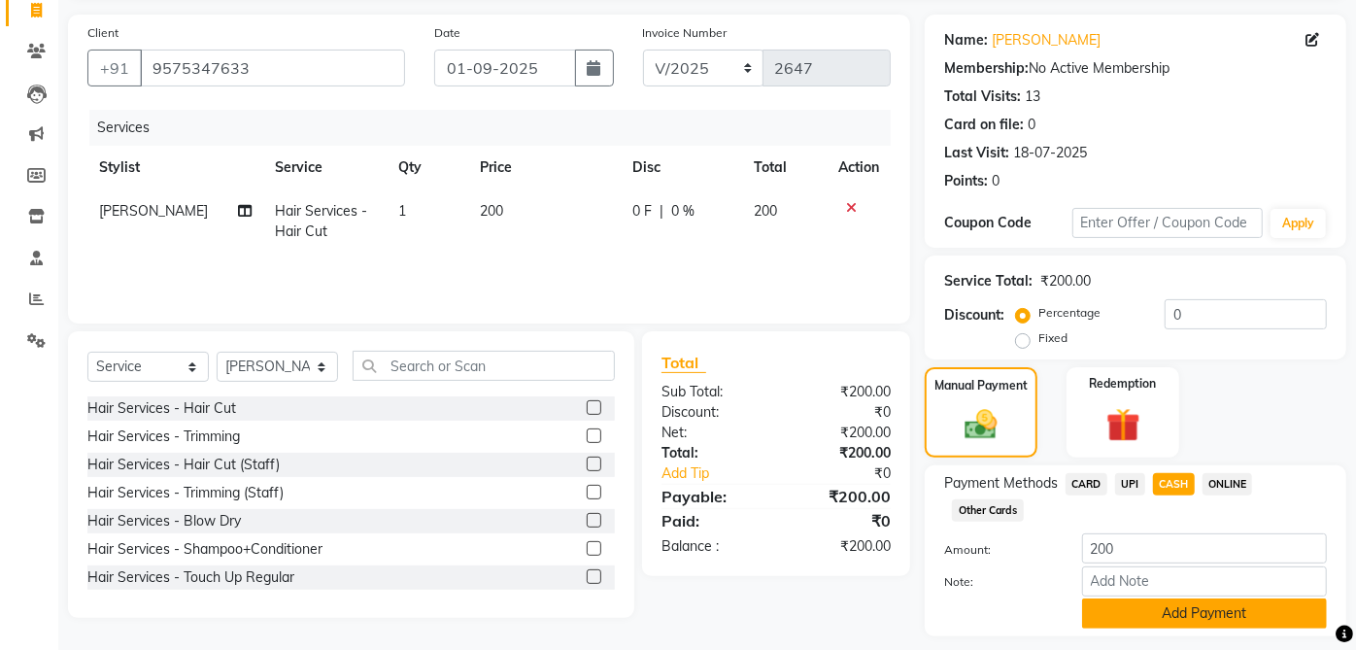
click at [1222, 610] on button "Add Payment" at bounding box center [1204, 613] width 245 height 30
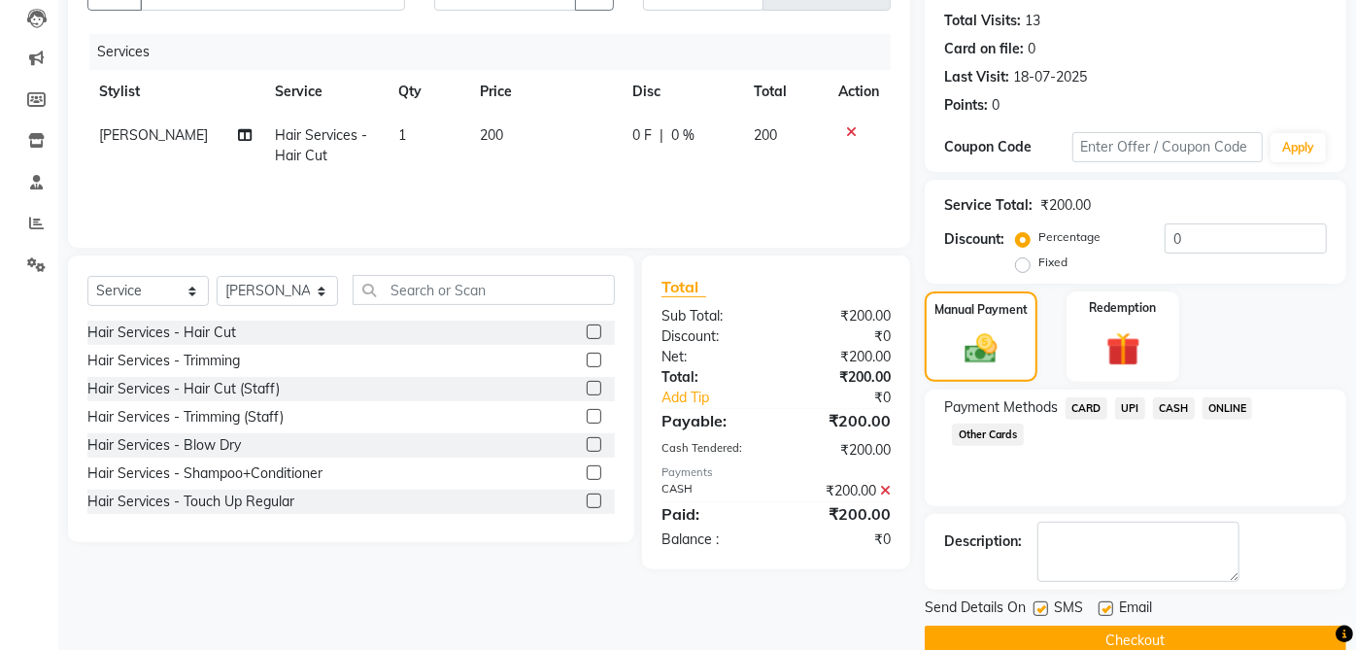
scroll to position [240, 0]
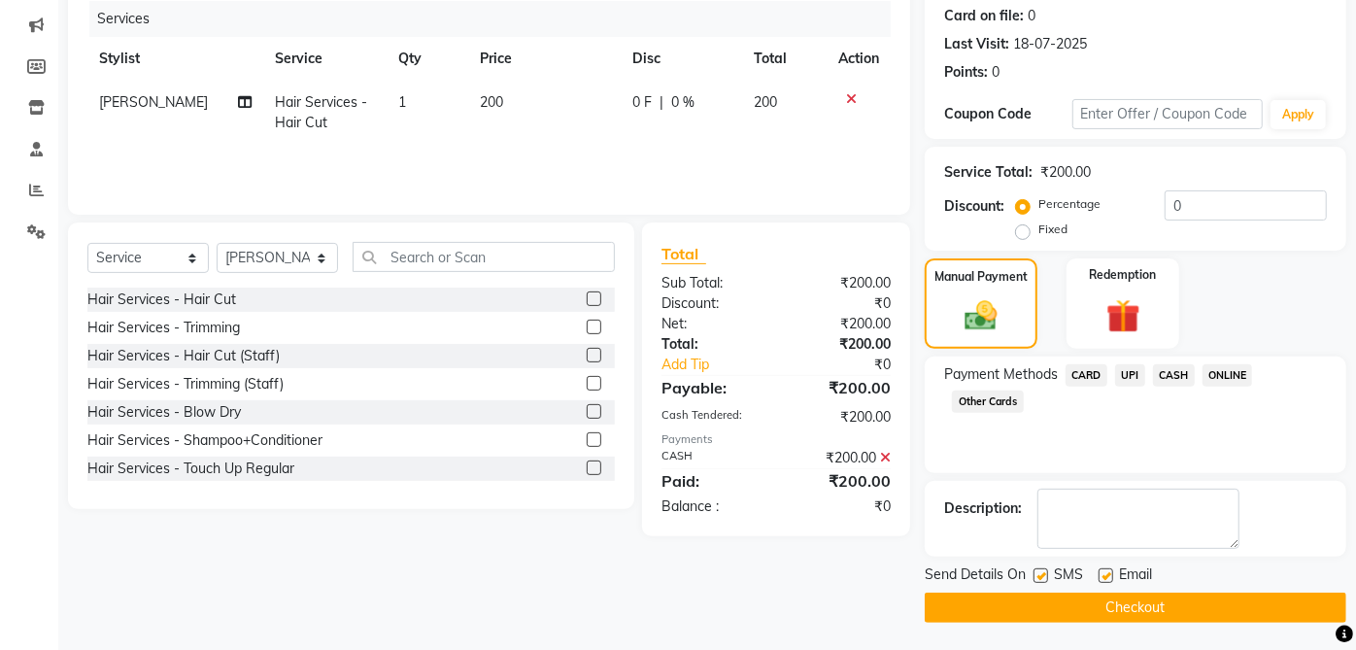
click at [1121, 574] on span "Email" at bounding box center [1135, 576] width 33 height 24
click at [1041, 574] on label at bounding box center [1040, 575] width 15 height 15
click at [1041, 574] on input "checkbox" at bounding box center [1039, 576] width 13 height 13
checkbox input "false"
click at [1104, 577] on label at bounding box center [1105, 575] width 15 height 15
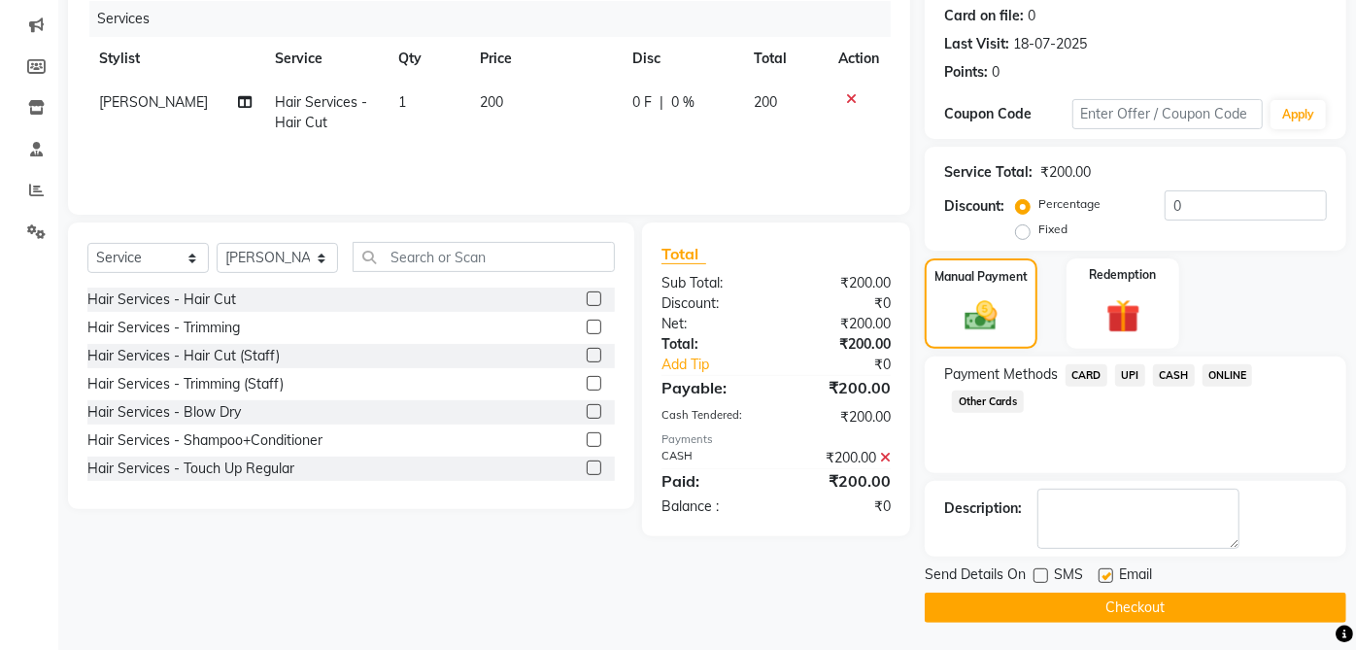
click at [1104, 577] on input "checkbox" at bounding box center [1104, 576] width 13 height 13
checkbox input "false"
click at [1176, 606] on button "Checkout" at bounding box center [1136, 607] width 422 height 30
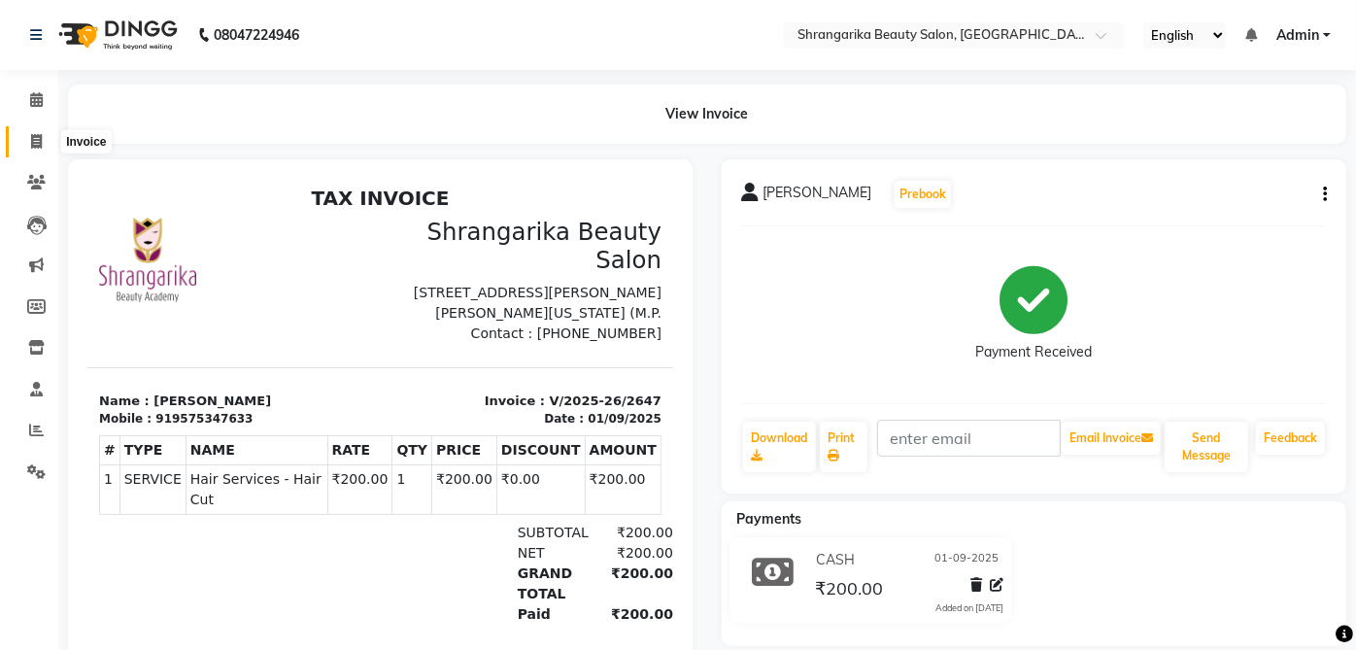
click at [33, 136] on icon at bounding box center [36, 141] width 11 height 15
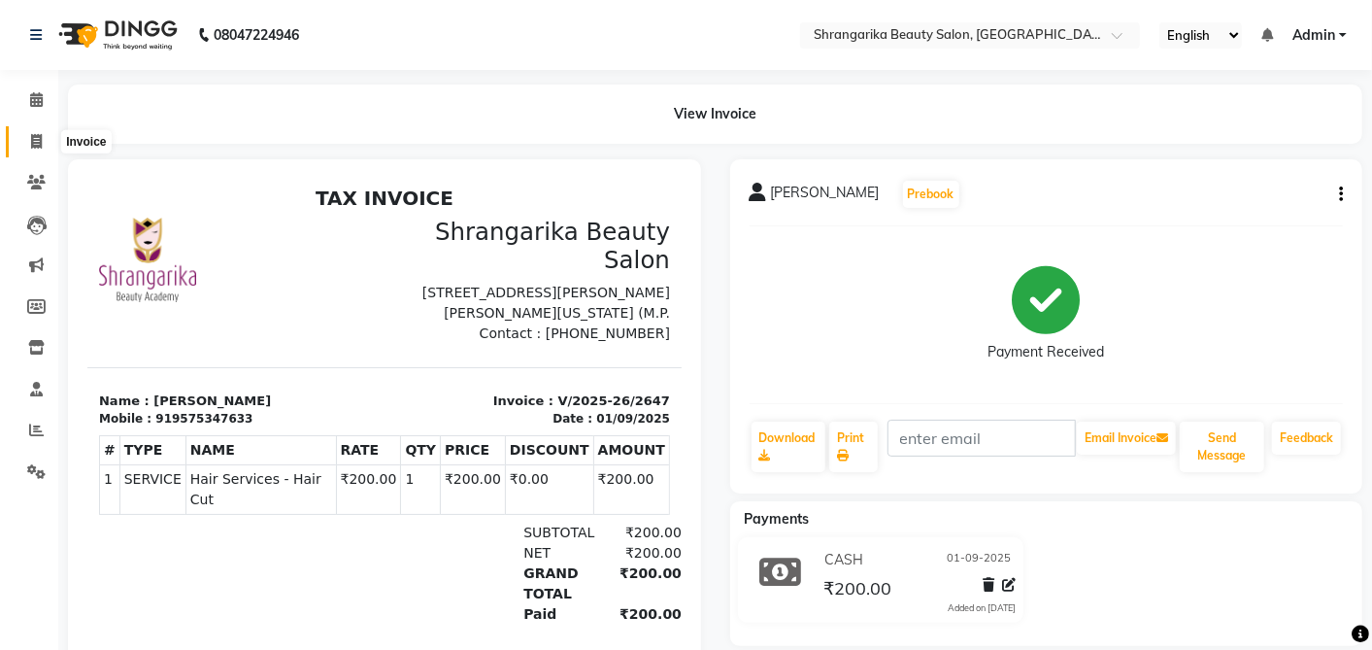
select select "5168"
select select "service"
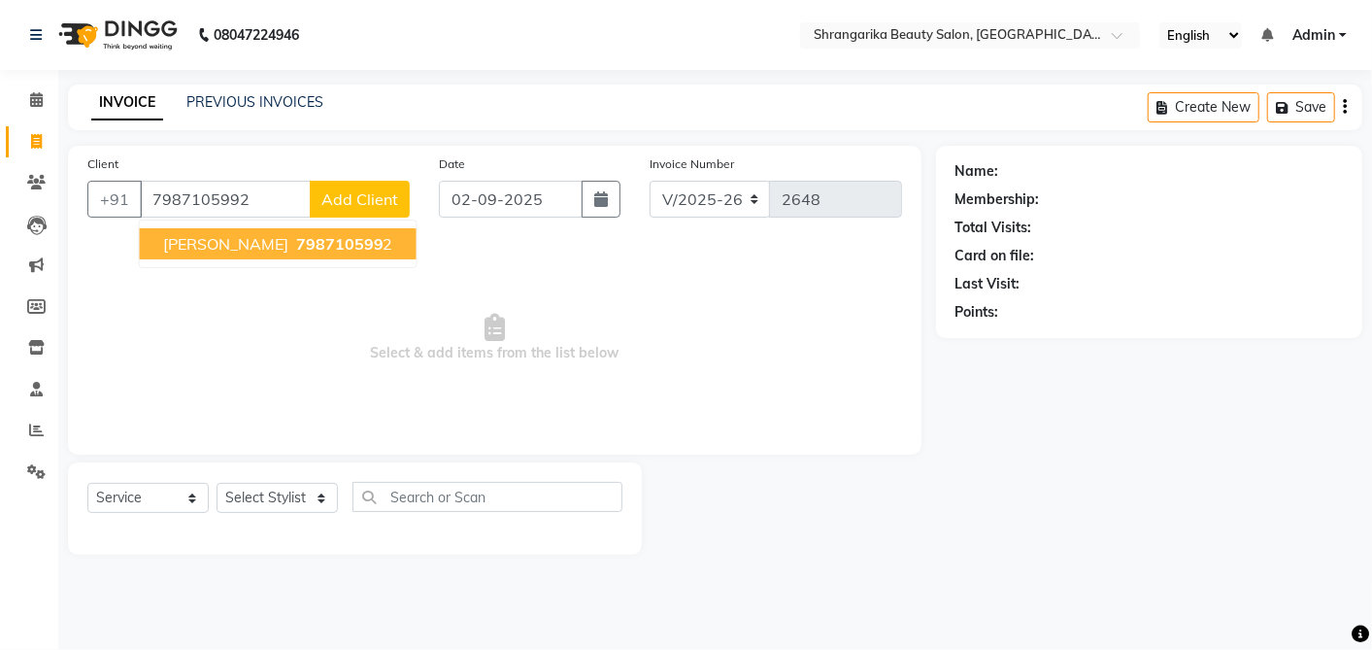
type input "7987105992"
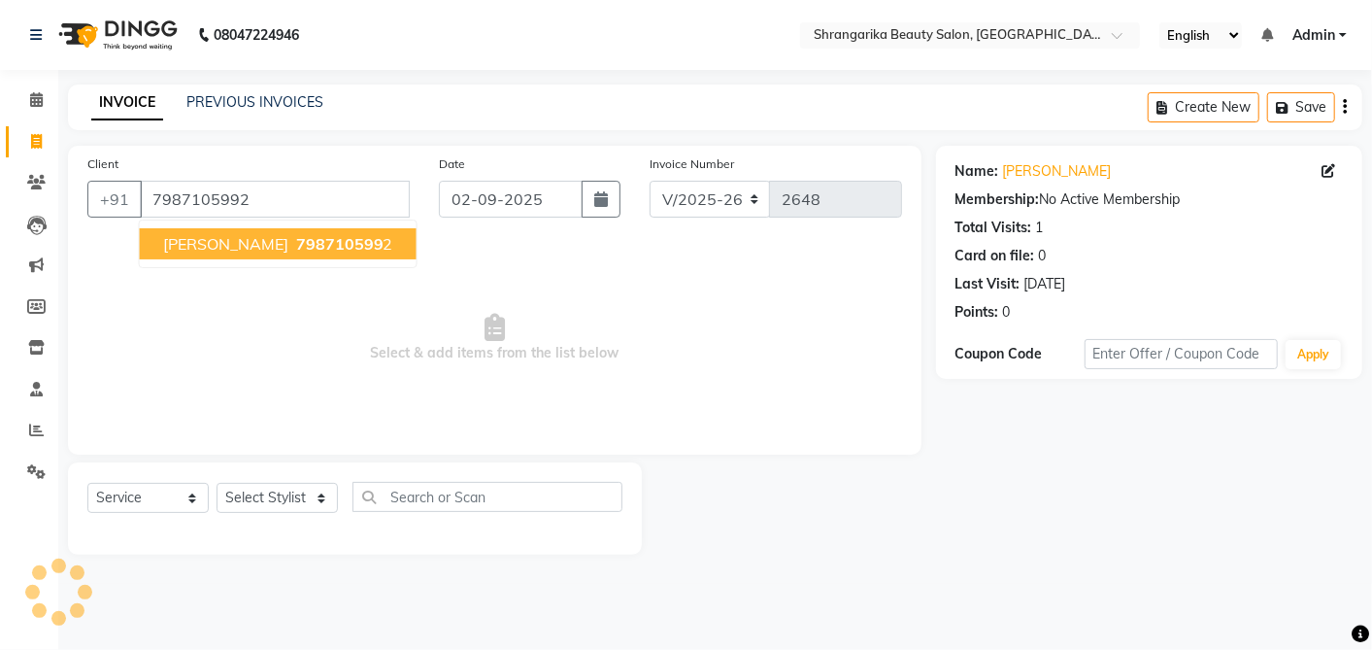
click at [296, 234] on span "798710599" at bounding box center [339, 243] width 87 height 19
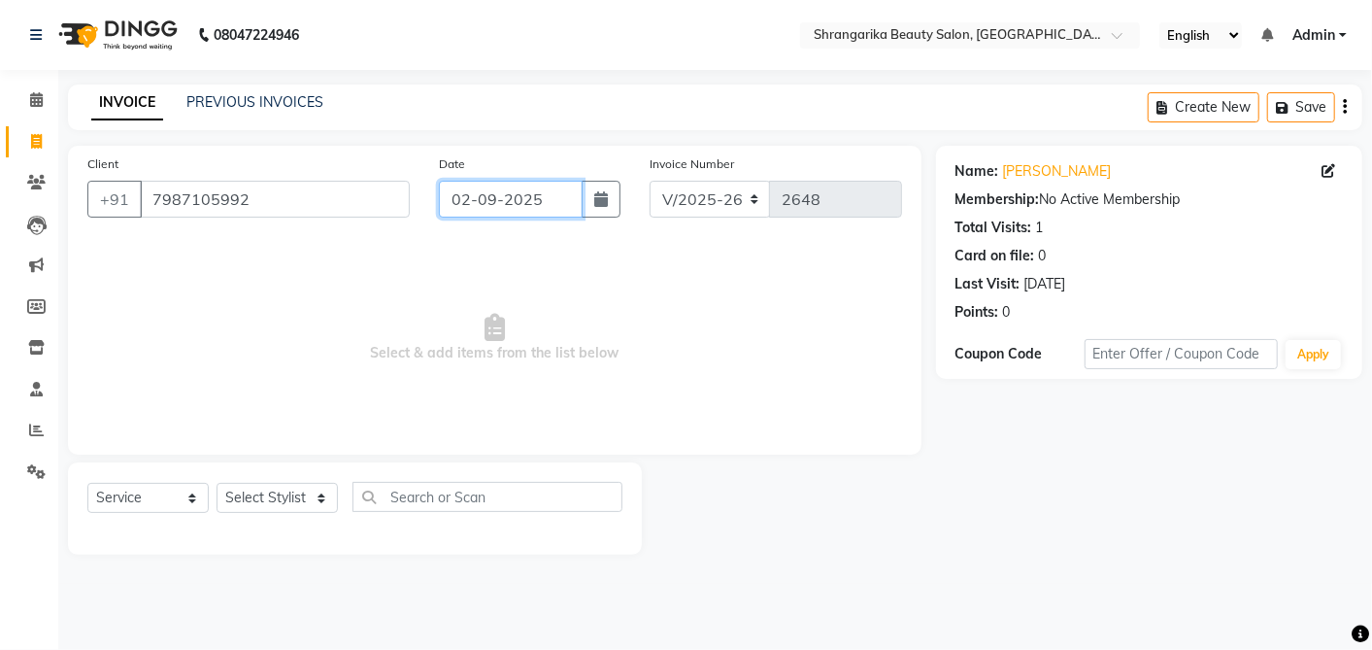
click at [481, 190] on input "02-09-2025" at bounding box center [511, 199] width 144 height 37
select select "9"
select select "2025"
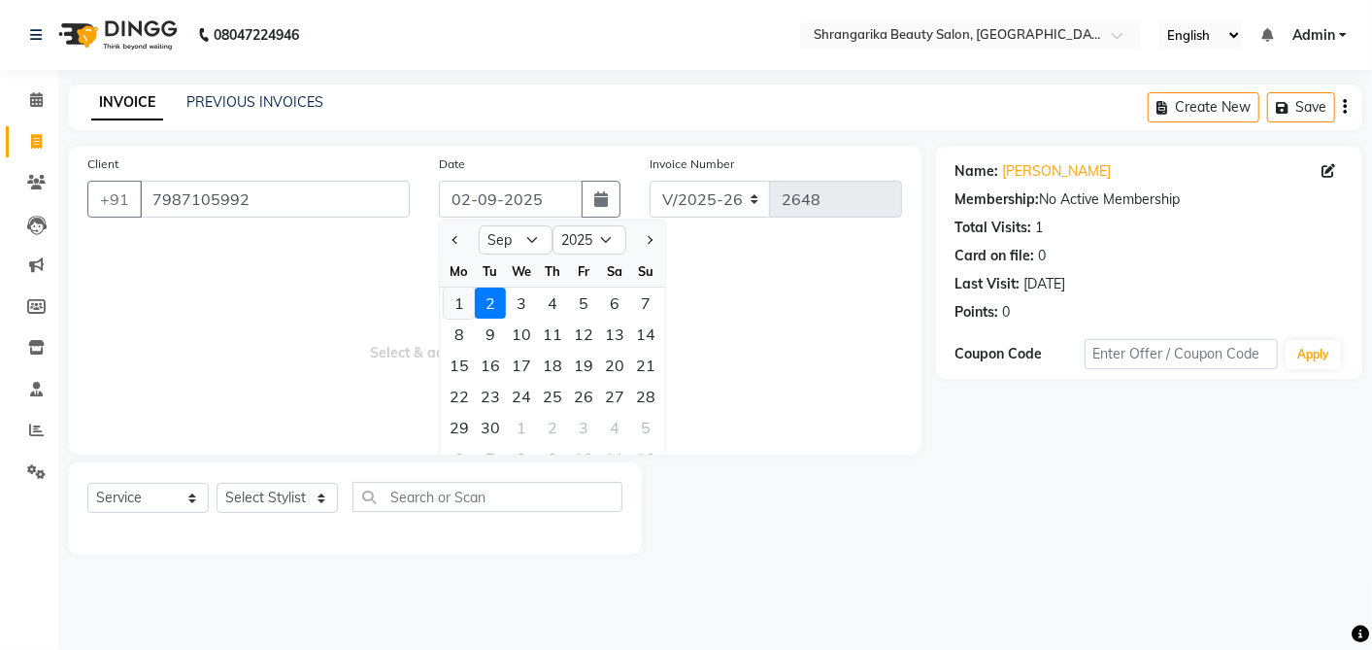
click at [465, 313] on div "1" at bounding box center [459, 302] width 31 height 31
type input "01-09-2025"
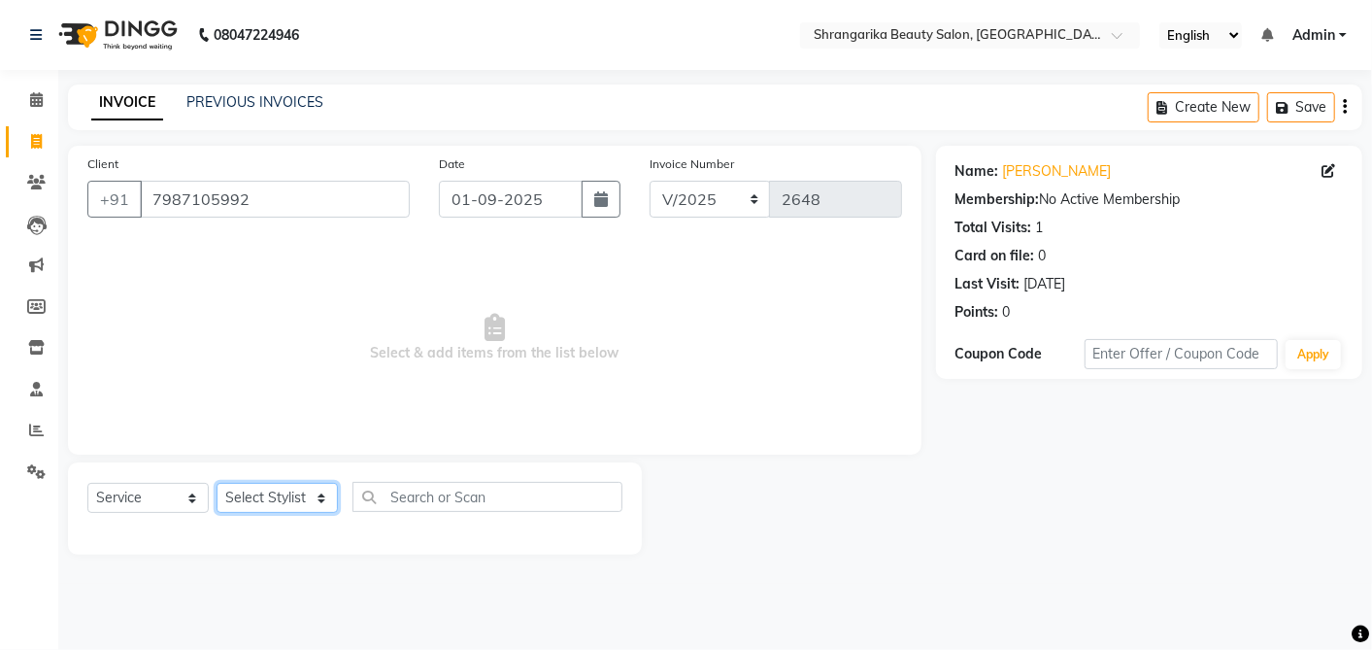
click at [257, 496] on select "Select Stylist aarti ANJALI Anuja Shukla LALITA MANISHA Bhabhi muskan OTHER Par…" at bounding box center [277, 498] width 121 height 30
select select "32942"
click at [217, 483] on select "Select Stylist aarti ANJALI Anuja Shukla LALITA MANISHA Bhabhi muskan OTHER Par…" at bounding box center [277, 498] width 121 height 30
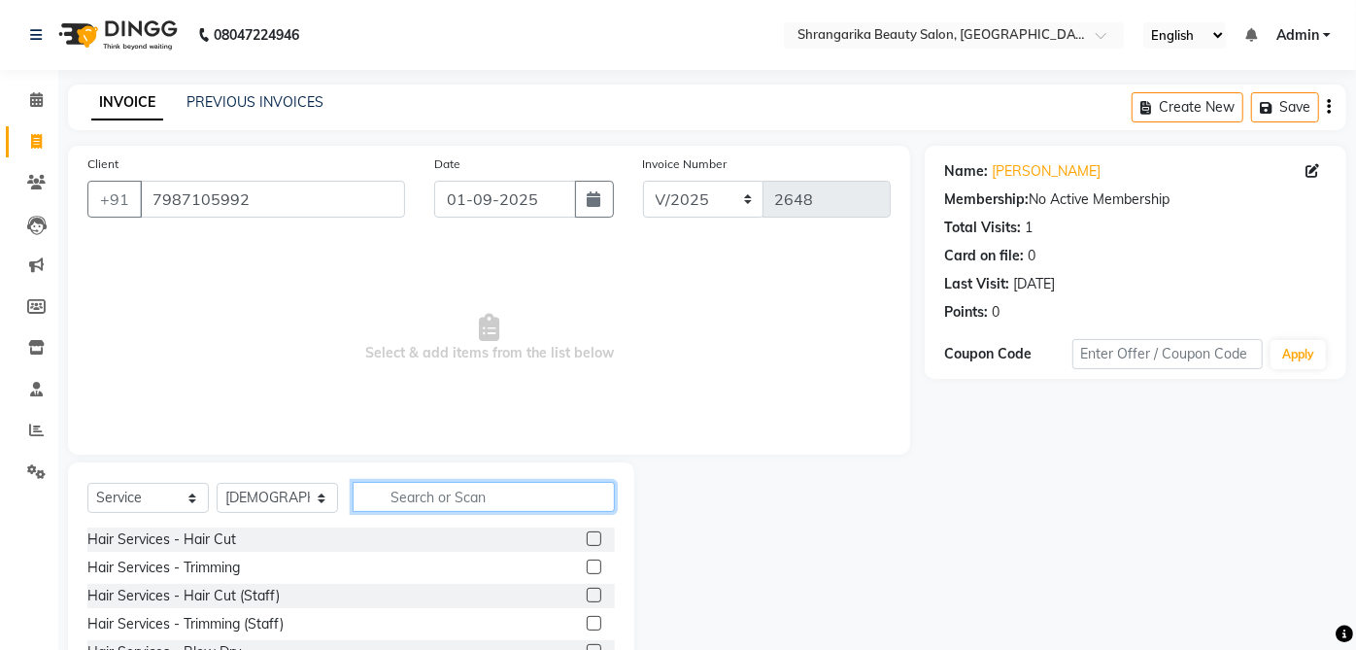
click at [414, 488] on input "text" at bounding box center [484, 497] width 262 height 30
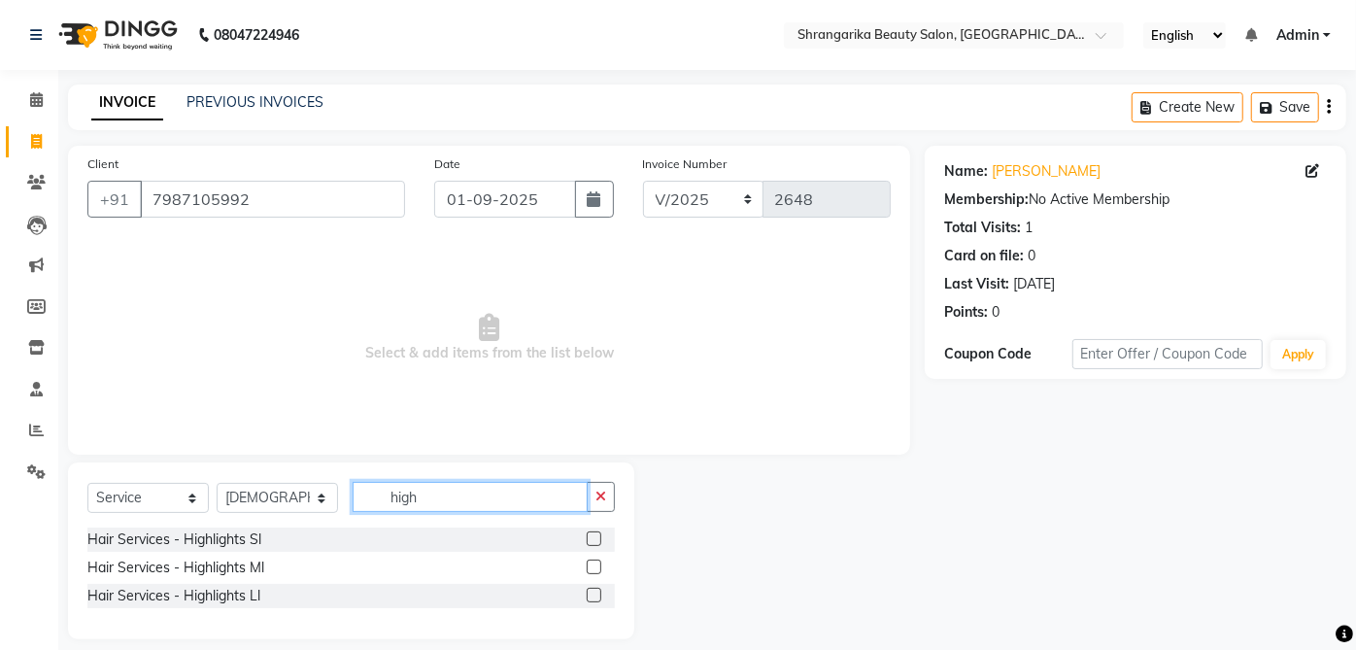
type input "high"
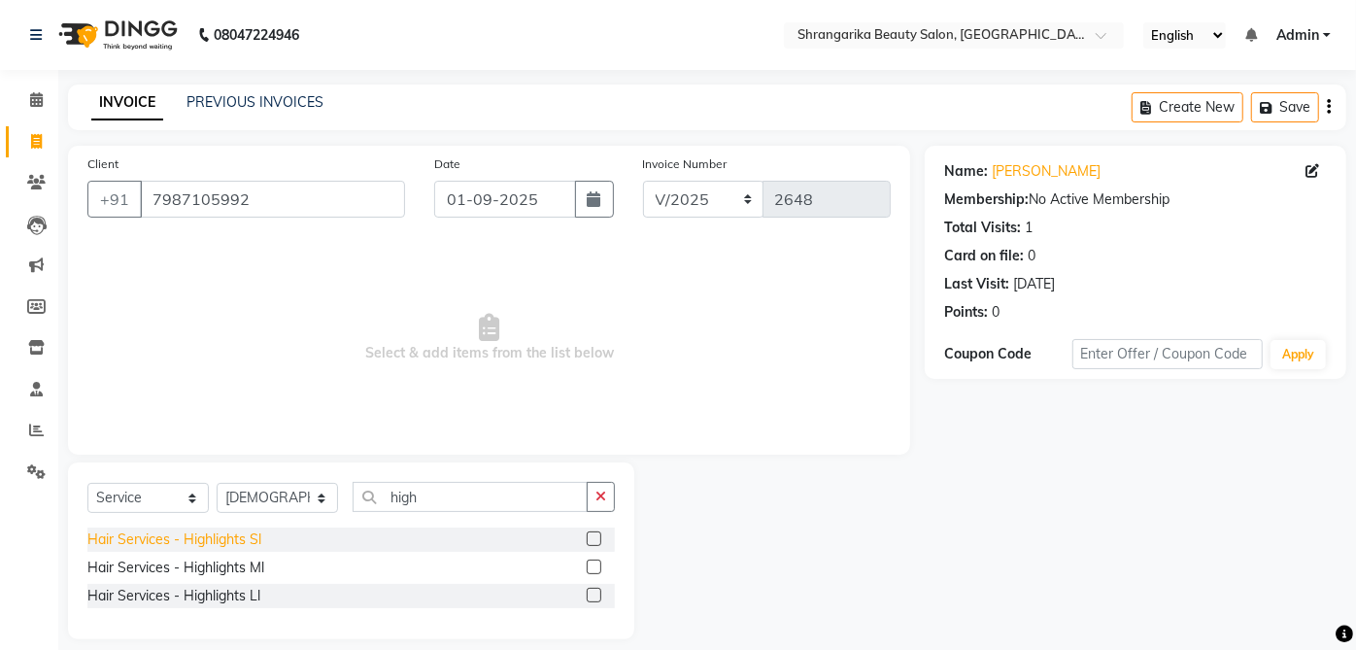
click at [253, 543] on div "Hair Services - Highlights Sl" at bounding box center [174, 539] width 174 height 20
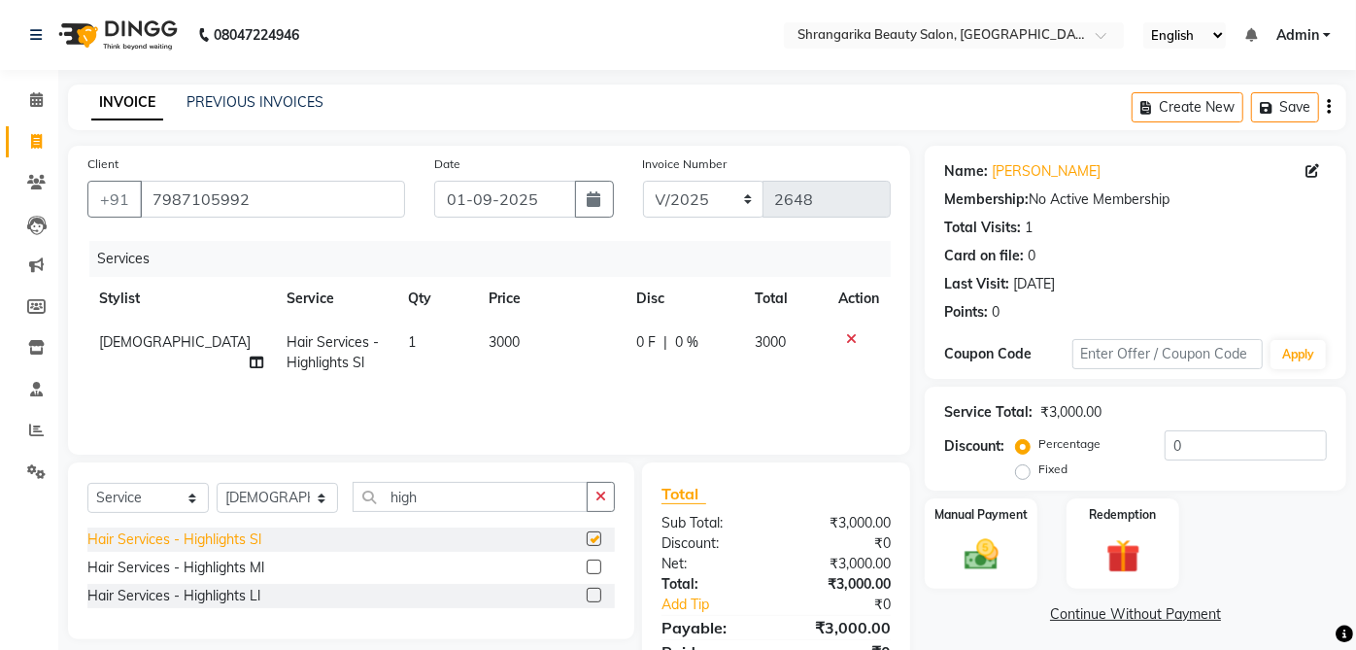
checkbox input "false"
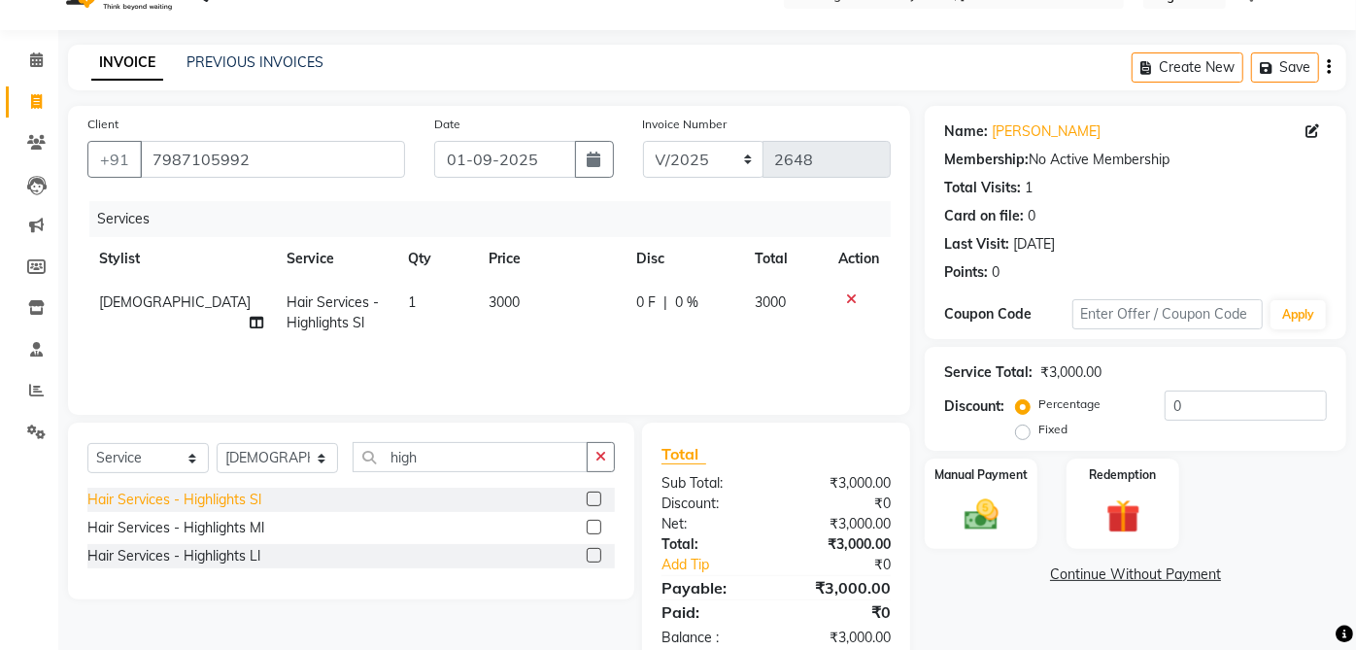
scroll to position [85, 0]
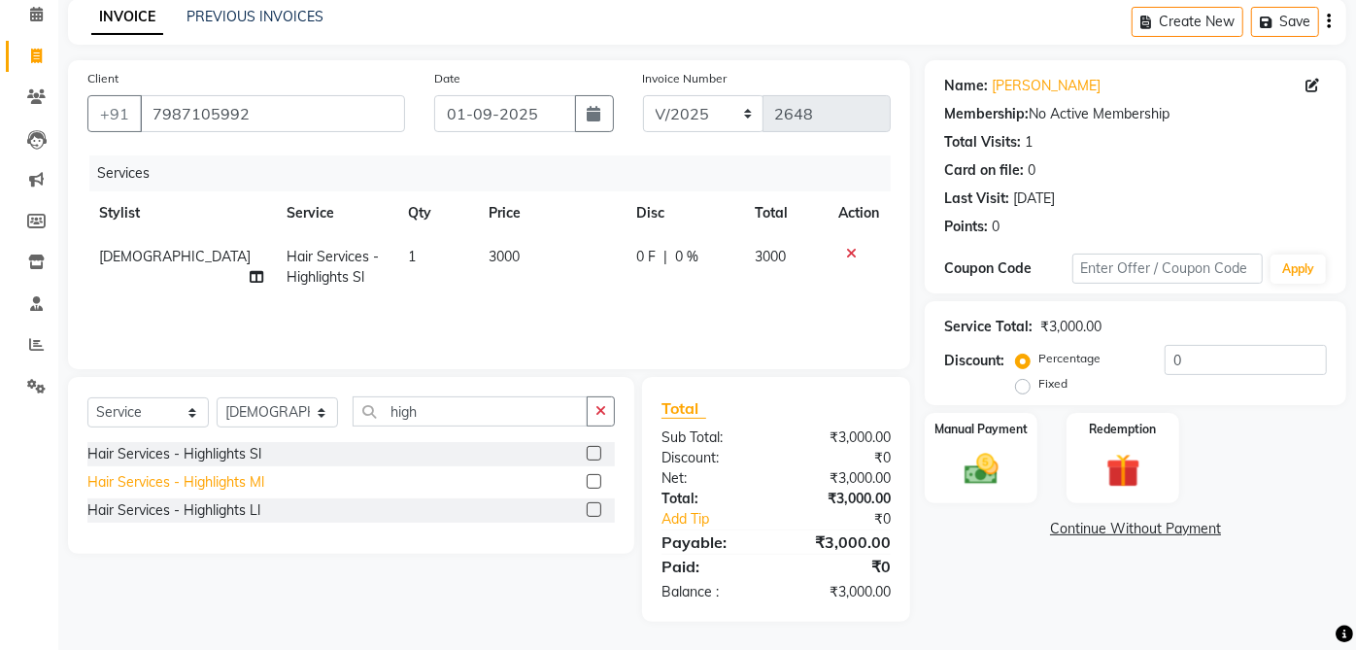
click at [235, 487] on div "Hair Services - Highlights Ml" at bounding box center [175, 482] width 177 height 20
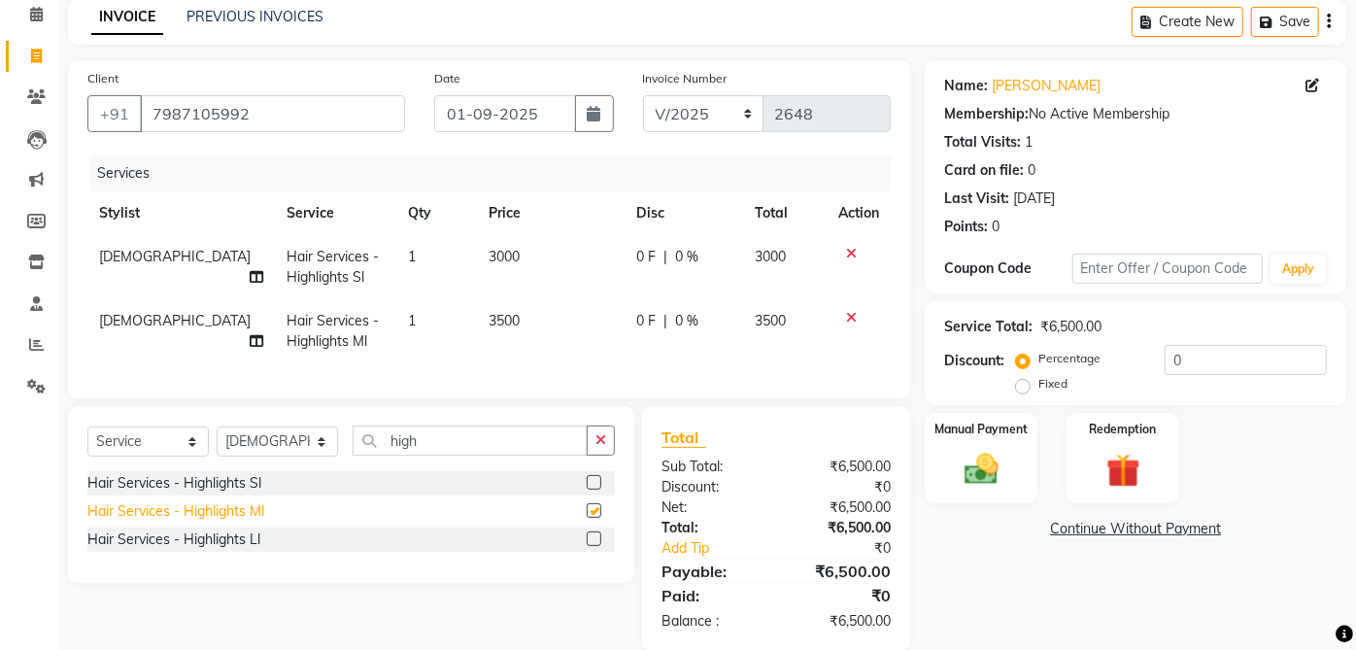
checkbox input "false"
click at [850, 247] on icon at bounding box center [851, 254] width 11 height 14
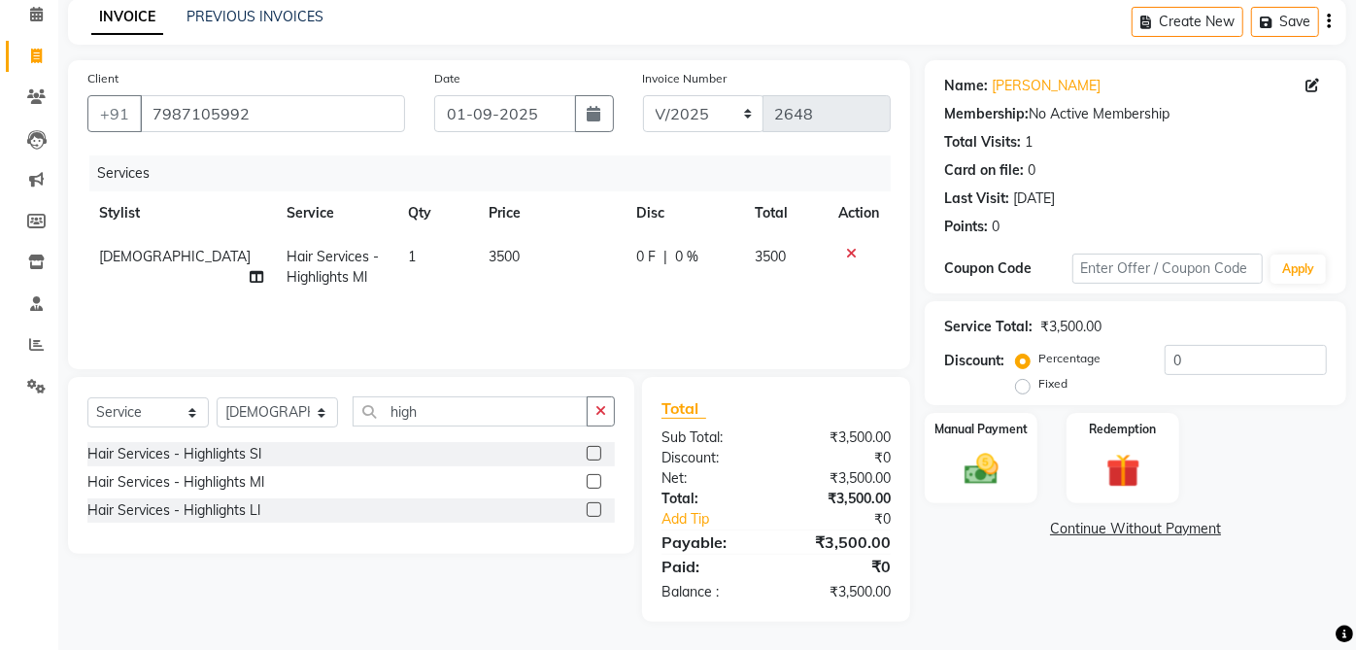
click at [991, 455] on img at bounding box center [981, 469] width 55 height 39
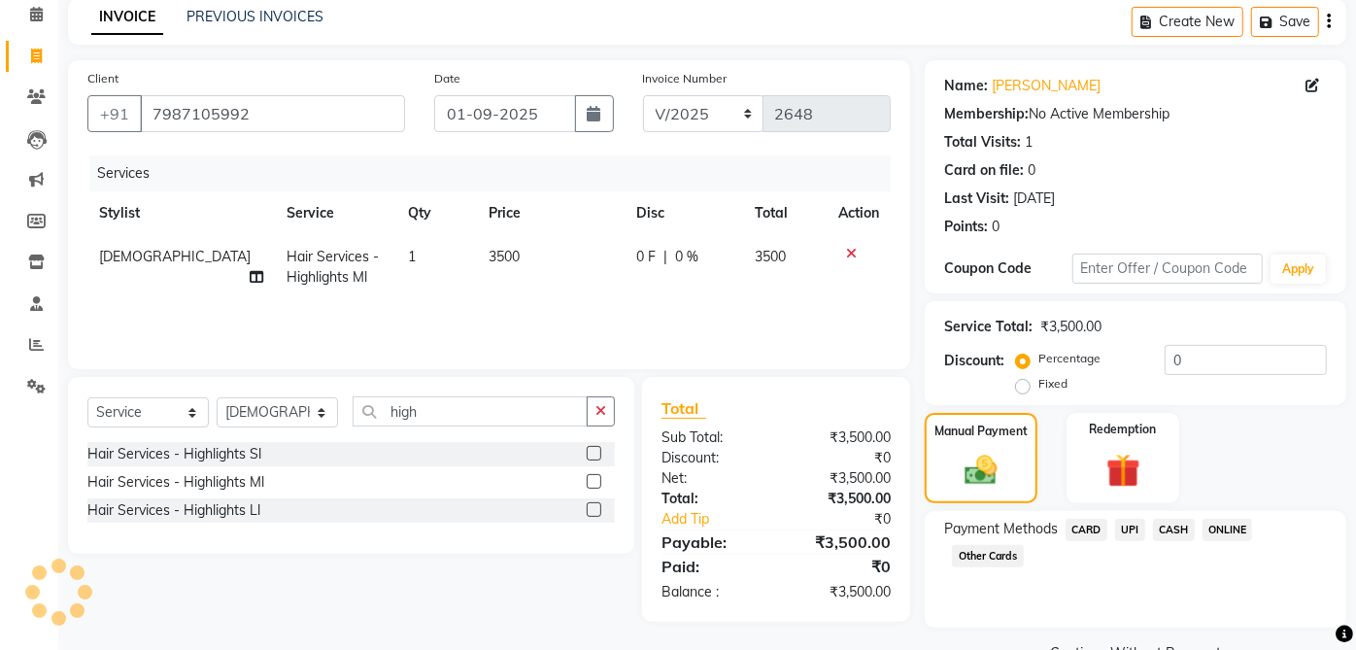
click at [1134, 540] on span "UPI" at bounding box center [1130, 530] width 30 height 22
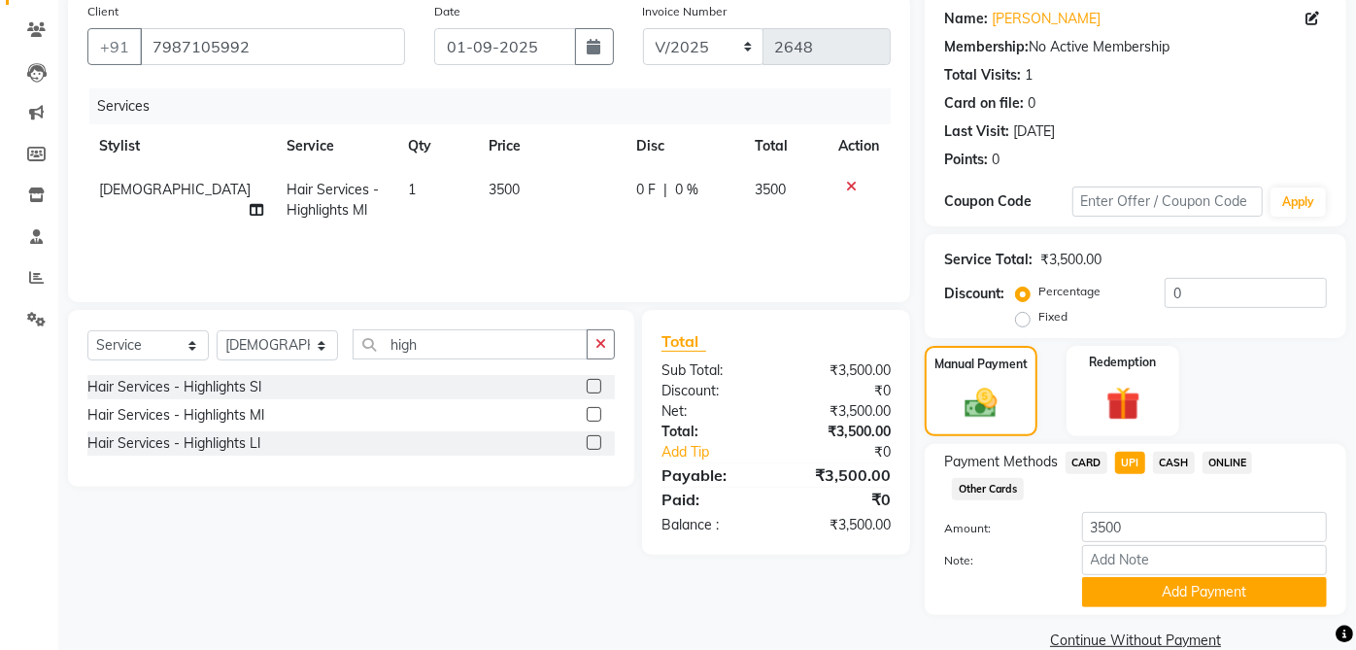
scroll to position [186, 0]
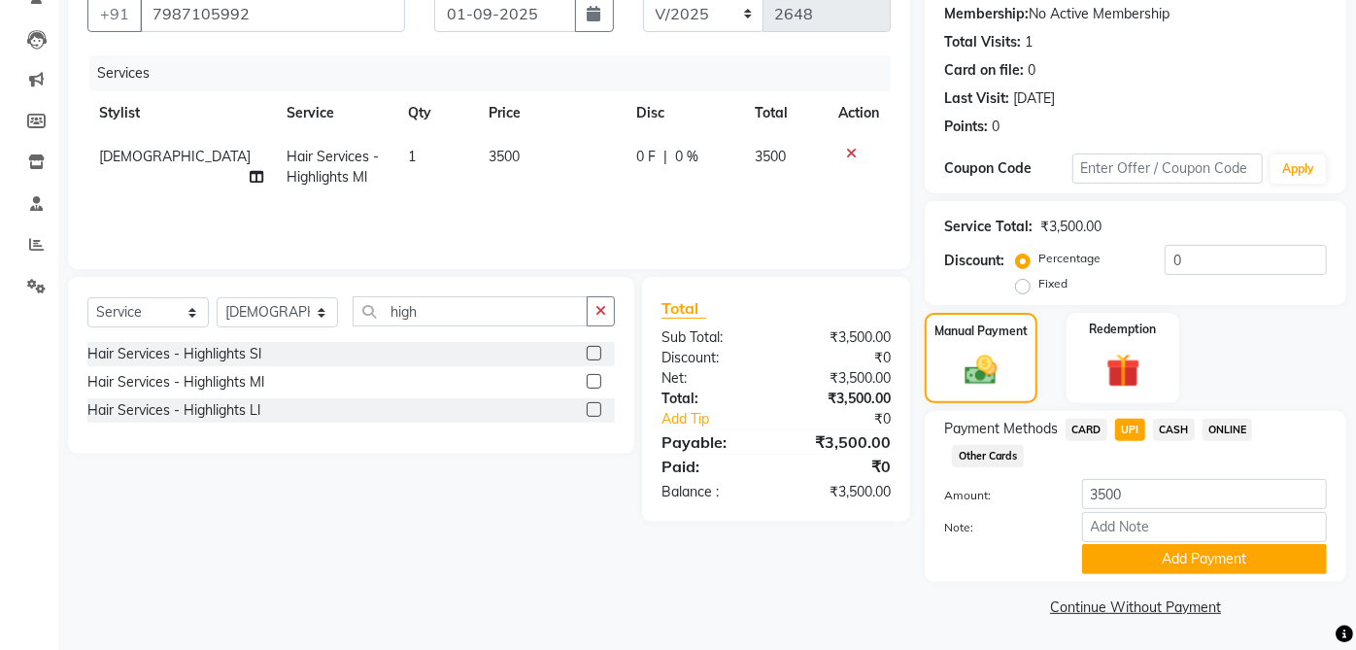
click at [1232, 561] on button "Add Payment" at bounding box center [1204, 559] width 245 height 30
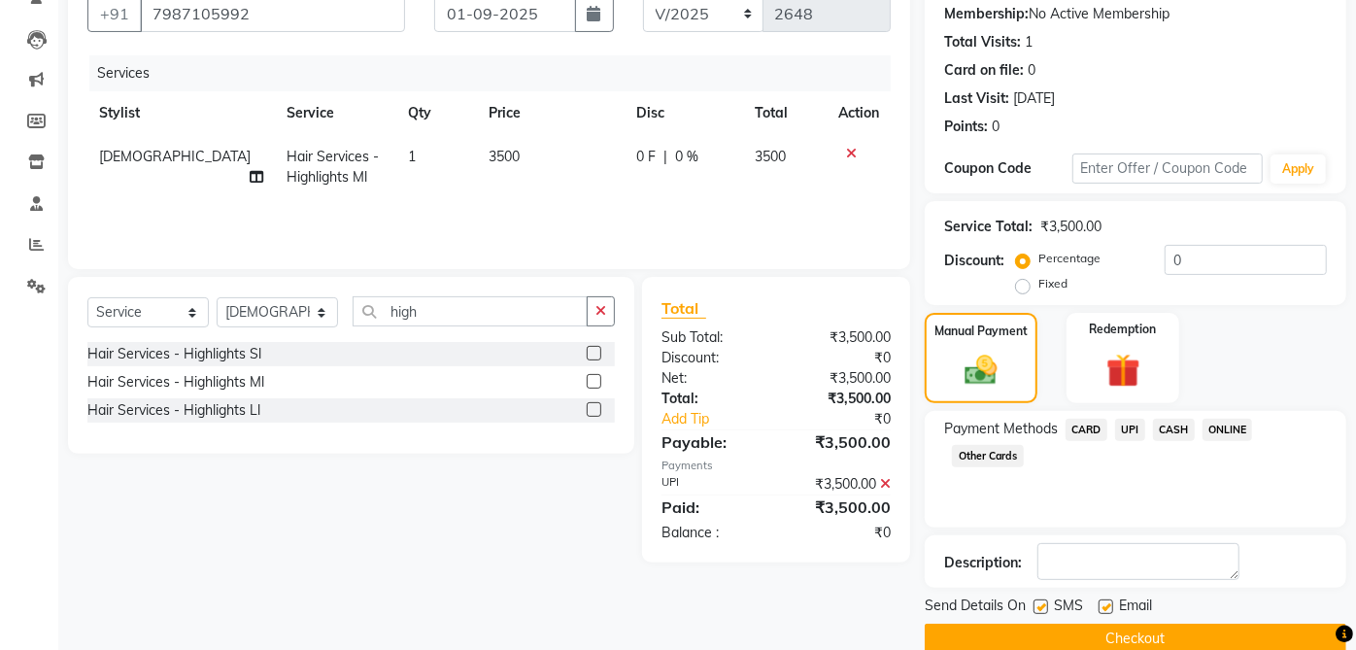
click at [1106, 605] on label at bounding box center [1105, 606] width 15 height 15
click at [1106, 605] on input "checkbox" at bounding box center [1104, 607] width 13 height 13
checkbox input "false"
click at [1041, 605] on label at bounding box center [1040, 606] width 15 height 15
click at [1041, 605] on input "checkbox" at bounding box center [1039, 607] width 13 height 13
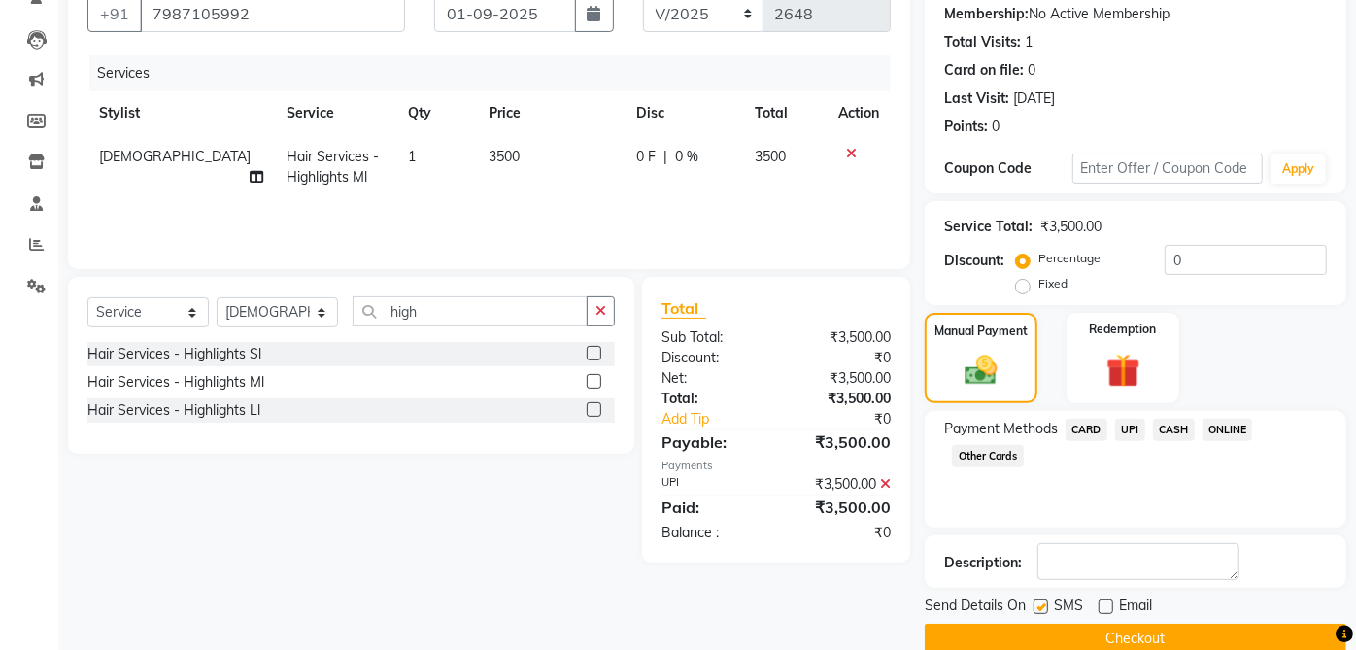
checkbox input "false"
click at [1144, 631] on button "Checkout" at bounding box center [1136, 639] width 422 height 30
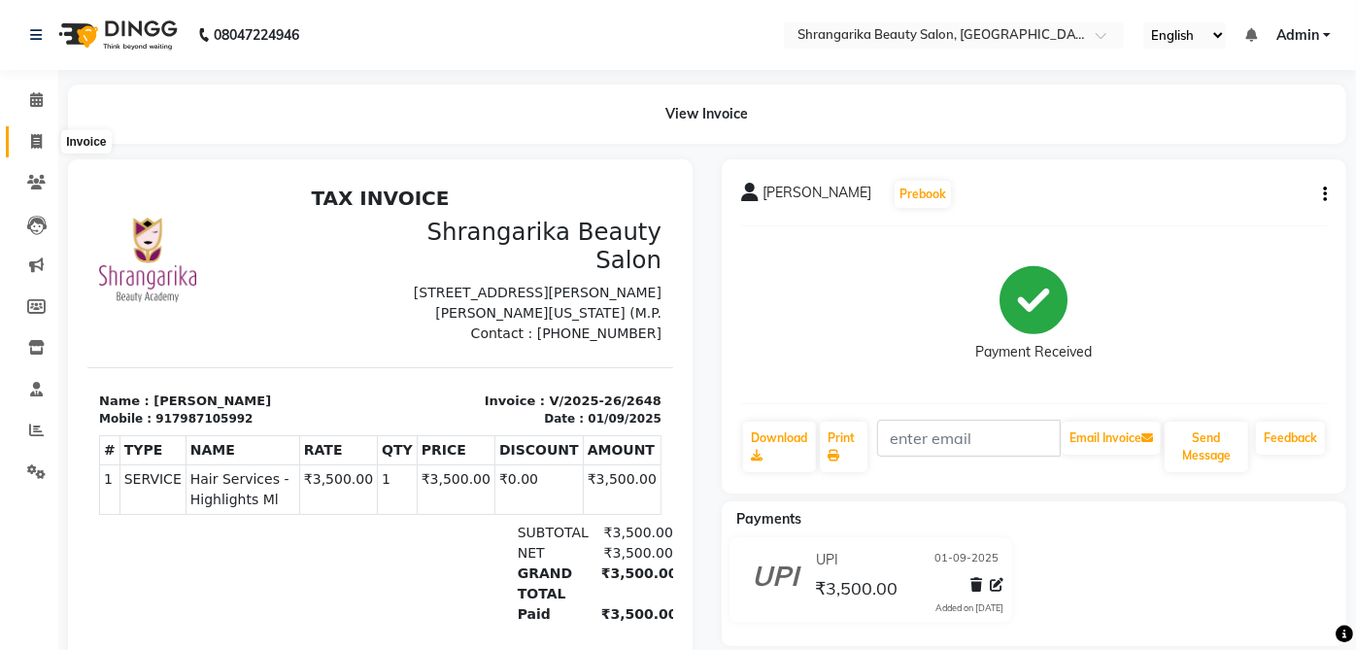
click at [32, 141] on icon at bounding box center [36, 141] width 11 height 15
select select "5168"
select select "service"
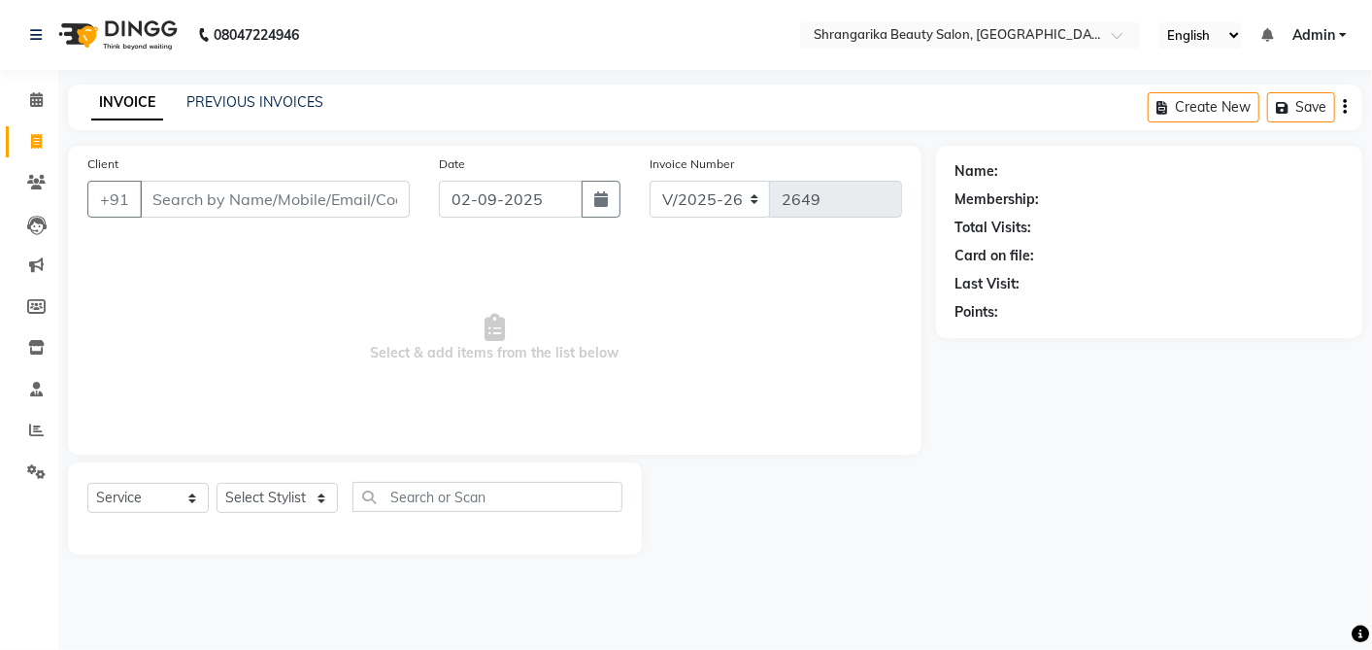
click at [171, 191] on input "Client" at bounding box center [275, 199] width 270 height 37
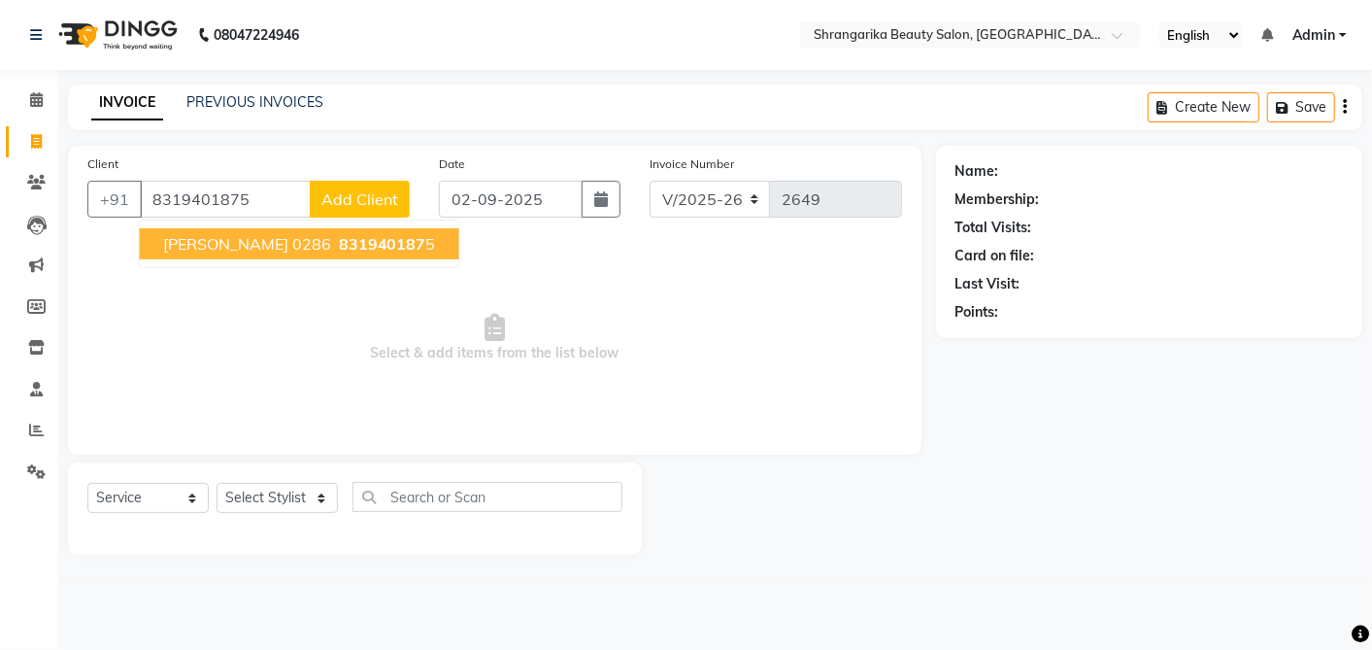
type input "8319401875"
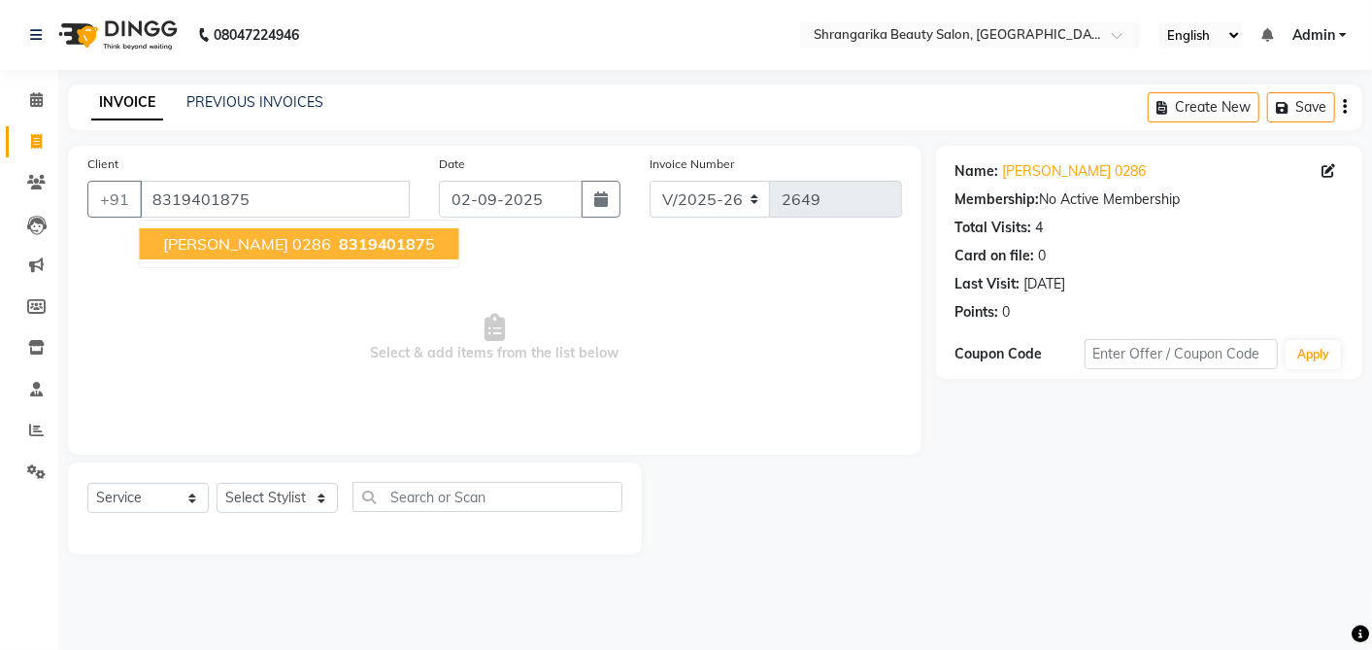
click at [331, 244] on span "Sanjana Chaudhary 0286" at bounding box center [247, 243] width 168 height 19
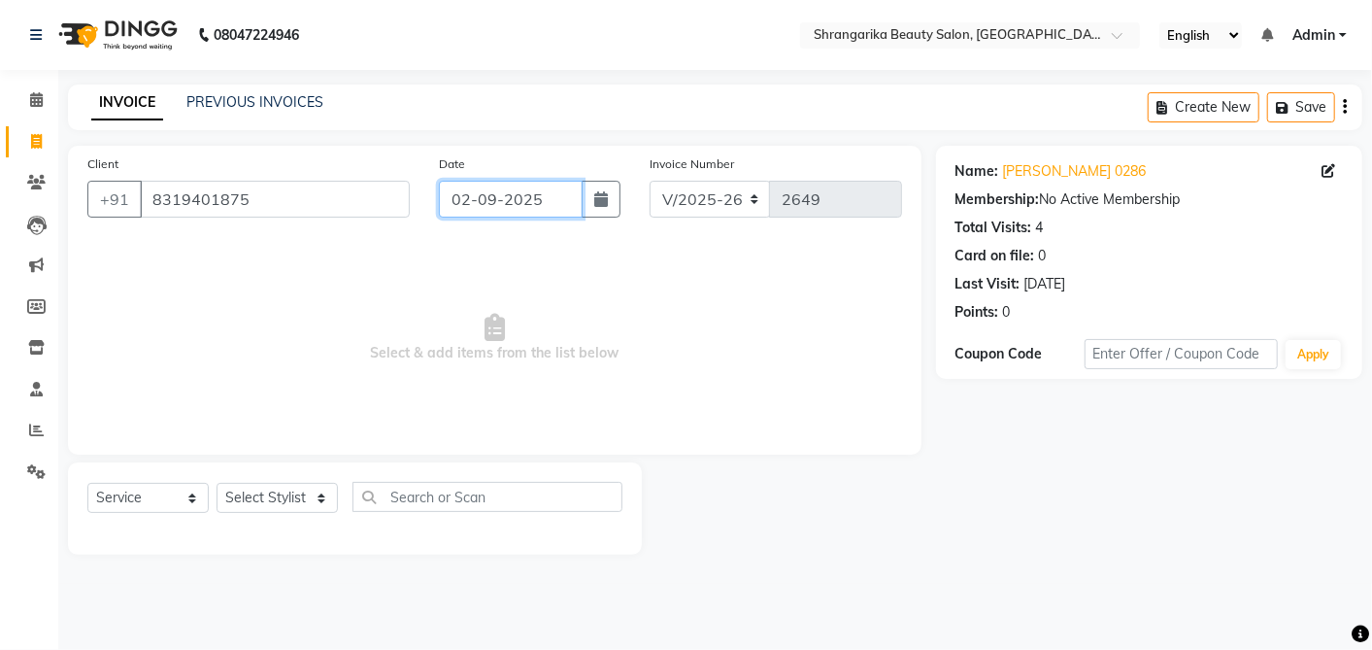
click at [510, 186] on input "02-09-2025" at bounding box center [511, 199] width 144 height 37
select select "9"
select select "2025"
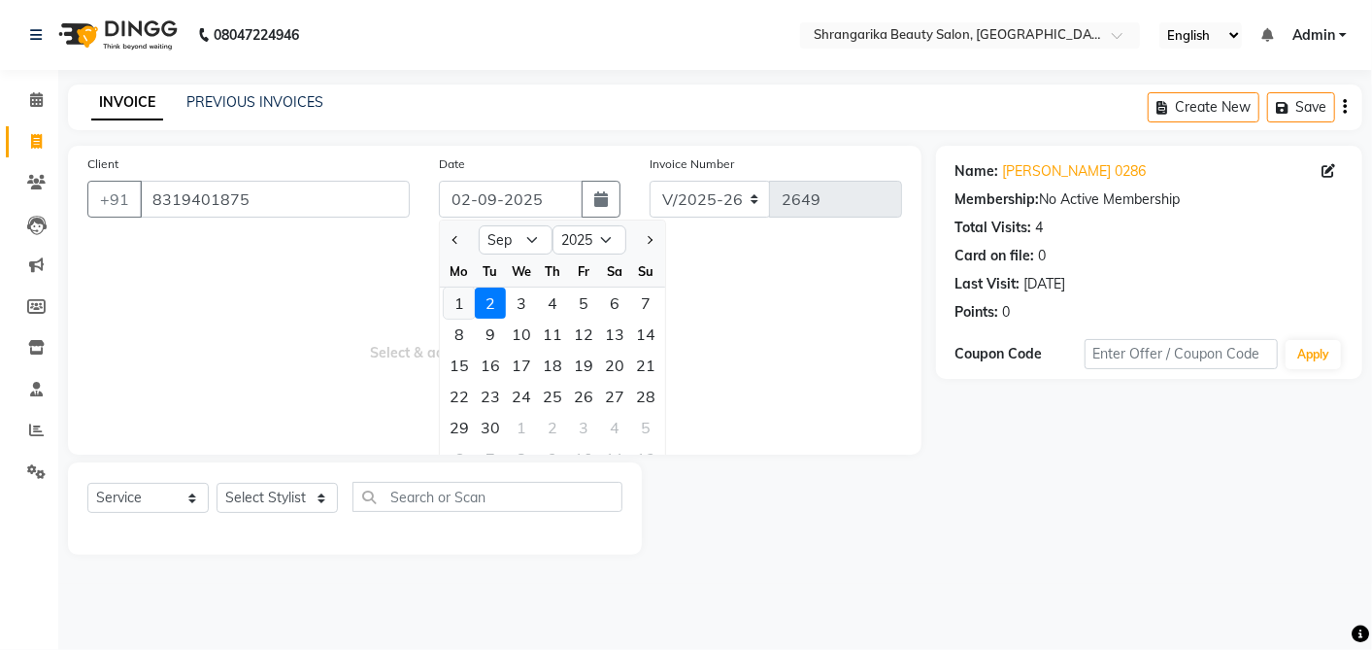
click at [455, 301] on div "1" at bounding box center [459, 302] width 31 height 31
type input "01-09-2025"
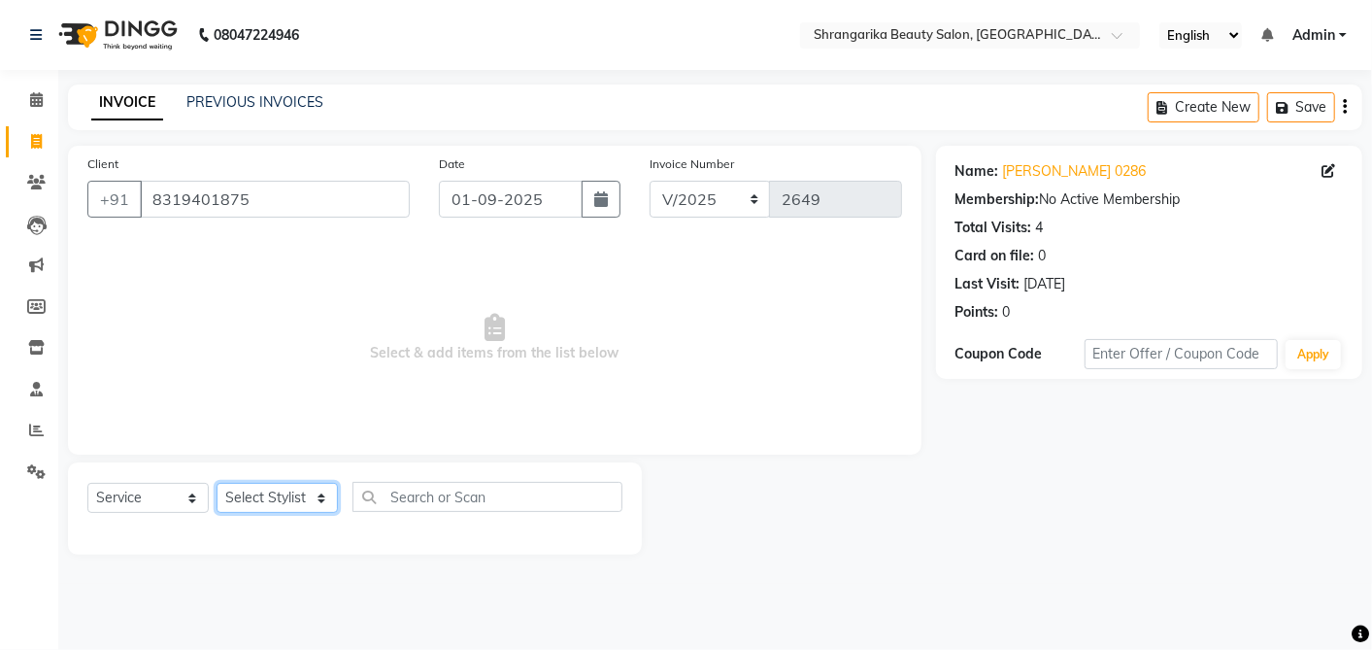
click at [257, 491] on select "Select Stylist aarti ANJALI Anuja Shukla LALITA MANISHA Bhabhi muskan OTHER Par…" at bounding box center [277, 498] width 121 height 30
select select "32945"
click at [217, 483] on select "Select Stylist aarti ANJALI Anuja Shukla LALITA MANISHA Bhabhi muskan OTHER Par…" at bounding box center [277, 498] width 121 height 30
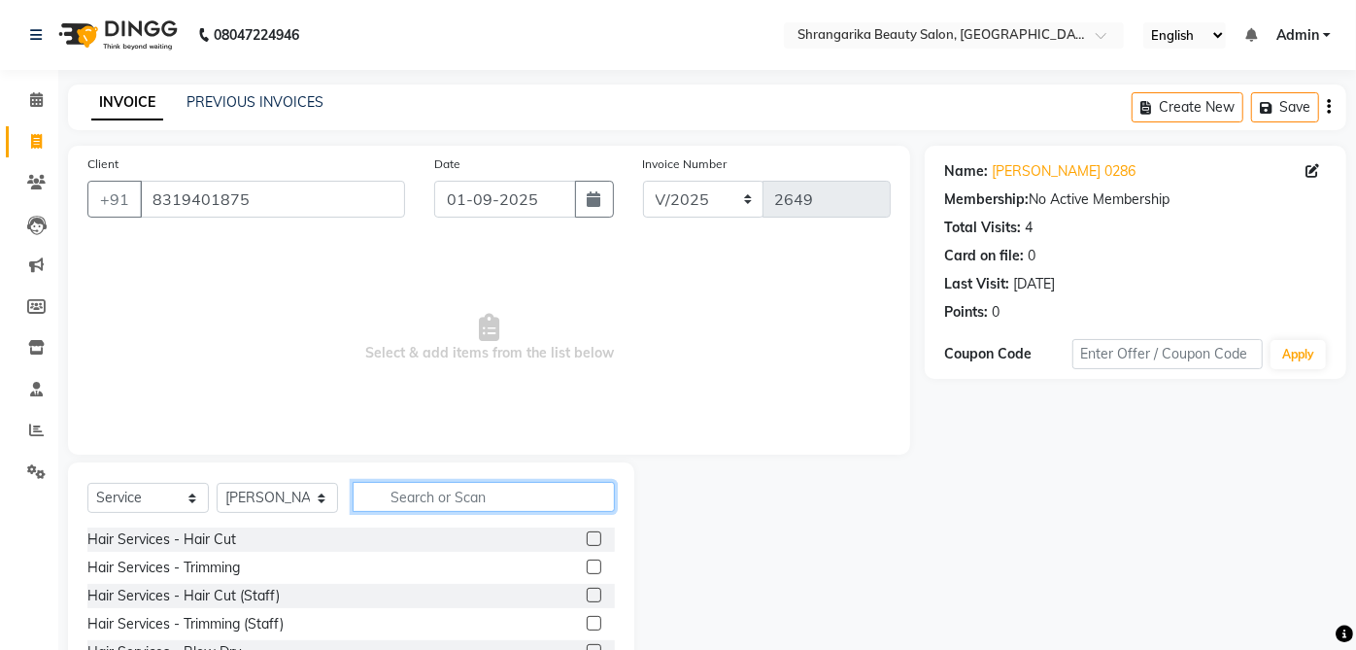
click at [417, 498] on input "text" at bounding box center [484, 497] width 262 height 30
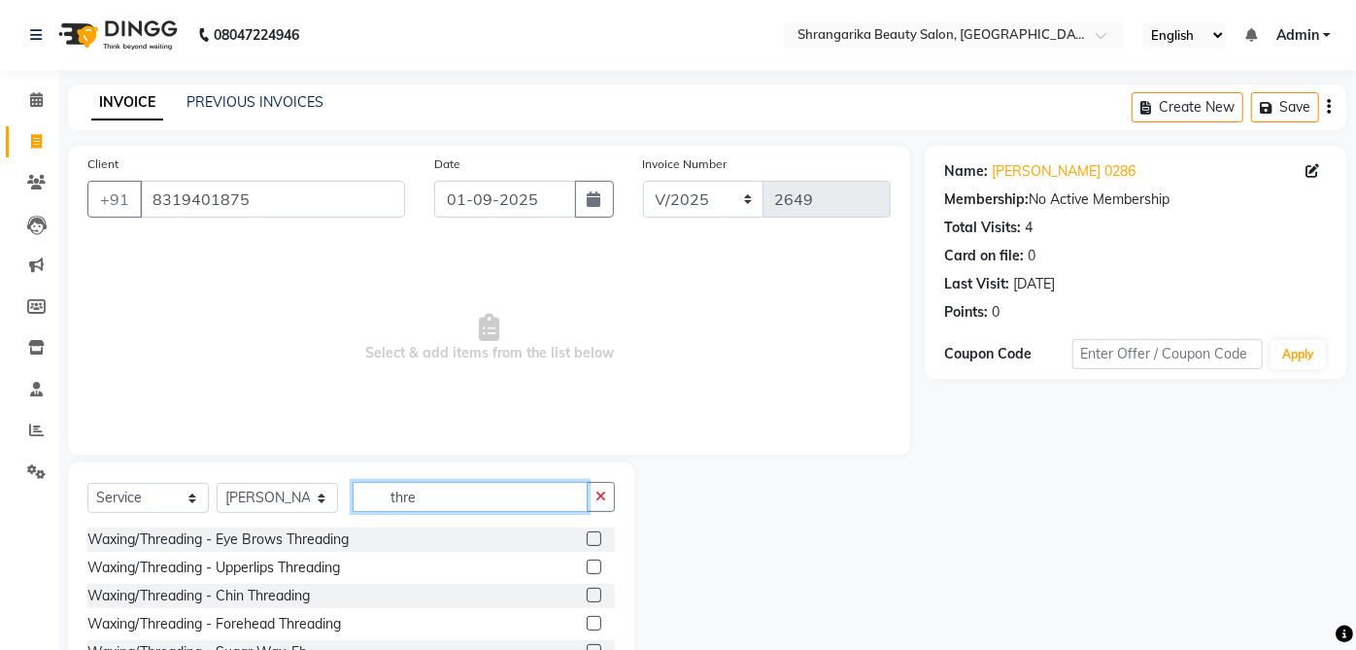
type input "thre"
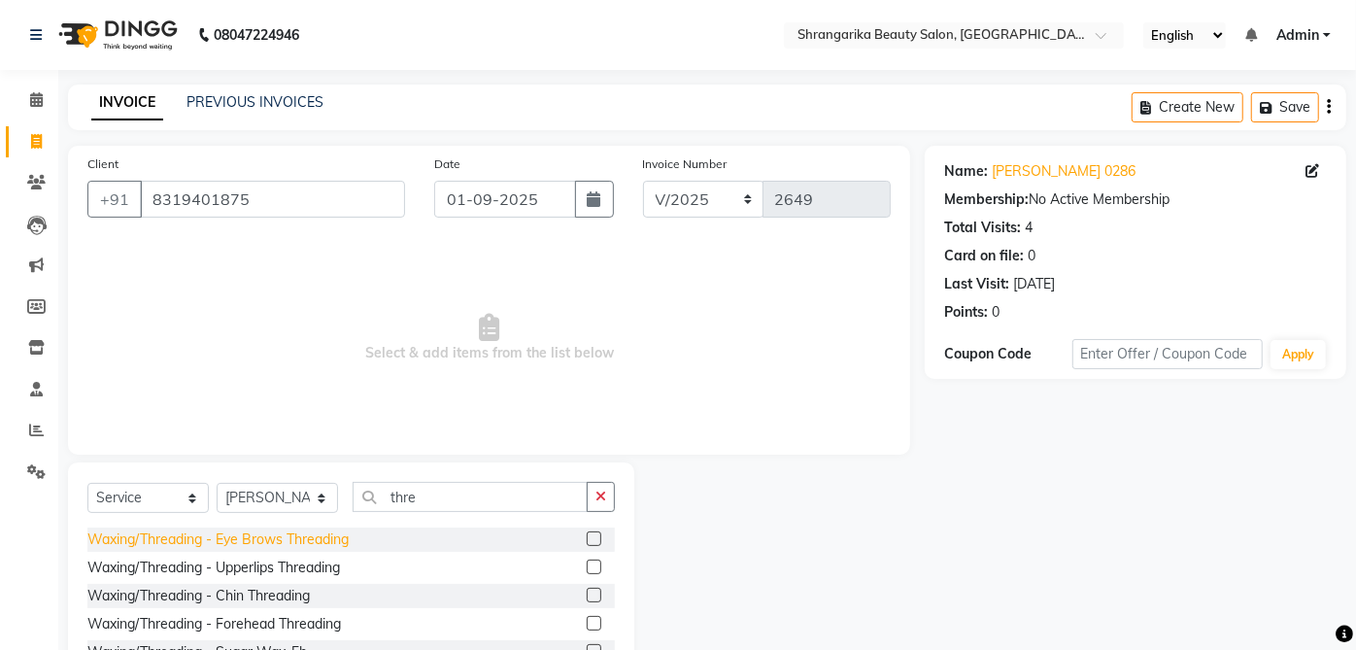
click at [314, 540] on div "Waxing/Threading - Eye Brows Threading" at bounding box center [217, 539] width 261 height 20
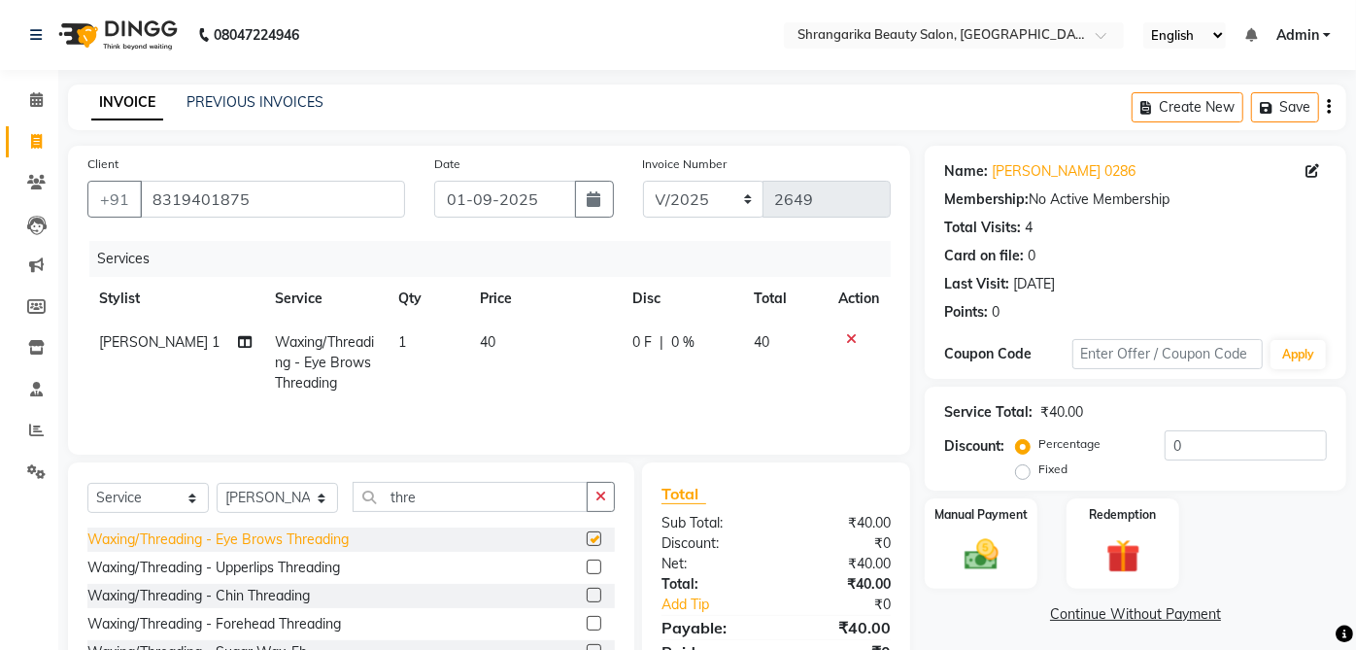
checkbox input "false"
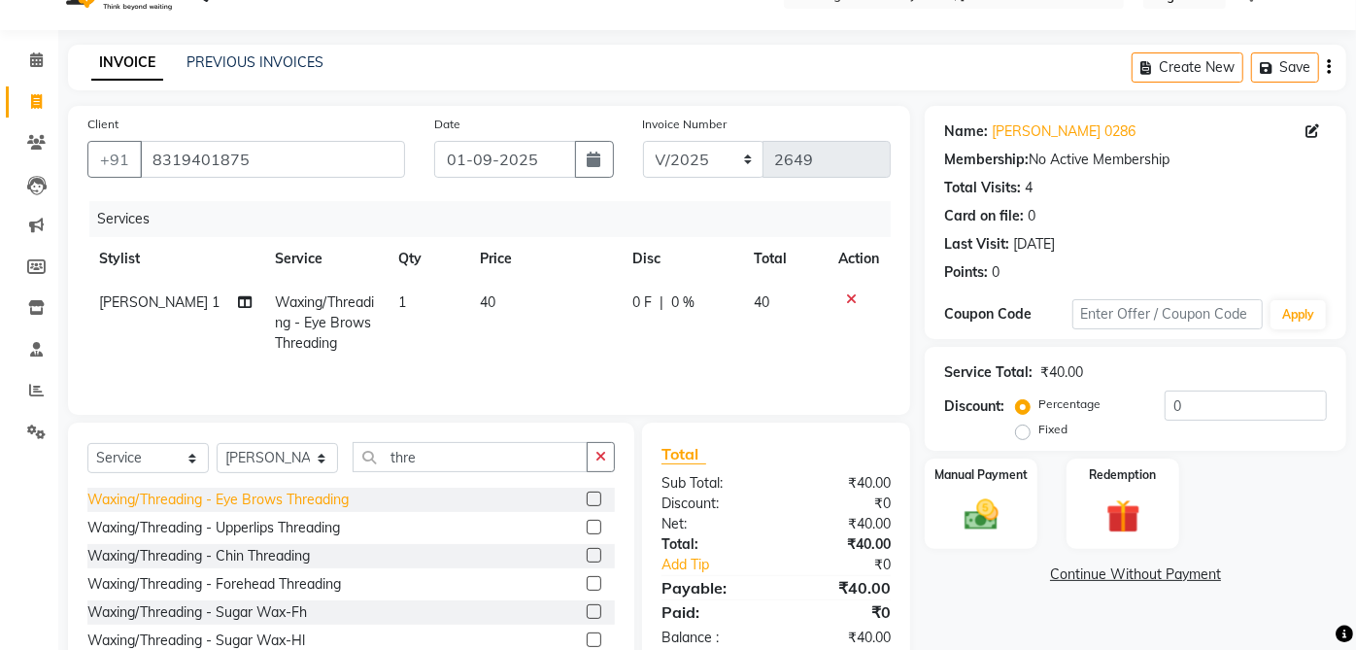
scroll to position [130, 0]
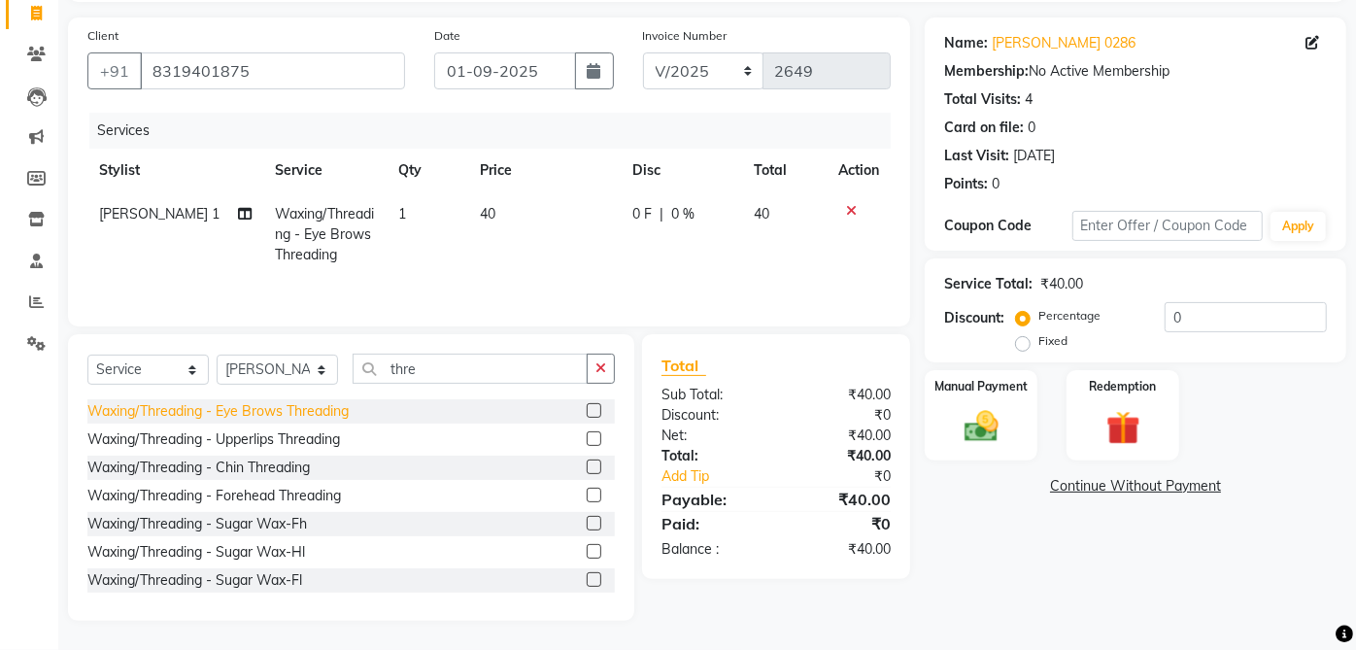
click at [340, 429] on div "Waxing/Threading - Upperlips Threading" at bounding box center [213, 439] width 253 height 20
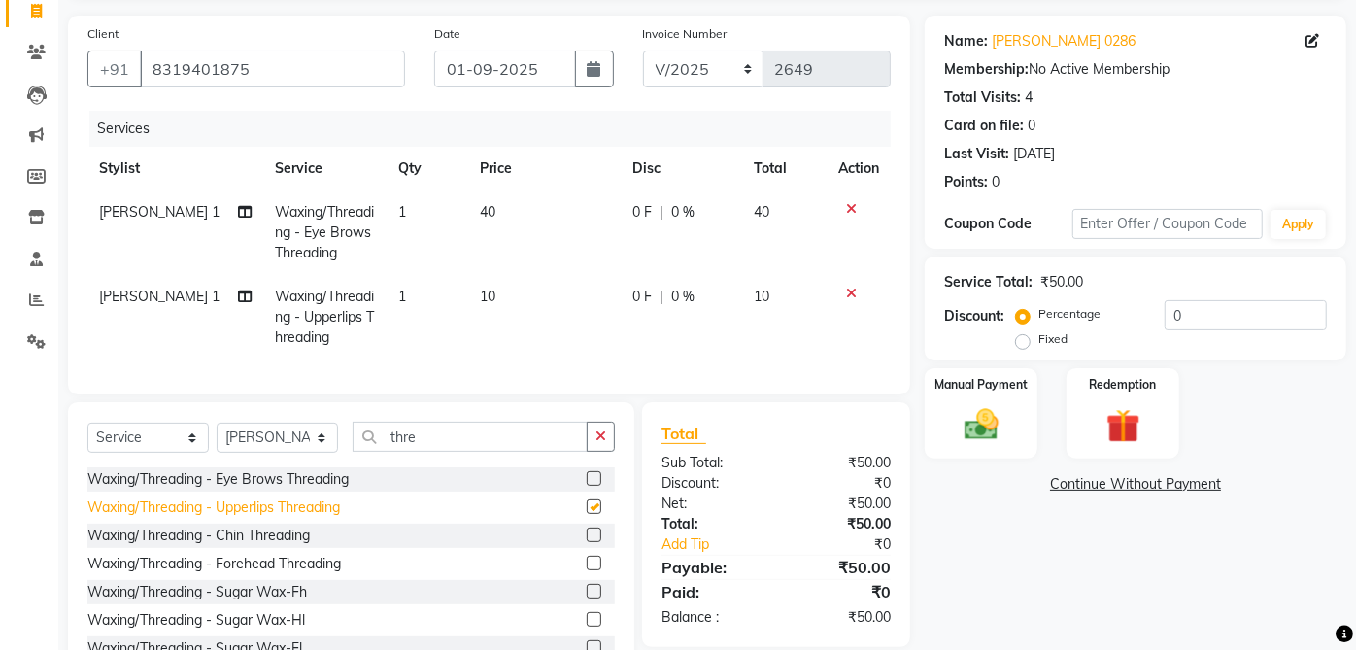
checkbox input "false"
click at [993, 415] on img at bounding box center [981, 424] width 57 height 41
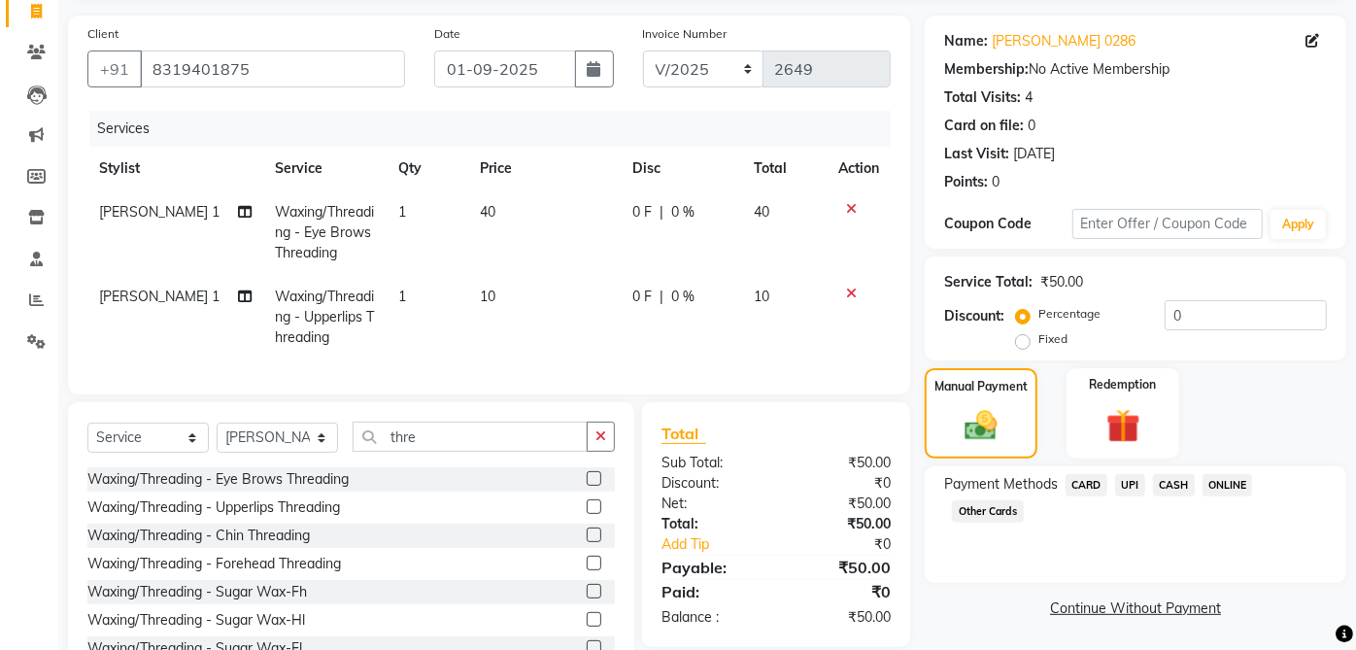
click at [1183, 477] on span "CASH" at bounding box center [1174, 485] width 42 height 22
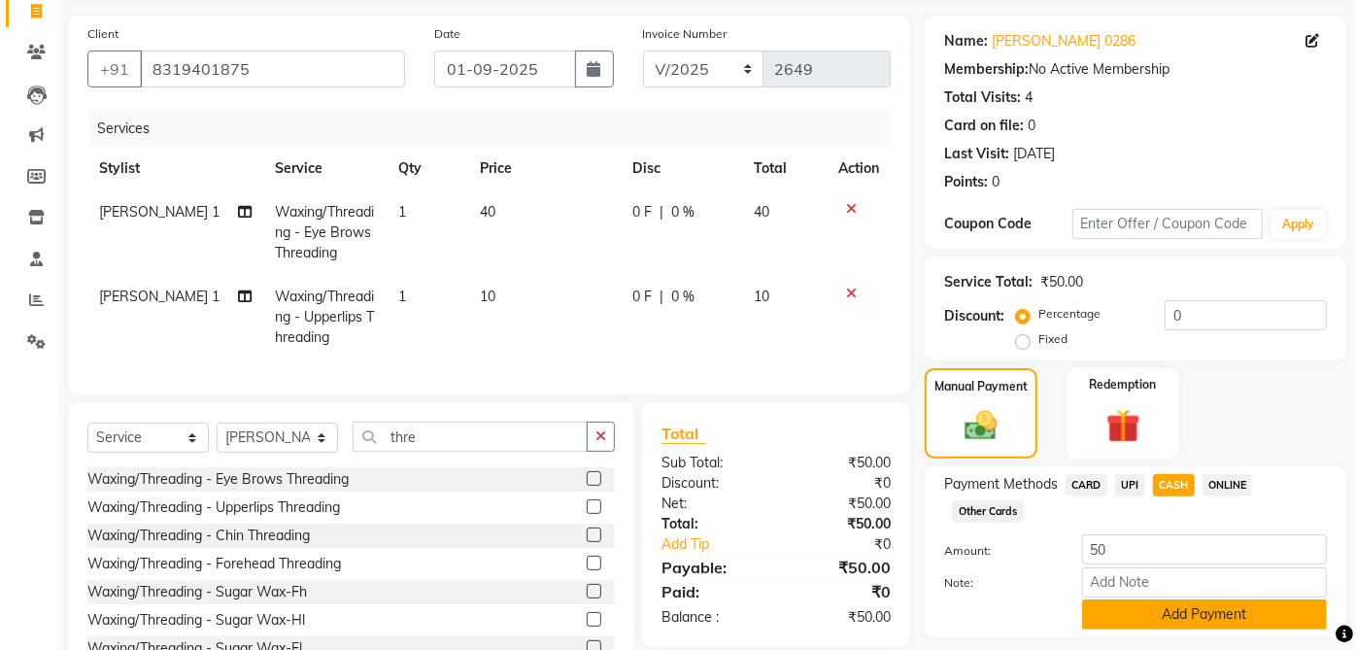
click at [1237, 613] on button "Add Payment" at bounding box center [1204, 614] width 245 height 30
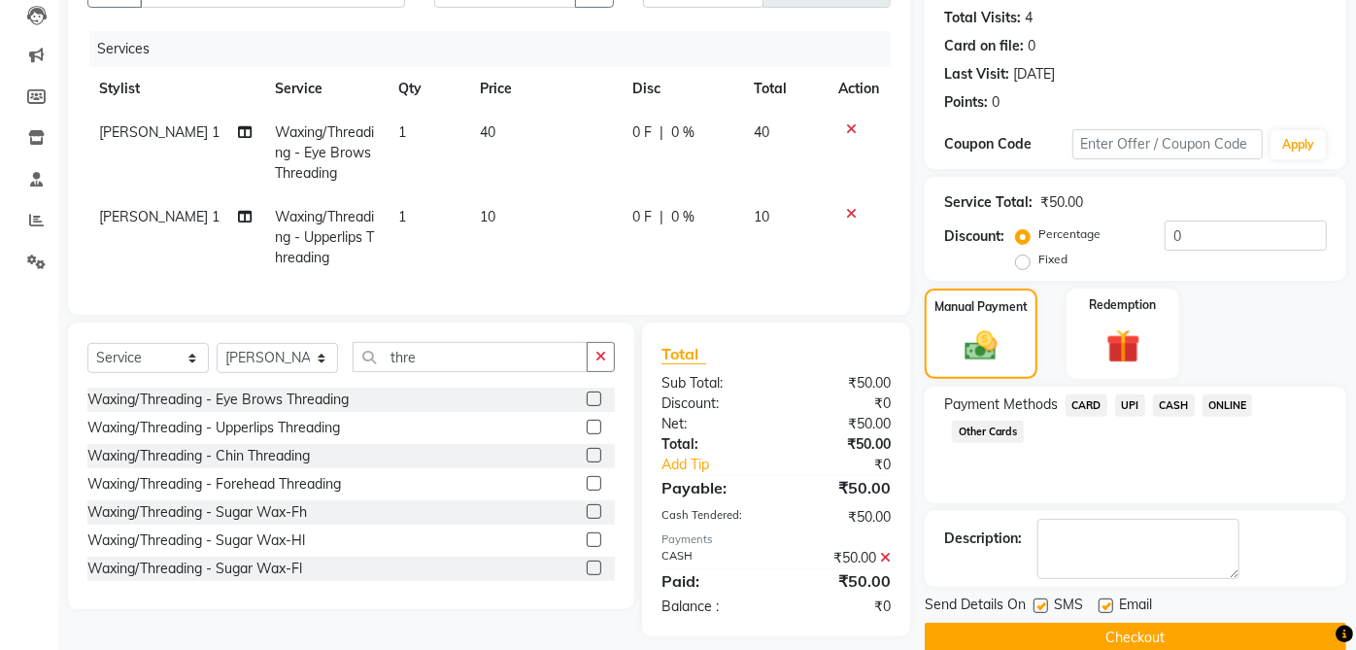
scroll to position [241, 0]
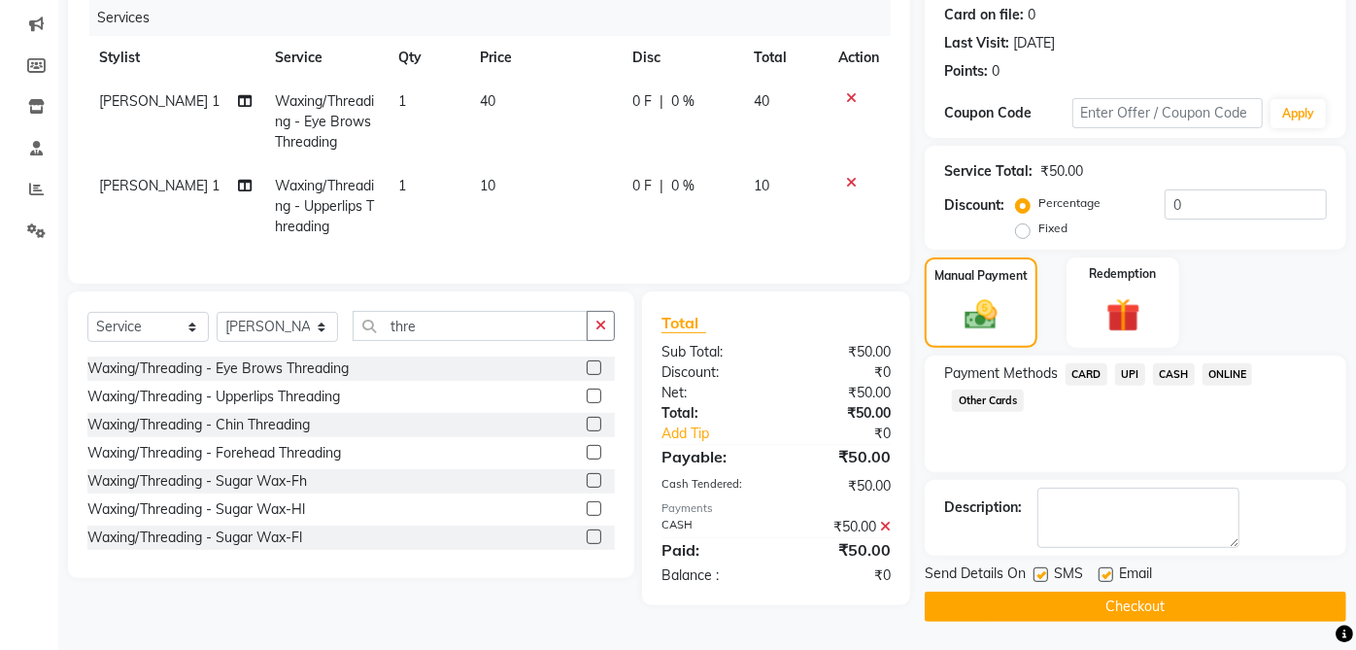
click at [1102, 571] on label at bounding box center [1105, 574] width 15 height 15
click at [1102, 571] on input "checkbox" at bounding box center [1104, 575] width 13 height 13
checkbox input "false"
click at [1041, 573] on label at bounding box center [1040, 574] width 15 height 15
click at [1041, 573] on input "checkbox" at bounding box center [1039, 575] width 13 height 13
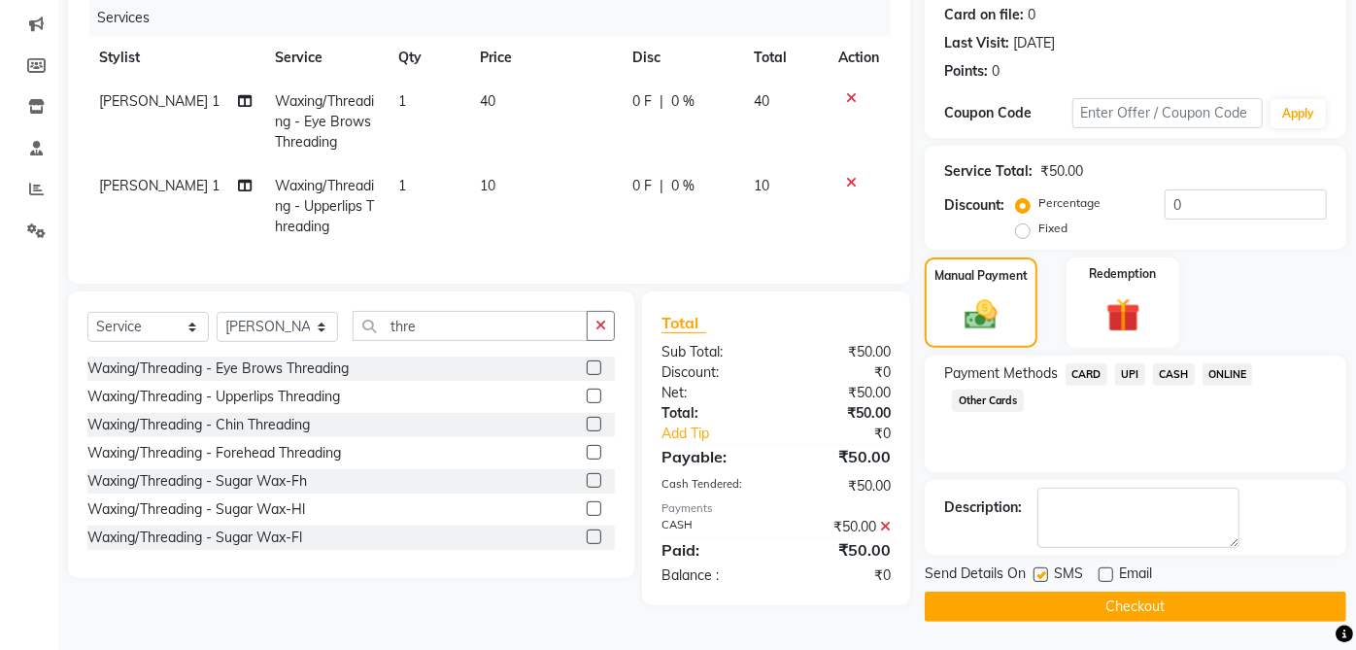
checkbox input "false"
click at [1164, 605] on button "Checkout" at bounding box center [1136, 606] width 422 height 30
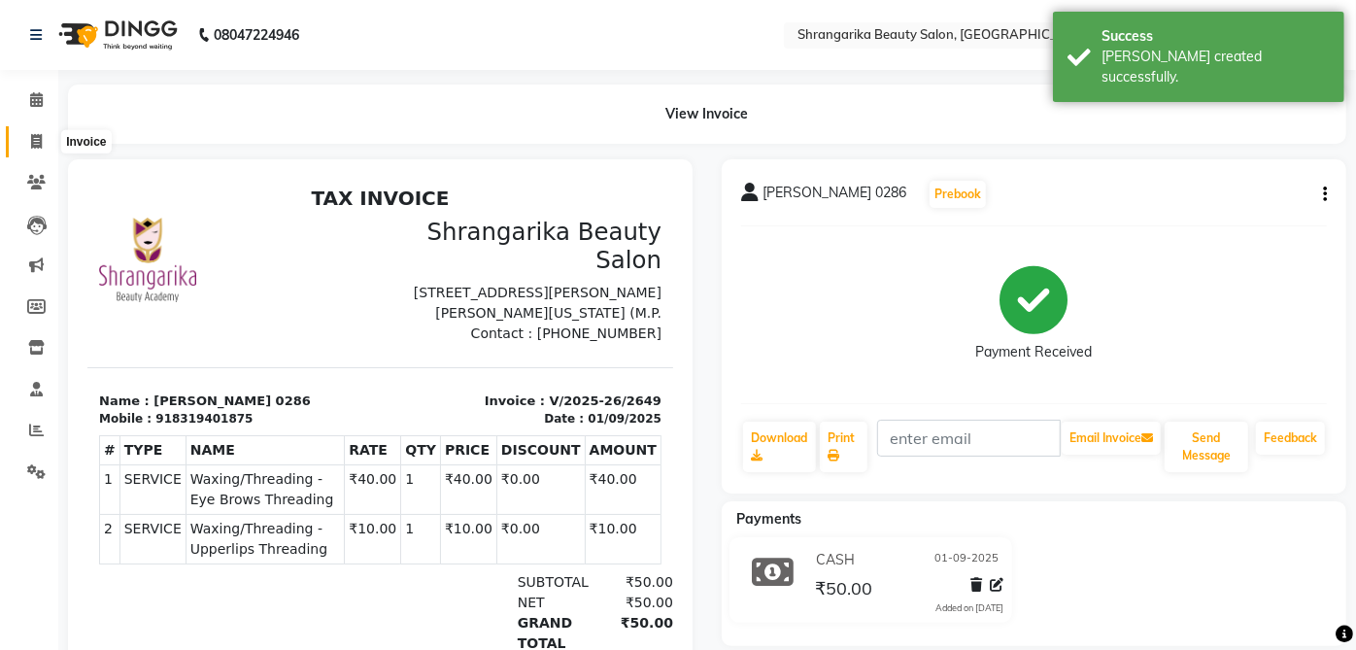
click at [38, 131] on span at bounding box center [36, 142] width 34 height 22
select select "5168"
select select "service"
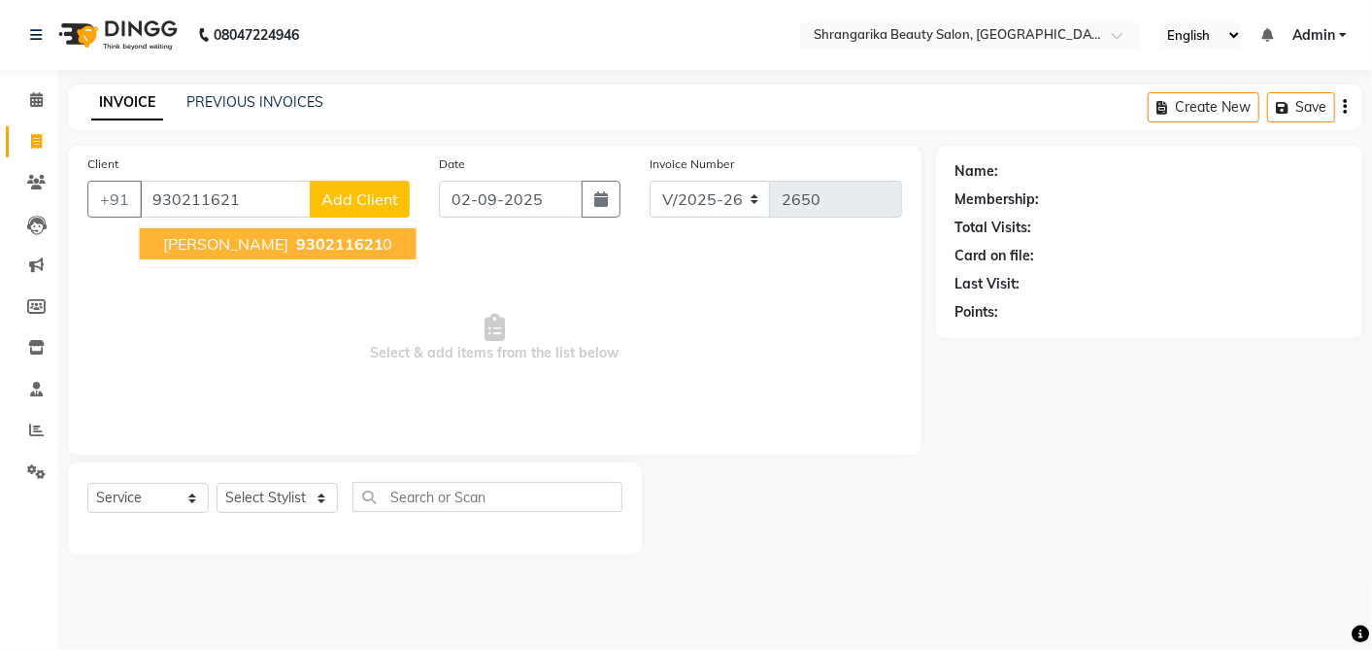
click at [213, 250] on span "Shobha Maheshwari" at bounding box center [225, 243] width 125 height 19
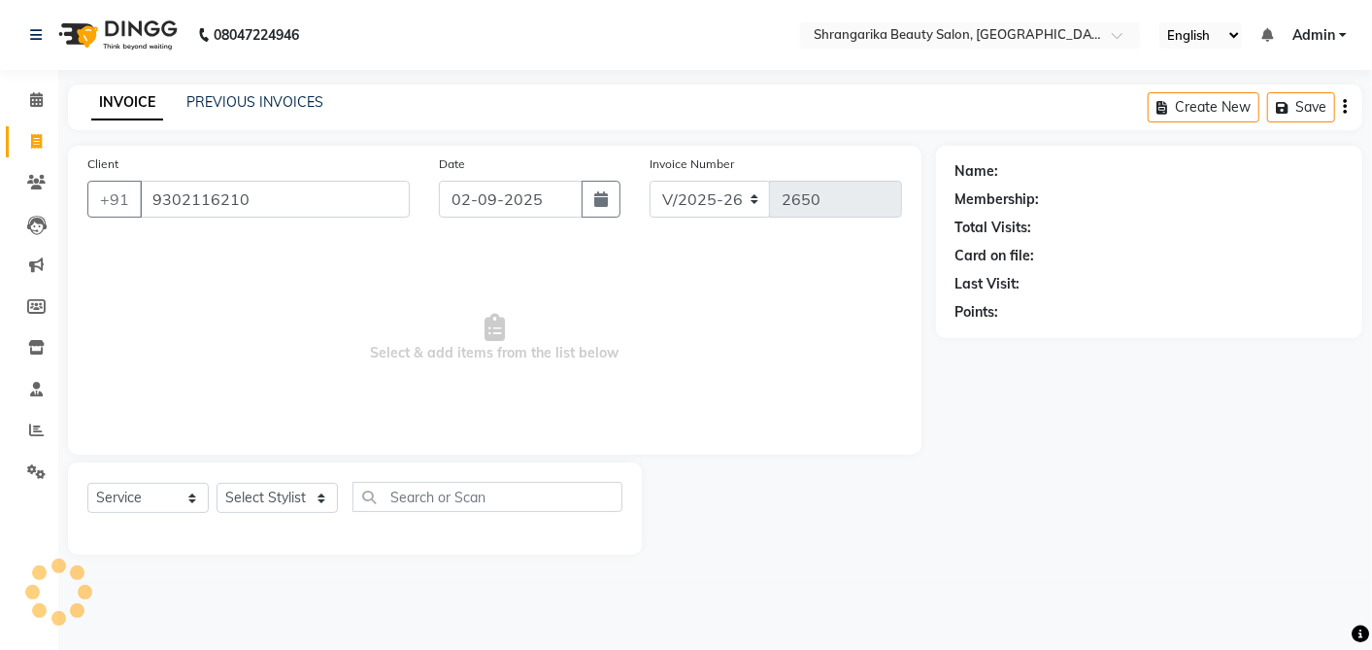
type input "9302116210"
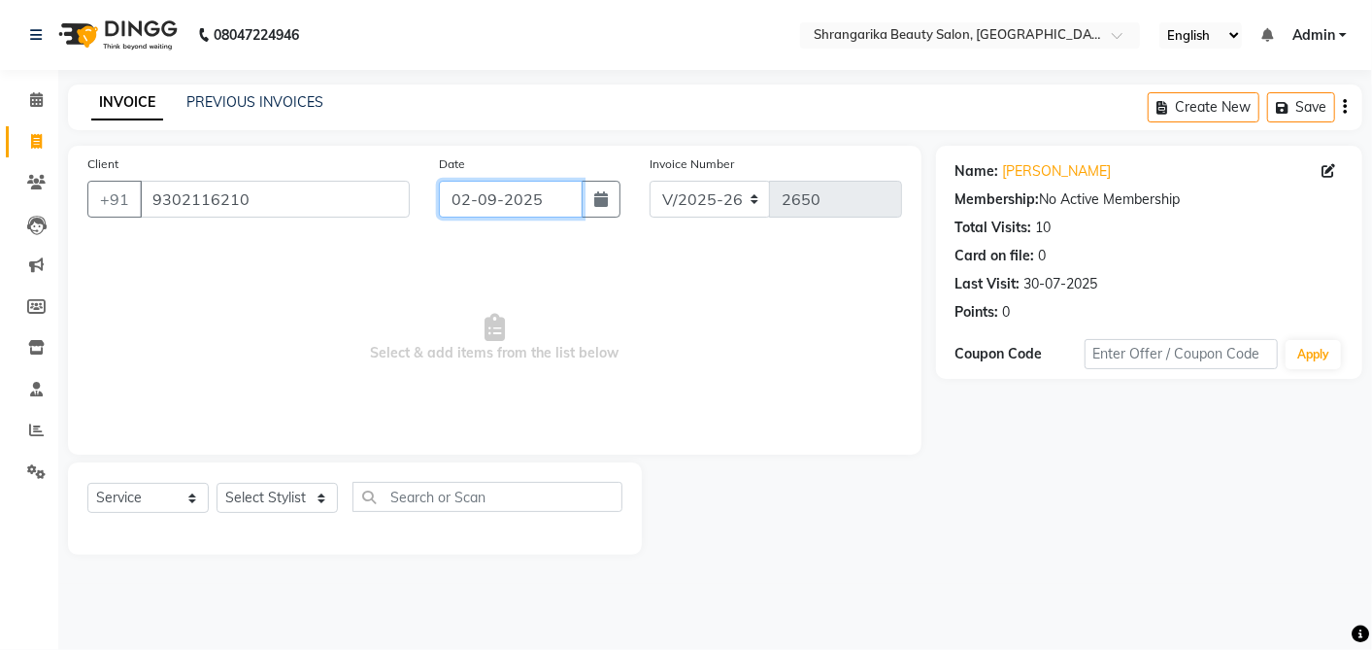
click at [478, 188] on input "02-09-2025" at bounding box center [511, 199] width 144 height 37
select select "9"
select select "2025"
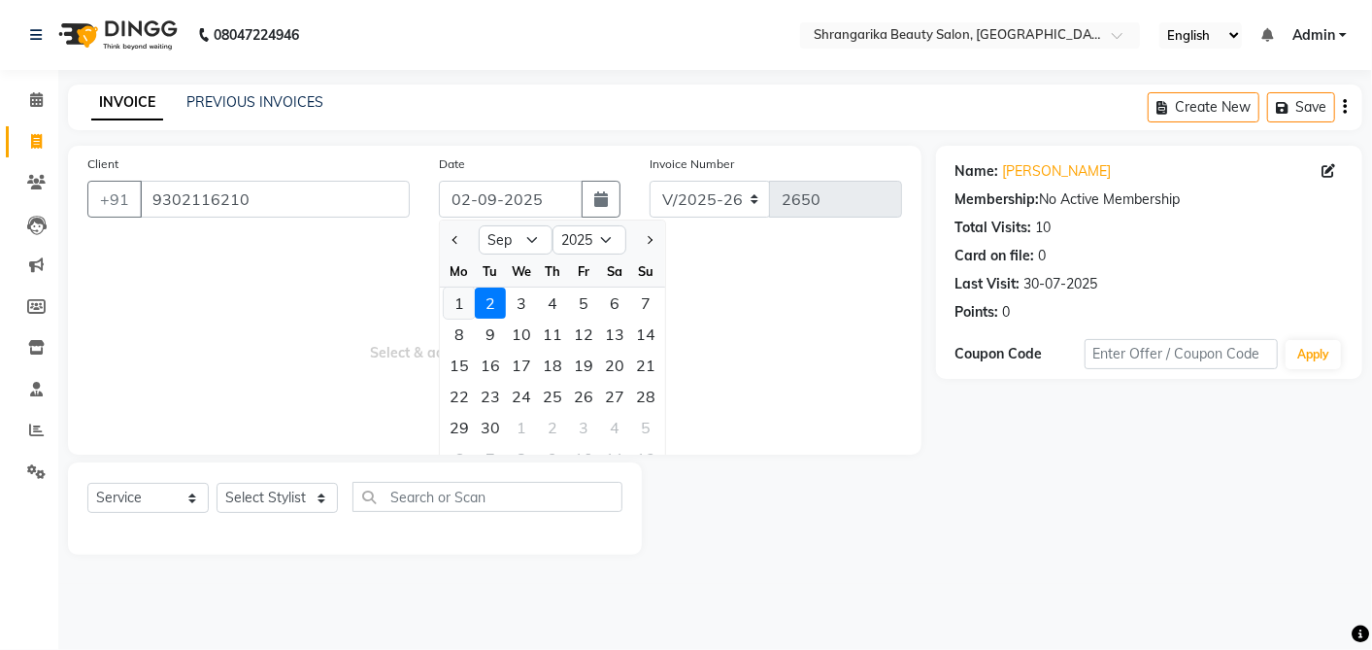
click at [455, 295] on div "1" at bounding box center [459, 302] width 31 height 31
type input "01-09-2025"
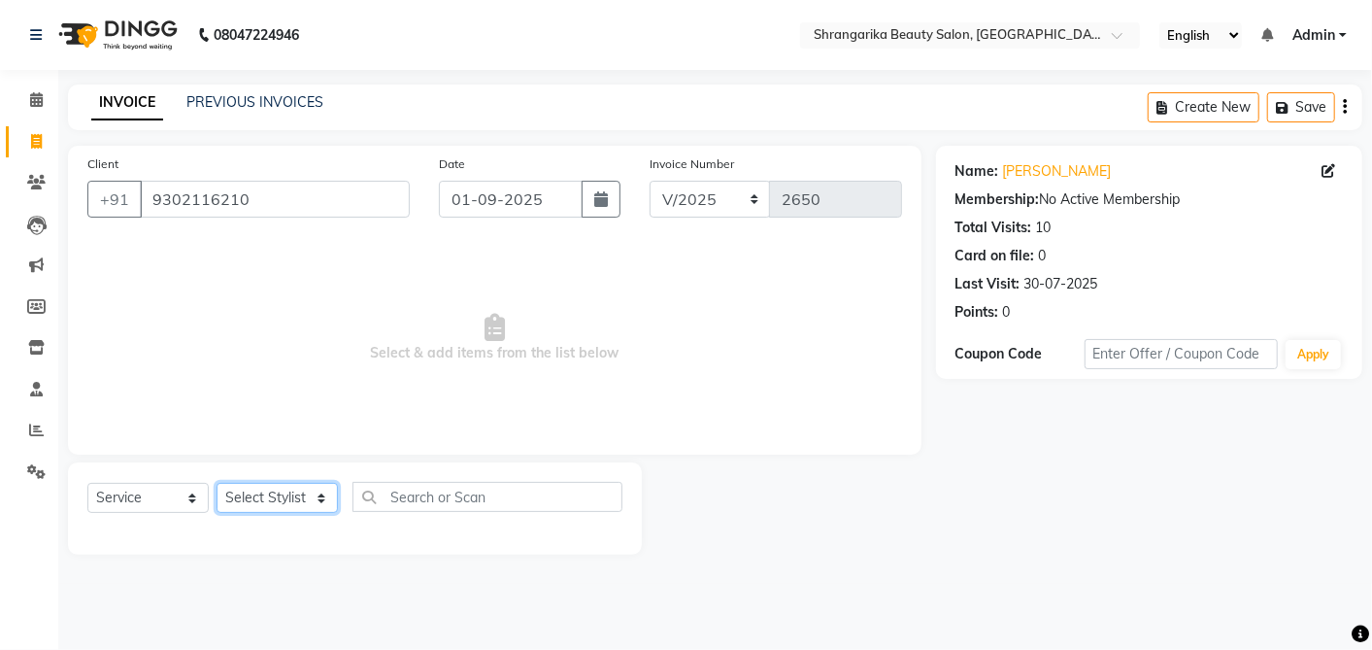
click at [294, 497] on select "Select Stylist aarti ANJALI Anuja Shukla LALITA MANISHA Bhabhi muskan OTHER Par…" at bounding box center [277, 498] width 121 height 30
select select "32943"
click at [217, 483] on select "Select Stylist aarti ANJALI Anuja Shukla LALITA MANISHA Bhabhi muskan OTHER Par…" at bounding box center [277, 498] width 121 height 30
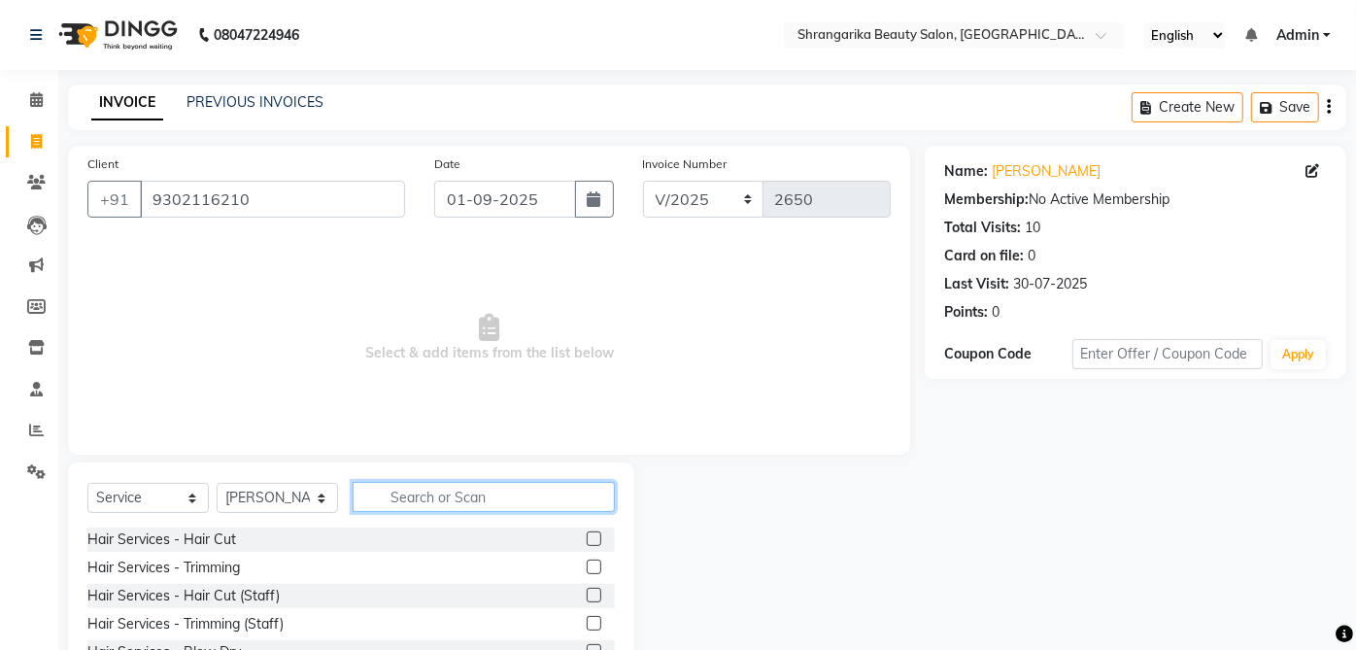
click at [447, 499] on input "text" at bounding box center [484, 497] width 262 height 30
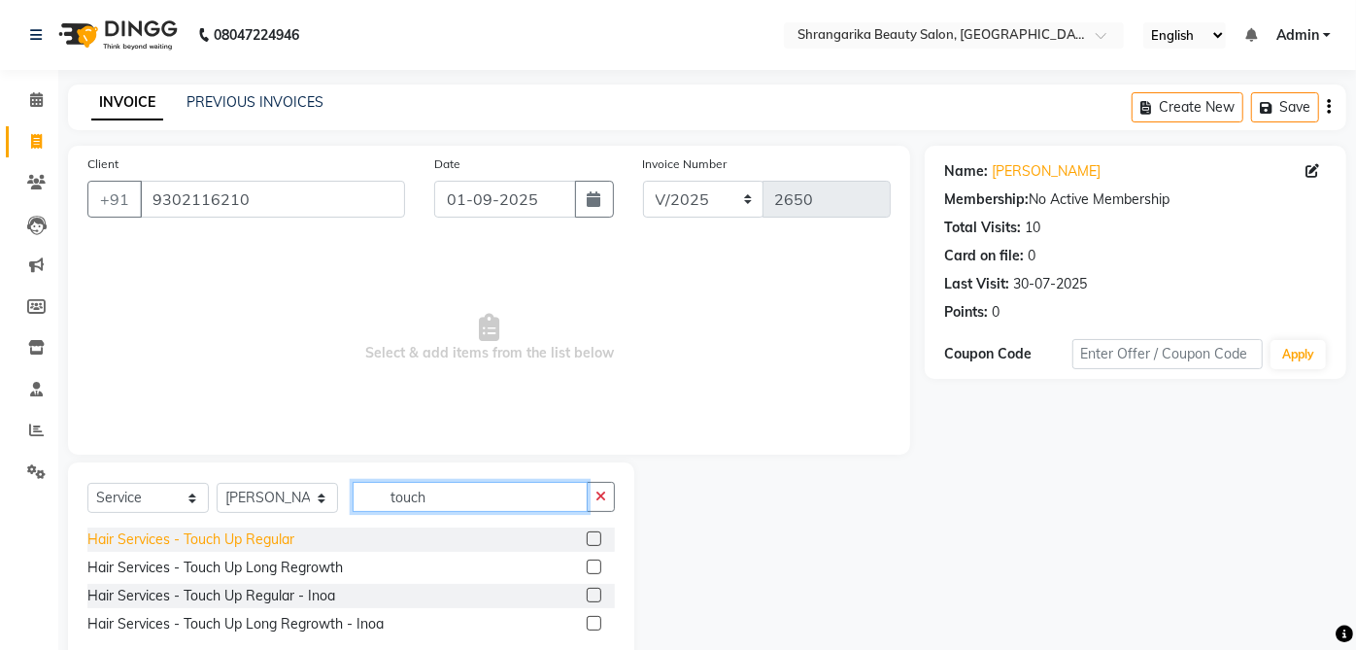
type input "touch"
click at [280, 541] on div "Hair Services - Touch Up Regular" at bounding box center [190, 539] width 207 height 20
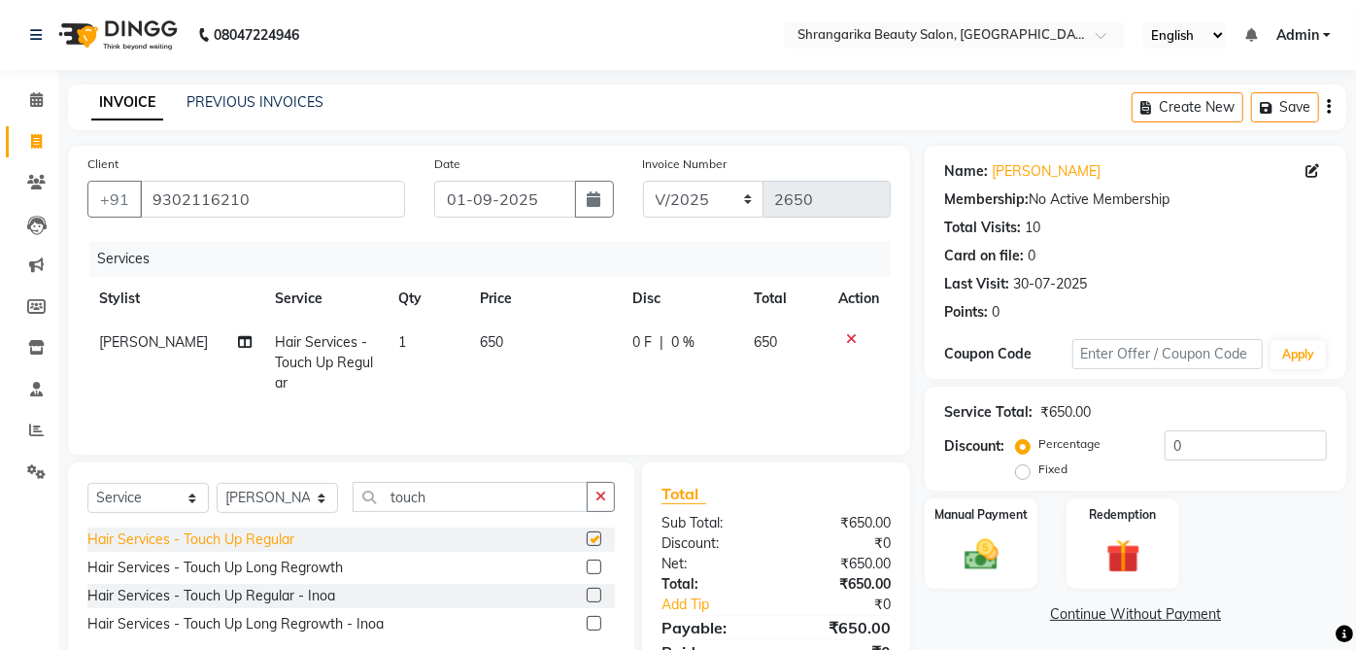
checkbox input "false"
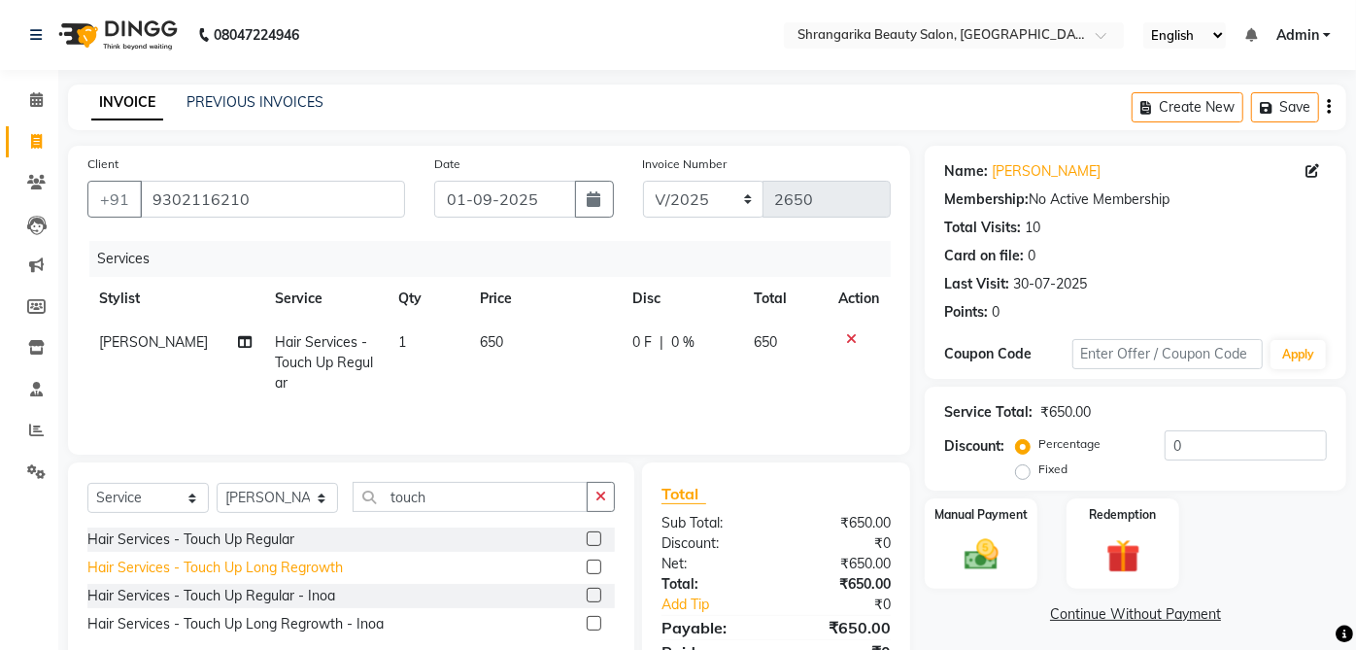
click at [342, 577] on div "Hair Services - Touch Up Long Regrowth" at bounding box center [214, 567] width 255 height 20
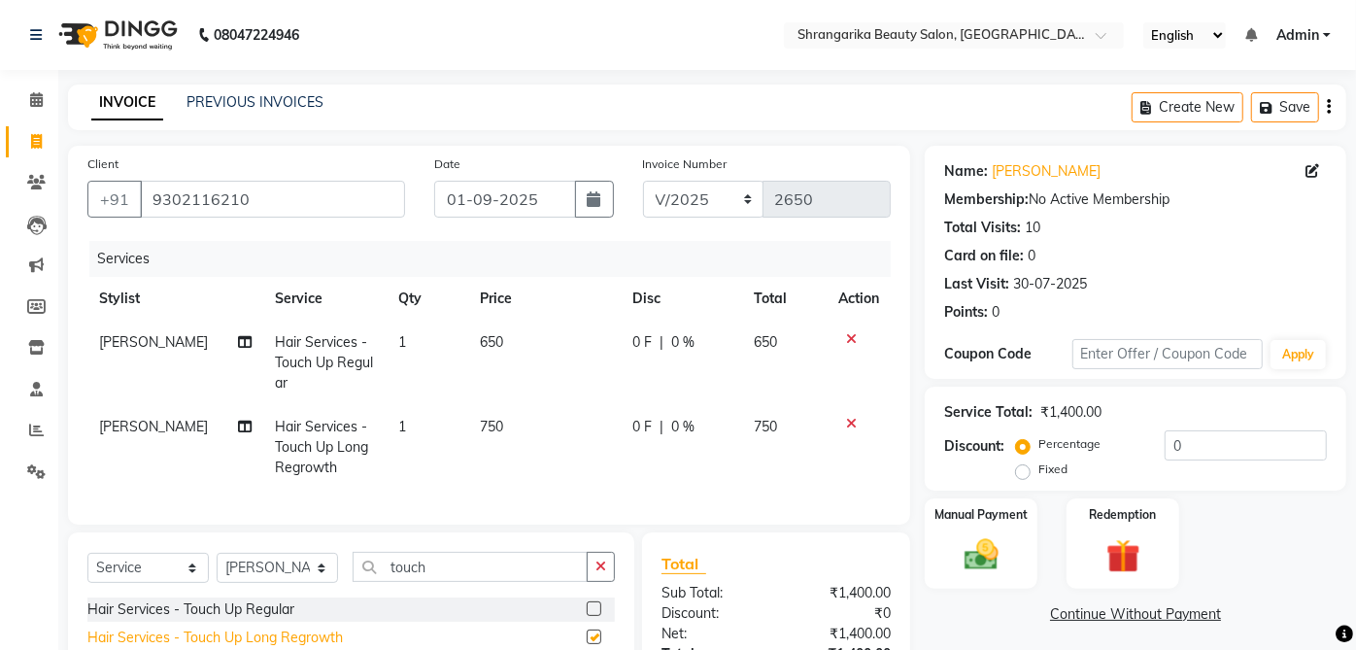
checkbox input "false"
click at [851, 332] on icon at bounding box center [851, 339] width 11 height 14
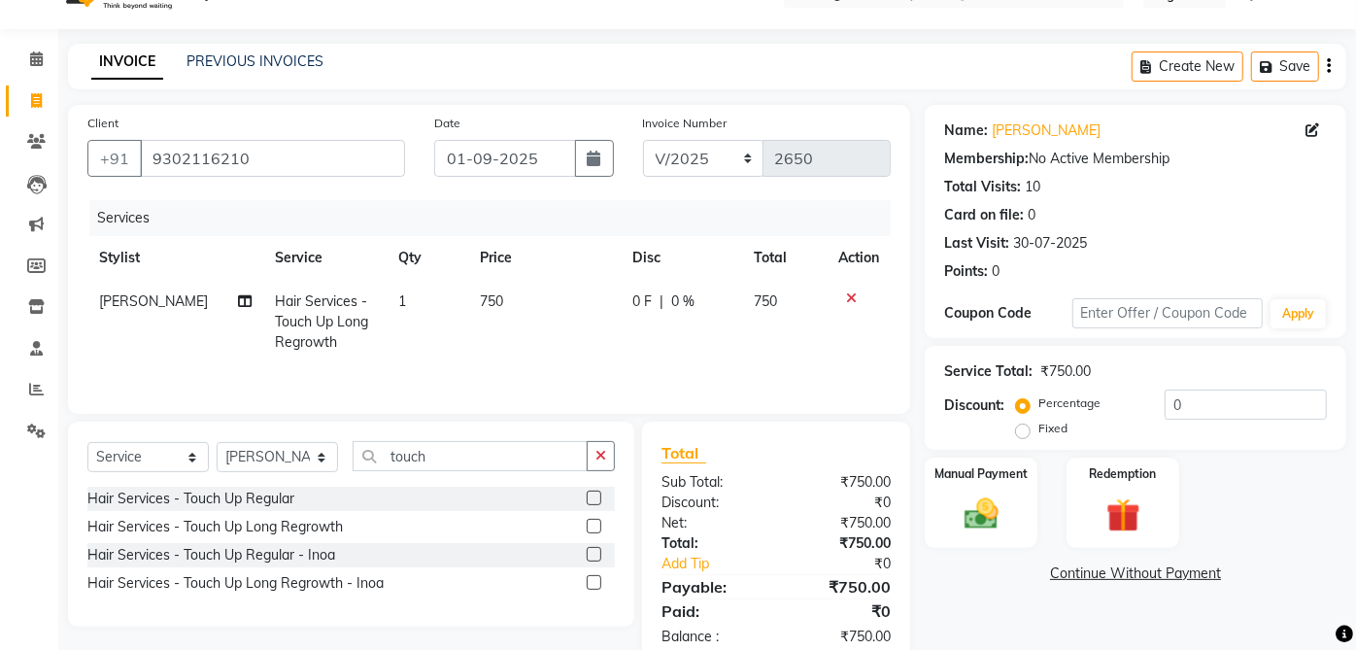
scroll to position [87, 0]
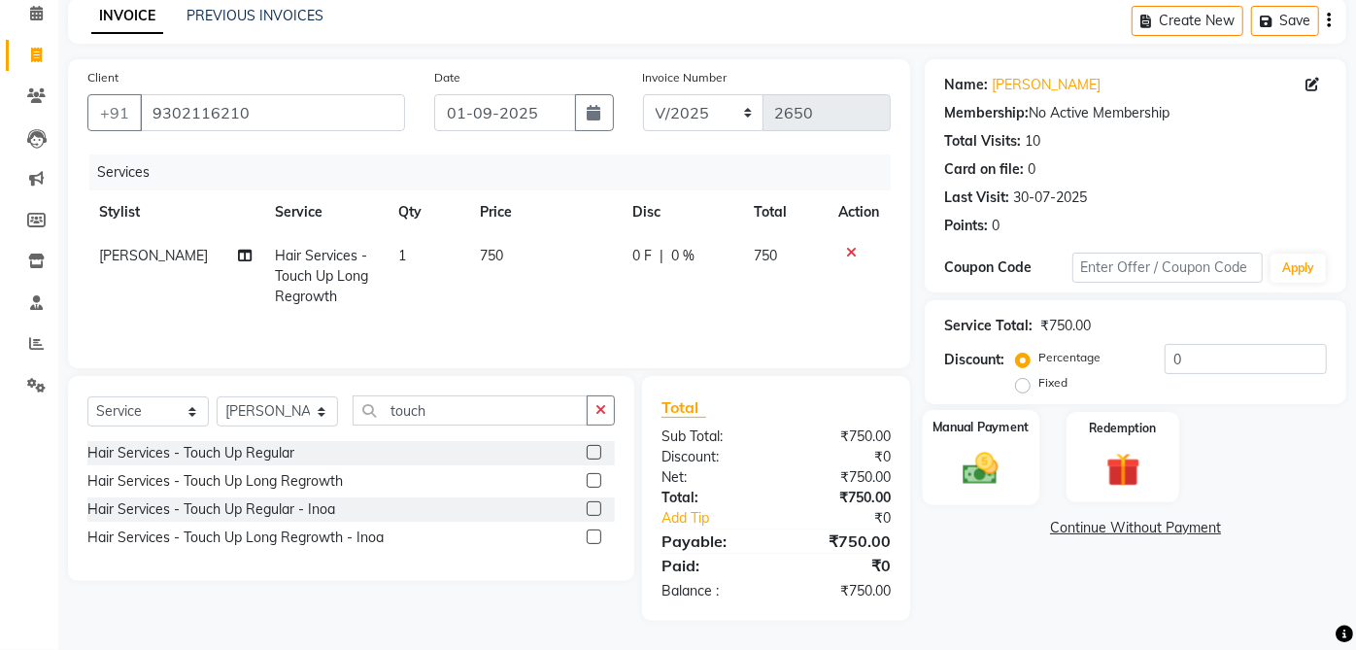
click at [1019, 443] on div "Manual Payment" at bounding box center [982, 457] width 118 height 94
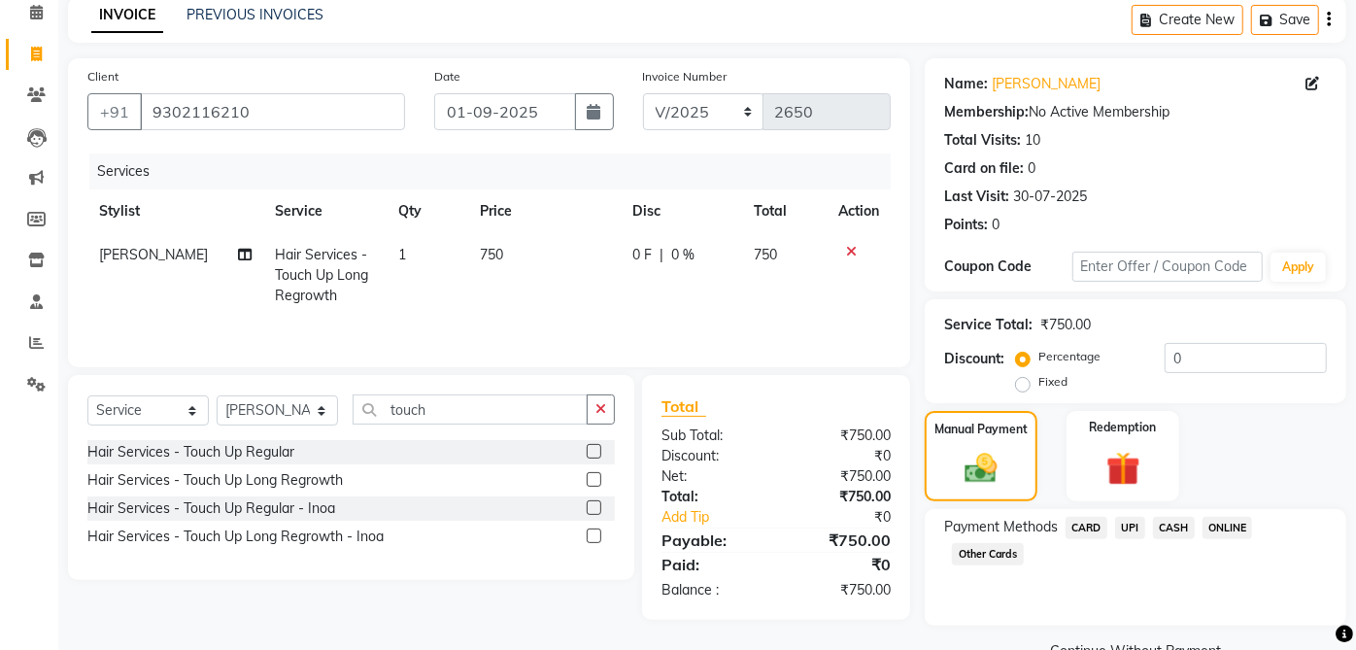
click at [1090, 526] on span "CARD" at bounding box center [1086, 528] width 42 height 22
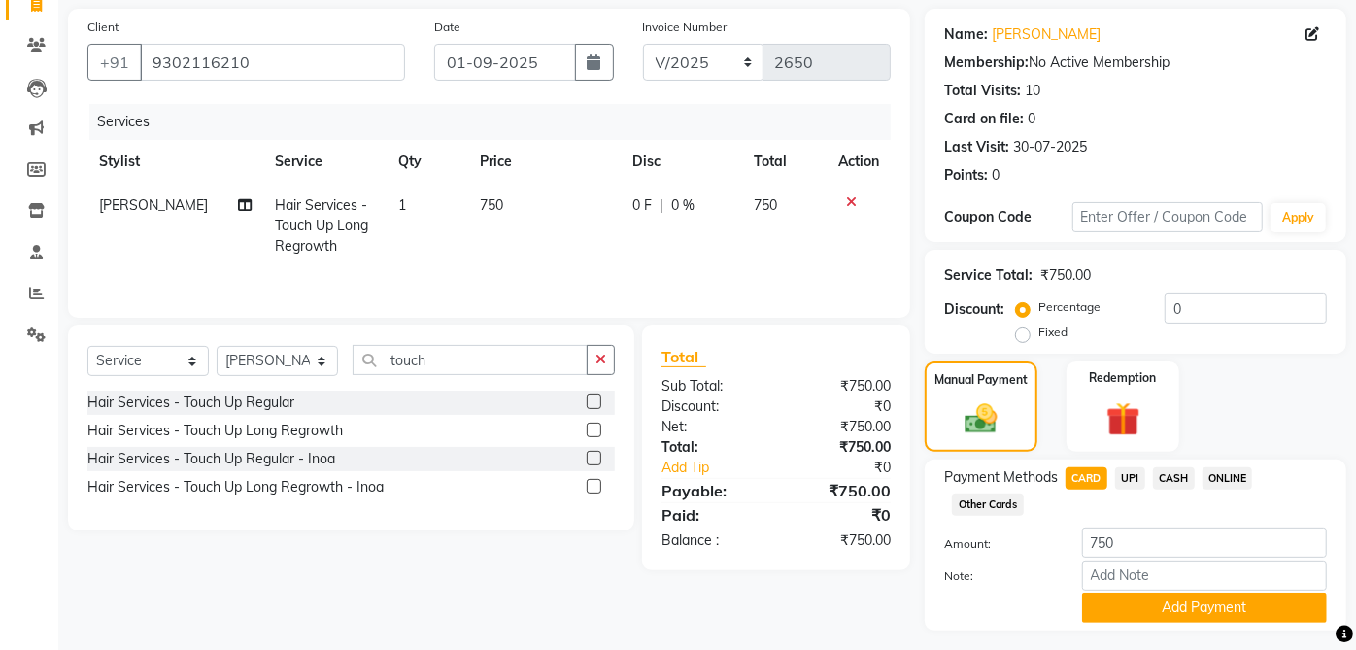
scroll to position [186, 0]
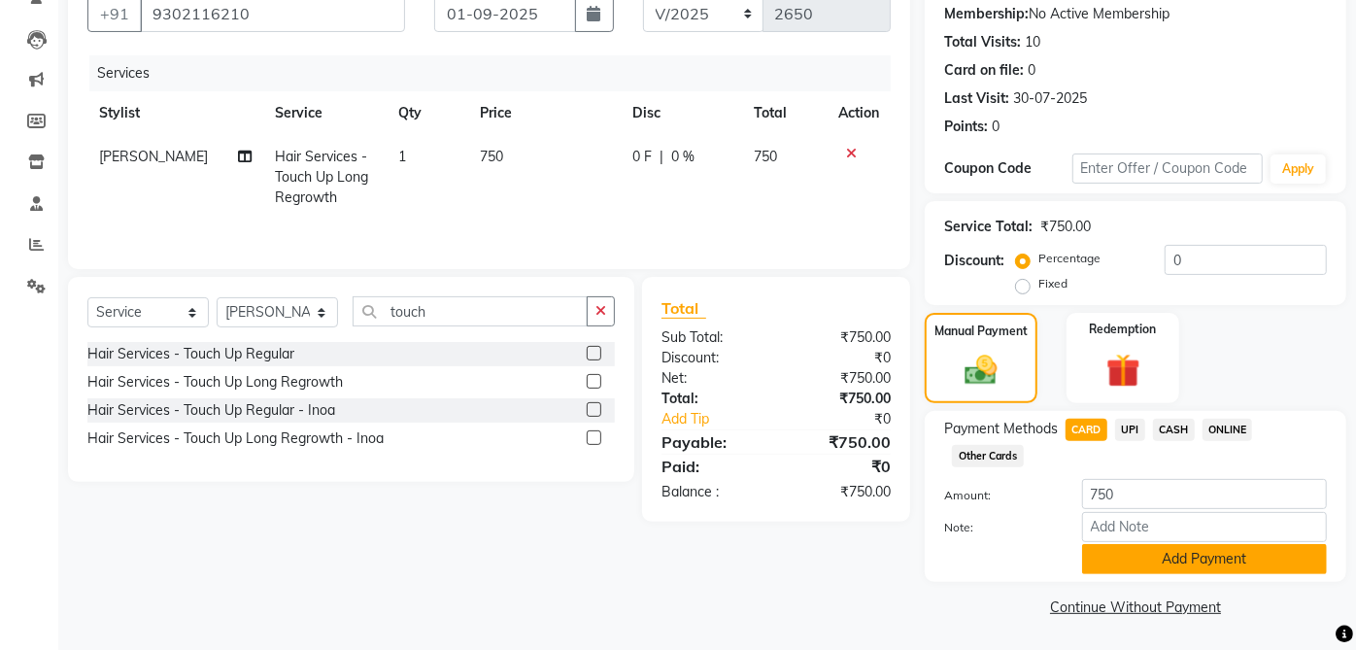
click at [1196, 565] on button "Add Payment" at bounding box center [1204, 559] width 245 height 30
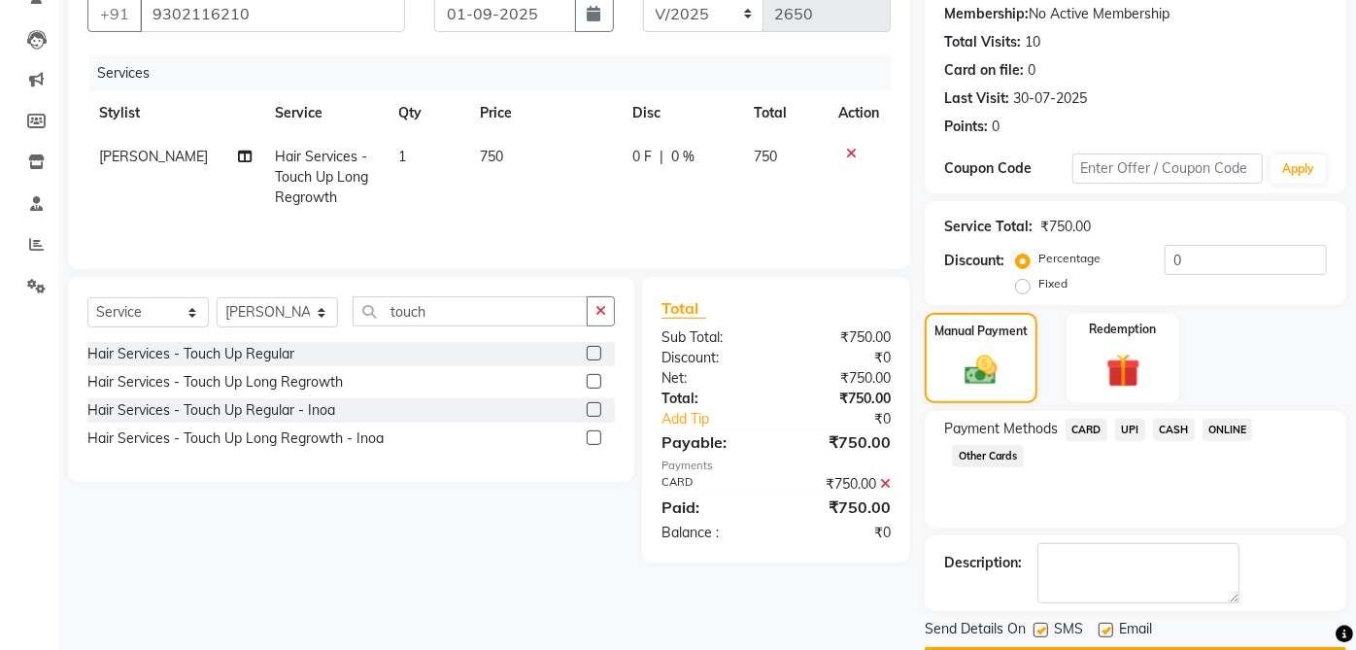
click at [1106, 628] on label at bounding box center [1105, 630] width 15 height 15
click at [1106, 628] on input "checkbox" at bounding box center [1104, 630] width 13 height 13
checkbox input "false"
click at [1041, 628] on label at bounding box center [1040, 630] width 15 height 15
click at [1041, 628] on input "checkbox" at bounding box center [1039, 630] width 13 height 13
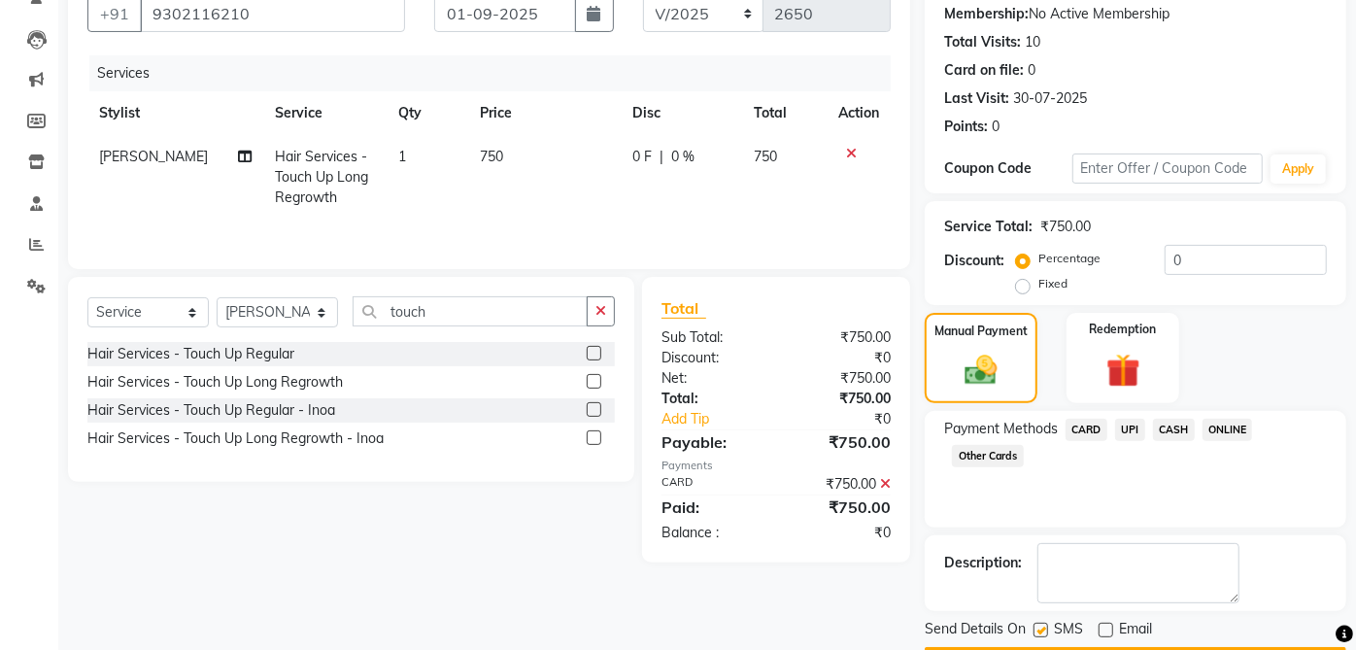
checkbox input "false"
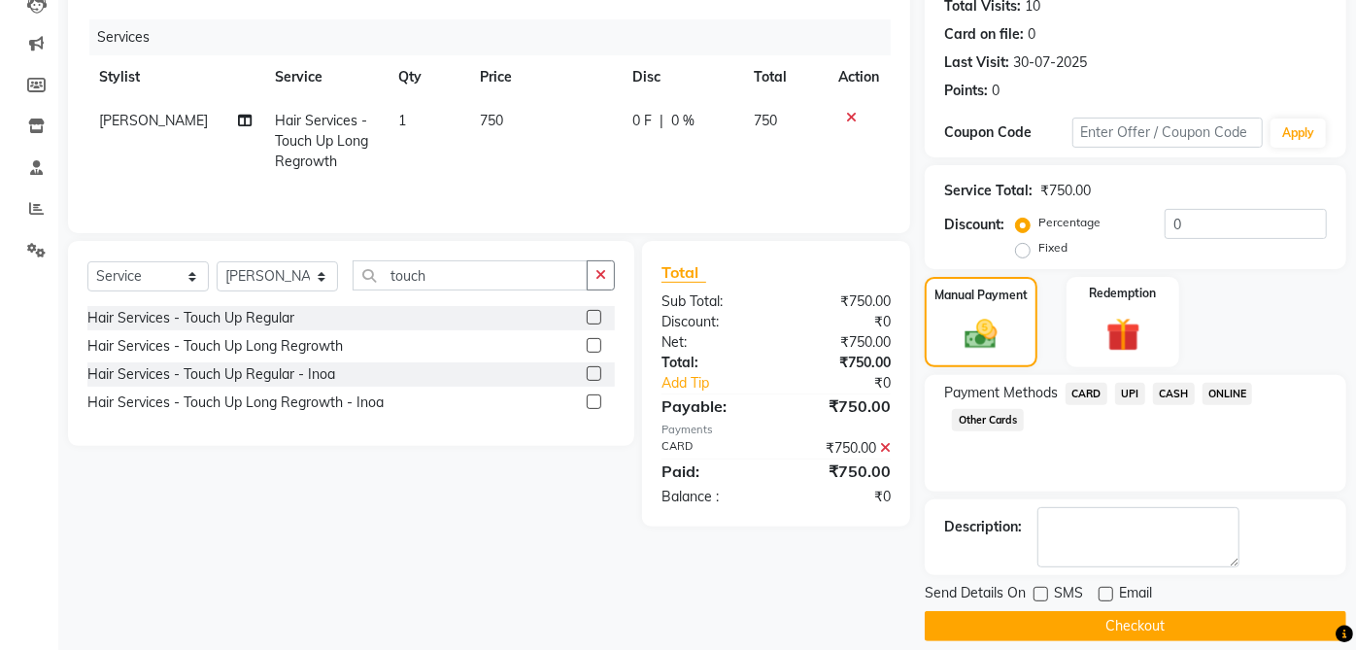
scroll to position [240, 0]
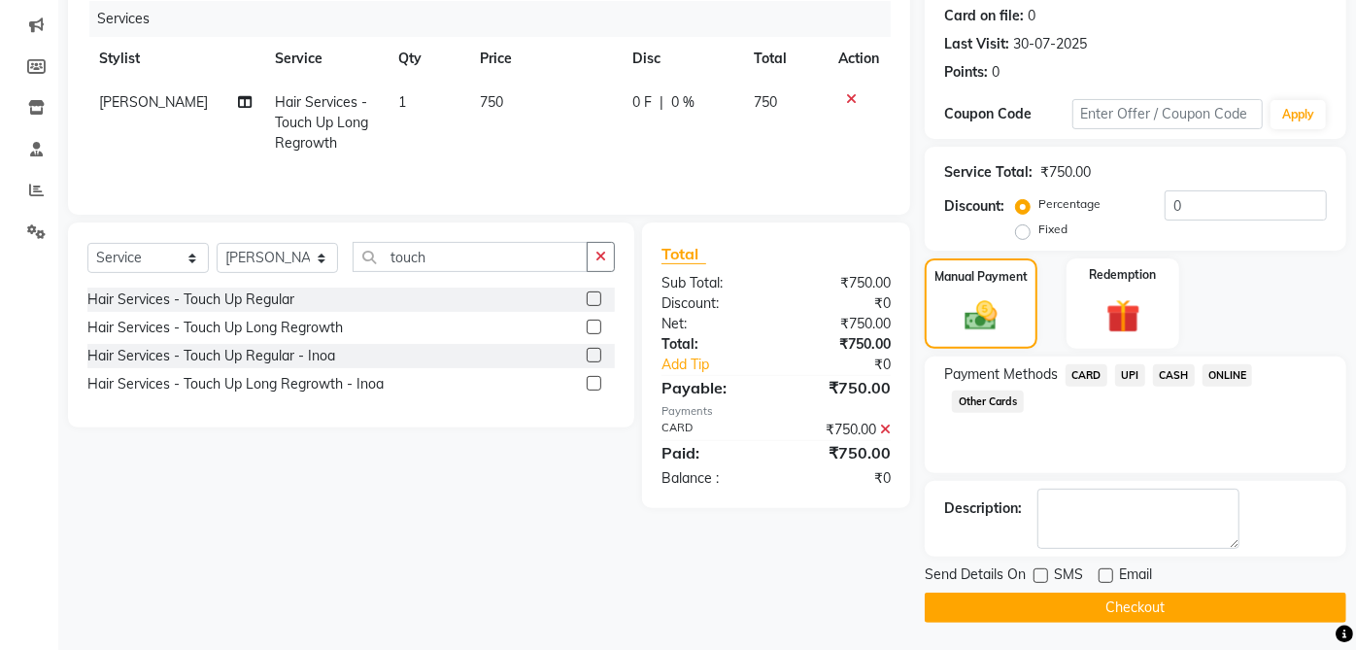
click at [1195, 594] on button "Checkout" at bounding box center [1136, 607] width 422 height 30
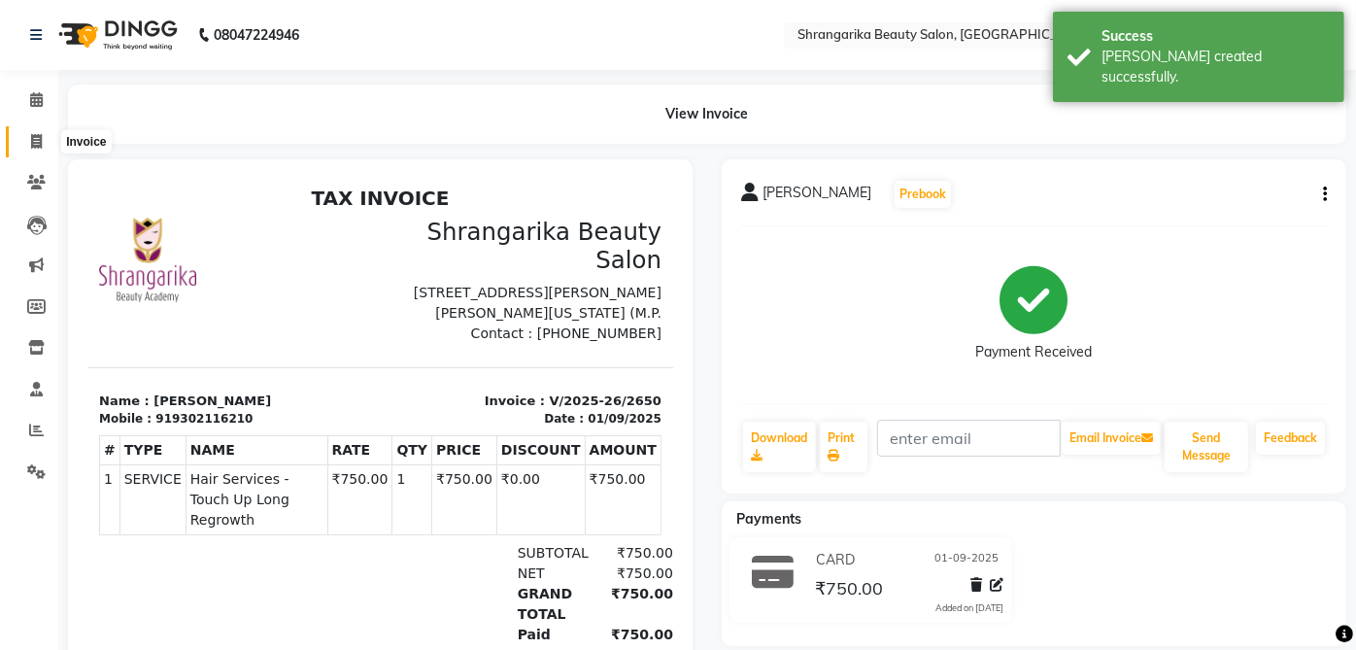
click at [38, 144] on icon at bounding box center [36, 141] width 11 height 15
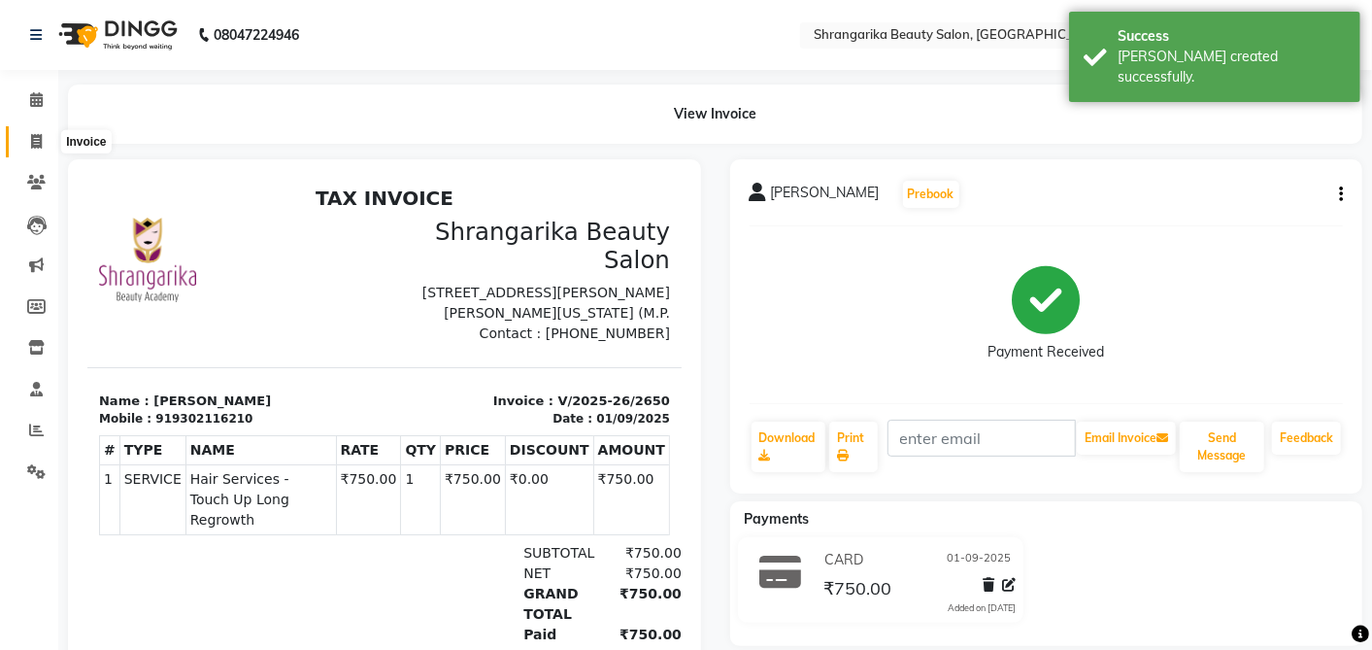
select select "5168"
select select "service"
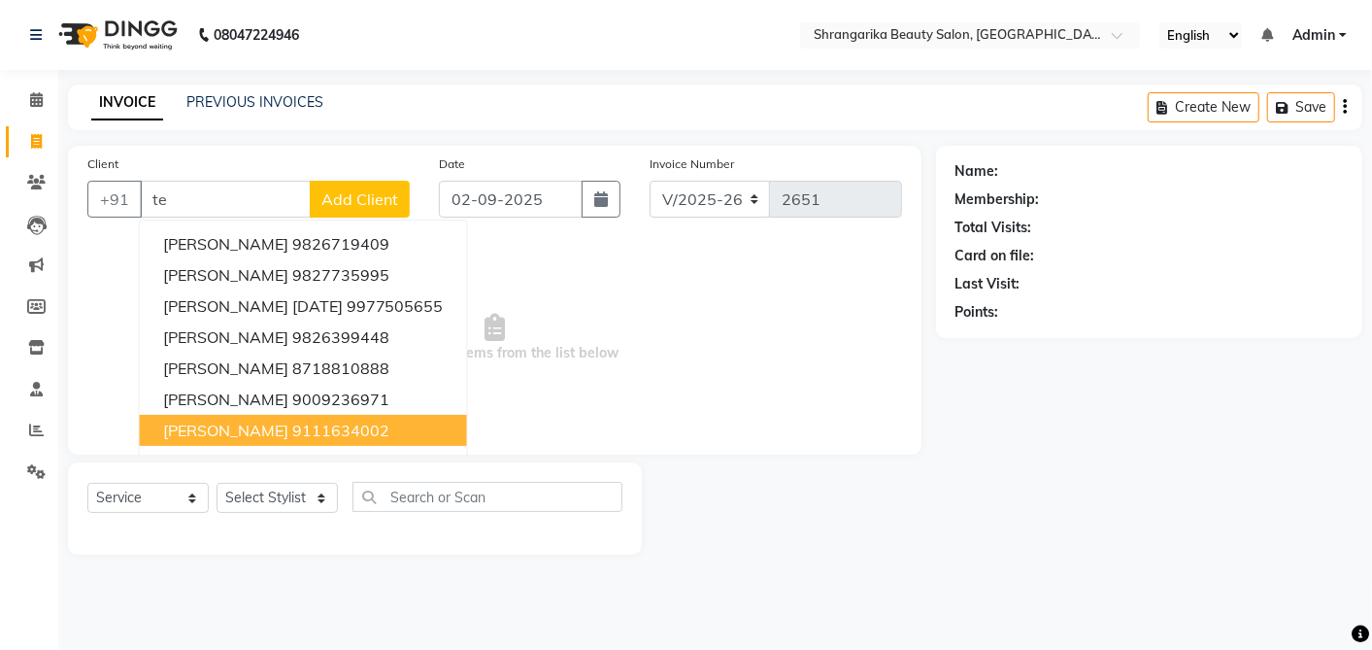
type input "t"
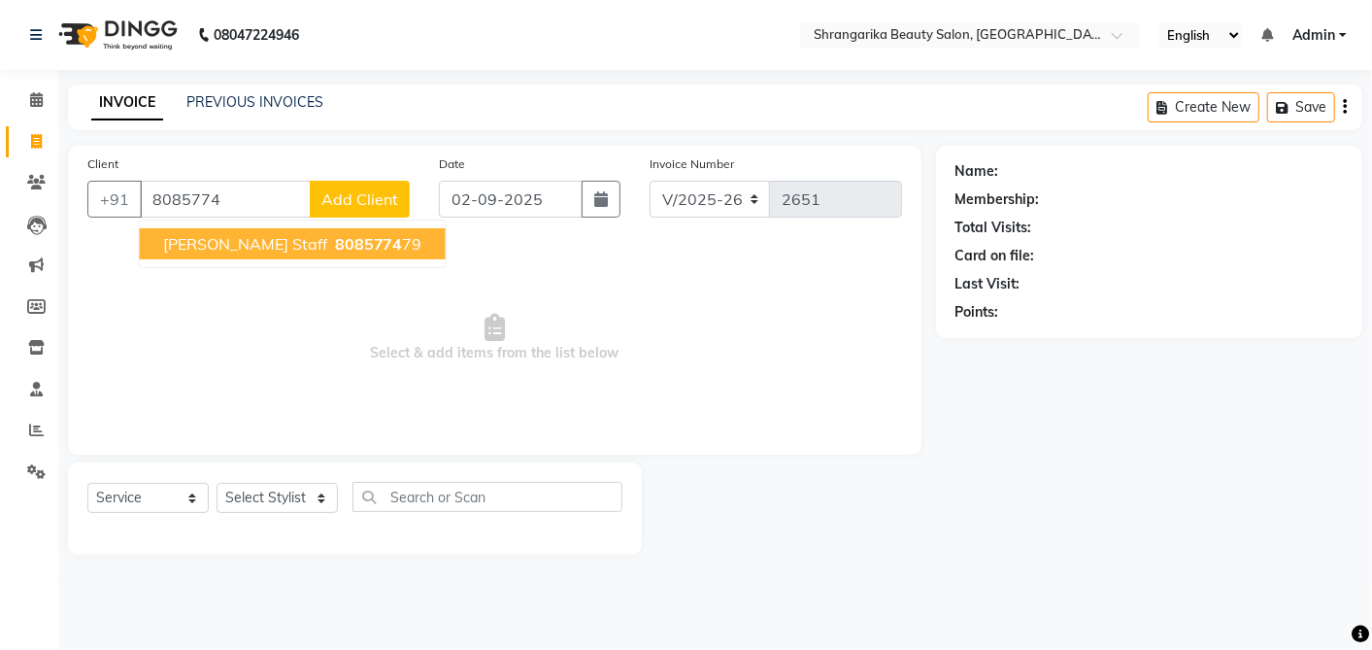
click at [335, 238] on span "8085774" at bounding box center [369, 243] width 68 height 19
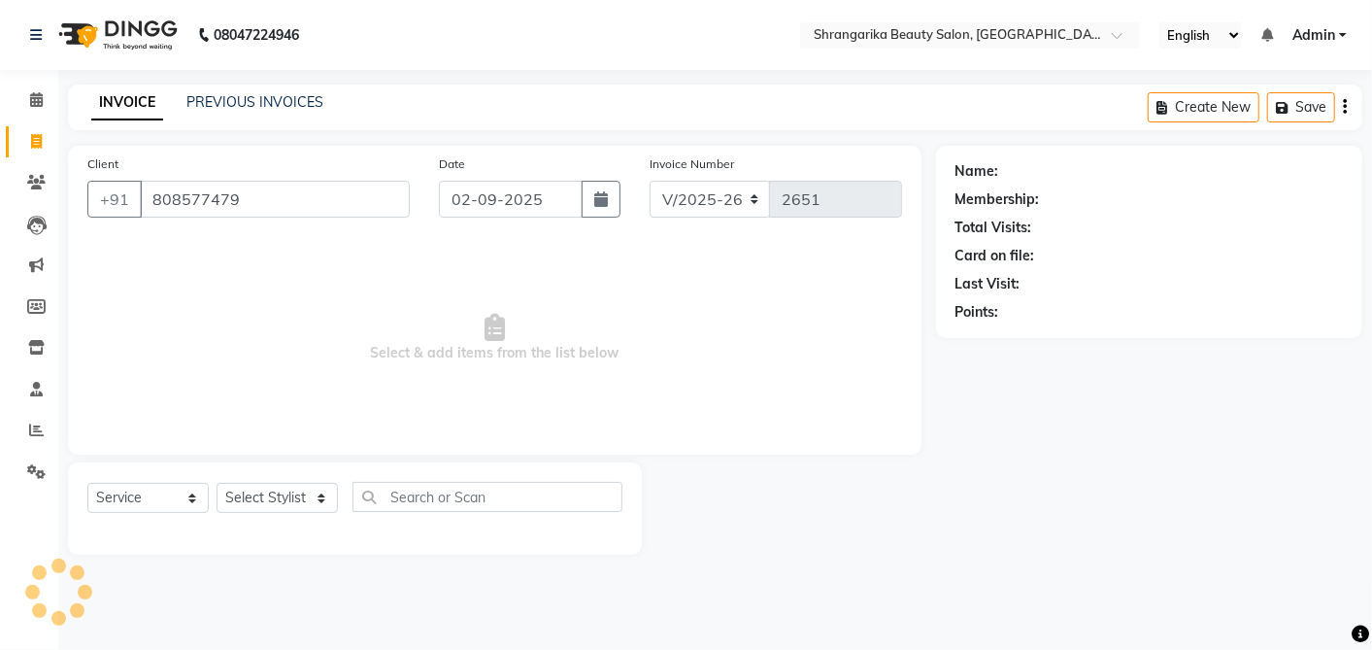
type input "808577479"
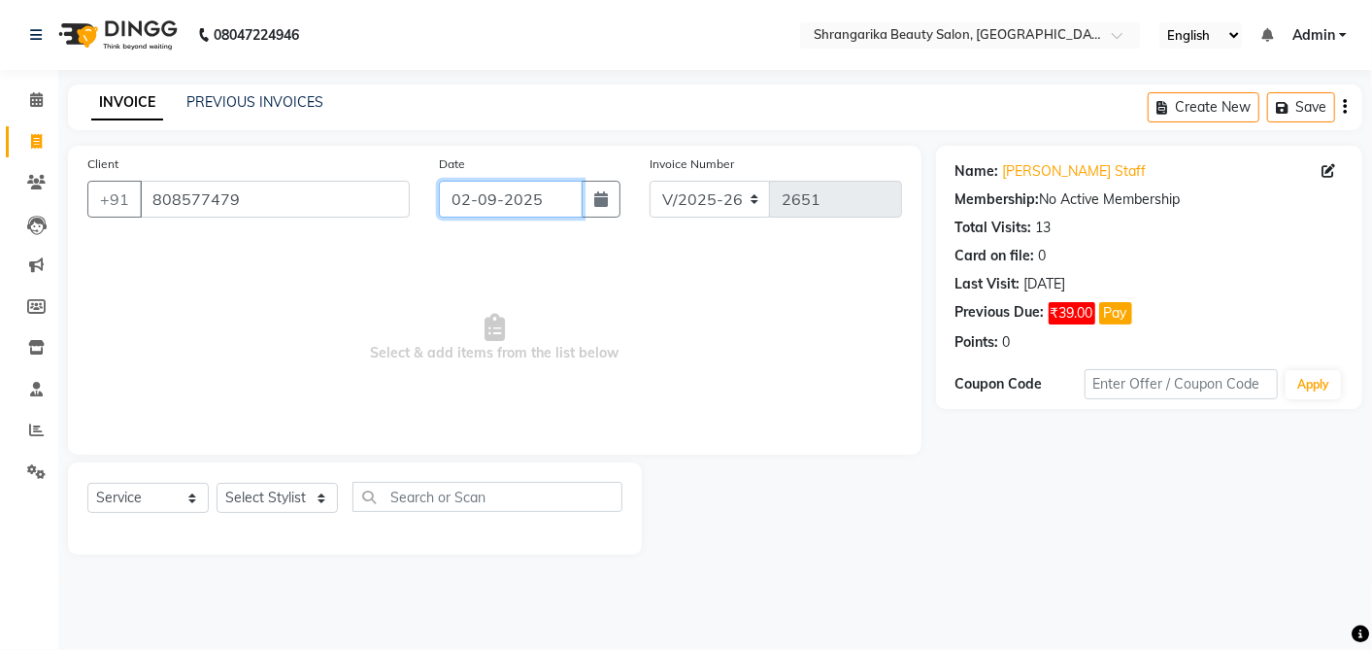
click at [506, 199] on input "02-09-2025" at bounding box center [511, 199] width 144 height 37
select select "9"
select select "2025"
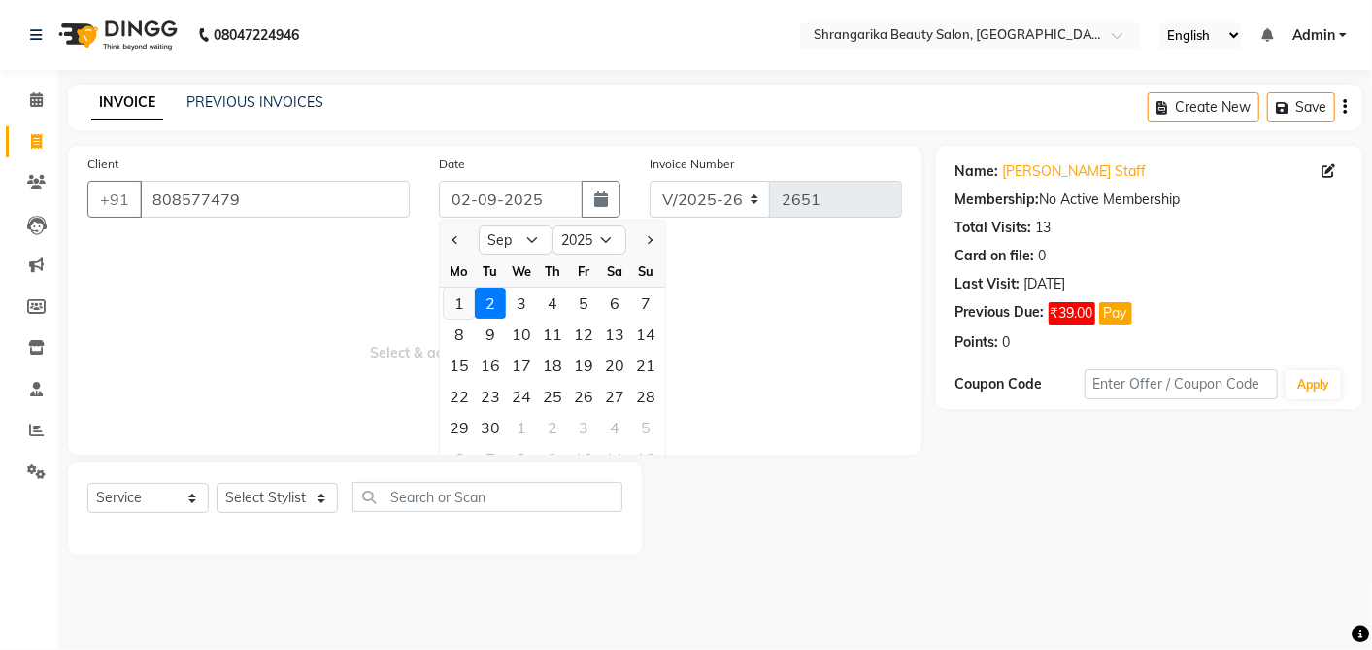
click at [468, 304] on div "1" at bounding box center [459, 302] width 31 height 31
type input "01-09-2025"
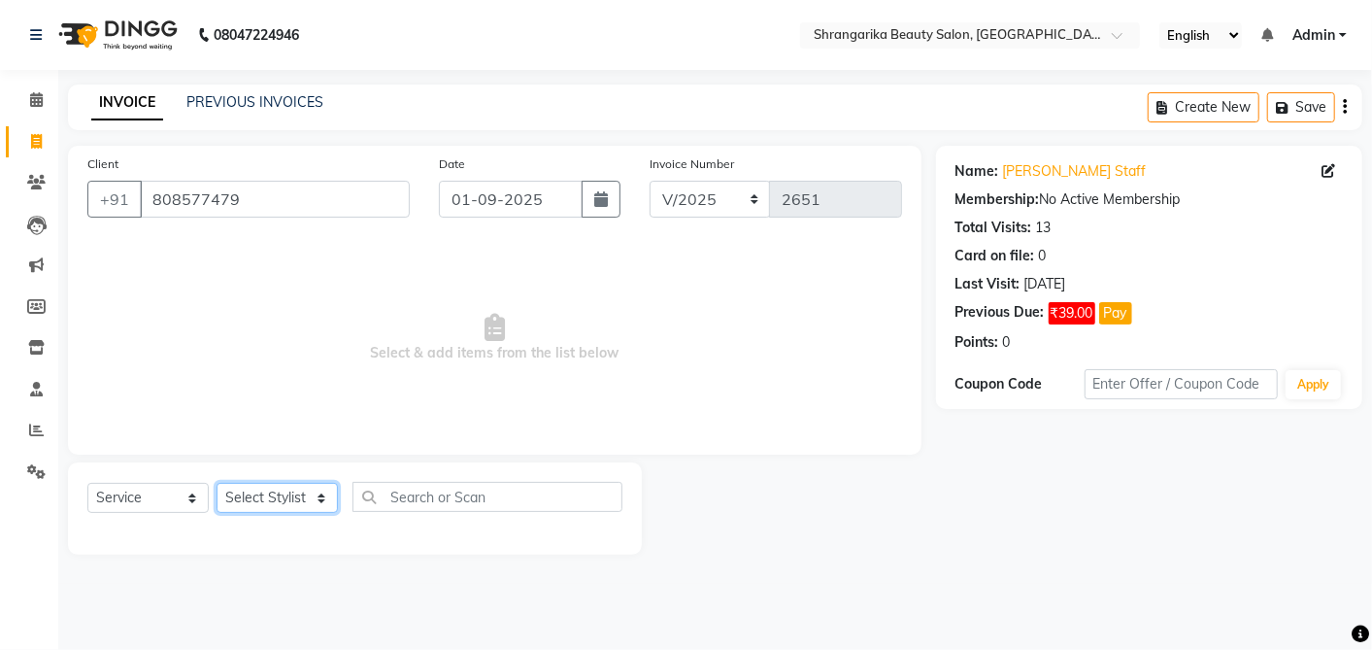
click at [296, 501] on select "Select Stylist aarti ANJALI Anuja Shukla LALITA MANISHA Bhabhi muskan OTHER Par…" at bounding box center [277, 498] width 121 height 30
select select "32878"
click at [217, 483] on select "Select Stylist aarti ANJALI Anuja Shukla LALITA MANISHA Bhabhi muskan OTHER Par…" at bounding box center [277, 498] width 121 height 30
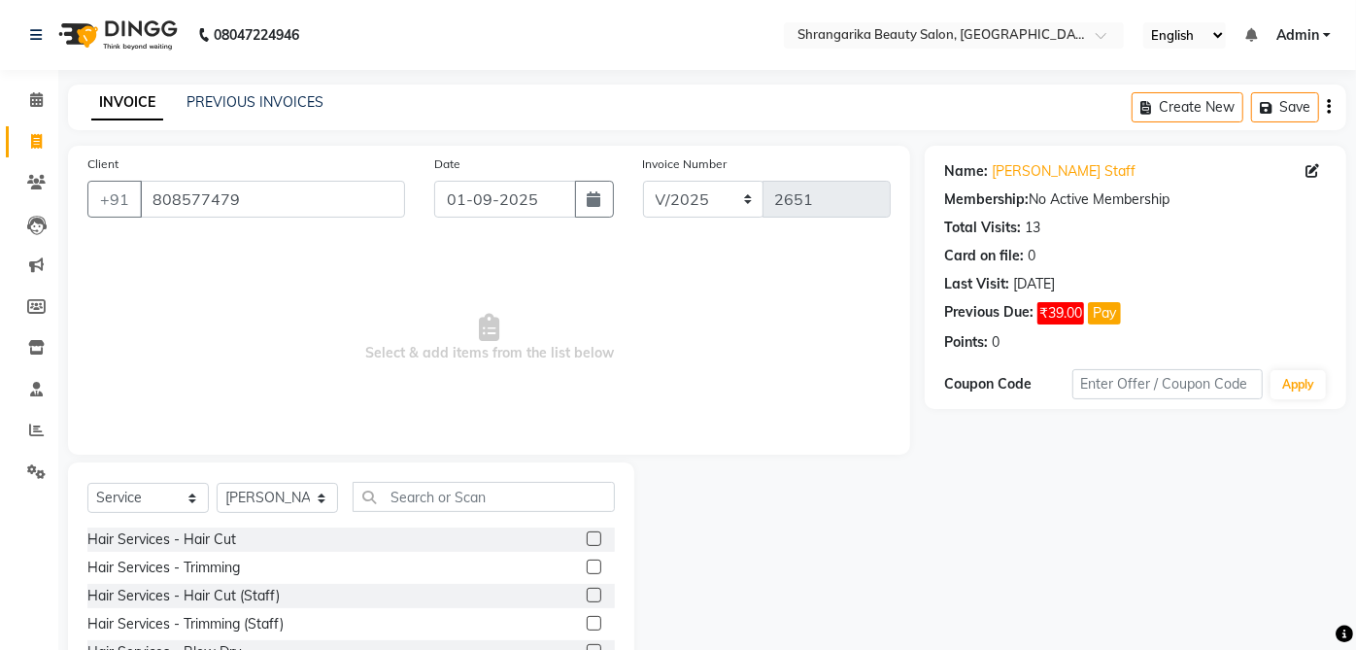
drag, startPoint x: 399, startPoint y: 511, endPoint x: 419, endPoint y: 505, distance: 20.3
click at [419, 505] on div "Select Service Product Membership Package Voucher Prepaid Gift Card Select Styl…" at bounding box center [350, 505] width 527 height 46
click at [419, 505] on input "text" at bounding box center [484, 497] width 262 height 30
drag, startPoint x: 160, startPoint y: 502, endPoint x: 154, endPoint y: 332, distance: 170.1
click at [154, 332] on div "Client +91 808577479 Date 01-09-2025 Invoice Number V/2025 V/2025-26 2651 Selec…" at bounding box center [488, 447] width 871 height 603
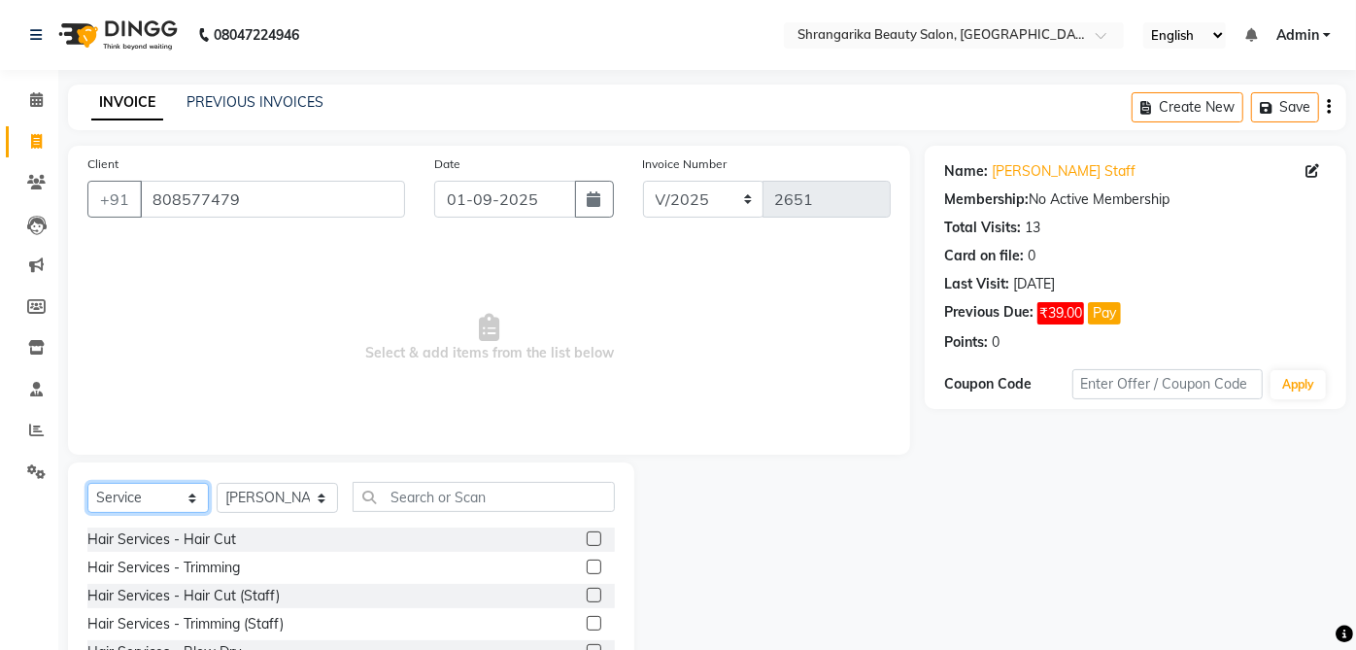
select select "product"
click at [87, 483] on select "Select Service Product Membership Package Voucher Prepaid Gift Card" at bounding box center [147, 498] width 121 height 30
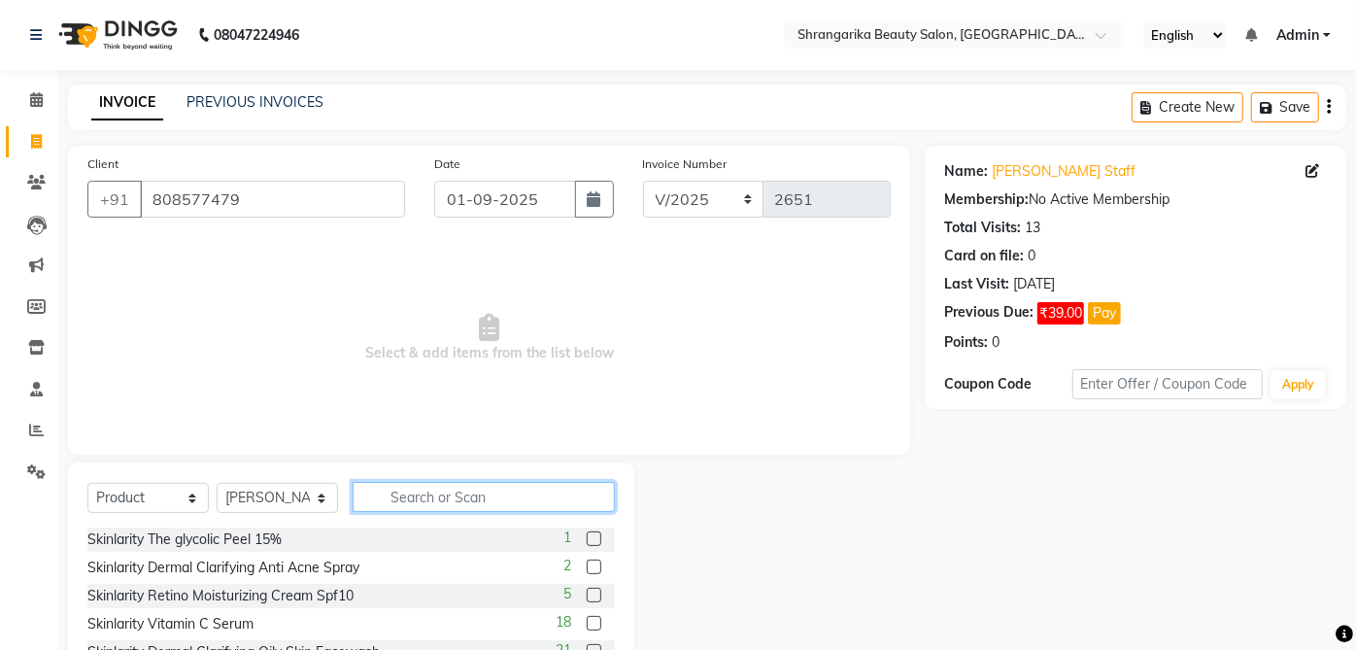
click at [401, 493] on input "text" at bounding box center [484, 497] width 262 height 30
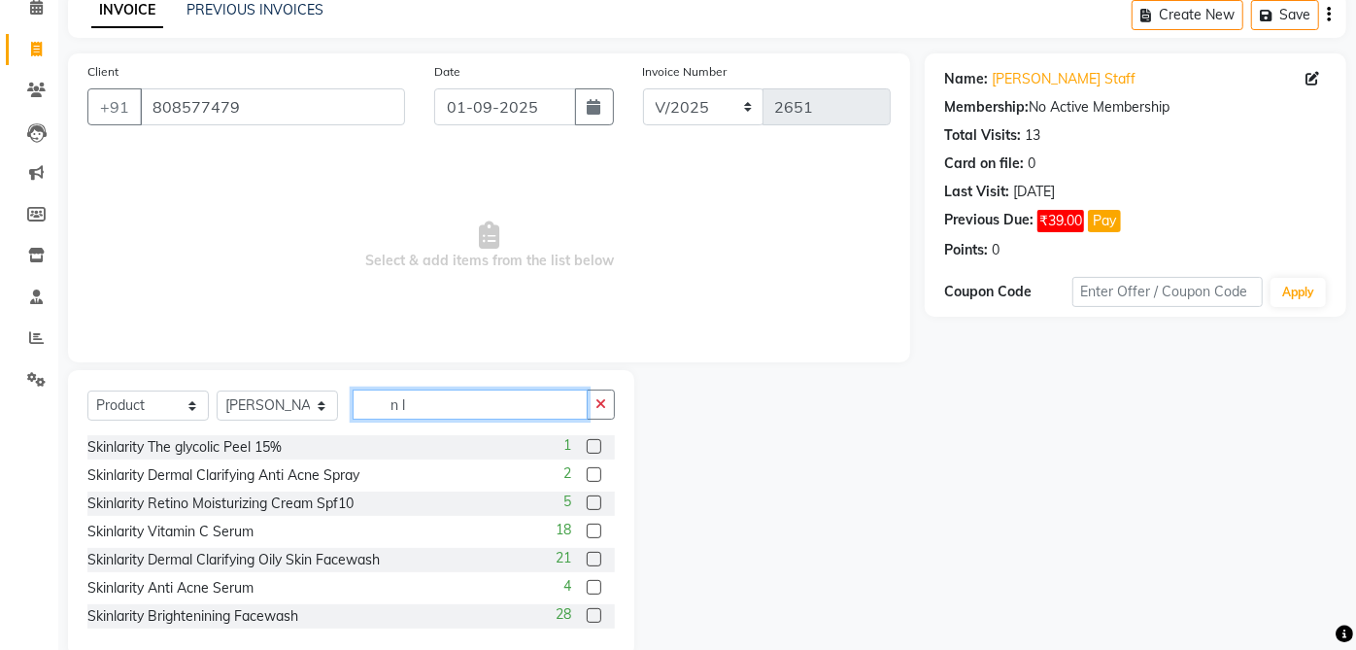
scroll to position [127, 0]
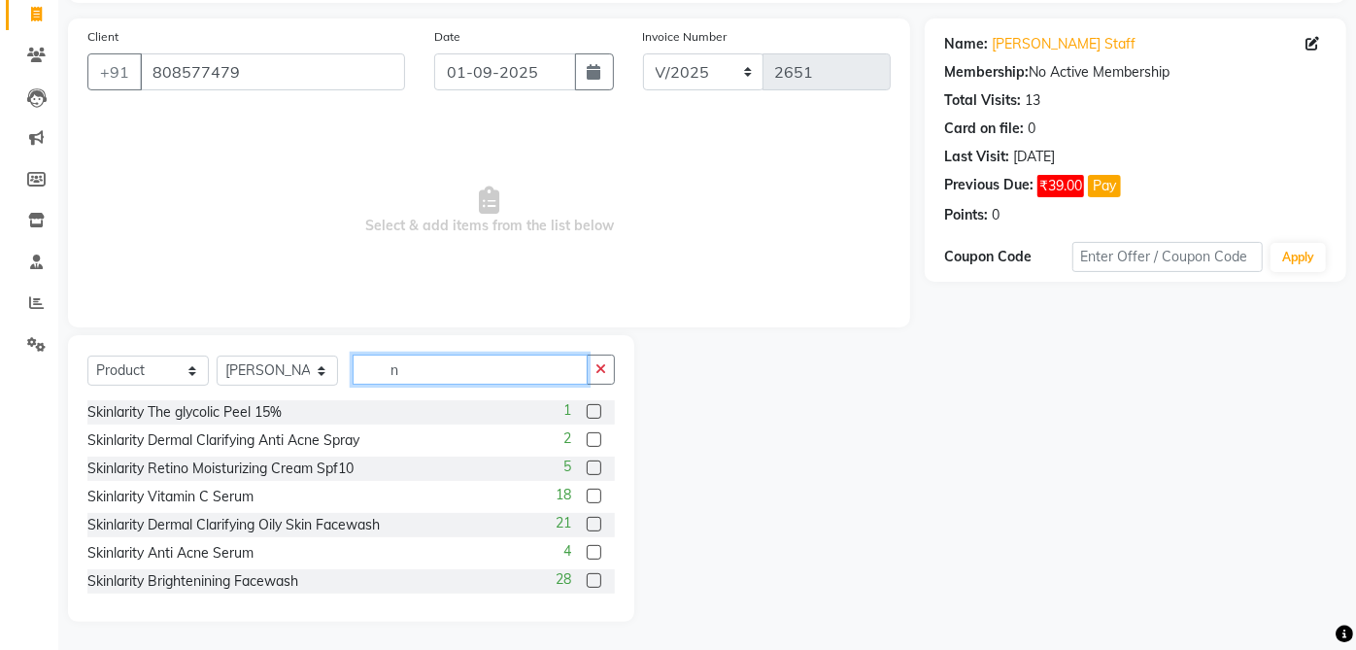
type input "n"
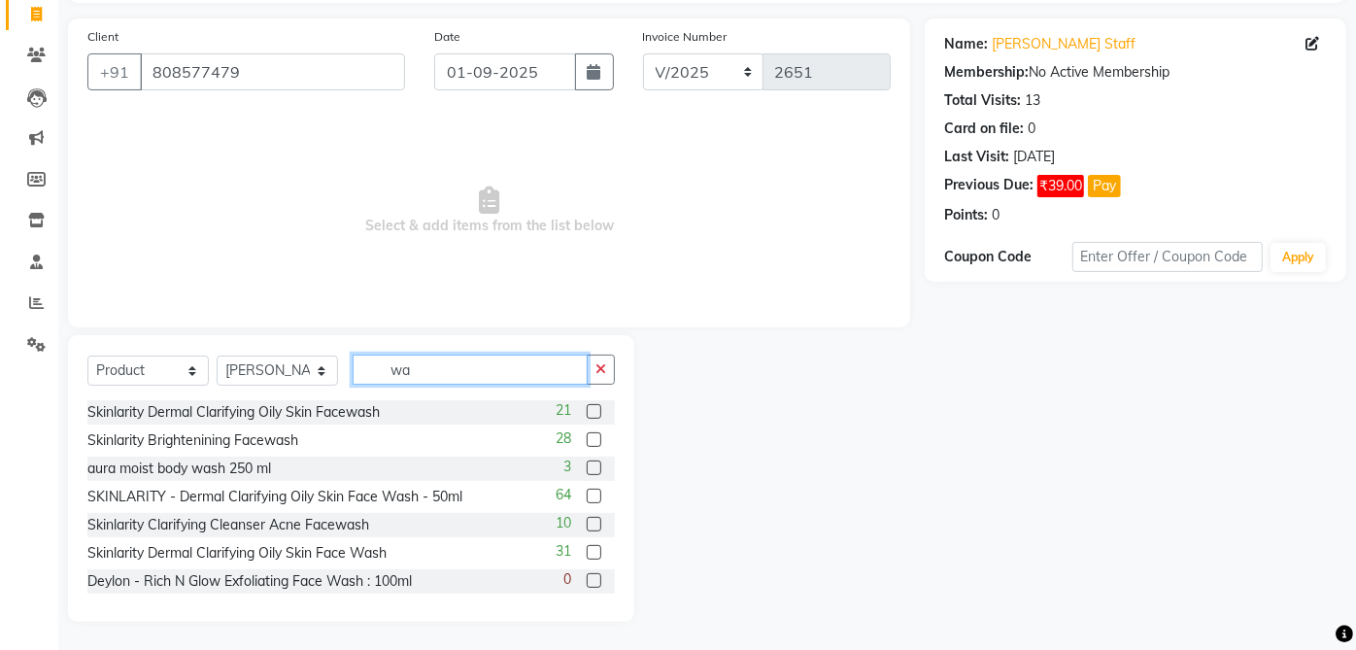
type input "w"
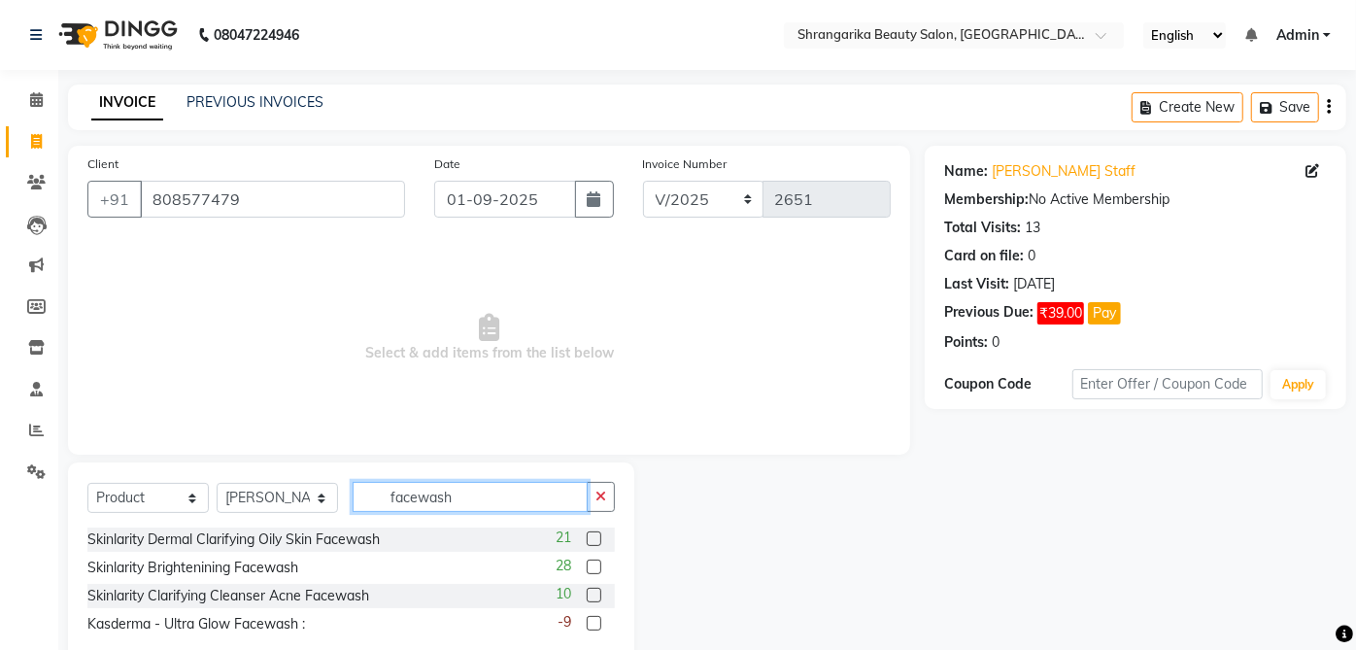
scroll to position [46, 0]
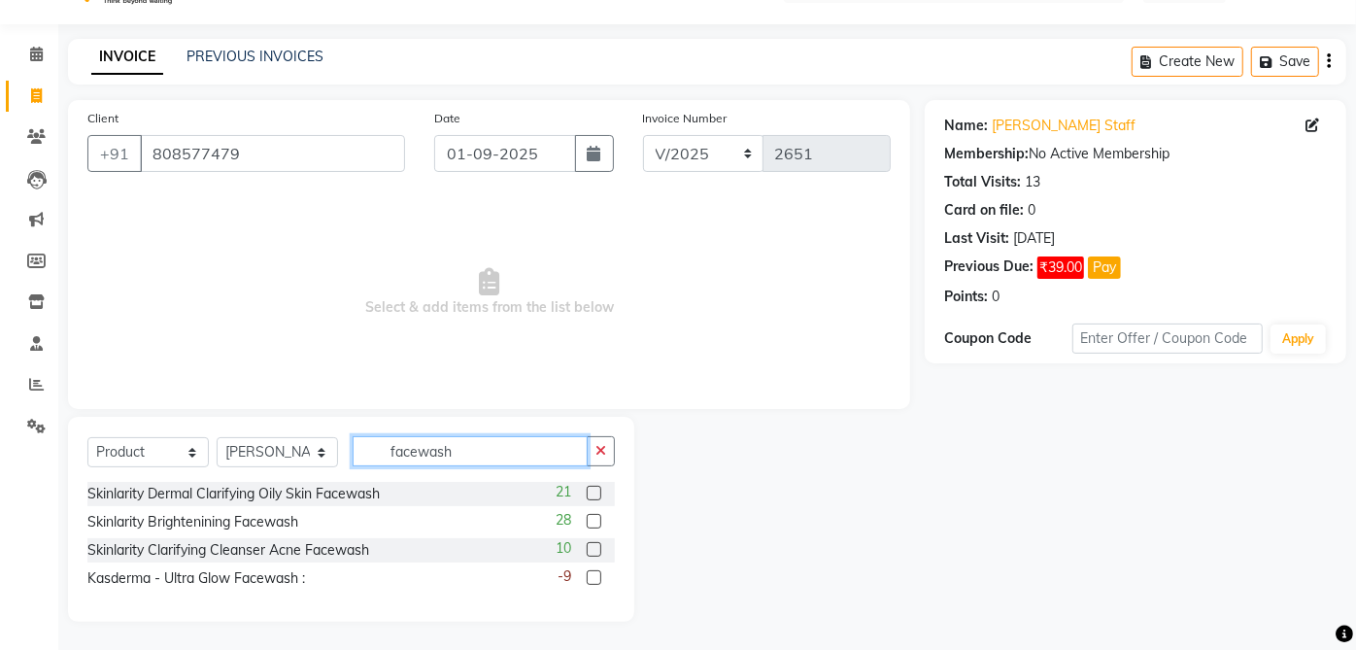
type input "facewash"
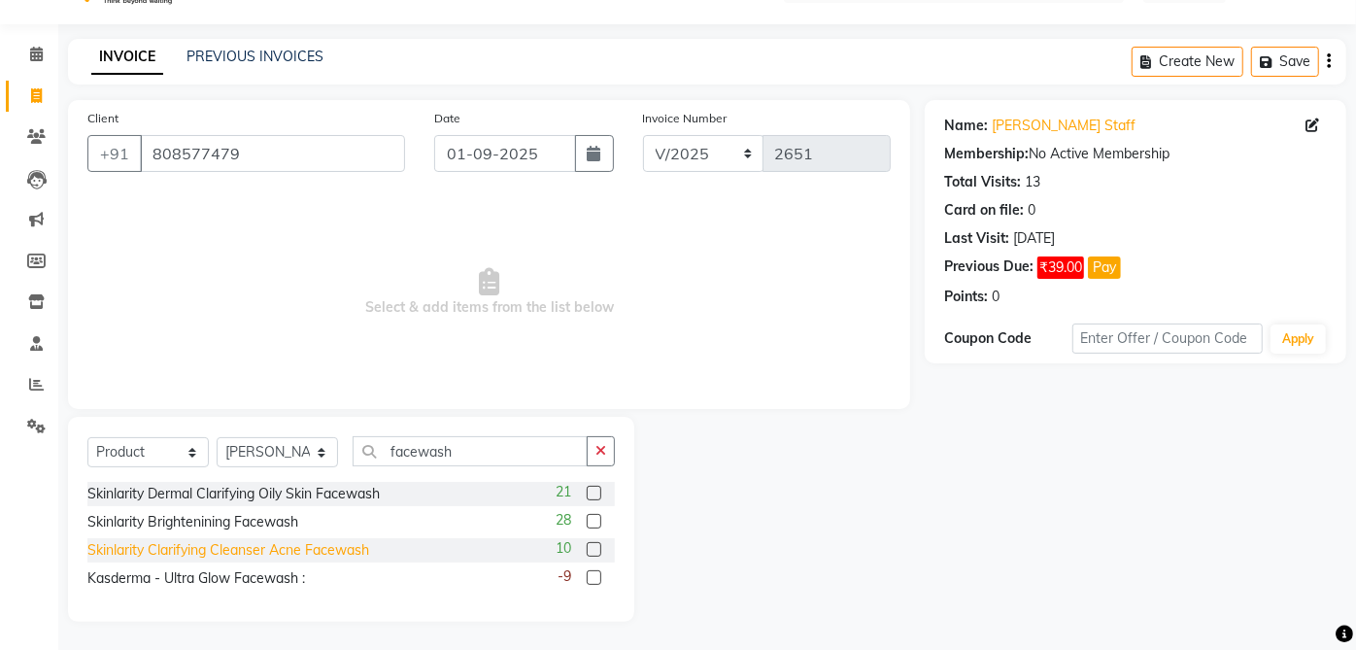
click at [342, 545] on div "Skinlarity Clarifying Cleanser Acne Facewash" at bounding box center [228, 550] width 282 height 20
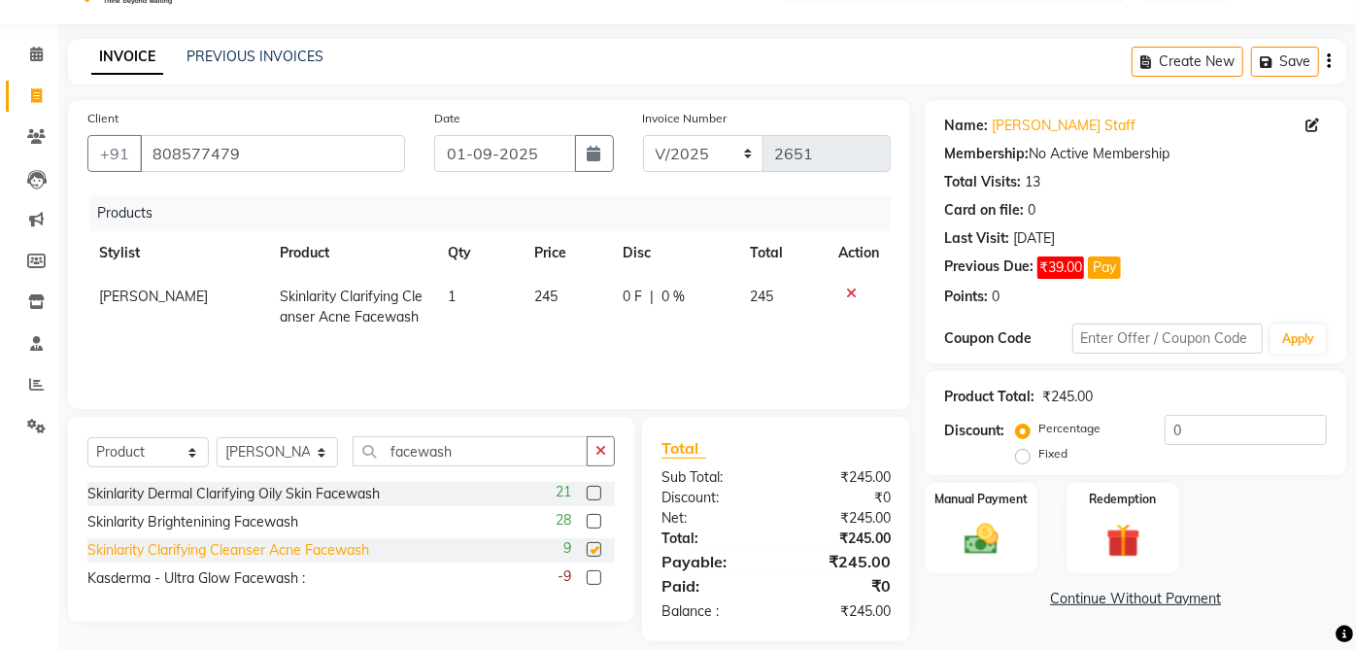
checkbox input "false"
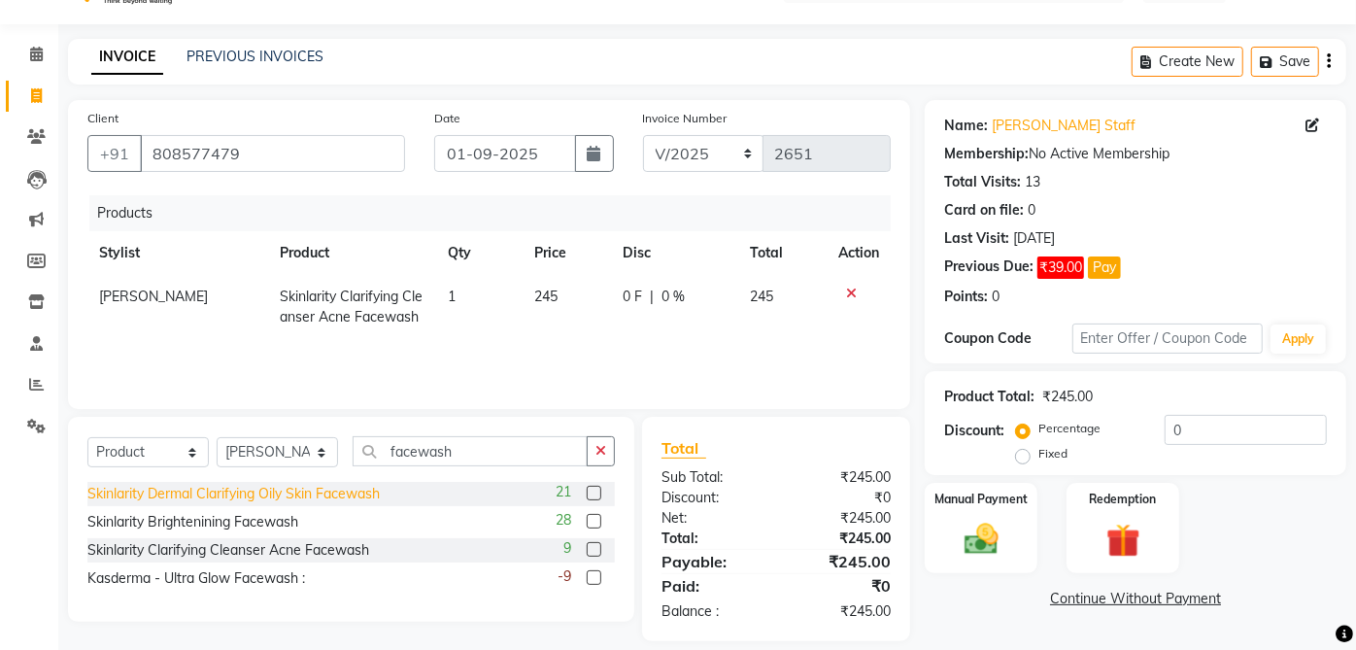
click at [375, 499] on div "Skinlarity Dermal Clarifying Oily Skin Facewash" at bounding box center [233, 494] width 292 height 20
checkbox input "false"
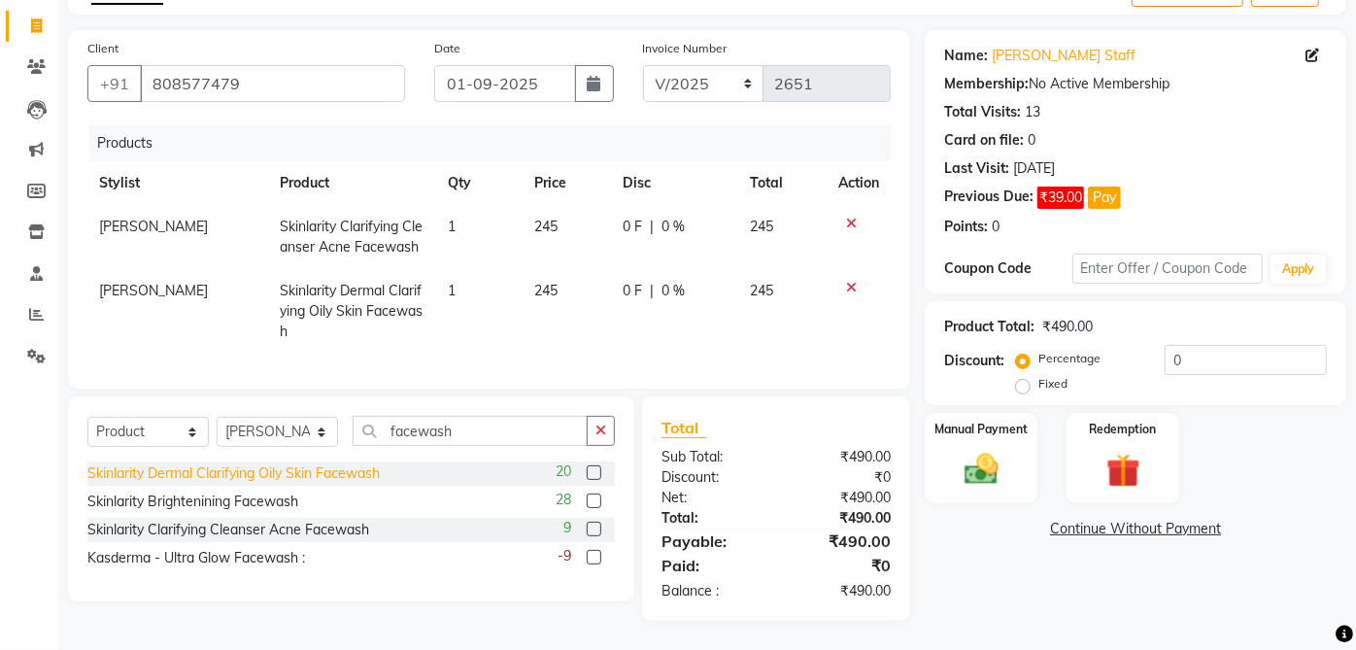
scroll to position [131, 0]
click at [289, 508] on div "Skinlarity Brightenining Facewash" at bounding box center [192, 501] width 211 height 20
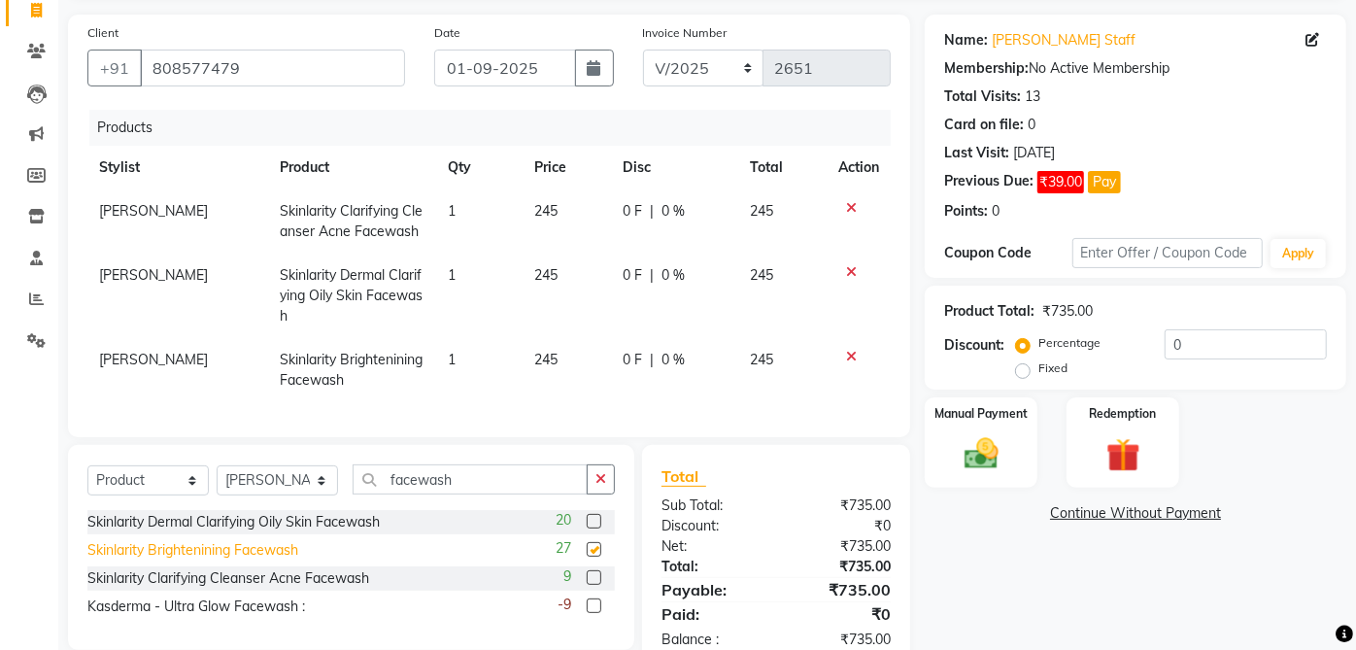
checkbox input "false"
click at [848, 273] on icon at bounding box center [851, 272] width 11 height 14
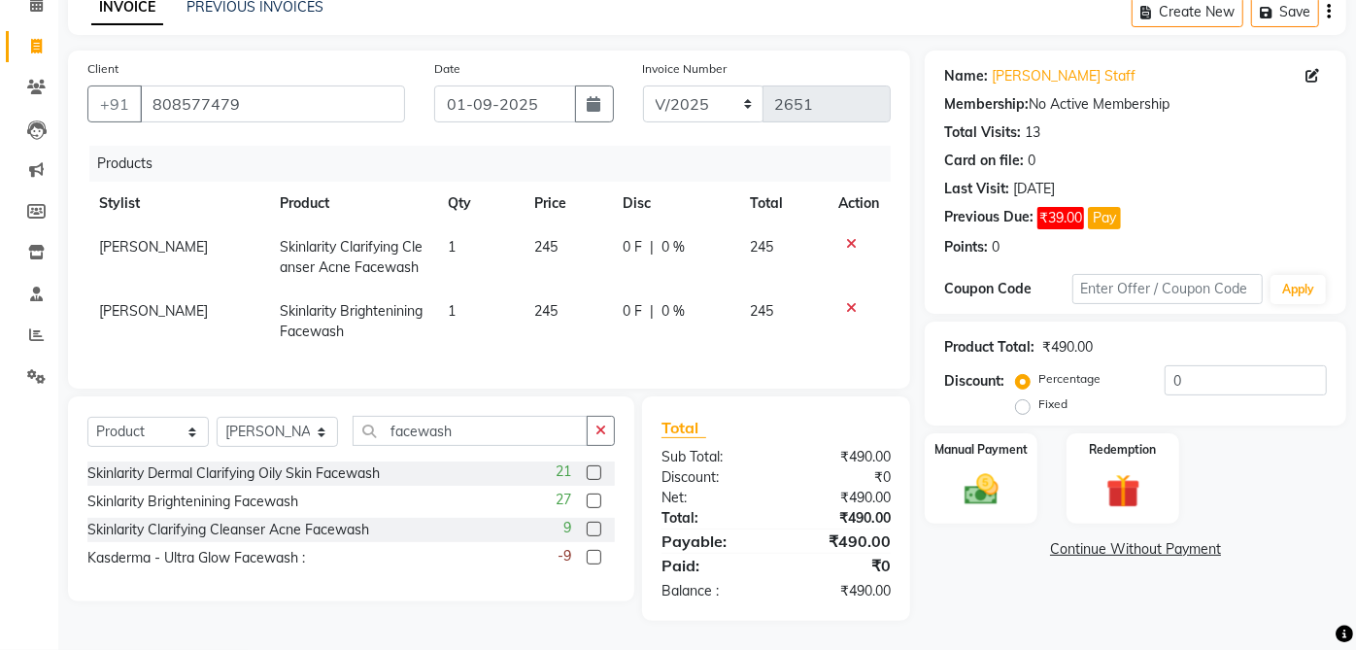
click at [850, 237] on icon at bounding box center [851, 244] width 11 height 14
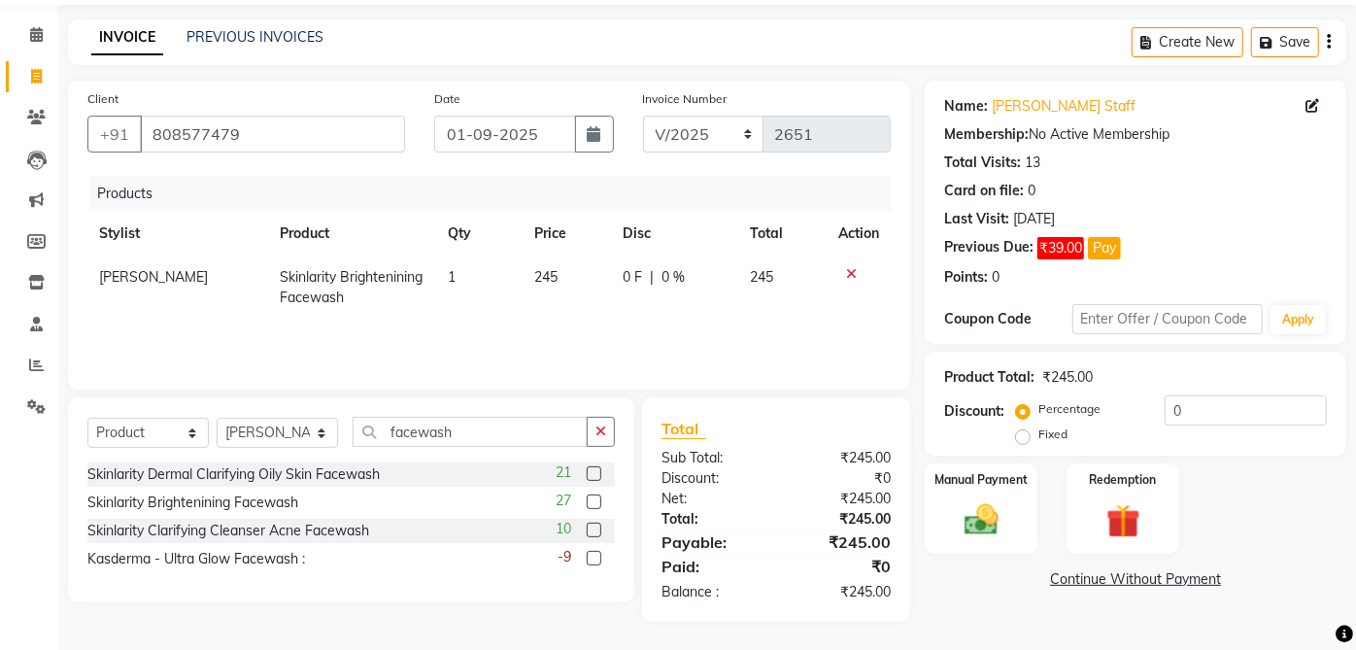
click at [549, 277] on span "245" at bounding box center [545, 276] width 23 height 17
select select "32878"
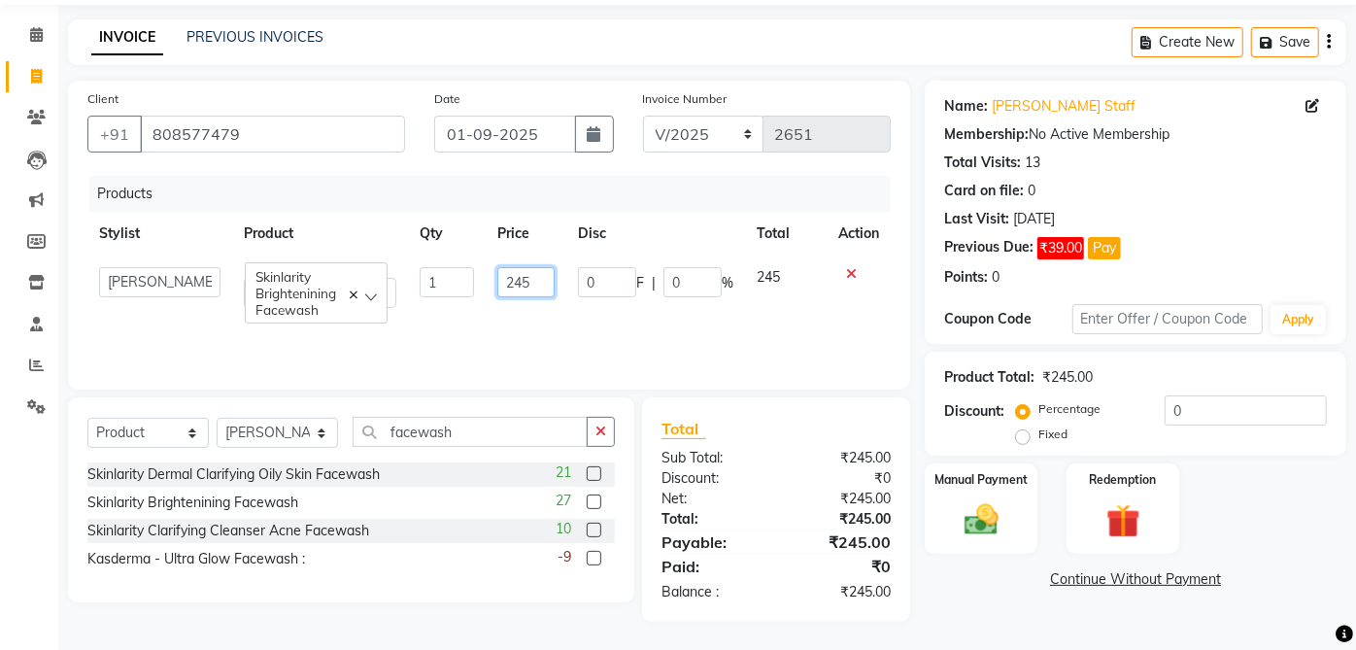
click at [540, 280] on input "245" at bounding box center [526, 282] width 58 height 30
type input "299"
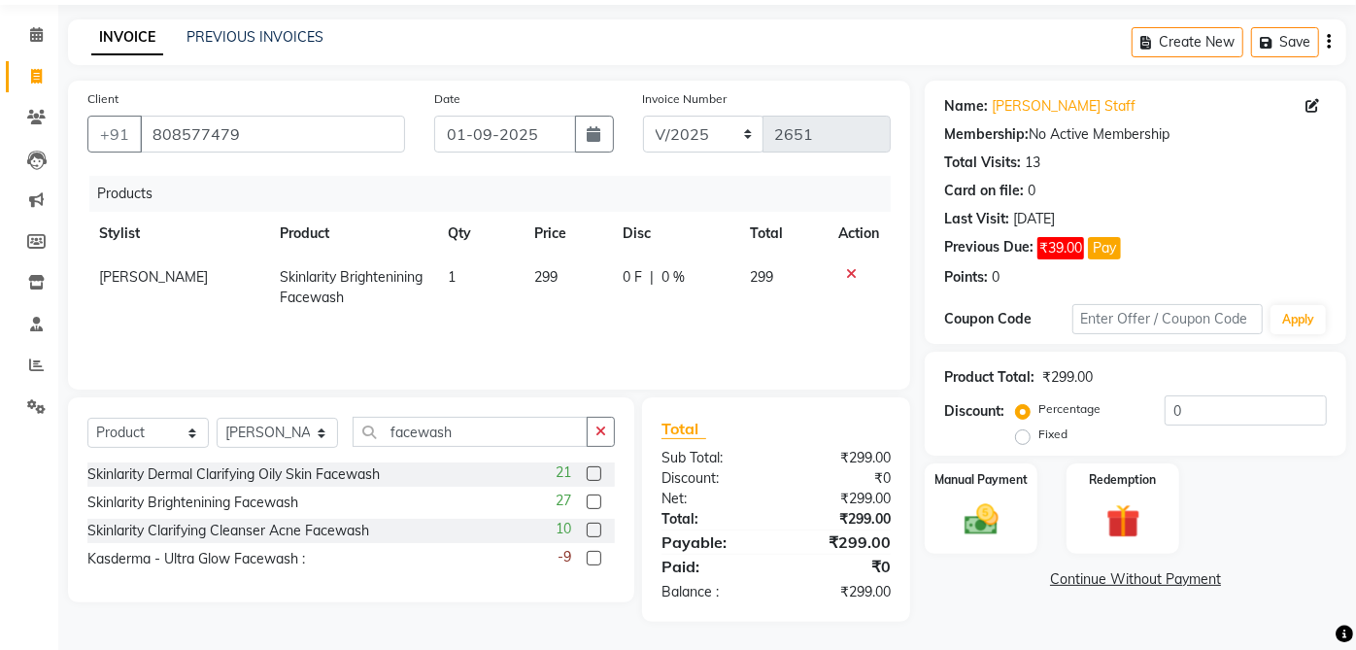
click at [687, 283] on div "0 F | 0 %" at bounding box center [675, 277] width 104 height 20
select select "32878"
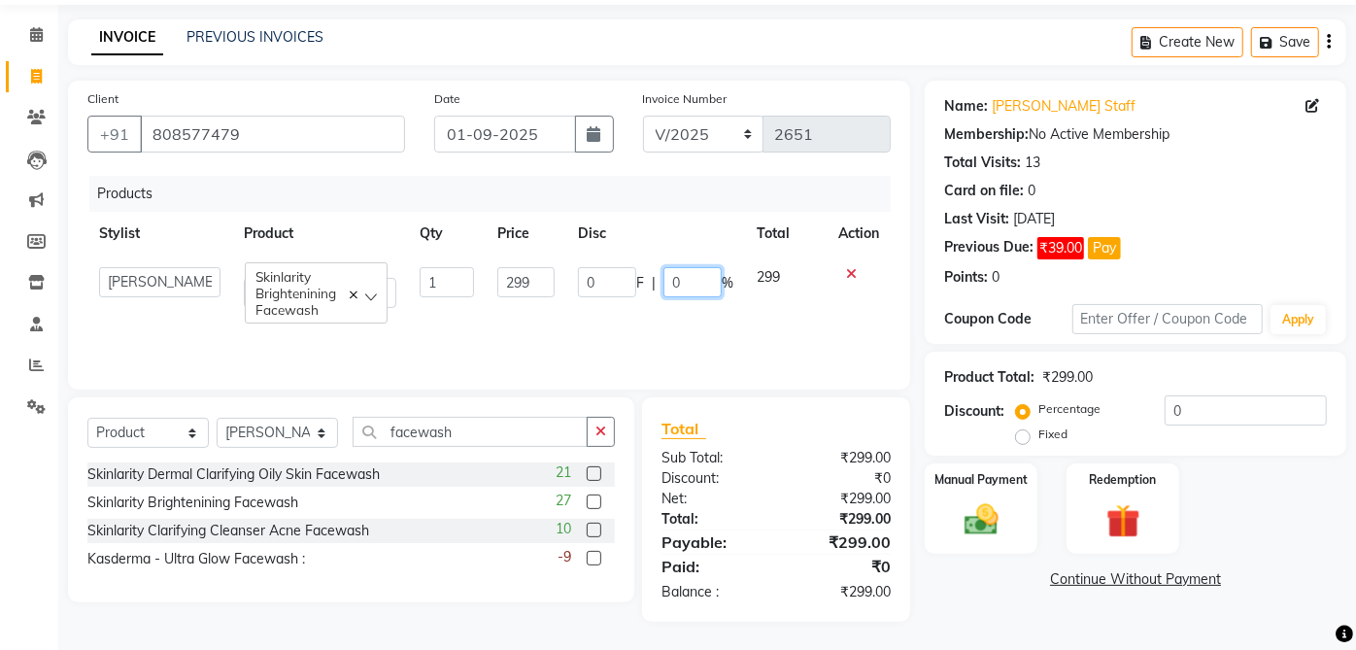
click at [687, 283] on input "0" at bounding box center [692, 282] width 58 height 30
type input "10"
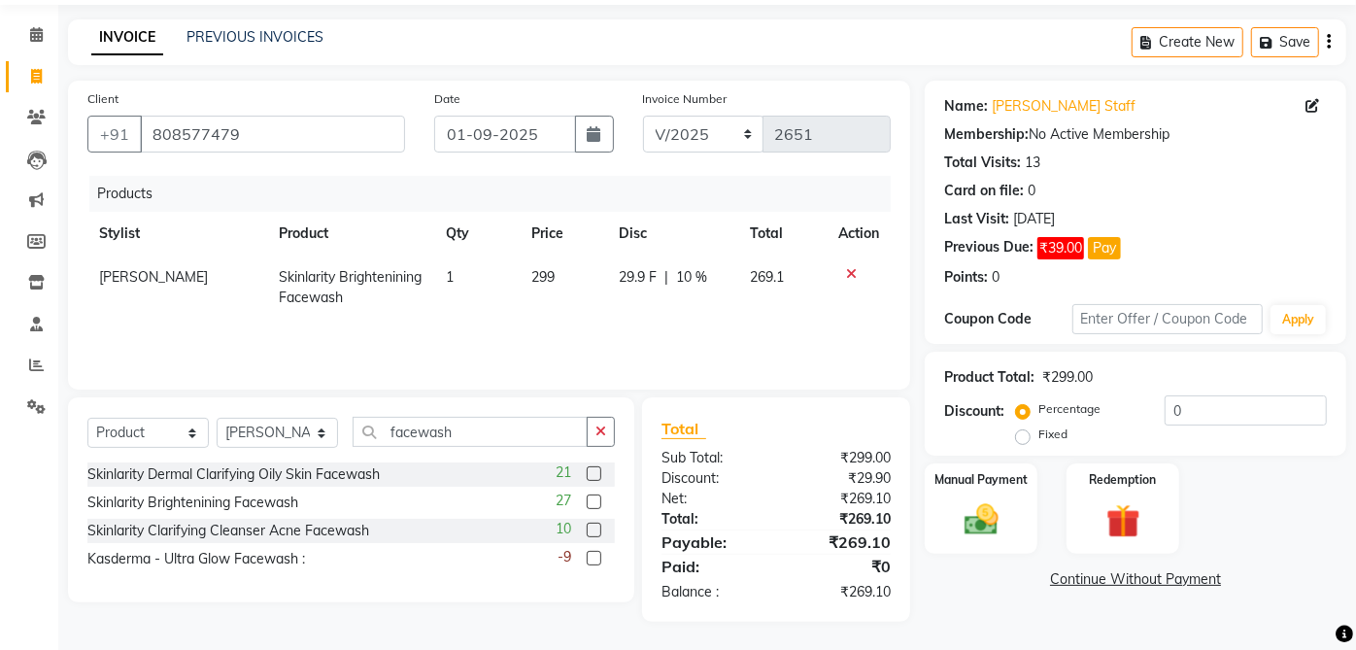
click at [909, 604] on div "Total Sub Total: ₹299.00 Discount: ₹29.90 Net: ₹269.10 Total: ₹269.10 Payable: …" at bounding box center [776, 509] width 268 height 224
click at [639, 287] on td "29.9 F | 10 %" at bounding box center [673, 287] width 132 height 64
select select "32878"
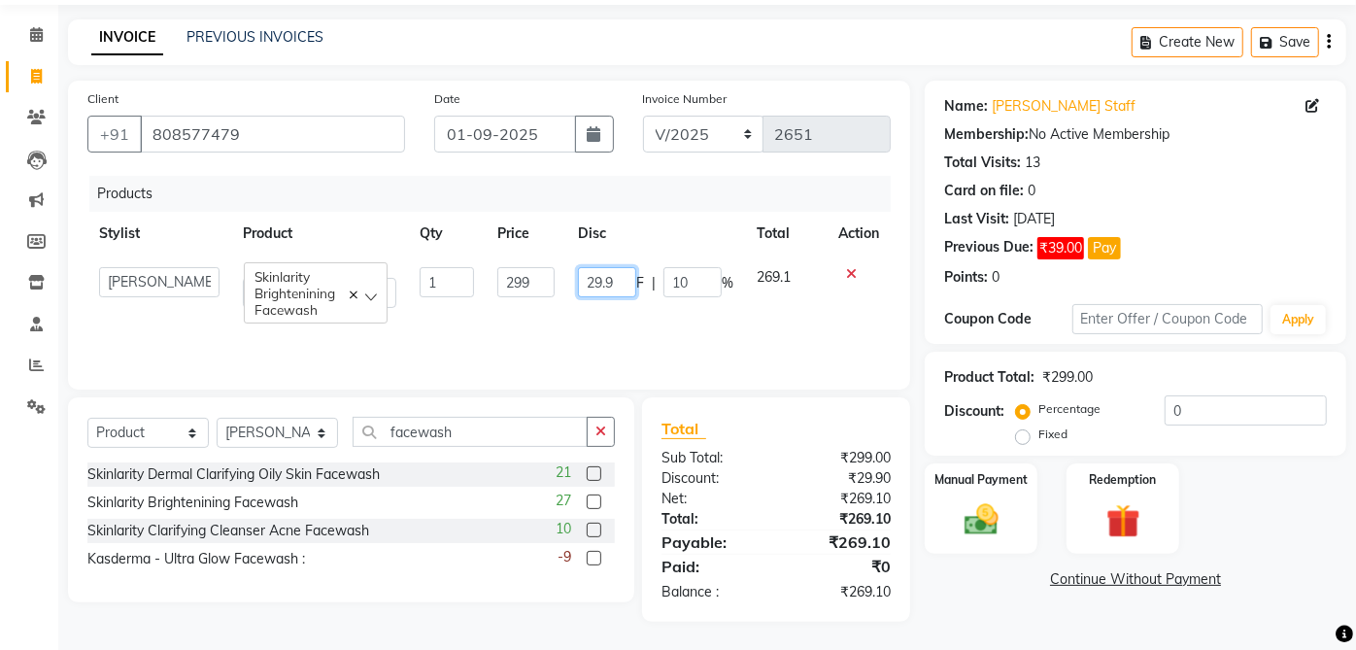
click at [617, 287] on input "29.9" at bounding box center [607, 282] width 58 height 30
type input "2"
type input "30"
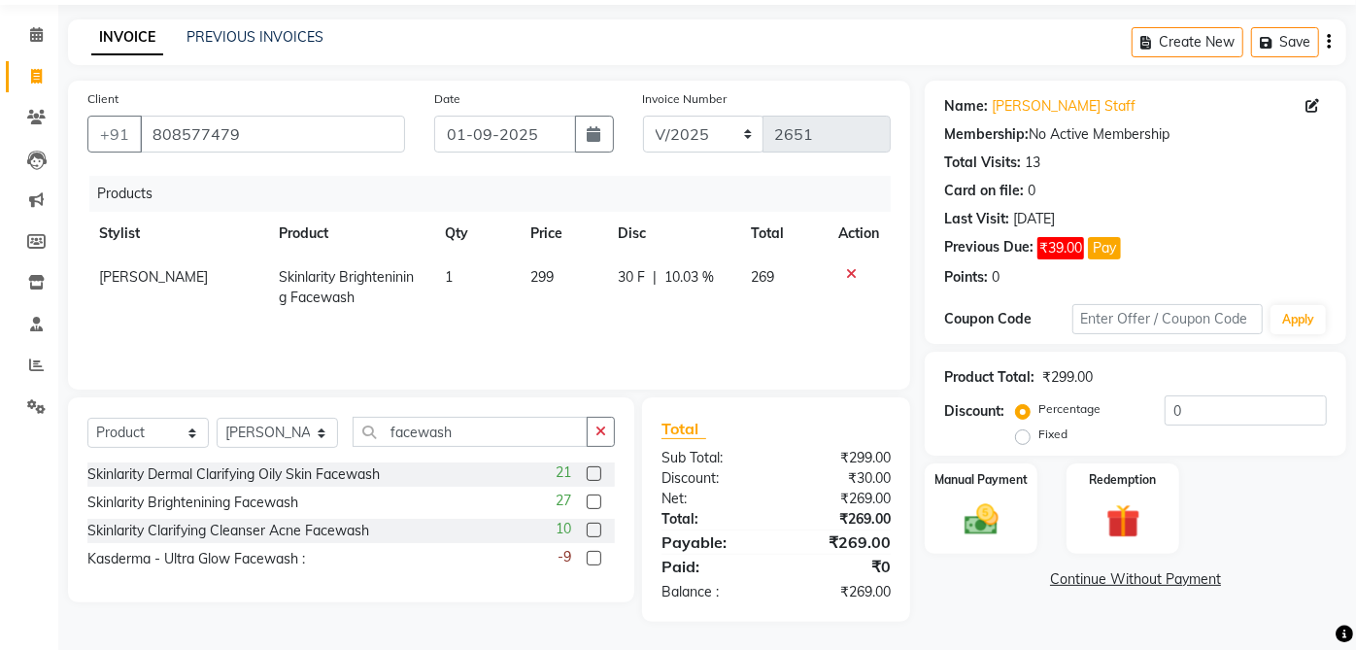
click at [976, 573] on link "Continue Without Payment" at bounding box center [1135, 579] width 414 height 20
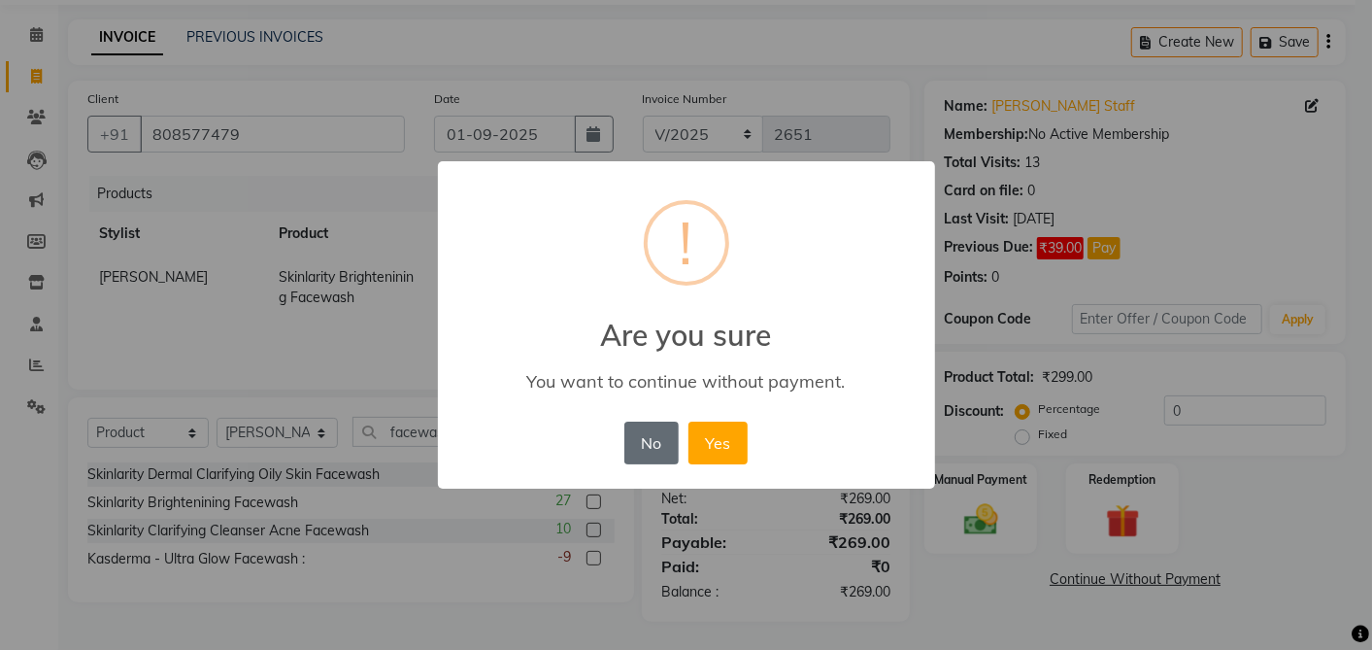
click at [641, 436] on button "No" at bounding box center [651, 443] width 54 height 43
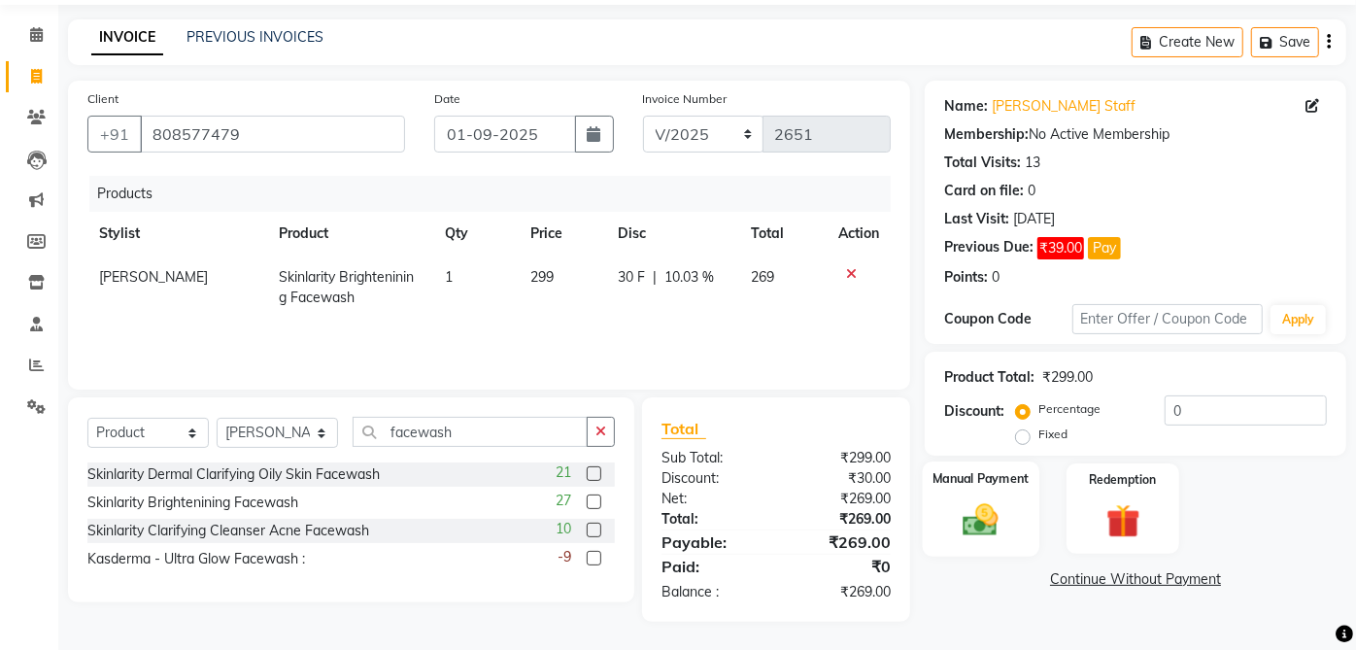
click at [929, 488] on div "Manual Payment" at bounding box center [982, 508] width 118 height 94
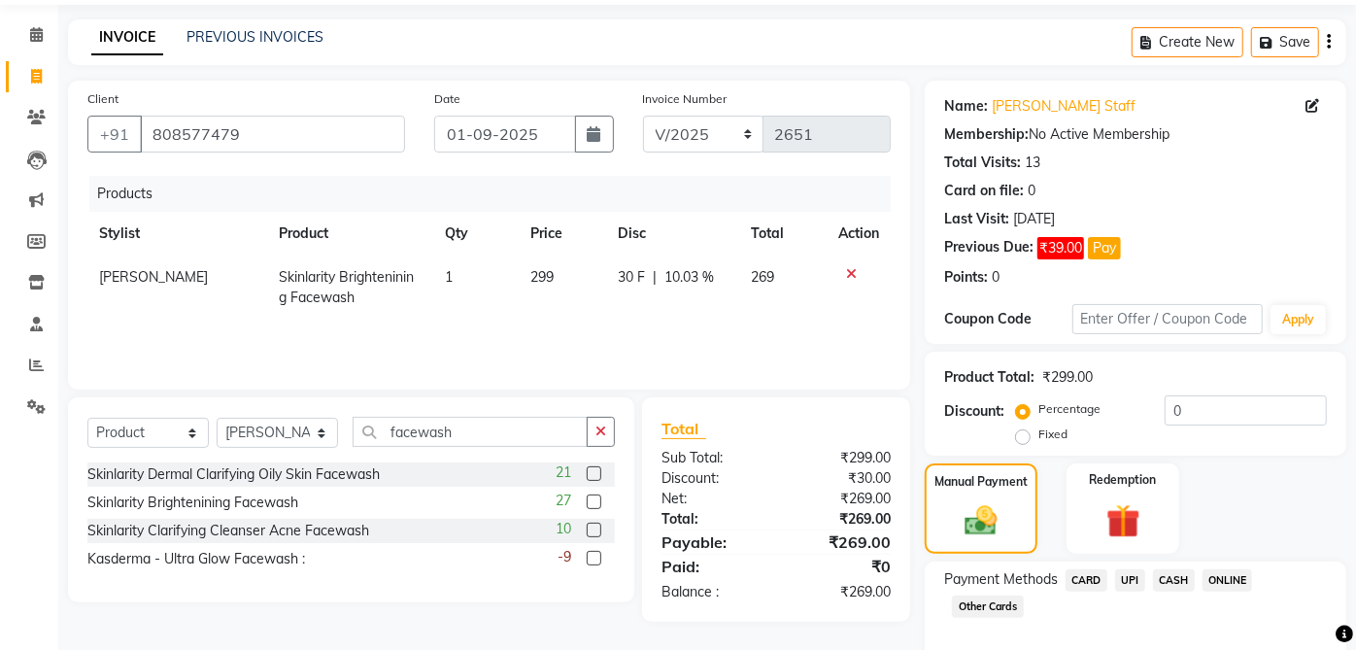
click at [1167, 580] on span "CASH" at bounding box center [1174, 580] width 42 height 22
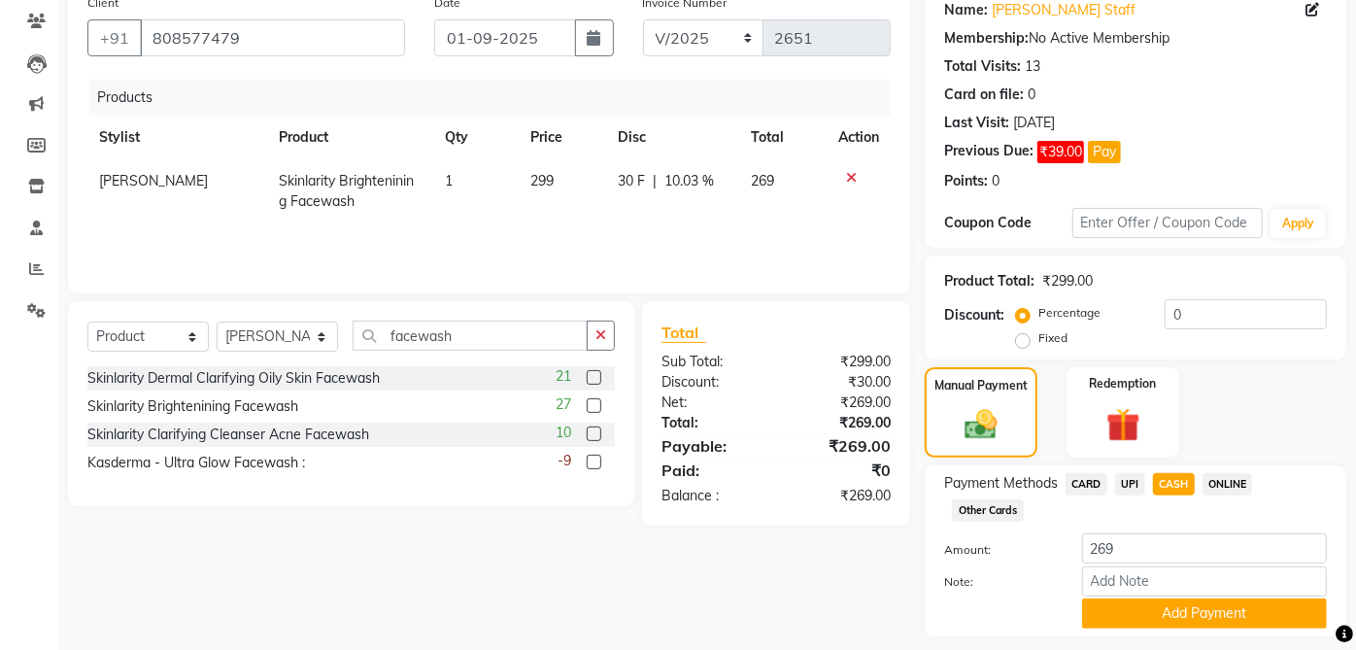
scroll to position [216, 0]
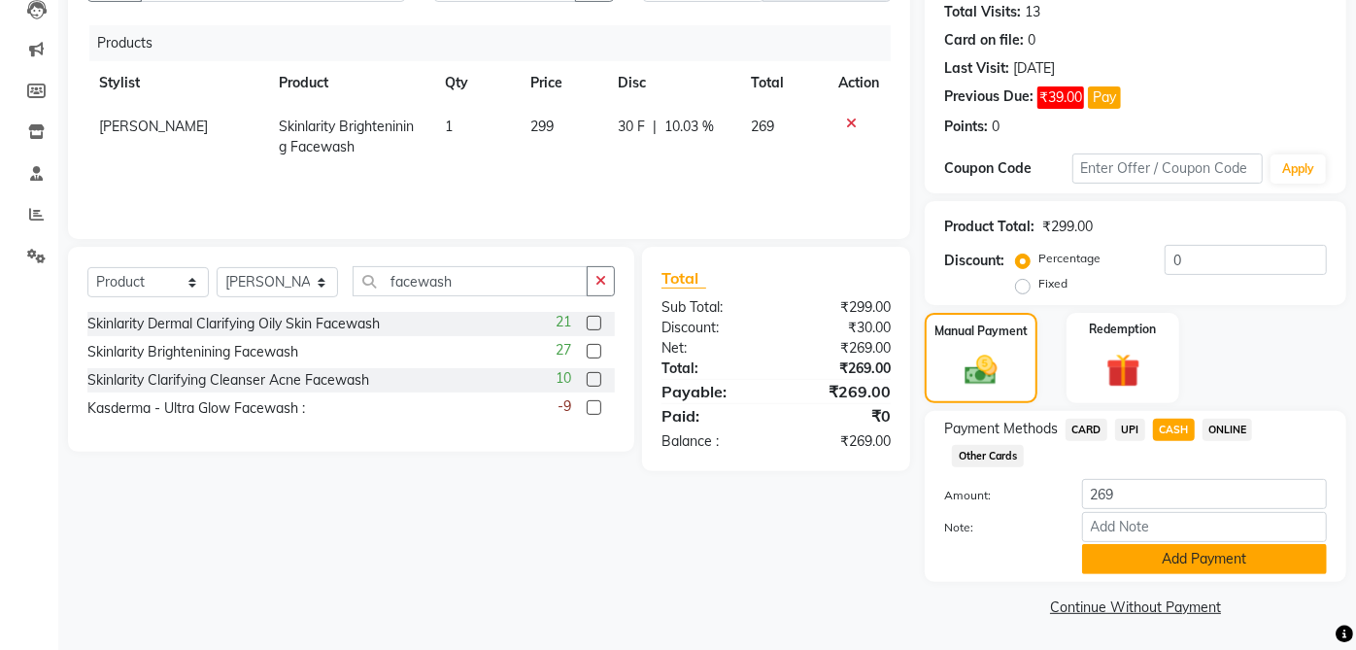
click at [1193, 557] on button "Add Payment" at bounding box center [1204, 559] width 245 height 30
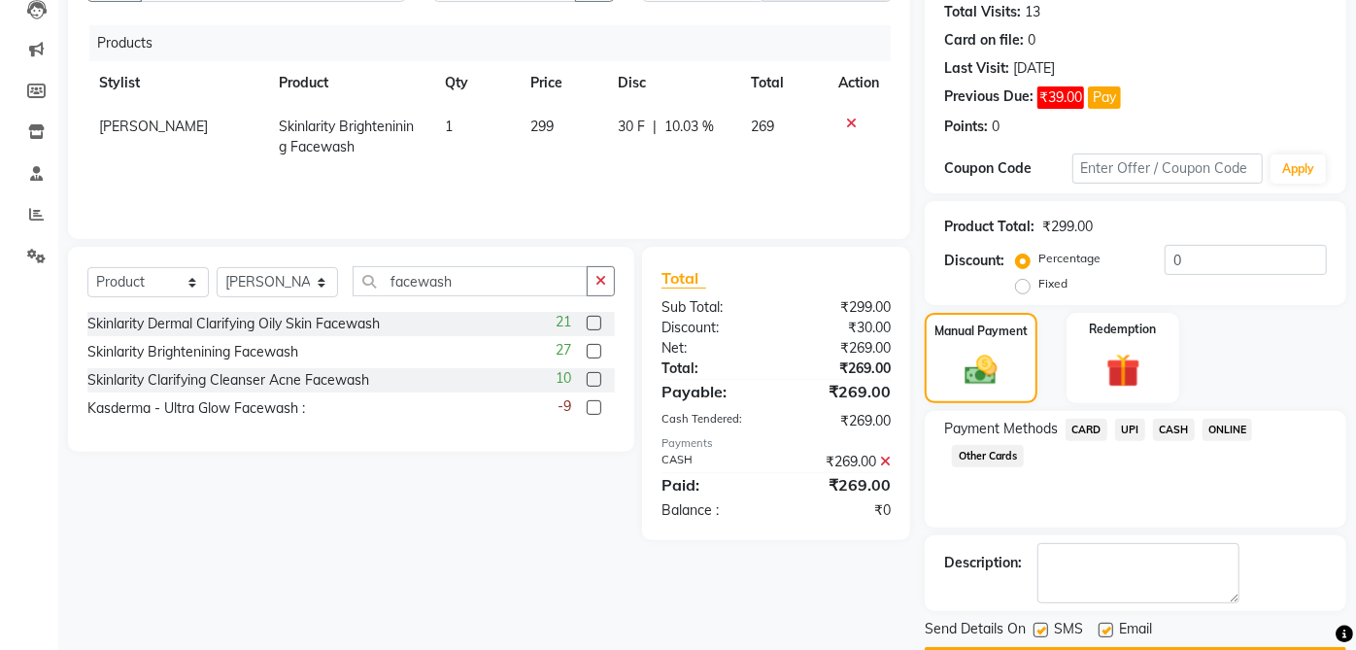
click at [1106, 629] on label at bounding box center [1105, 630] width 15 height 15
click at [1106, 629] on input "checkbox" at bounding box center [1104, 630] width 13 height 13
checkbox input "false"
click at [1041, 628] on label at bounding box center [1040, 630] width 15 height 15
click at [1041, 628] on input "checkbox" at bounding box center [1039, 630] width 13 height 13
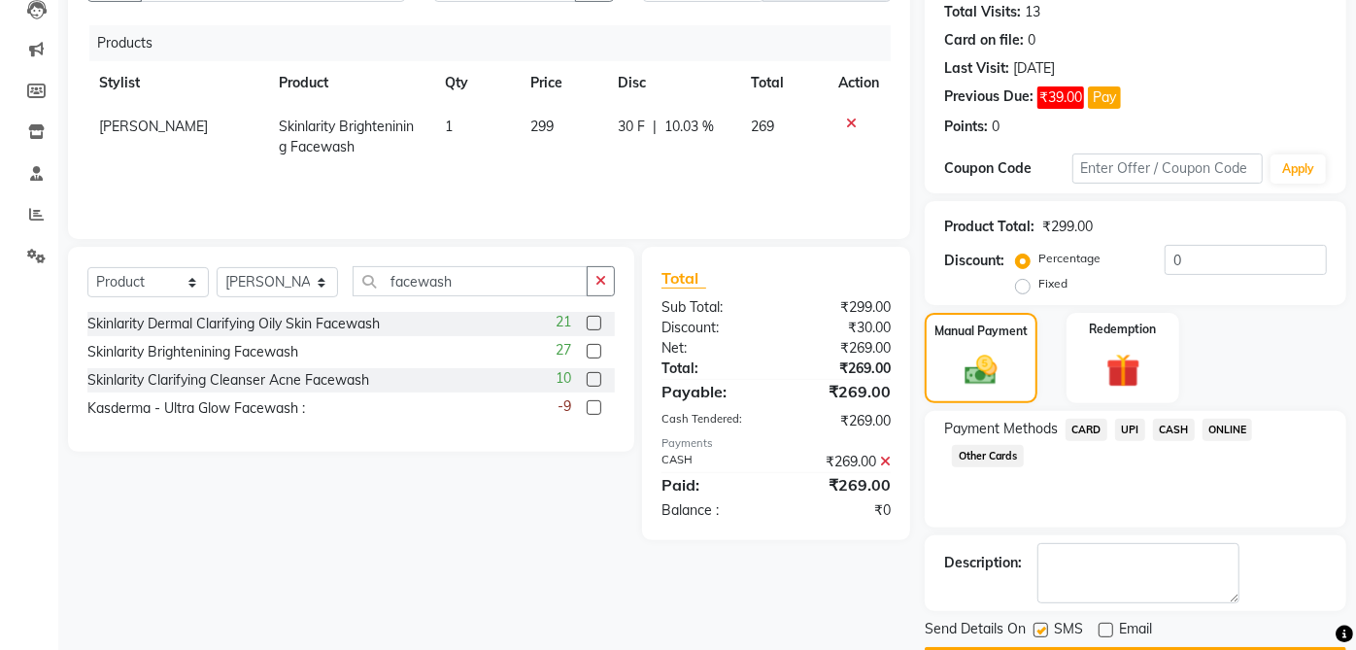
checkbox input "false"
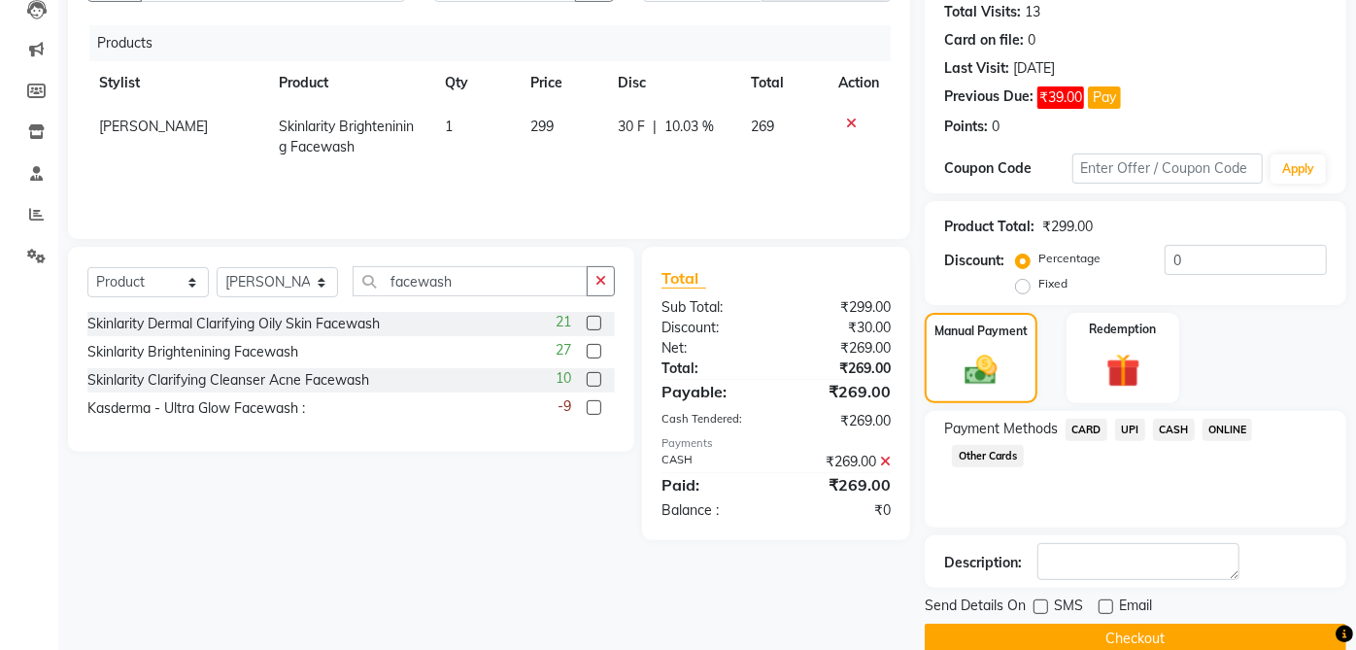
click at [1227, 643] on button "Checkout" at bounding box center [1136, 639] width 422 height 30
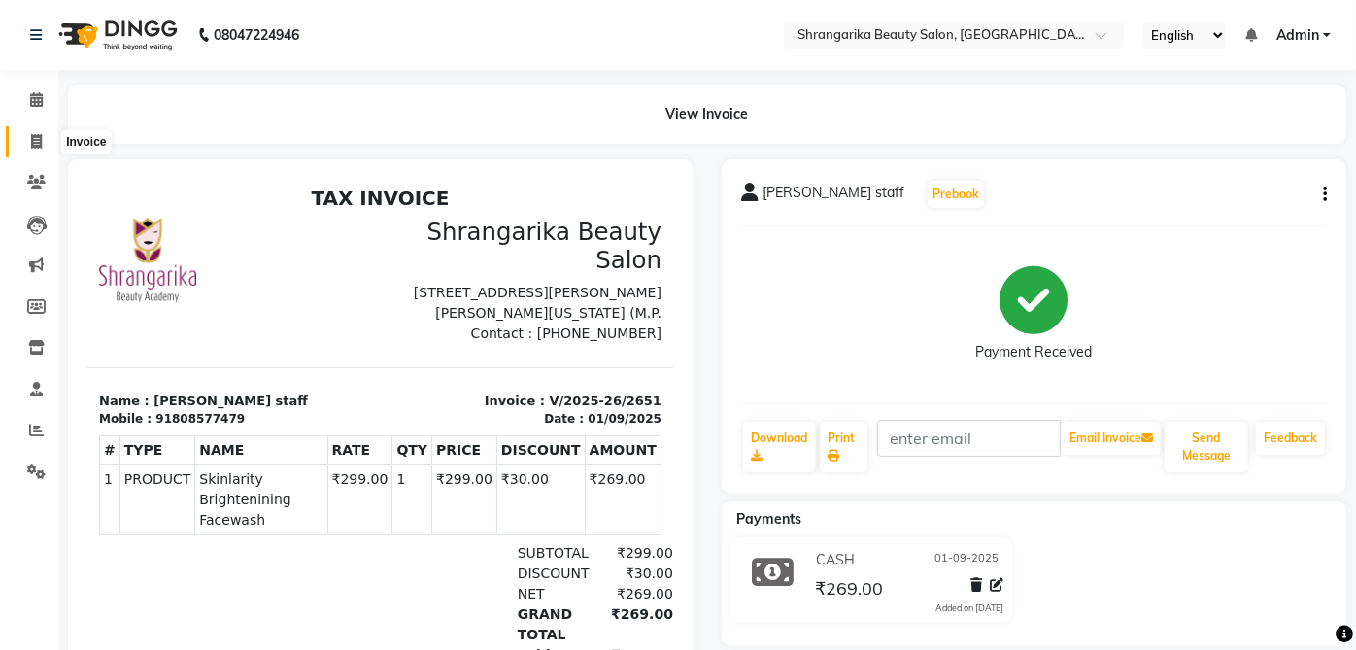
click at [31, 149] on span at bounding box center [36, 142] width 34 height 22
select select "service"
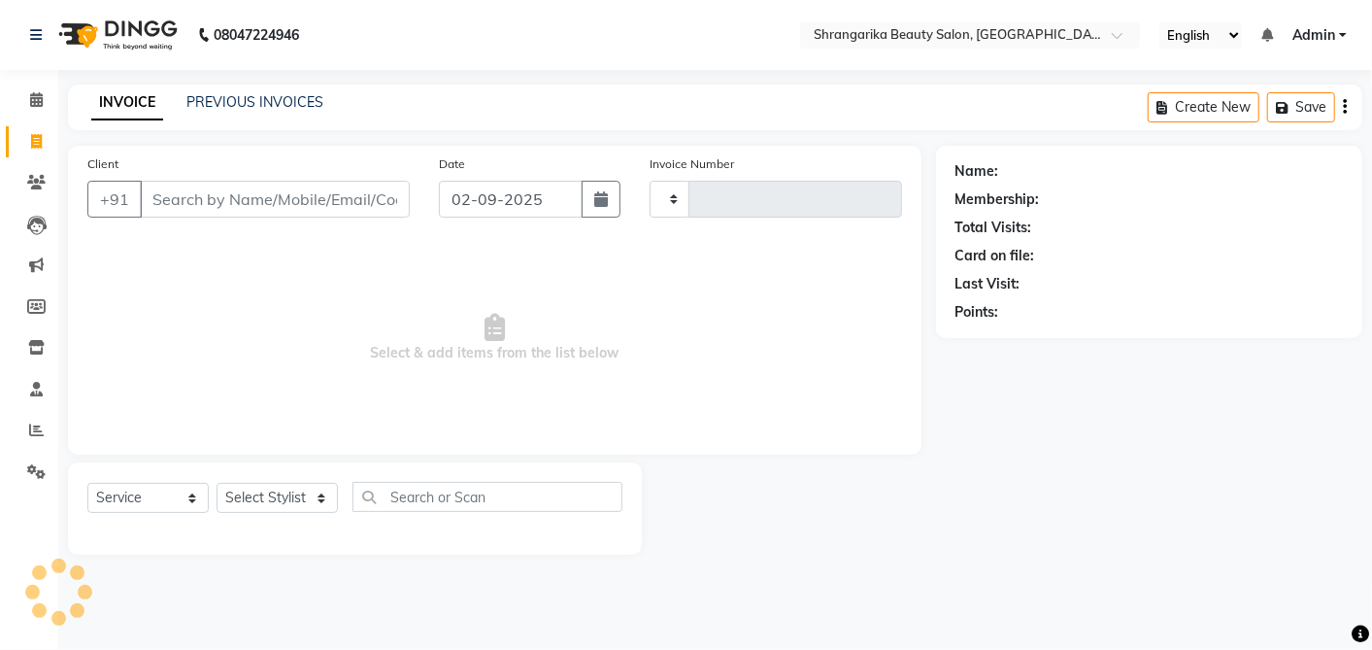
type input "2652"
select select "5168"
click at [201, 192] on input "Client" at bounding box center [275, 199] width 270 height 37
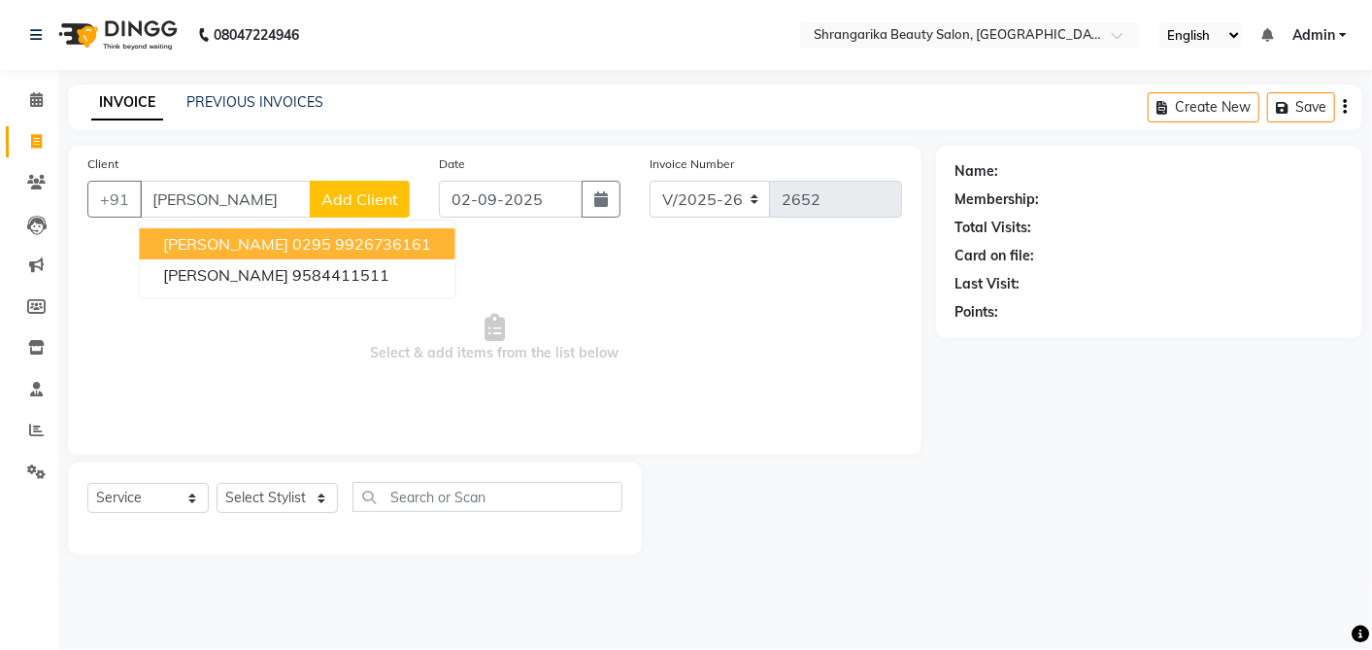
click at [335, 243] on ngb-highlight "9926736161" at bounding box center [383, 243] width 97 height 19
type input "9926736161"
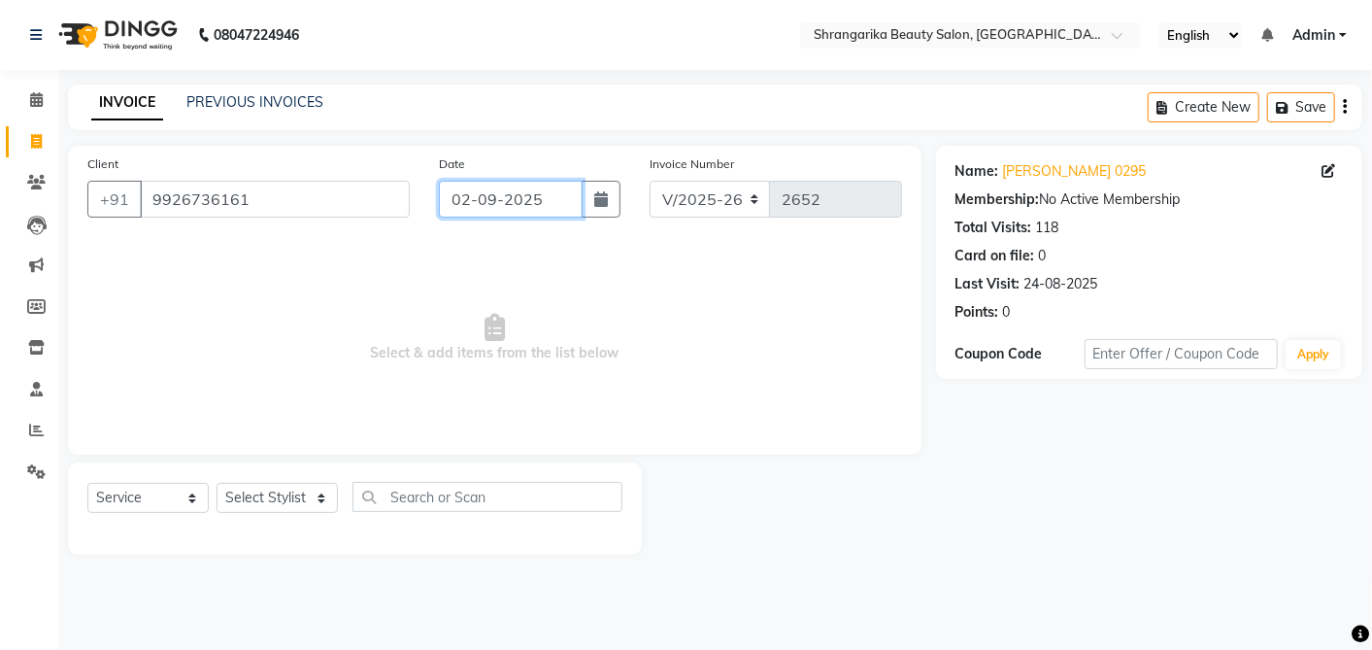
click at [499, 201] on input "02-09-2025" at bounding box center [511, 199] width 144 height 37
select select "9"
select select "2025"
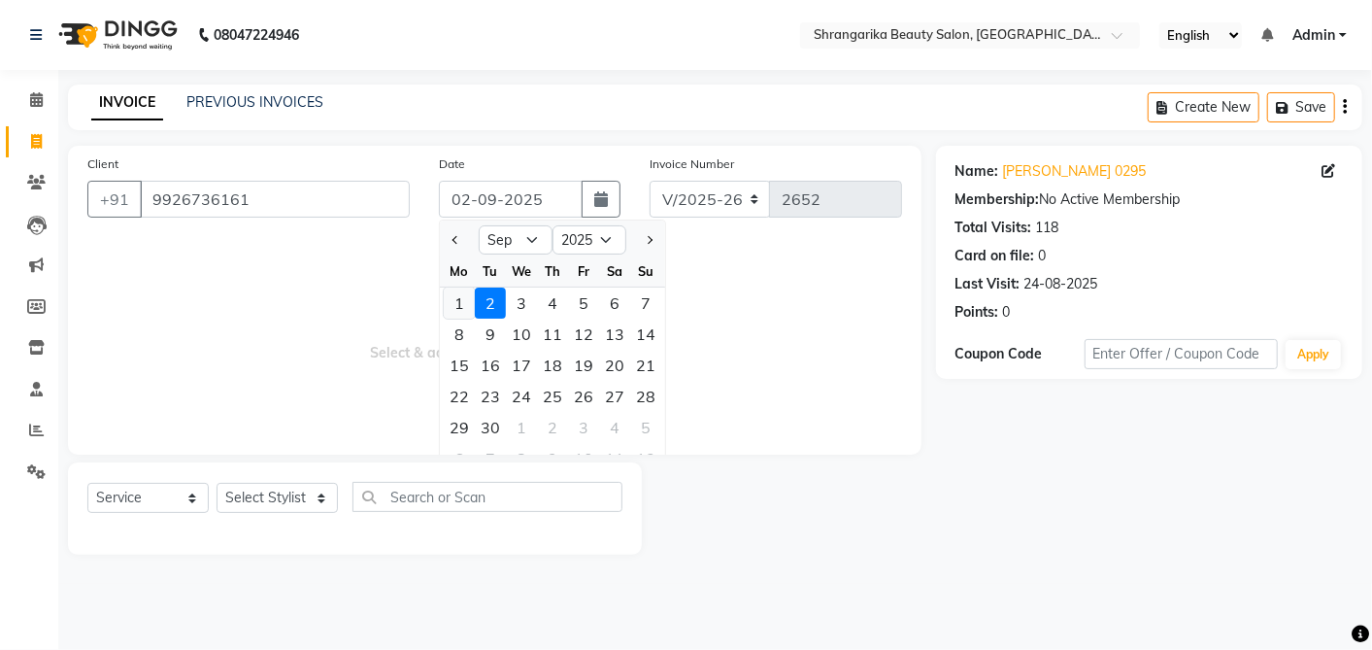
click at [463, 313] on div "1" at bounding box center [459, 302] width 31 height 31
type input "01-09-2025"
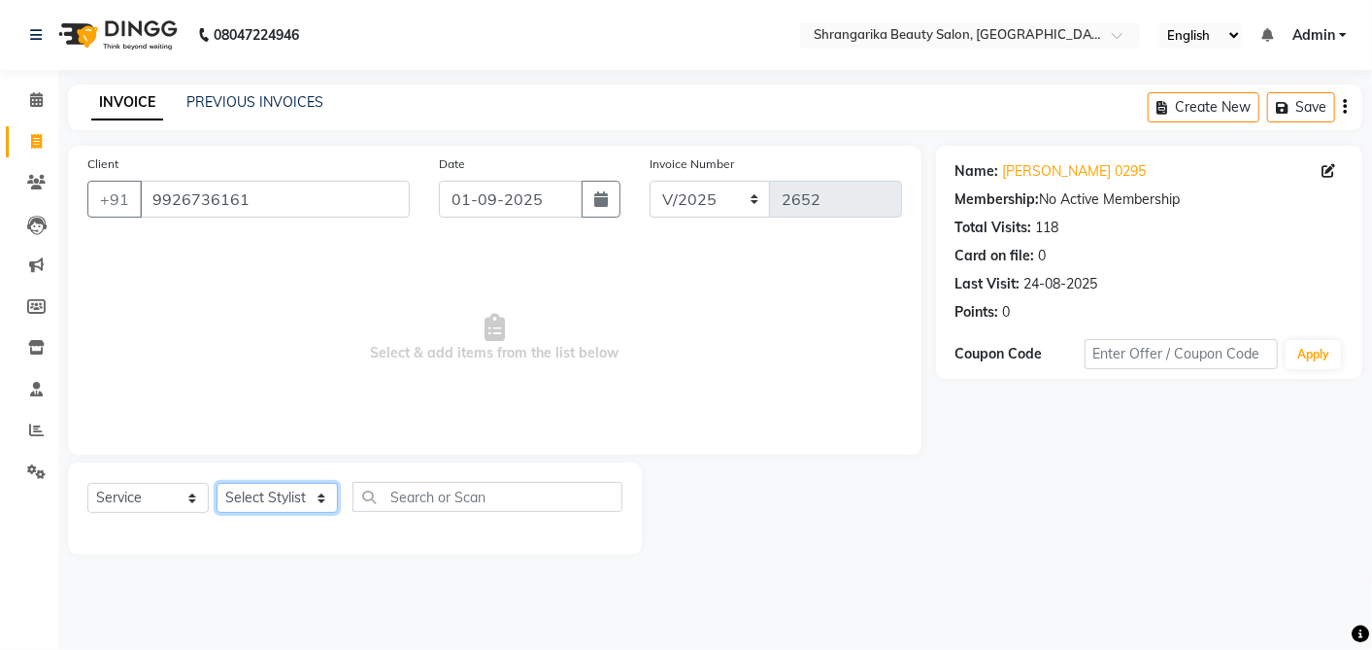
click at [293, 506] on select "Select Stylist aarti ANJALI Anuja Shukla LALITA MANISHA Bhabhi muskan OTHER Par…" at bounding box center [277, 498] width 121 height 30
select select "32944"
click at [217, 483] on select "Select Stylist aarti ANJALI Anuja Shukla LALITA MANISHA Bhabhi muskan OTHER Par…" at bounding box center [277, 498] width 121 height 30
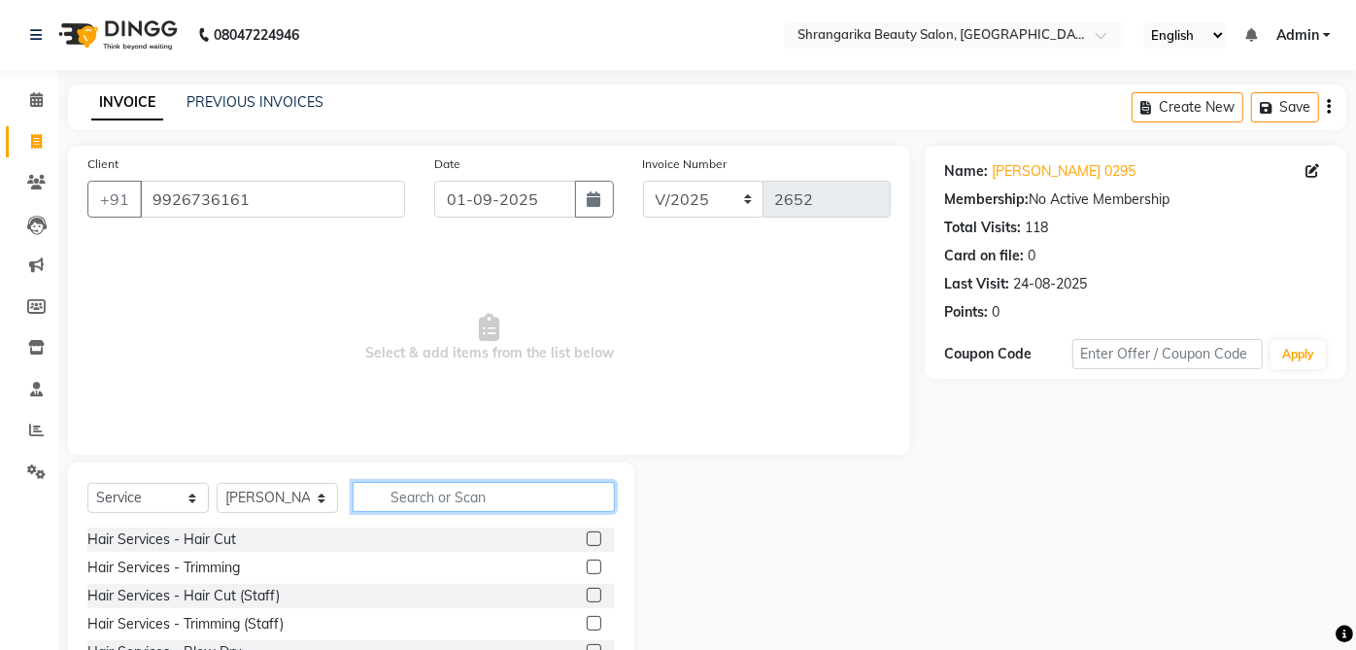
click at [424, 502] on input "text" at bounding box center [484, 497] width 262 height 30
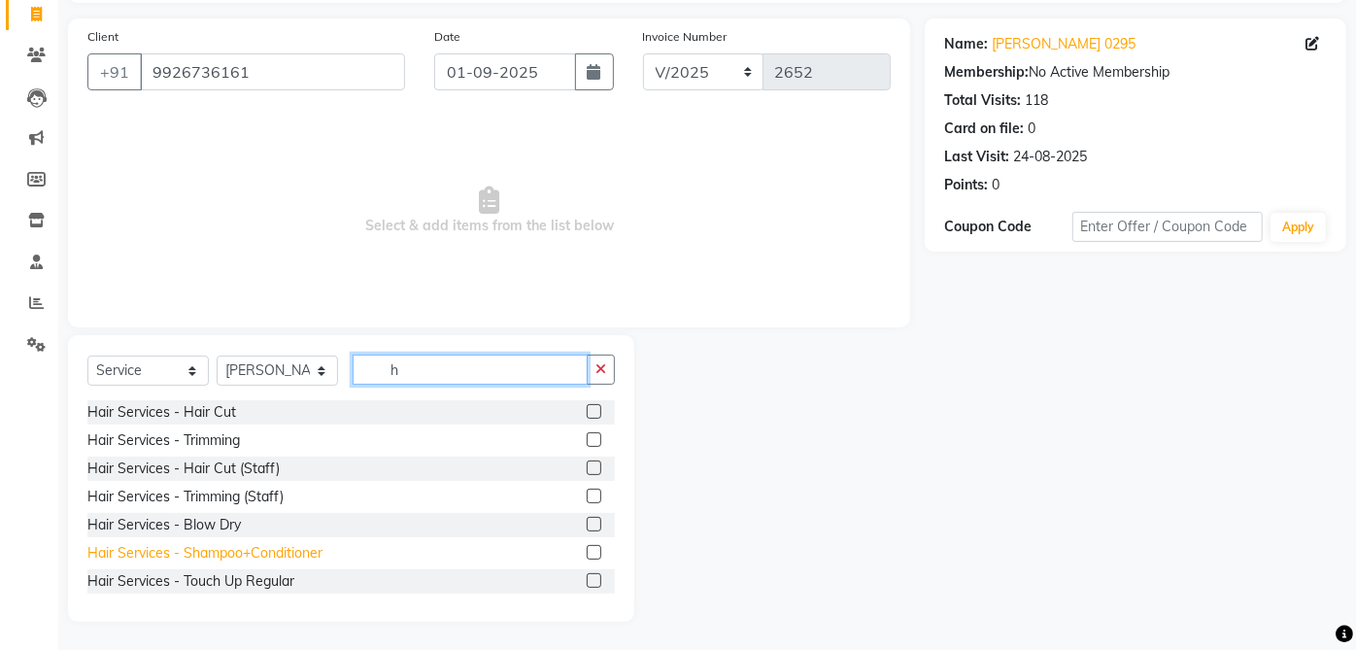
type input "h"
click at [306, 555] on div "Hair Services - Shampoo+Conditioner" at bounding box center [204, 553] width 235 height 20
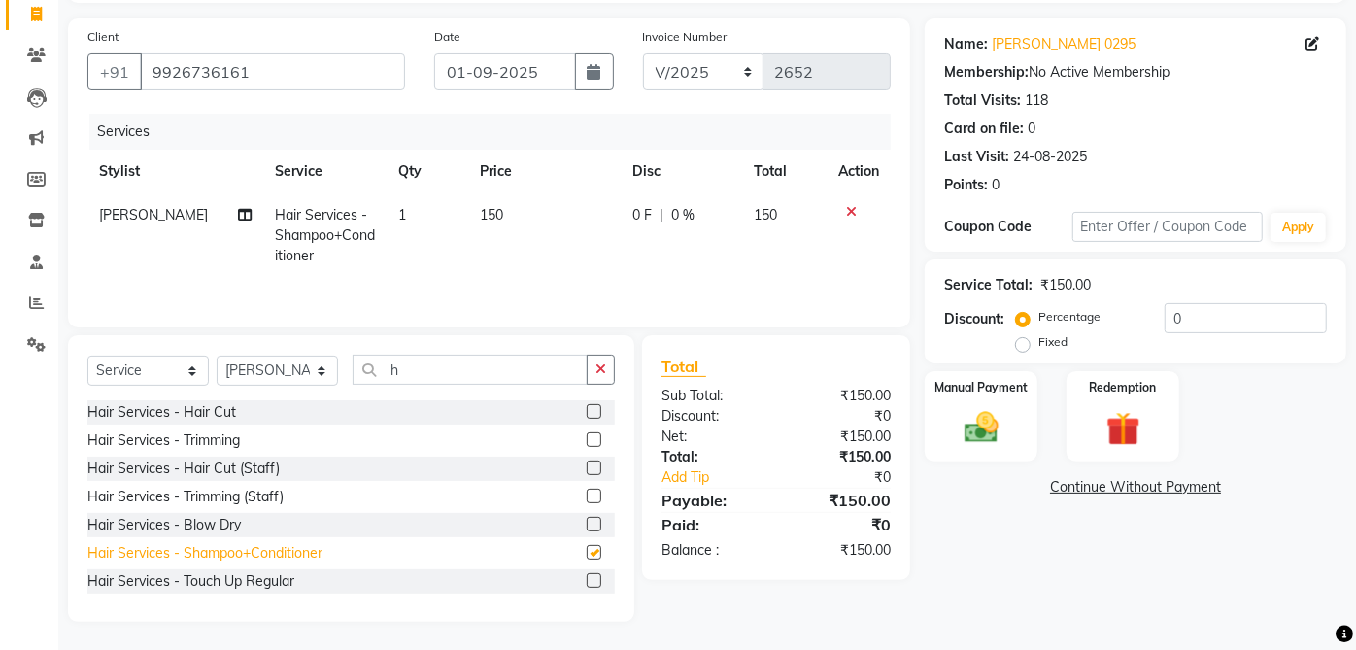
checkbox input "false"
click at [506, 214] on td "150" at bounding box center [544, 235] width 152 height 84
select select "32944"
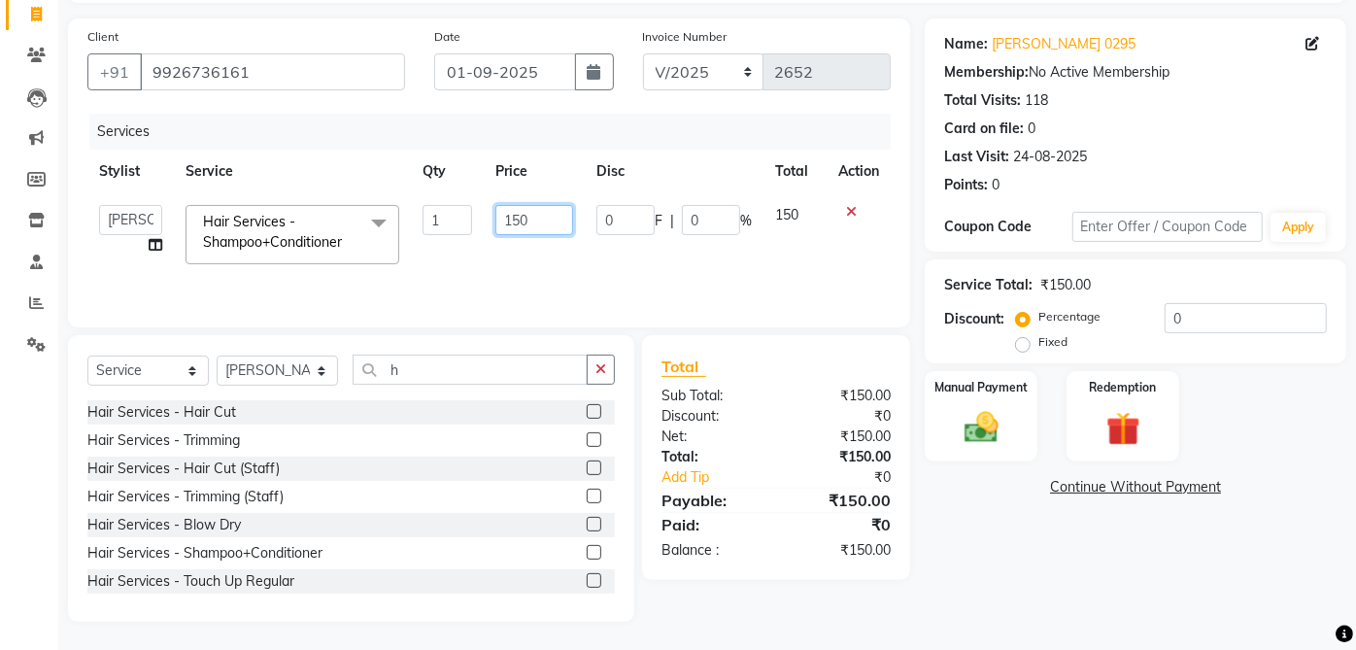
click at [549, 214] on input "150" at bounding box center [534, 220] width 78 height 30
type input "1"
click at [986, 570] on div "Name: Sharmila 0295 Membership: No Active Membership Total Visits: 118 Card on …" at bounding box center [1143, 319] width 436 height 603
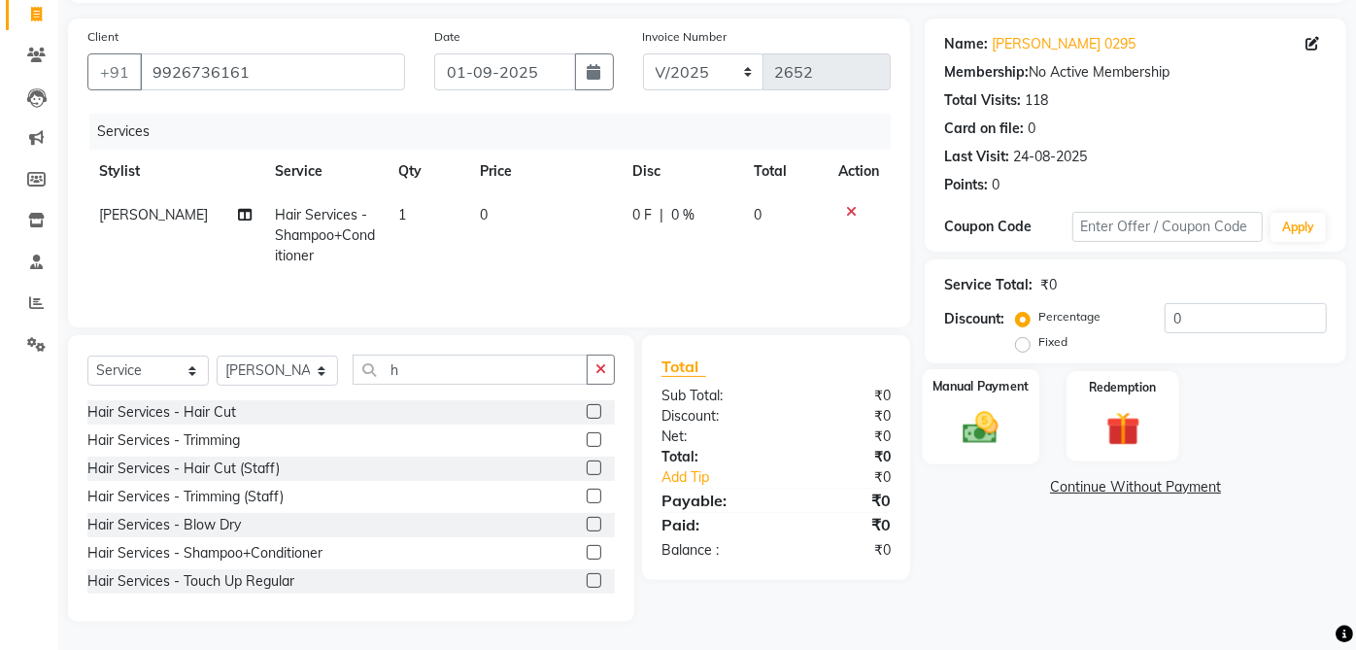
click at [1005, 419] on img at bounding box center [981, 427] width 57 height 41
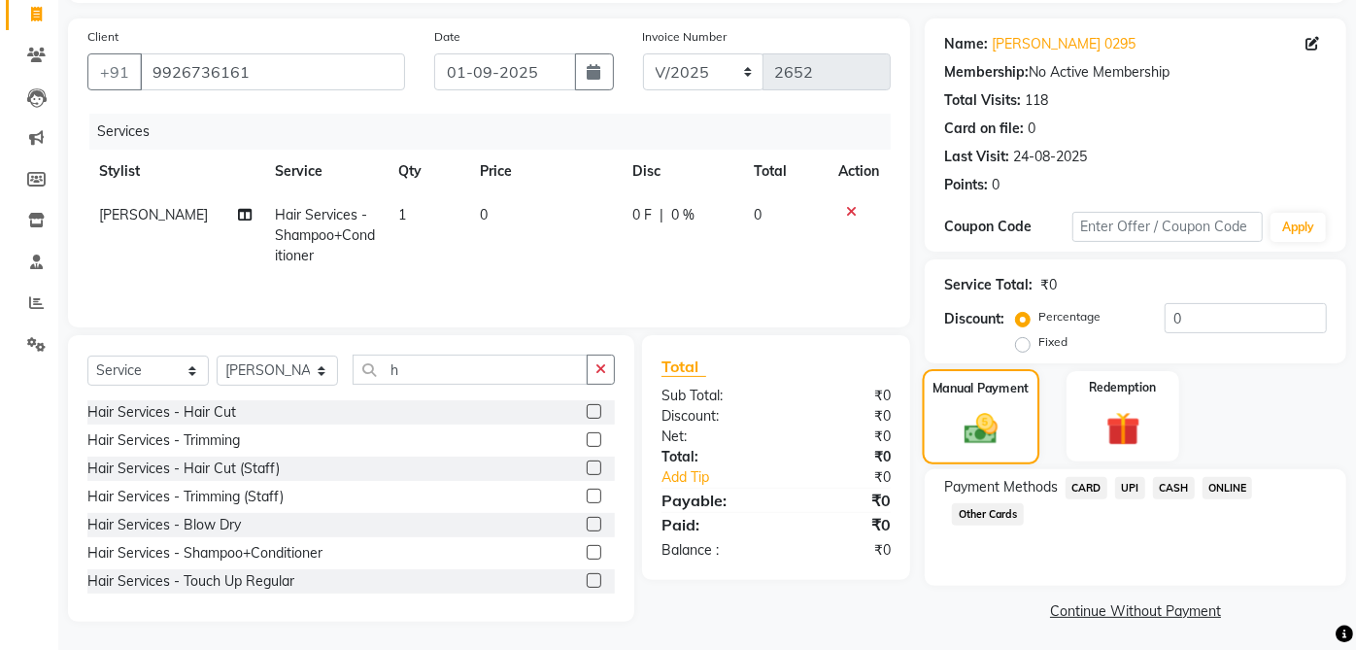
scroll to position [131, 0]
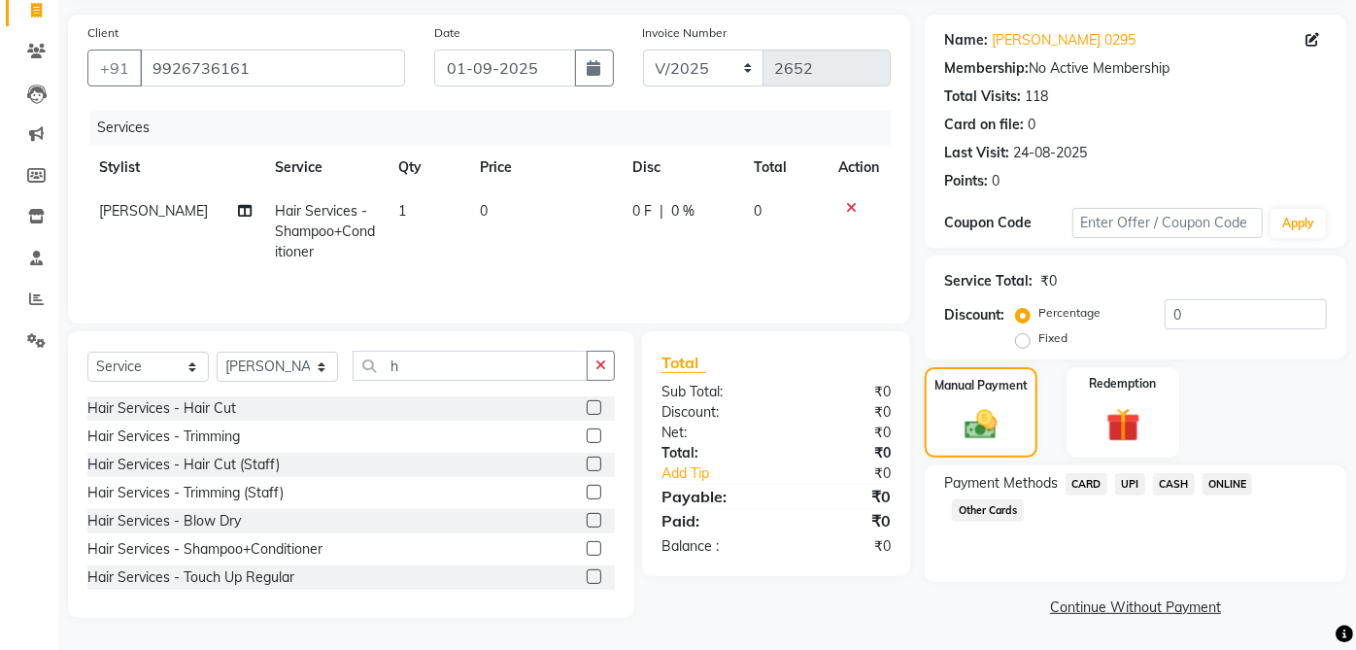
click at [1193, 603] on link "Continue Without Payment" at bounding box center [1135, 607] width 414 height 20
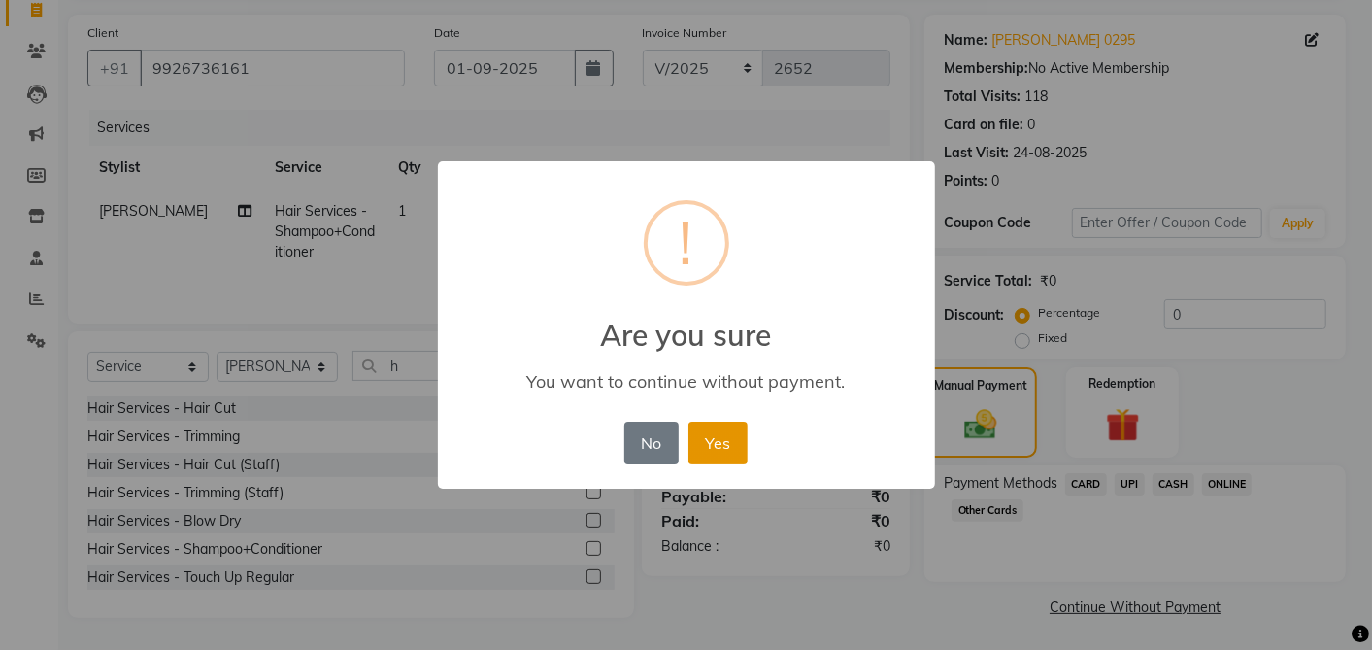
click at [738, 453] on button "Yes" at bounding box center [718, 443] width 59 height 43
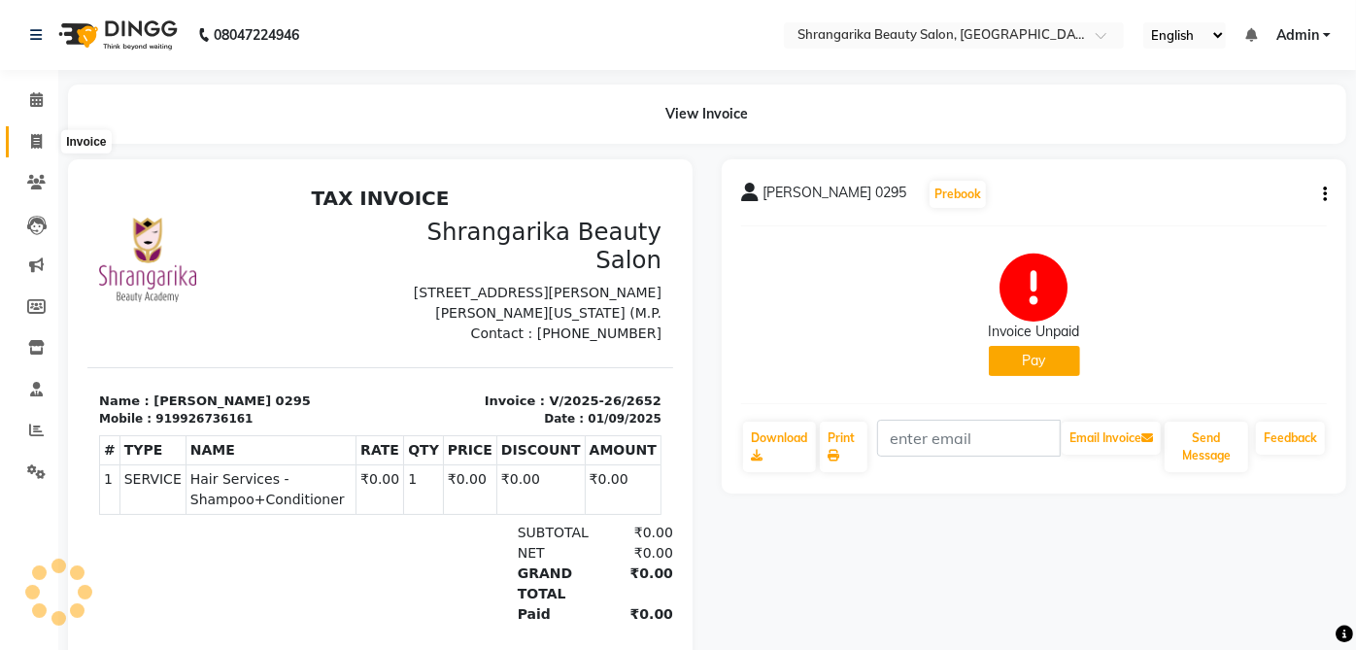
click at [27, 143] on span at bounding box center [36, 142] width 34 height 22
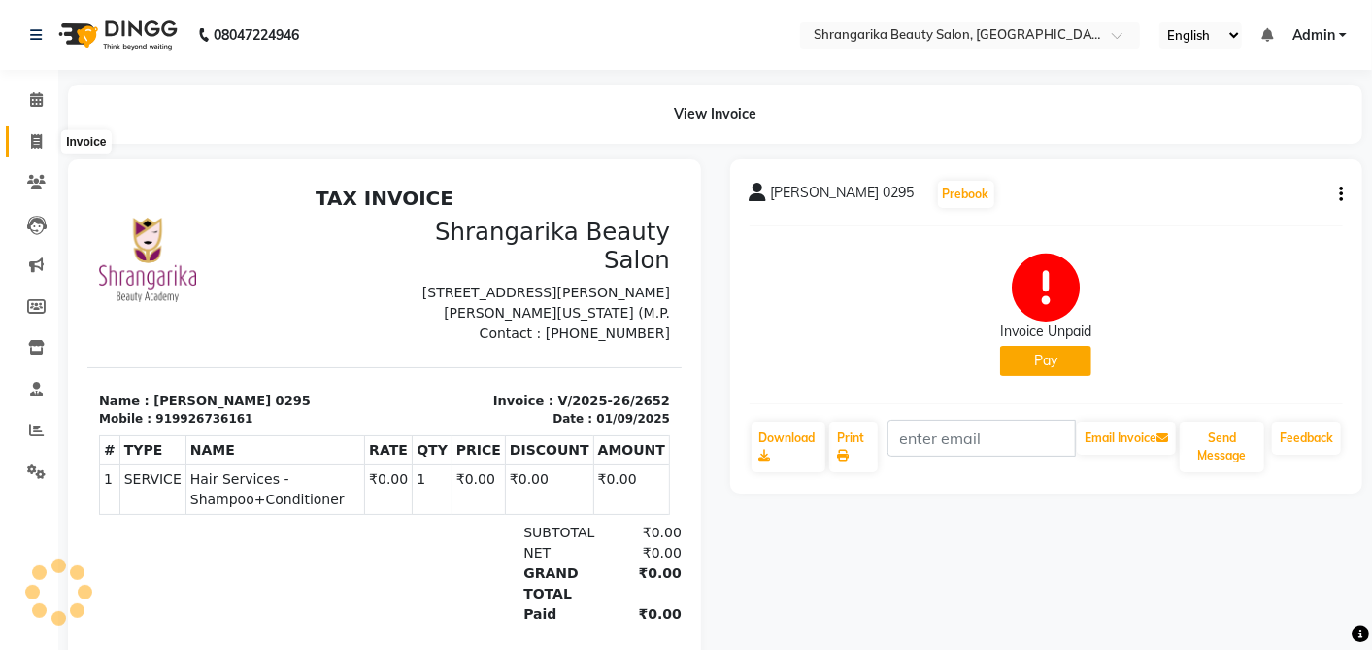
select select "5168"
select select "service"
